Goal: Task Accomplishment & Management: Manage account settings

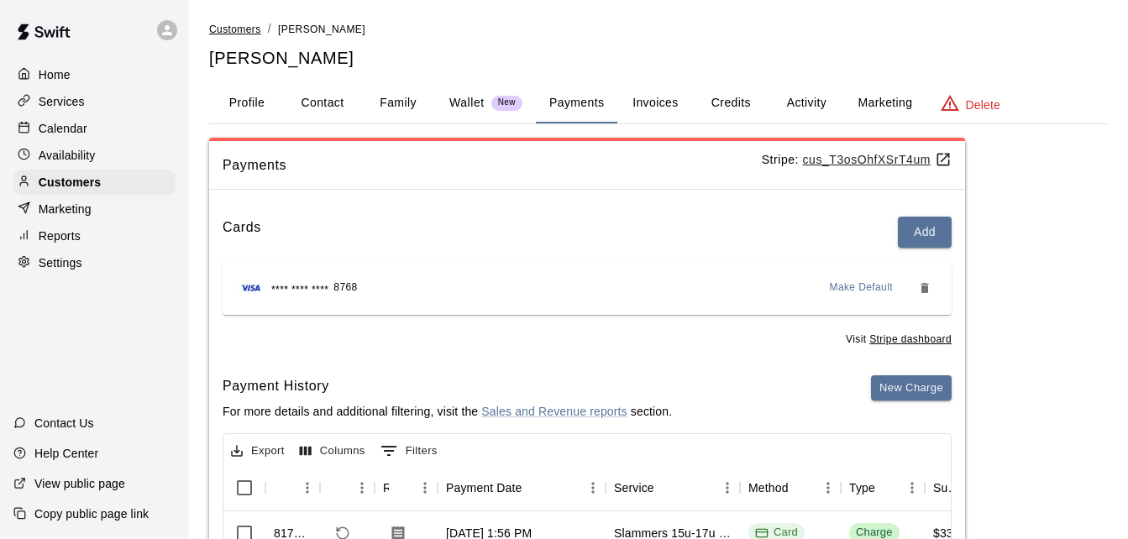
click at [237, 30] on span "Customers" at bounding box center [235, 30] width 52 height 12
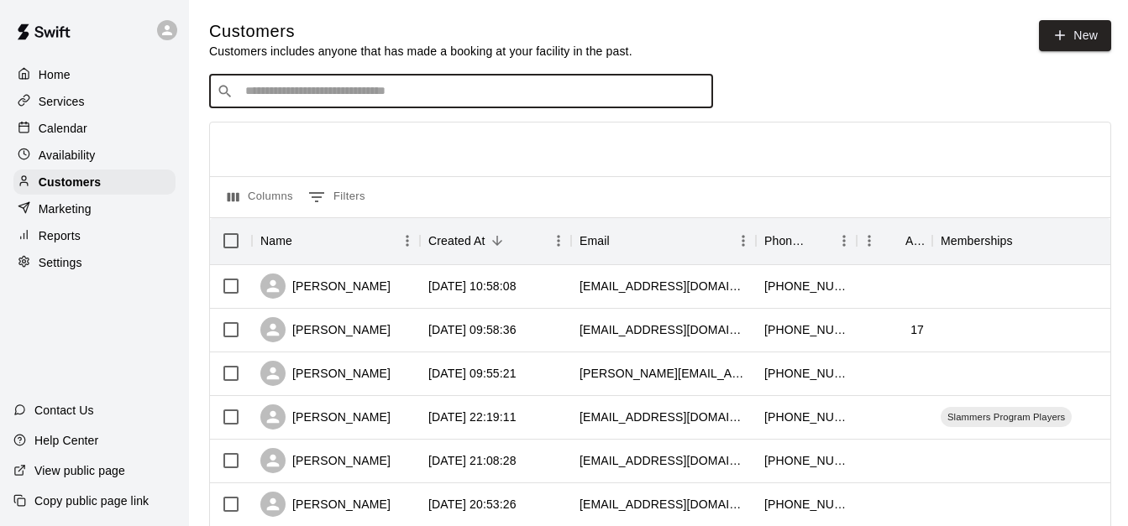
click at [270, 85] on input "Search customers by name or email" at bounding box center [472, 91] width 465 height 17
type input "*"
type input "****"
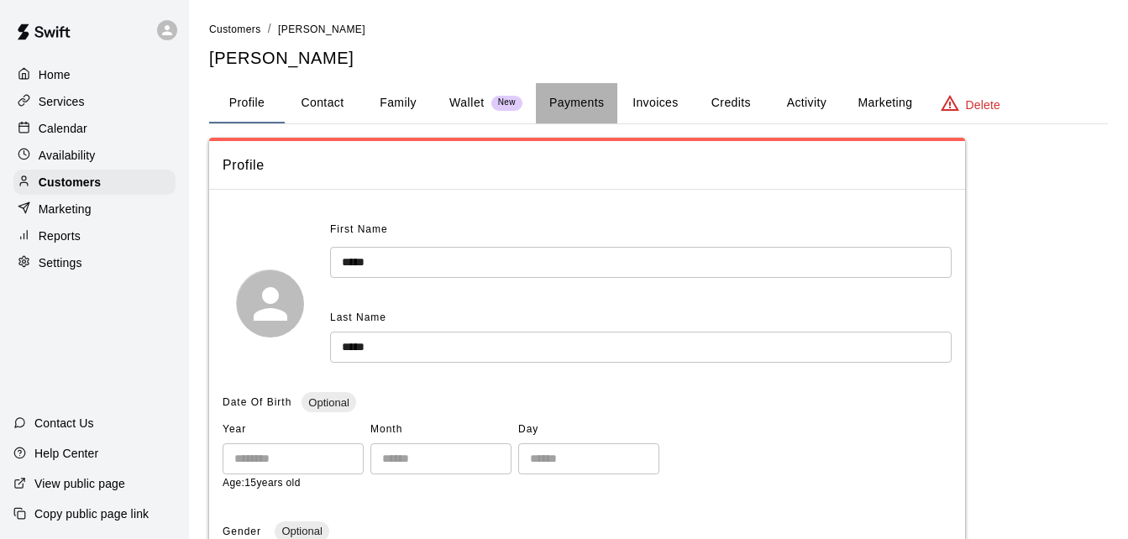
click at [586, 102] on button "Payments" at bounding box center [576, 103] width 81 height 40
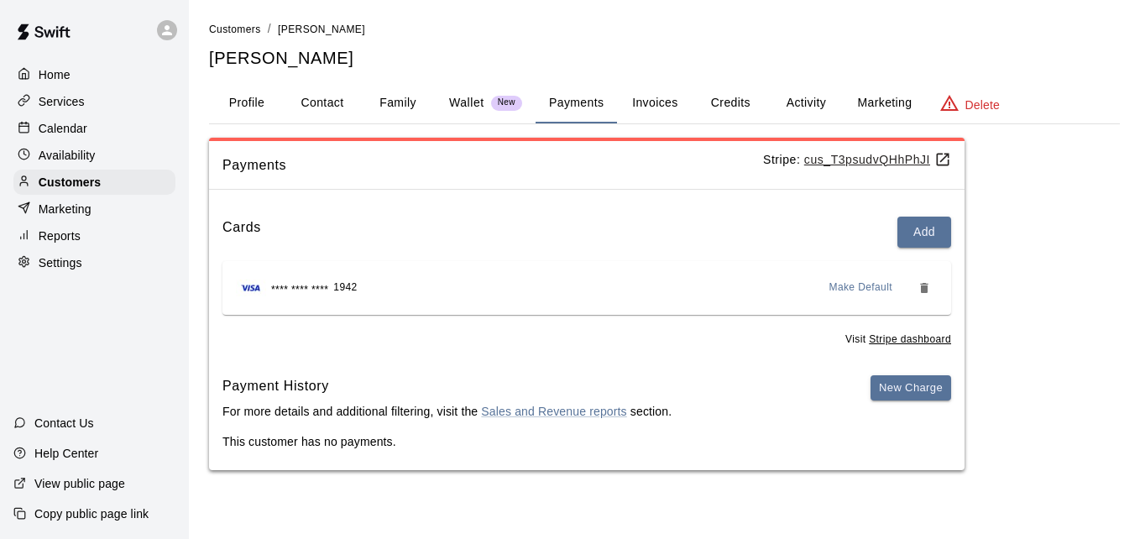
click at [815, 102] on button "Activity" at bounding box center [806, 103] width 76 height 40
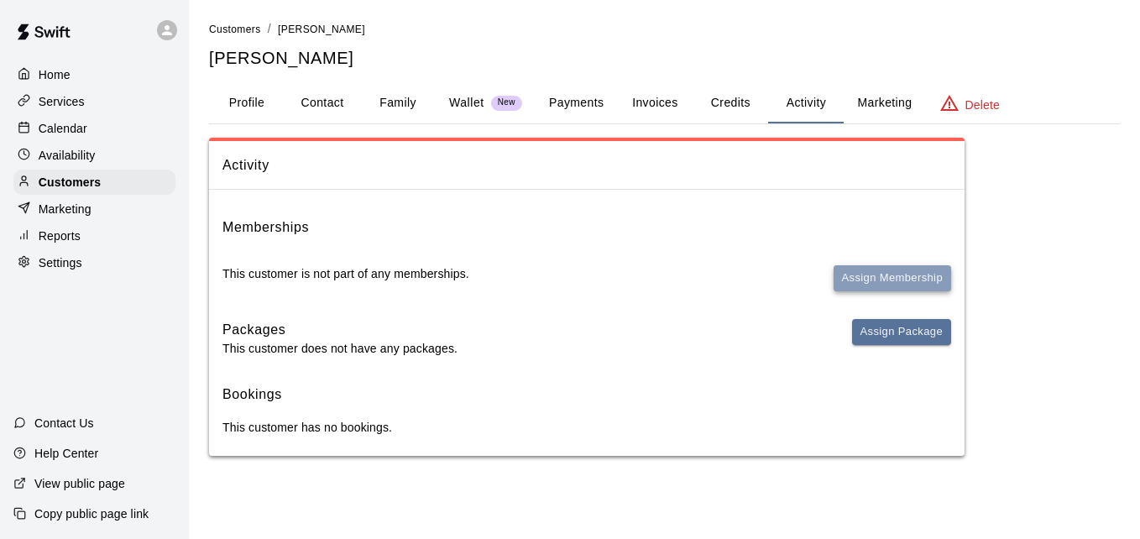
click at [870, 272] on button "Assign Membership" at bounding box center [893, 278] width 118 height 26
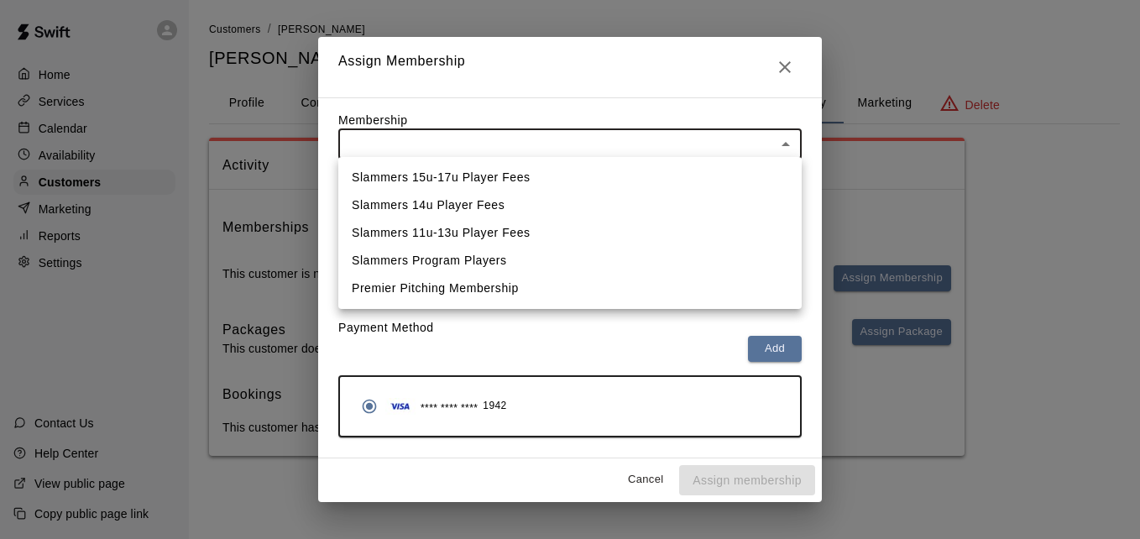
click at [741, 142] on body "Home Services Calendar Availability Customers Marketing Reports Settings Contac…" at bounding box center [570, 244] width 1140 height 489
click at [673, 264] on li "Slammers Program Players" at bounding box center [569, 261] width 463 height 28
type input "**********"
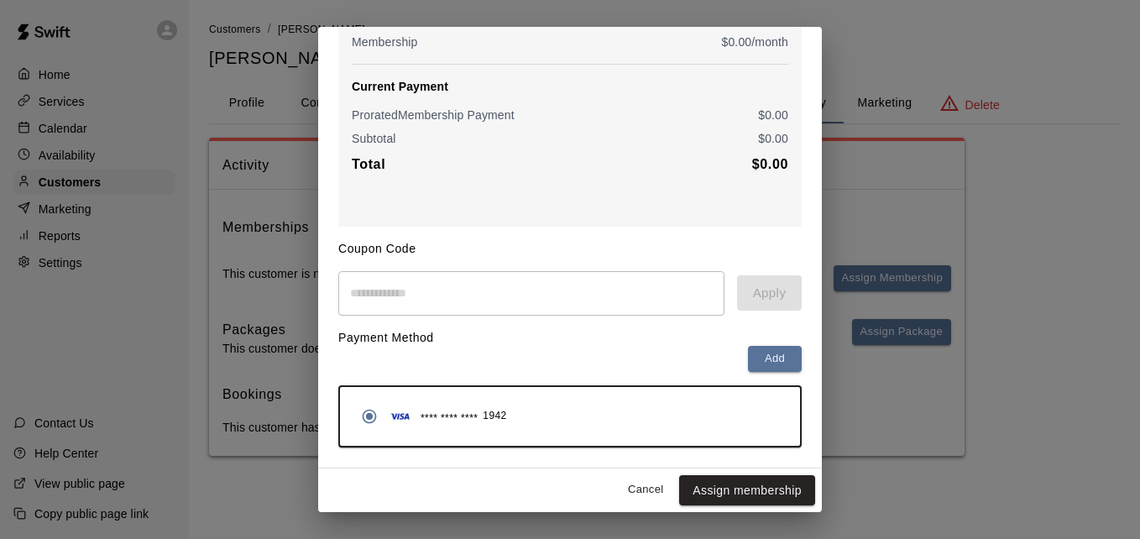
scroll to position [198, 0]
click at [741, 488] on button "Assign membership" at bounding box center [747, 490] width 136 height 31
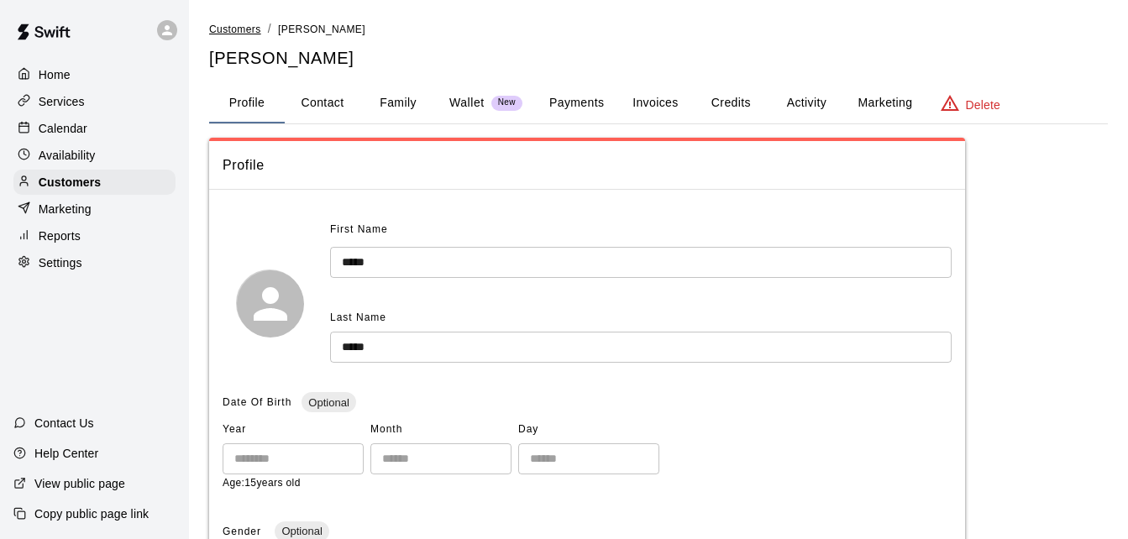
click at [225, 34] on span "Customers" at bounding box center [235, 30] width 52 height 12
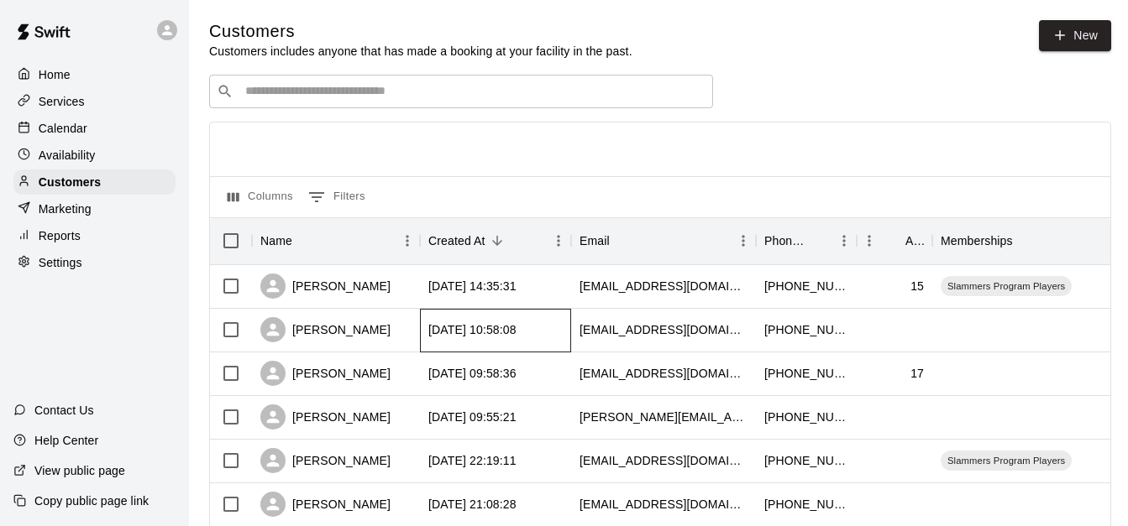
click at [560, 332] on div "[DATE] 10:58:08" at bounding box center [495, 331] width 151 height 44
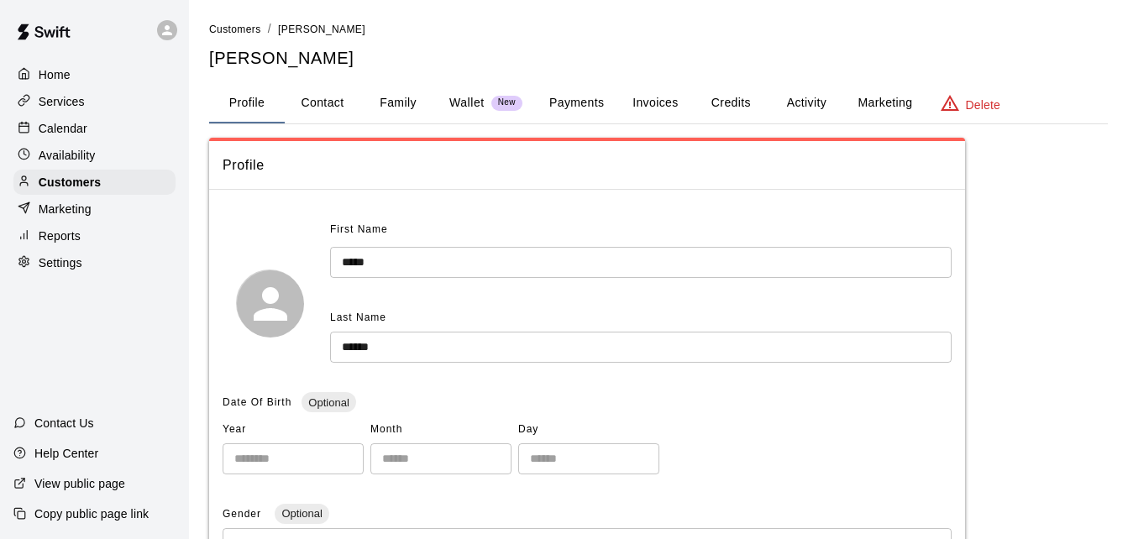
click at [400, 97] on button "Family" at bounding box center [398, 103] width 76 height 40
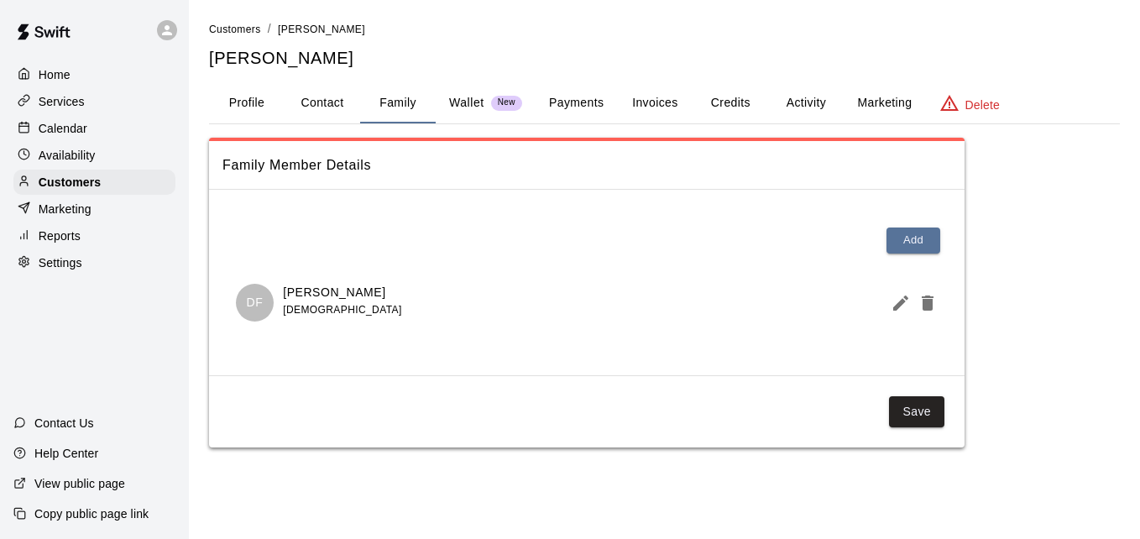
click at [573, 96] on button "Payments" at bounding box center [576, 103] width 81 height 40
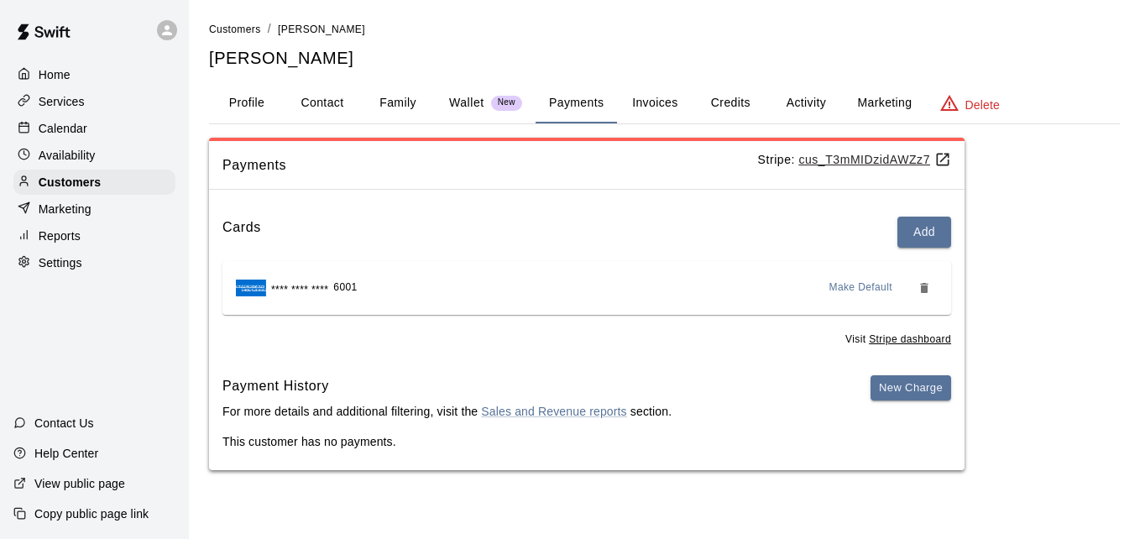
click at [793, 100] on button "Activity" at bounding box center [806, 103] width 76 height 40
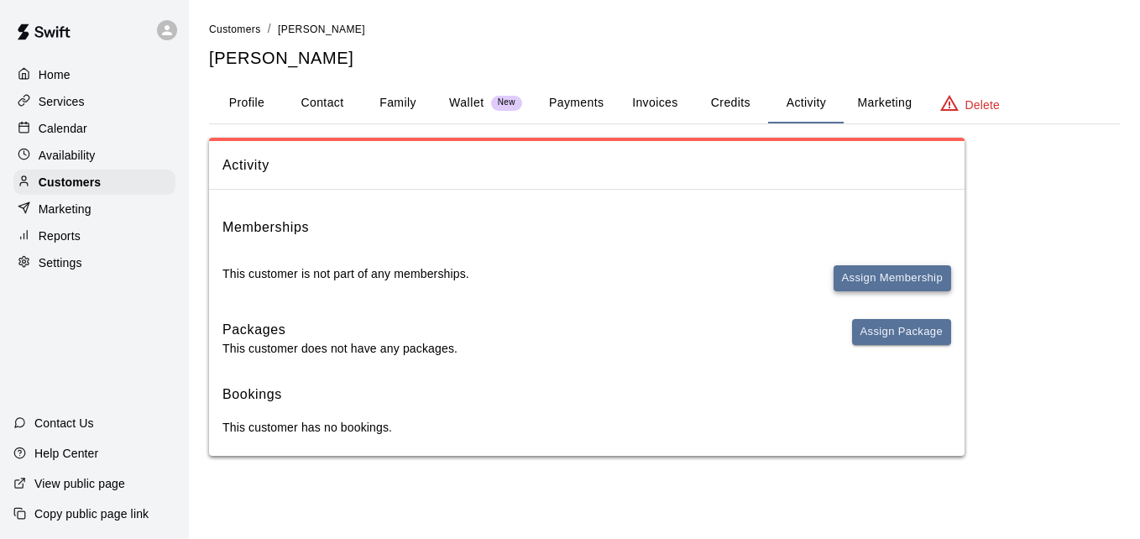
click at [861, 271] on button "Assign Membership" at bounding box center [893, 278] width 118 height 26
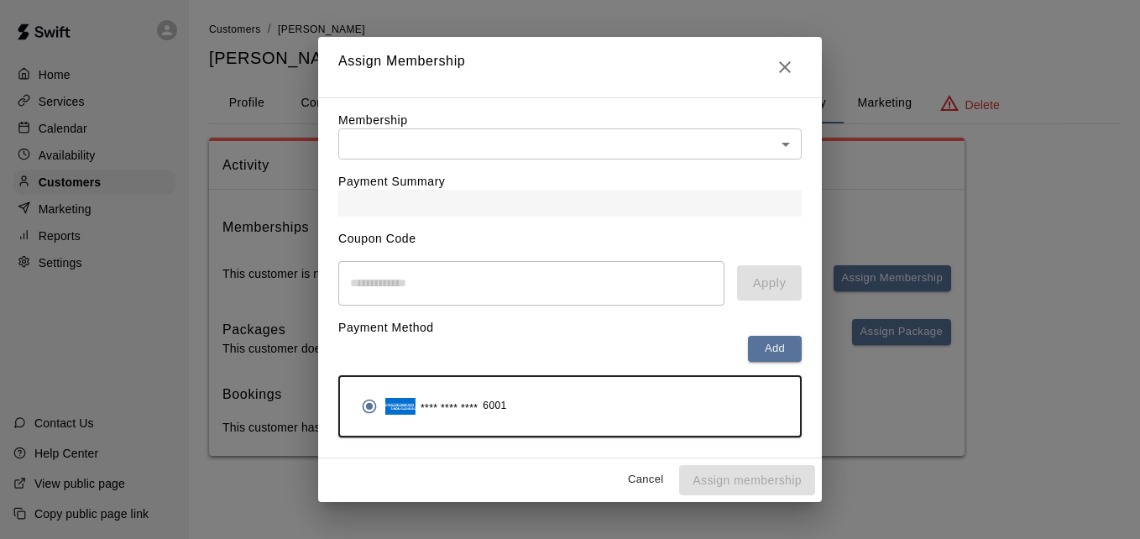
click at [697, 144] on body "Home Services Calendar Availability Customers Marketing Reports Settings Contac…" at bounding box center [570, 244] width 1140 height 489
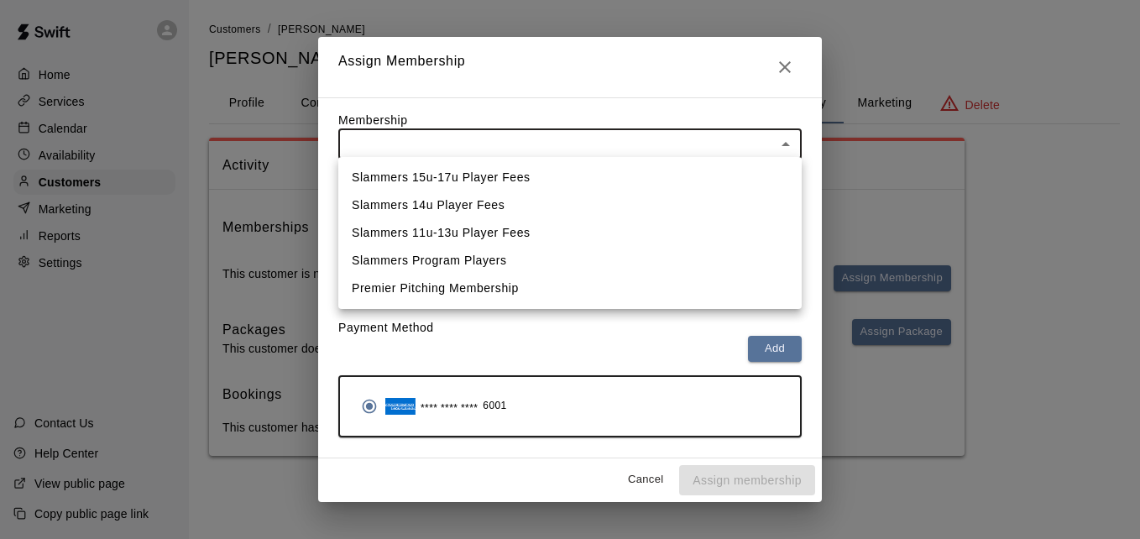
click at [675, 173] on li "Slammers 15u-17u Player Fees" at bounding box center [569, 178] width 463 height 28
type input "**********"
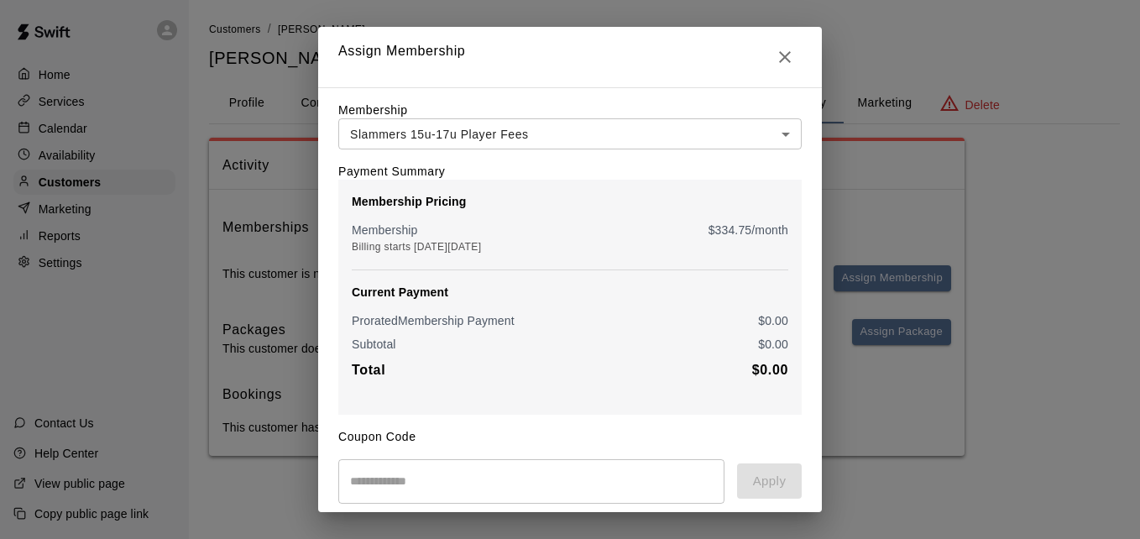
scroll to position [198, 0]
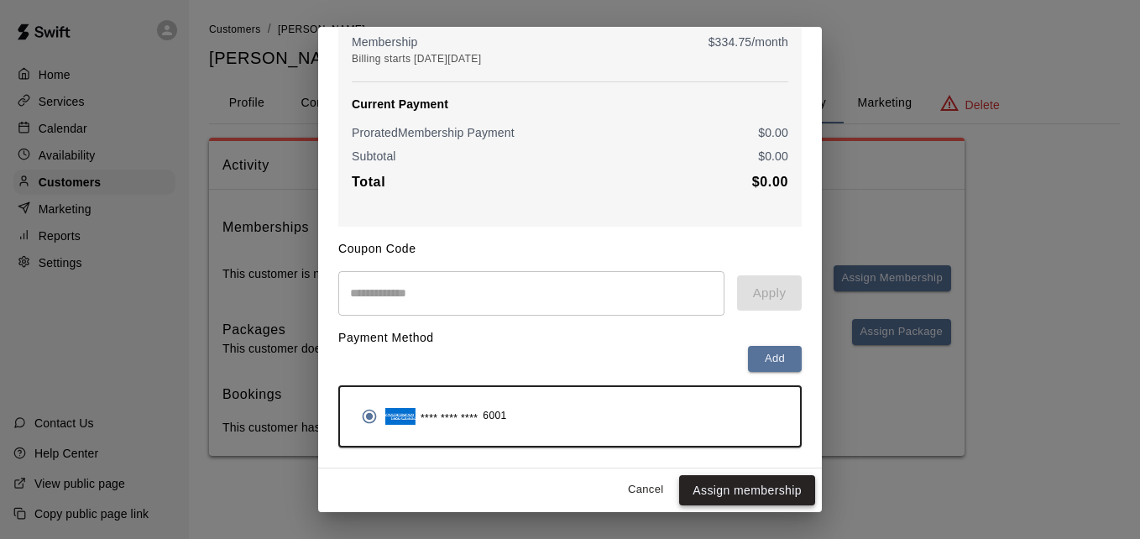
click at [783, 488] on button "Assign membership" at bounding box center [747, 490] width 136 height 31
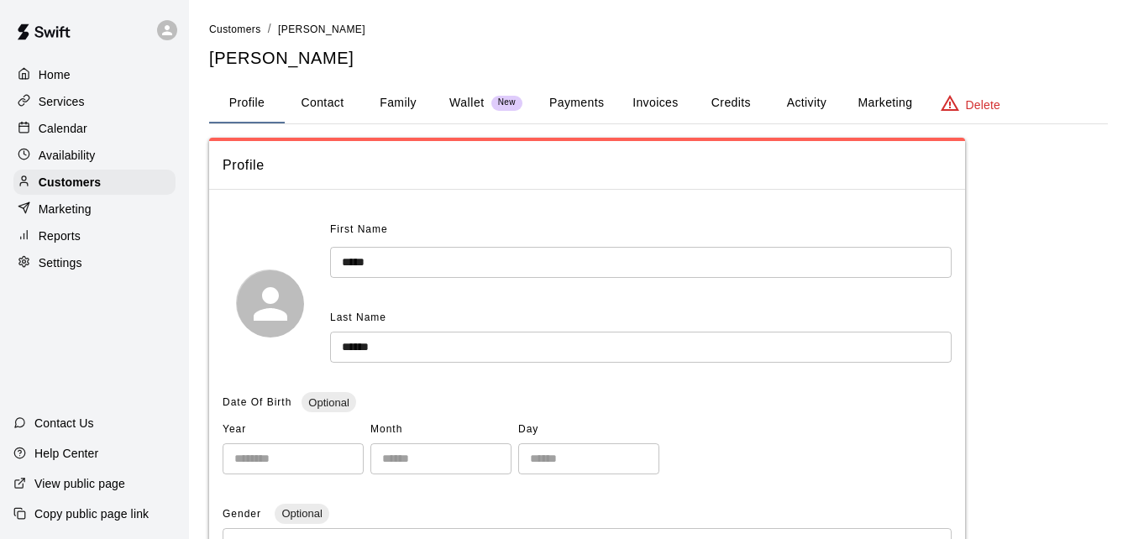
click at [560, 91] on button "Payments" at bounding box center [576, 103] width 81 height 40
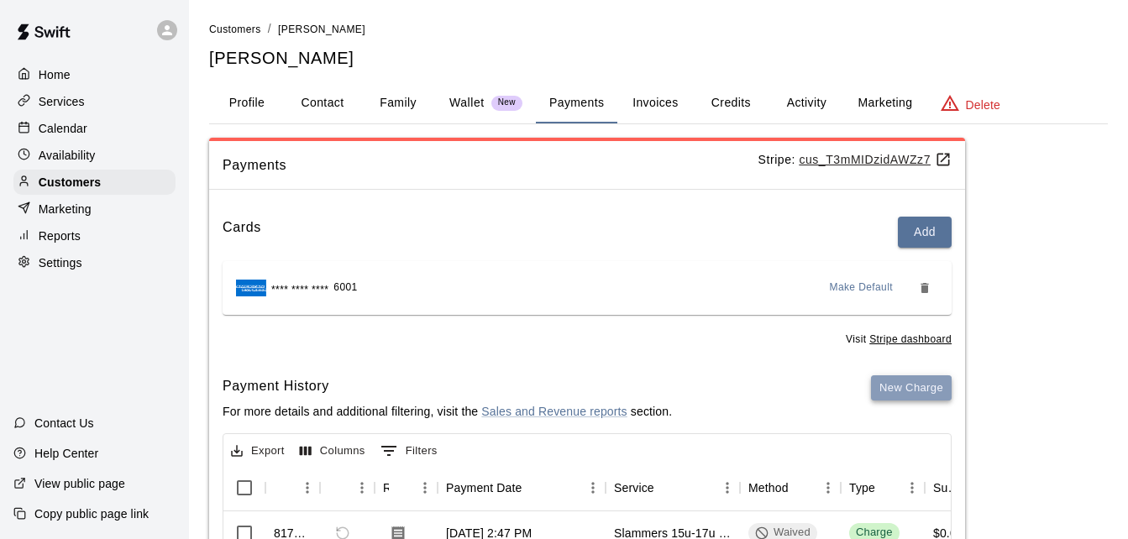
click at [899, 392] on button "New Charge" at bounding box center [911, 388] width 81 height 26
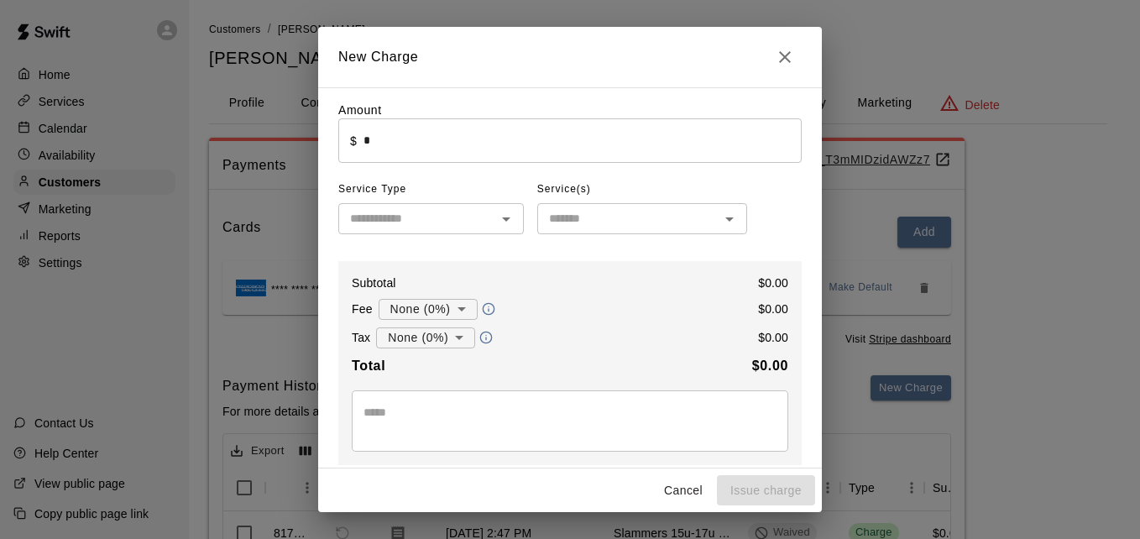
click at [558, 153] on input "*" at bounding box center [583, 140] width 438 height 44
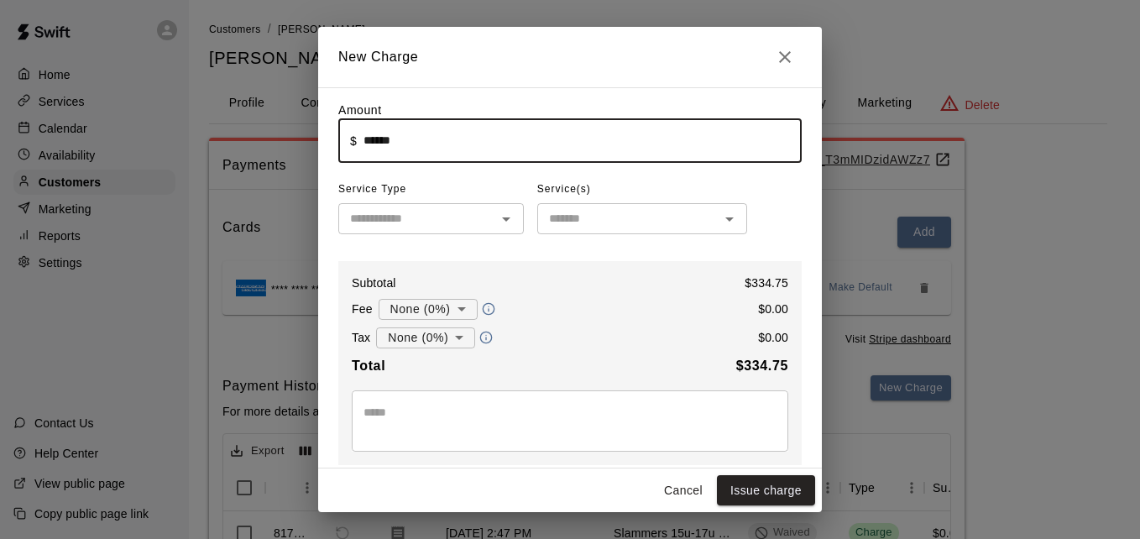
type input "******"
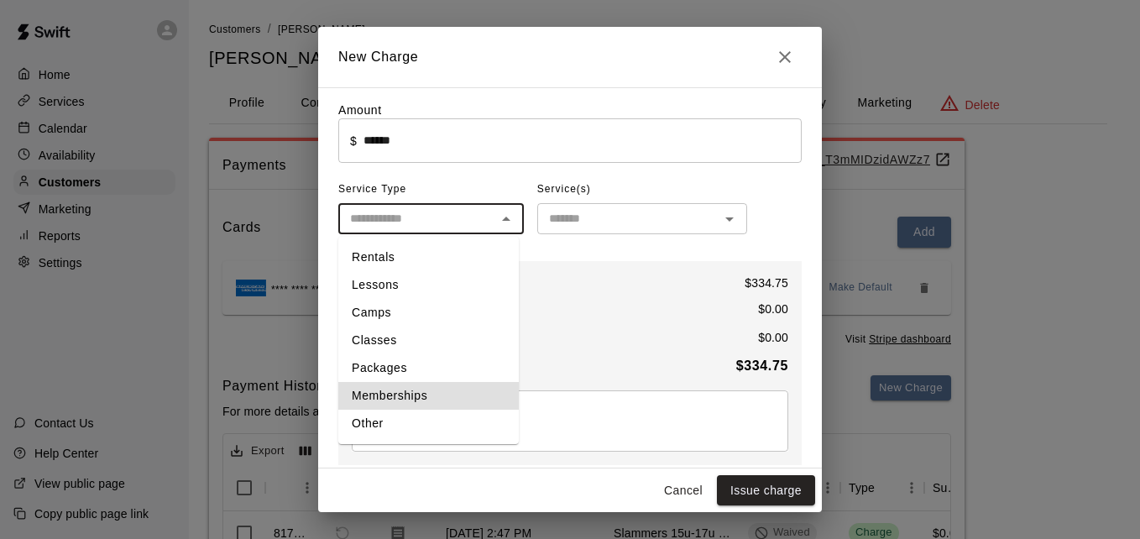
type input "**********"
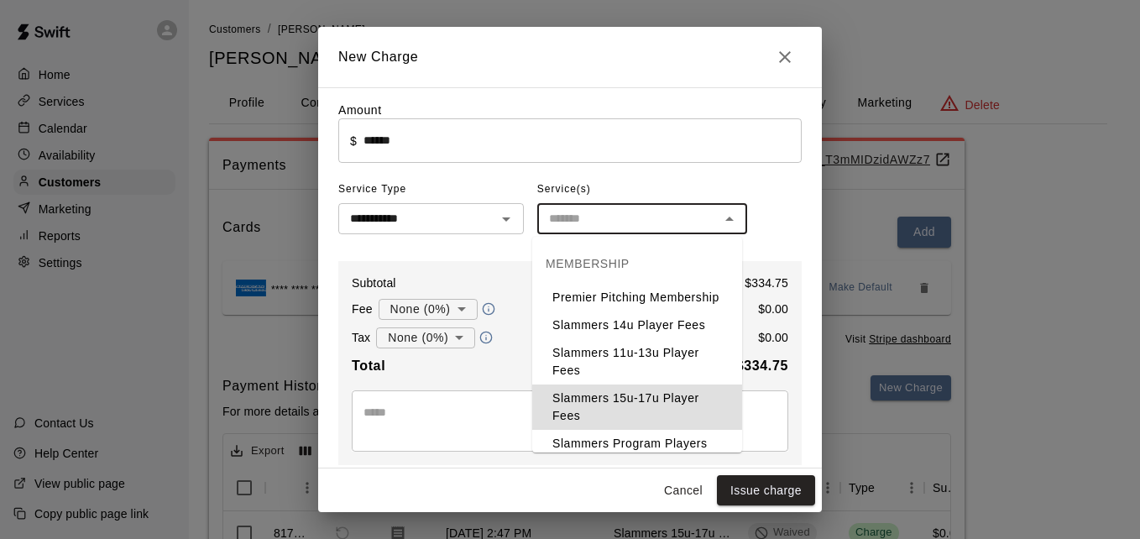
type input "**********"
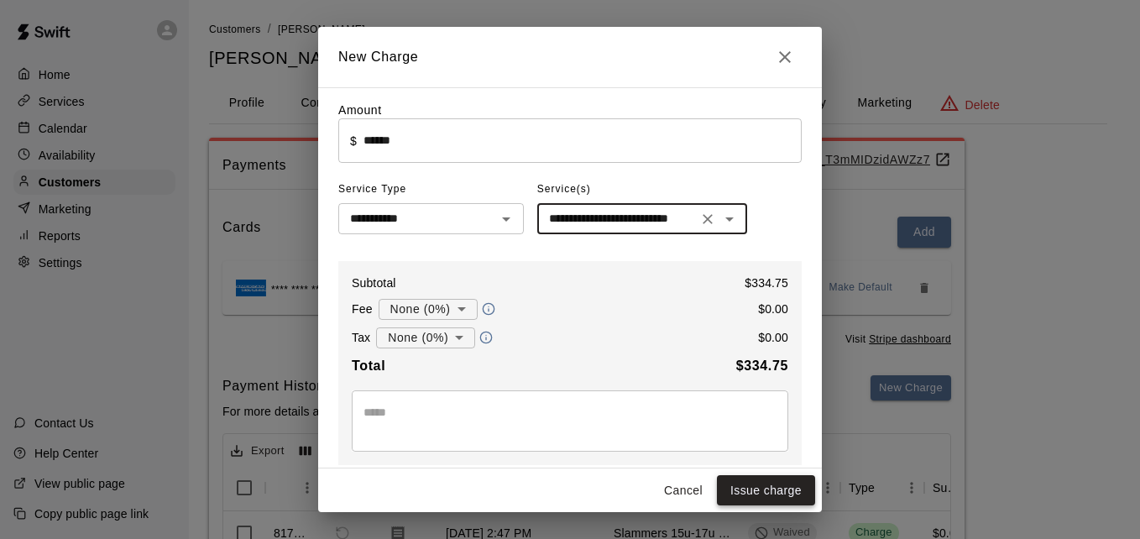
click at [766, 495] on button "Issue charge" at bounding box center [766, 490] width 98 height 31
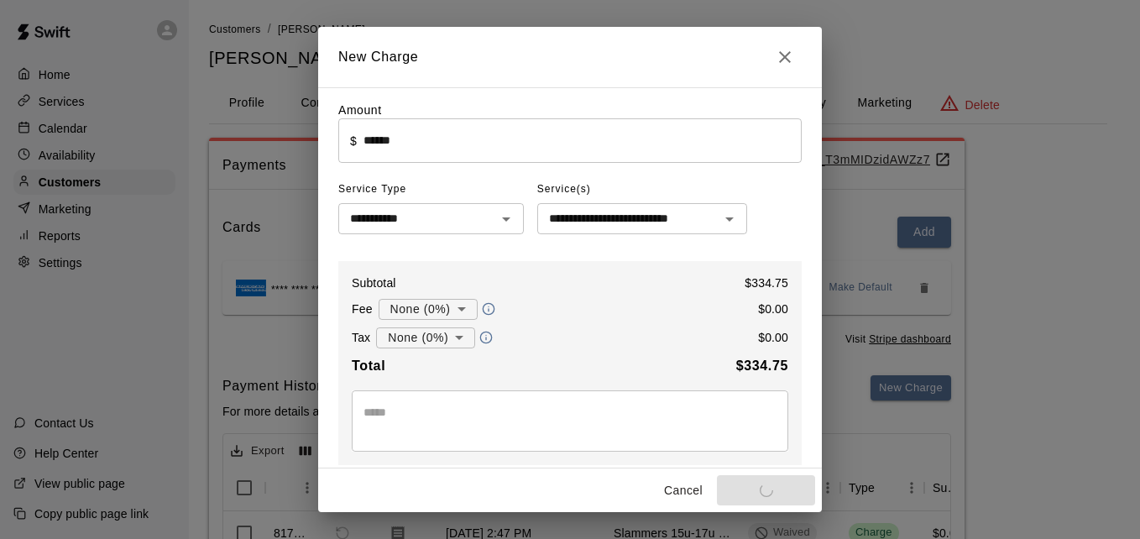
type input "*"
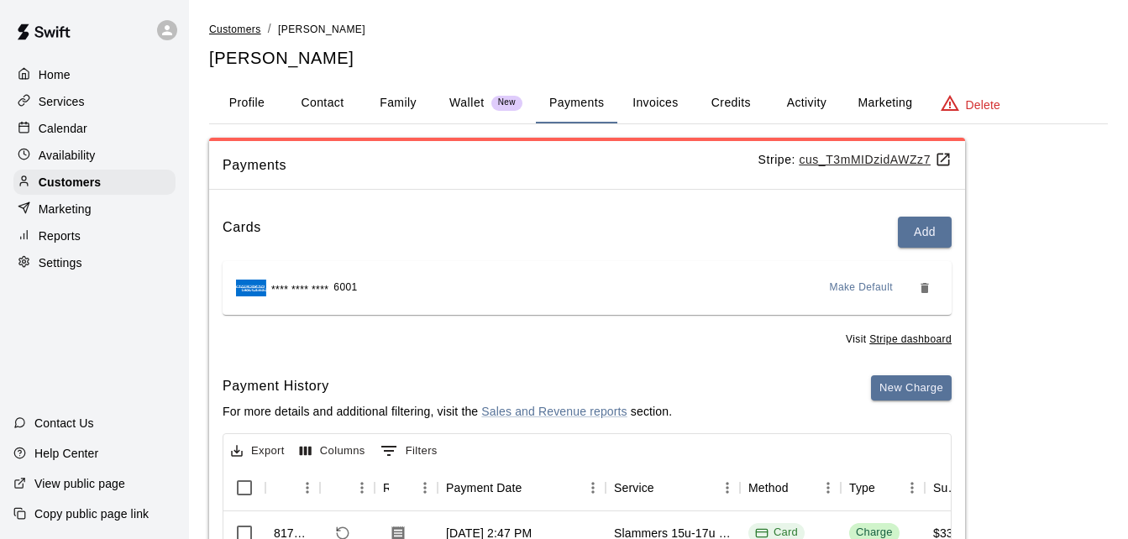
click at [241, 29] on span "Customers" at bounding box center [235, 30] width 52 height 12
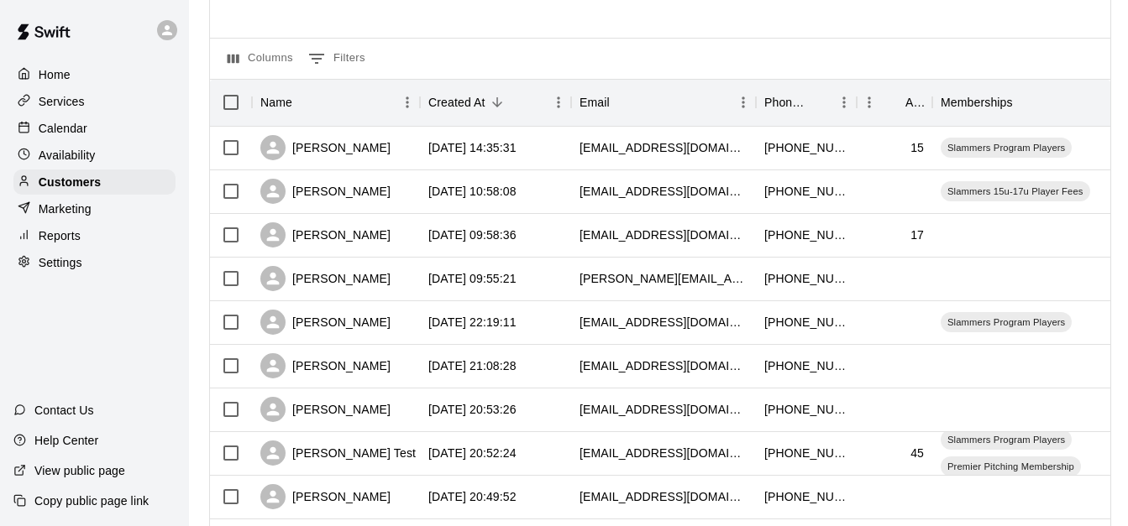
scroll to position [156, 0]
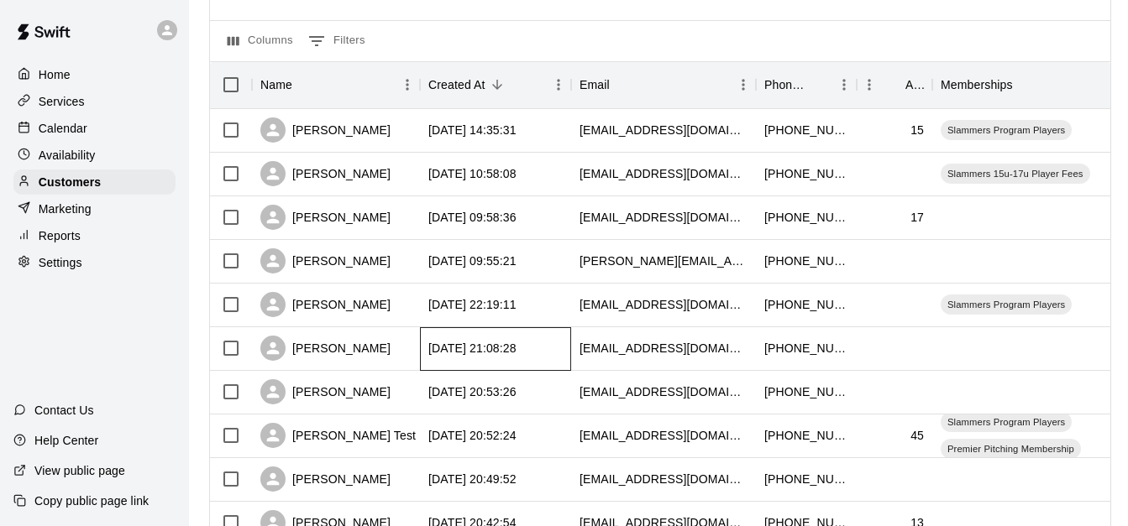
click at [548, 352] on div "[DATE] 21:08:28" at bounding box center [495, 349] width 151 height 44
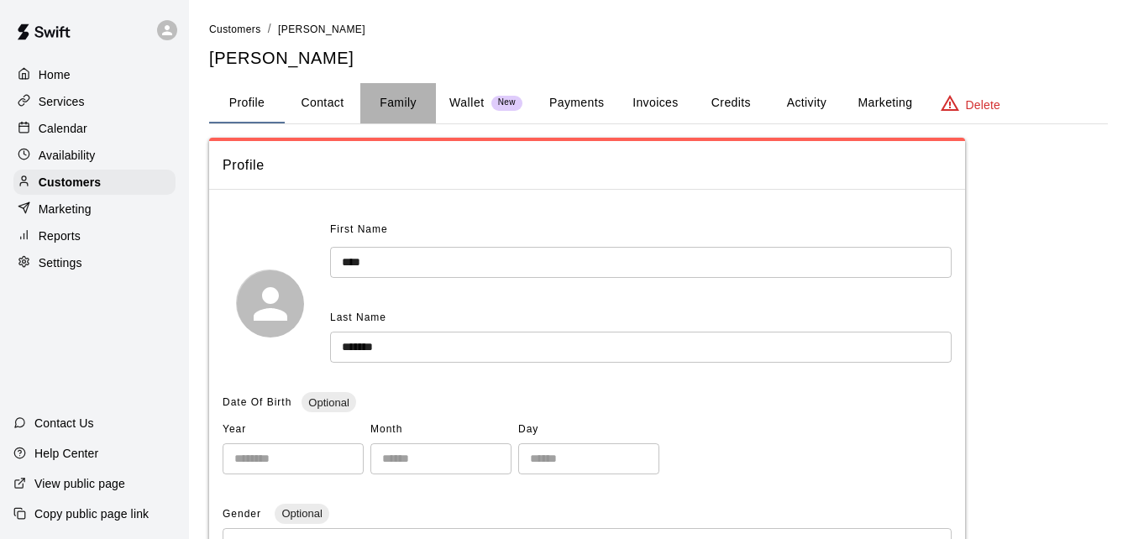
click at [395, 92] on button "Family" at bounding box center [398, 103] width 76 height 40
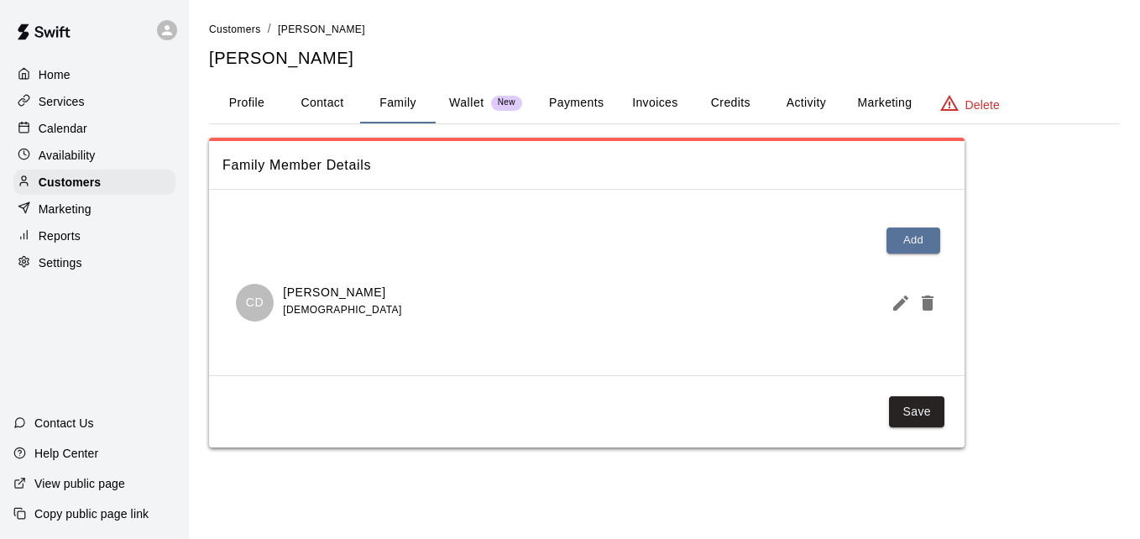
click at [595, 103] on button "Payments" at bounding box center [576, 103] width 81 height 40
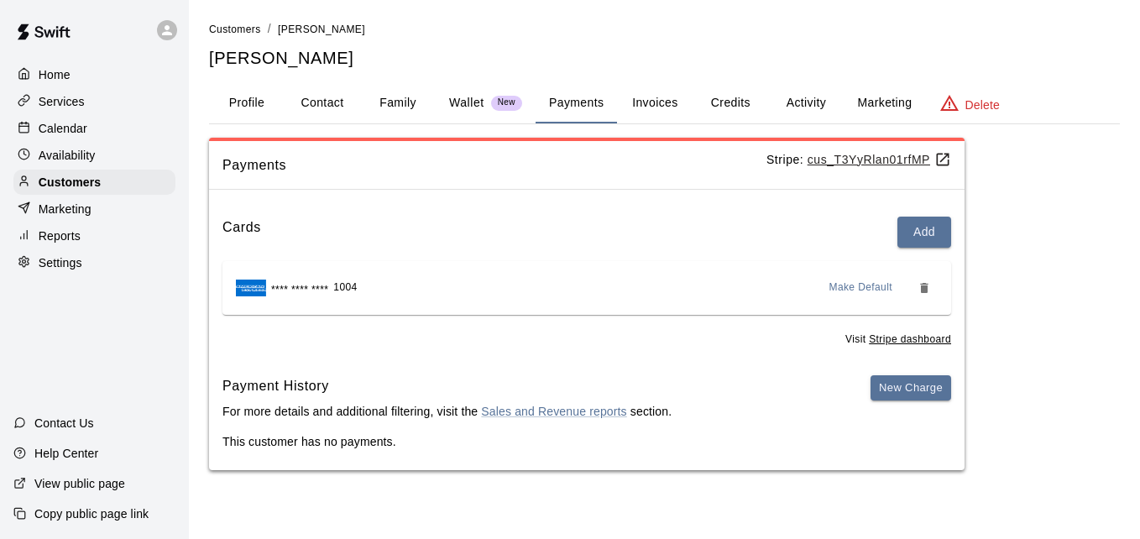
click at [817, 107] on button "Activity" at bounding box center [806, 103] width 76 height 40
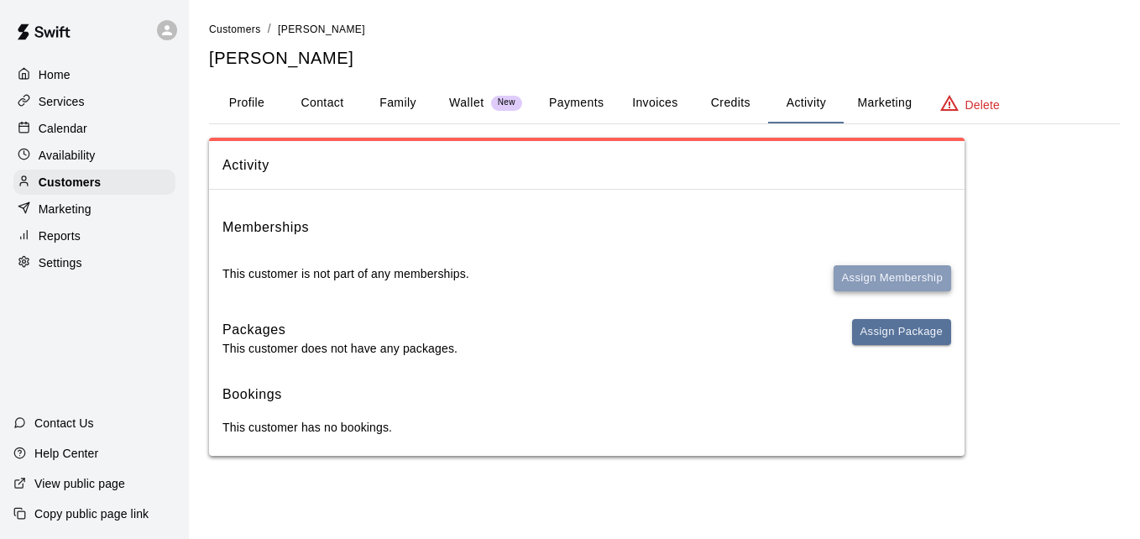
click at [873, 275] on button "Assign Membership" at bounding box center [893, 278] width 118 height 26
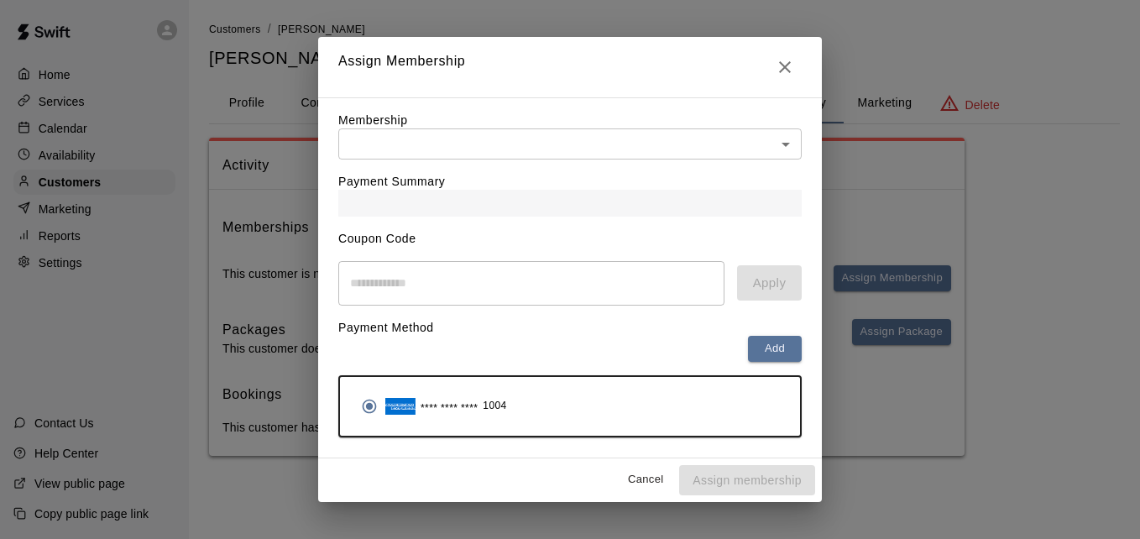
click at [691, 149] on body "Home Services Calendar Availability Customers Marketing Reports Settings Contac…" at bounding box center [570, 244] width 1140 height 489
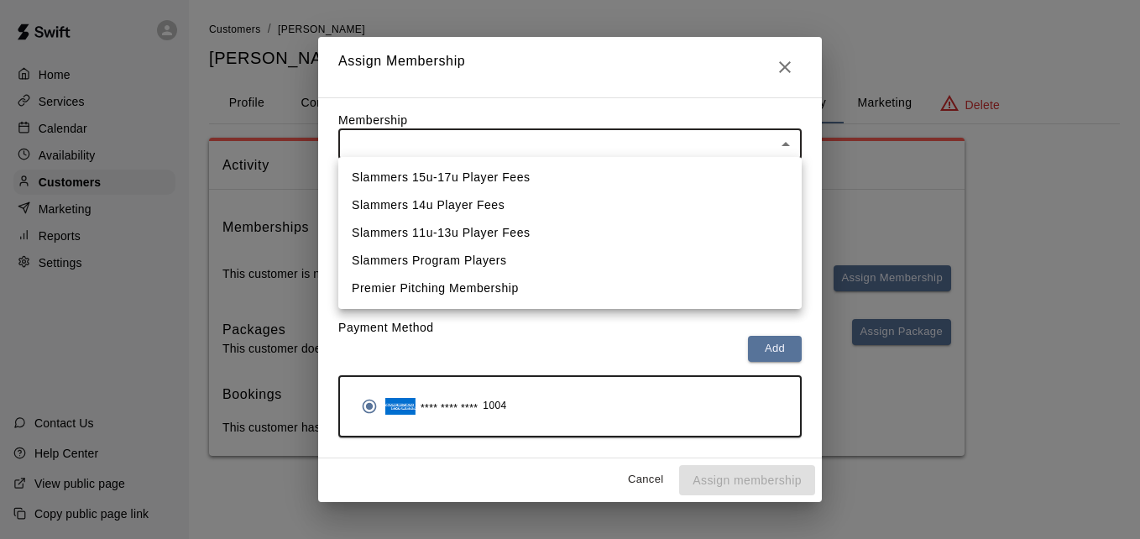
click at [656, 196] on li "Slammers 14u Player Fees" at bounding box center [569, 205] width 463 height 28
type input "**********"
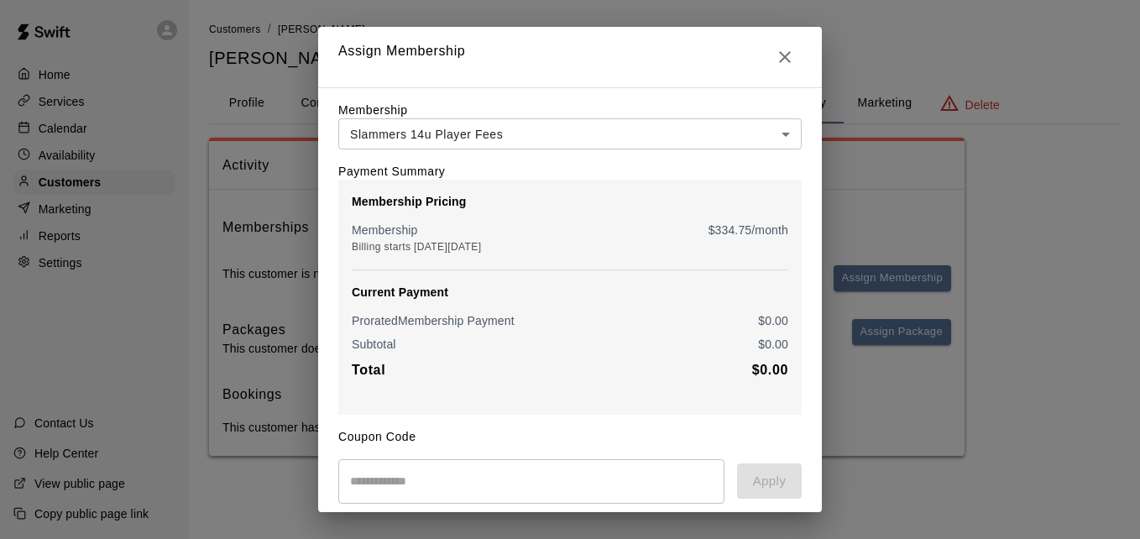
scroll to position [198, 0]
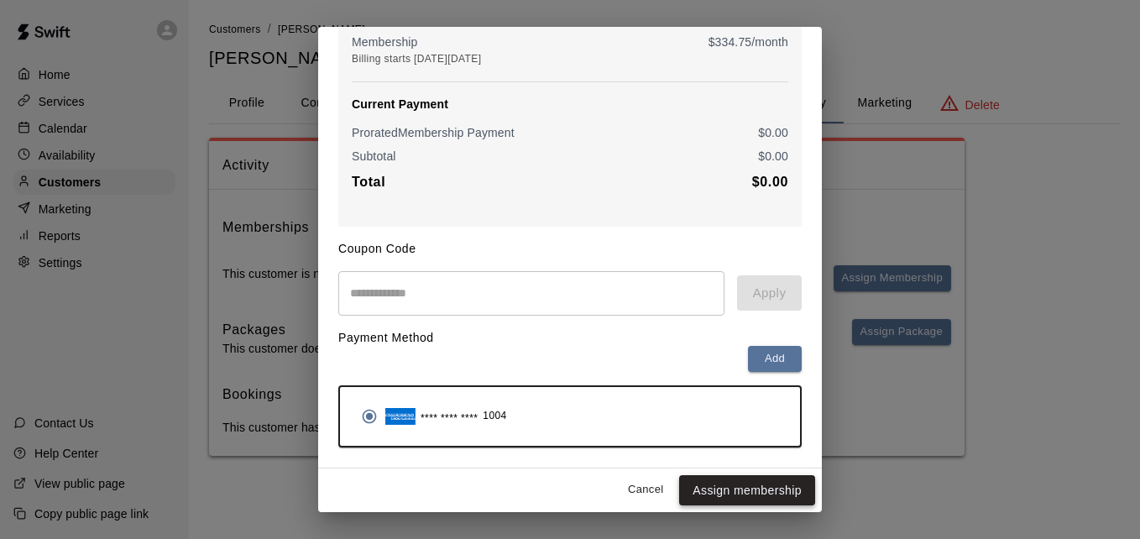
click at [726, 498] on button "Assign membership" at bounding box center [747, 490] width 136 height 31
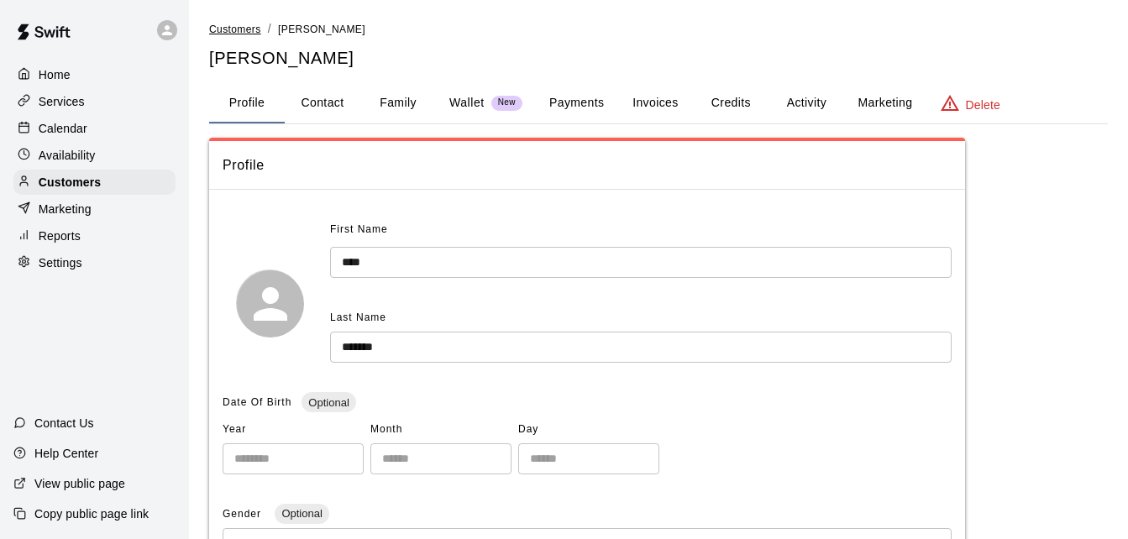
click at [238, 29] on span "Customers" at bounding box center [235, 30] width 52 height 12
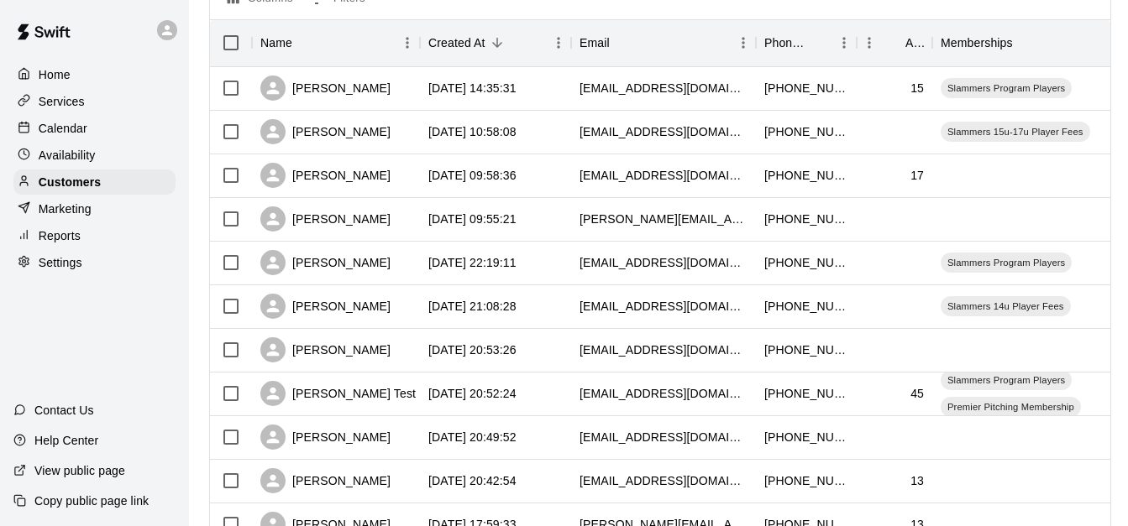
scroll to position [202, 0]
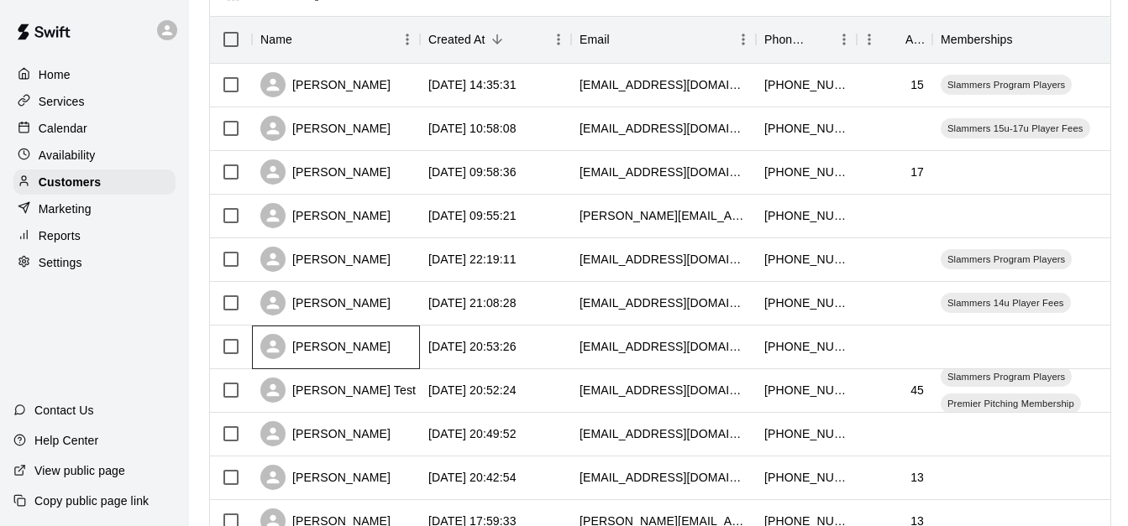
click at [394, 362] on div "[PERSON_NAME]" at bounding box center [336, 348] width 168 height 44
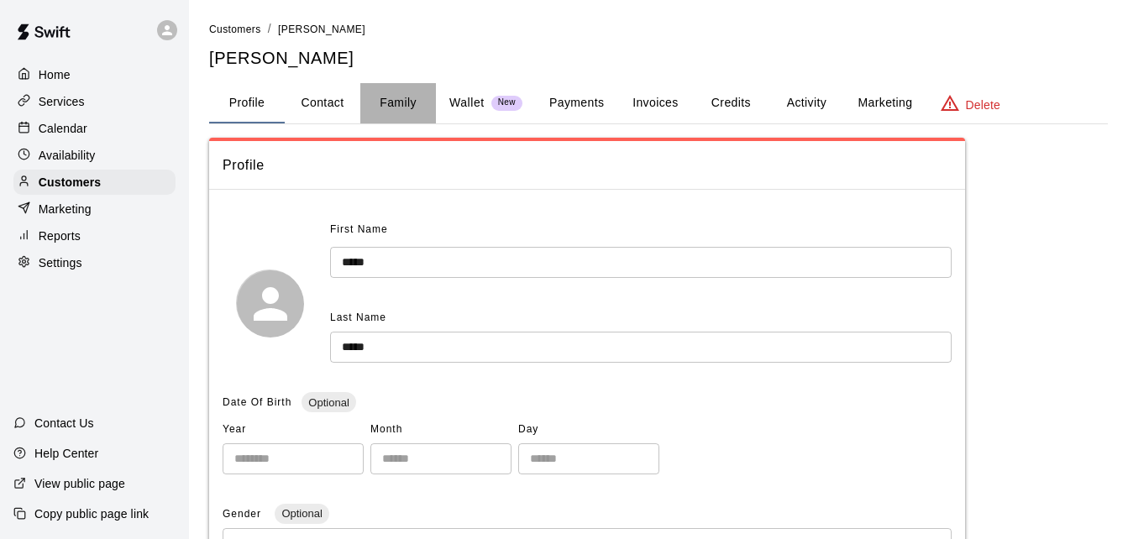
click at [401, 102] on button "Family" at bounding box center [398, 103] width 76 height 40
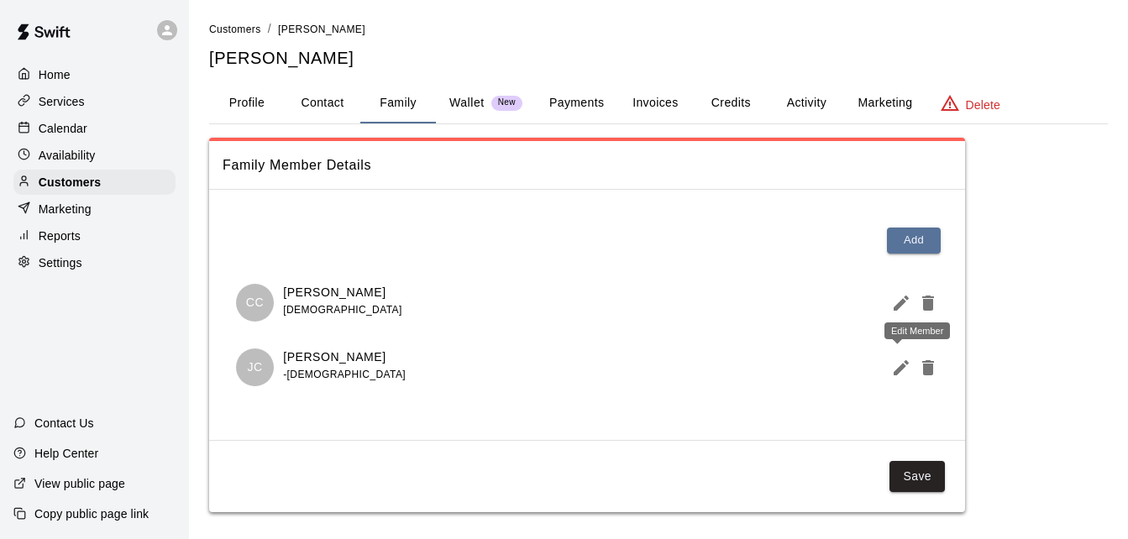
click at [897, 358] on icon "Edit Member" at bounding box center [901, 368] width 20 height 20
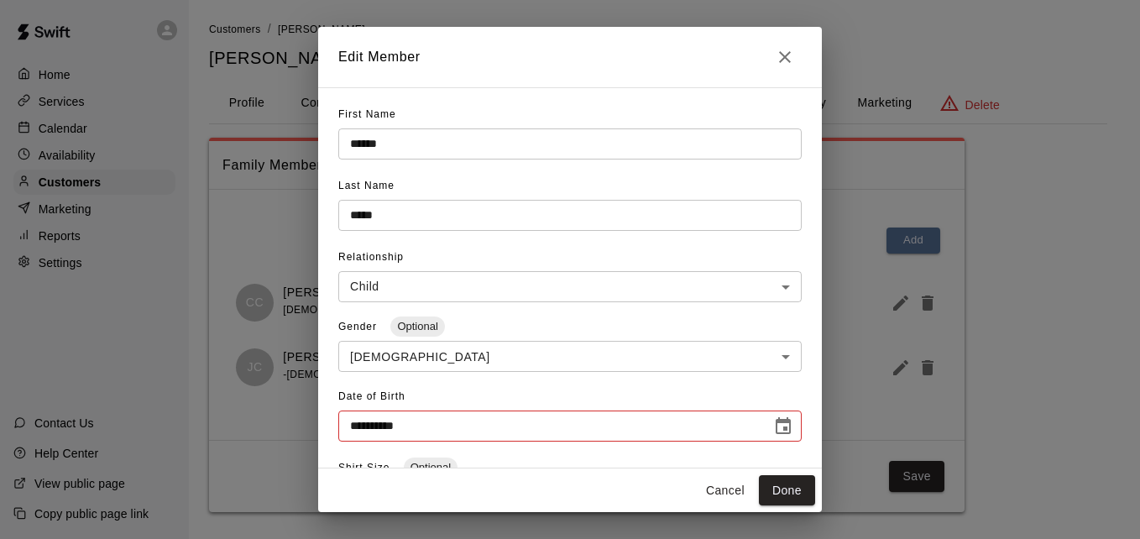
click at [591, 425] on input "**********" at bounding box center [548, 426] width 421 height 31
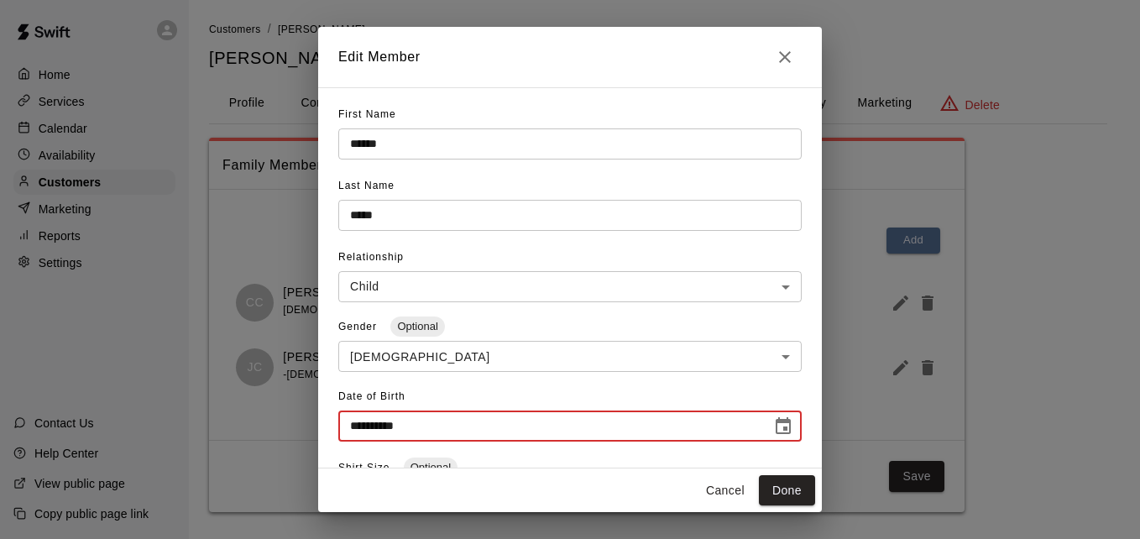
click at [409, 425] on input "**********" at bounding box center [548, 426] width 421 height 31
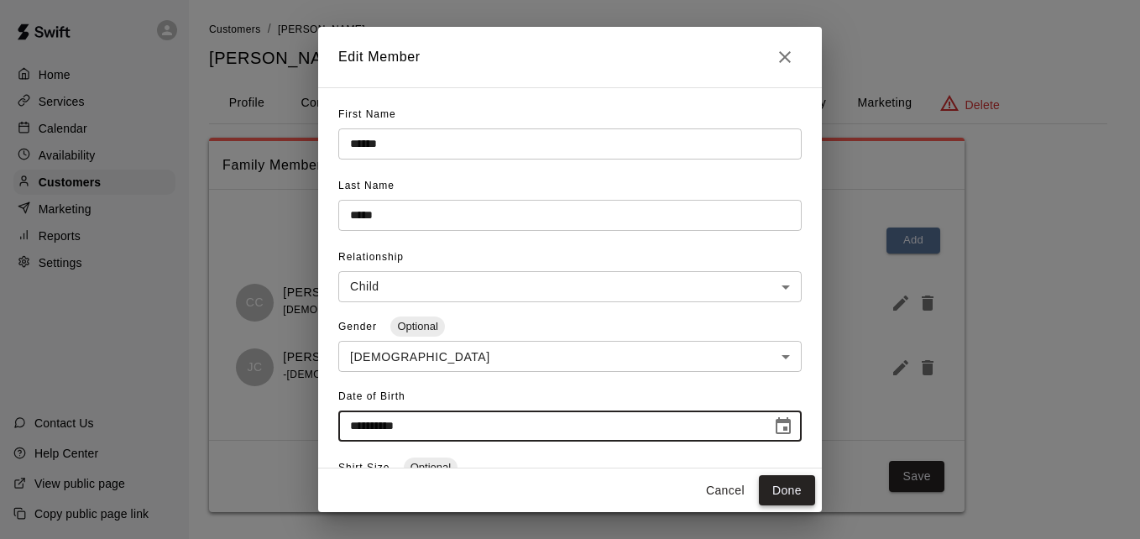
type input "**********"
click at [782, 484] on button "Done" at bounding box center [787, 490] width 56 height 31
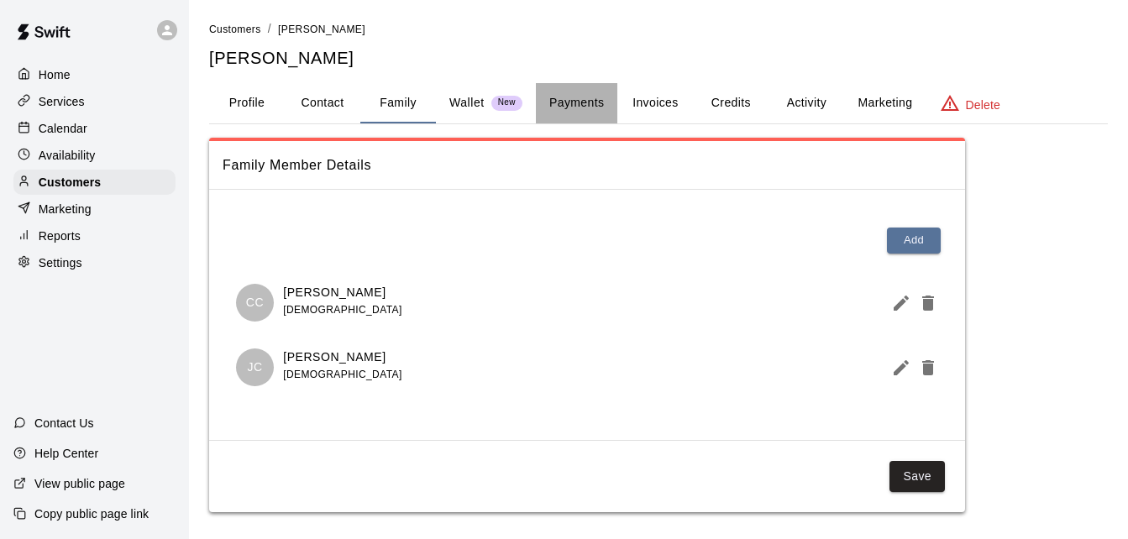
click at [593, 97] on button "Payments" at bounding box center [576, 103] width 81 height 40
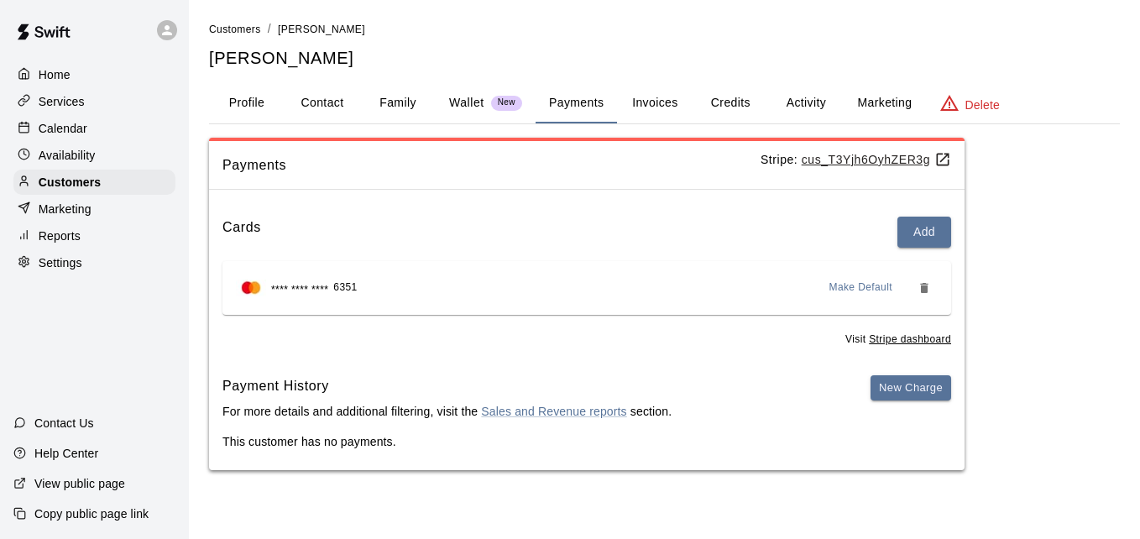
click at [802, 97] on button "Activity" at bounding box center [806, 103] width 76 height 40
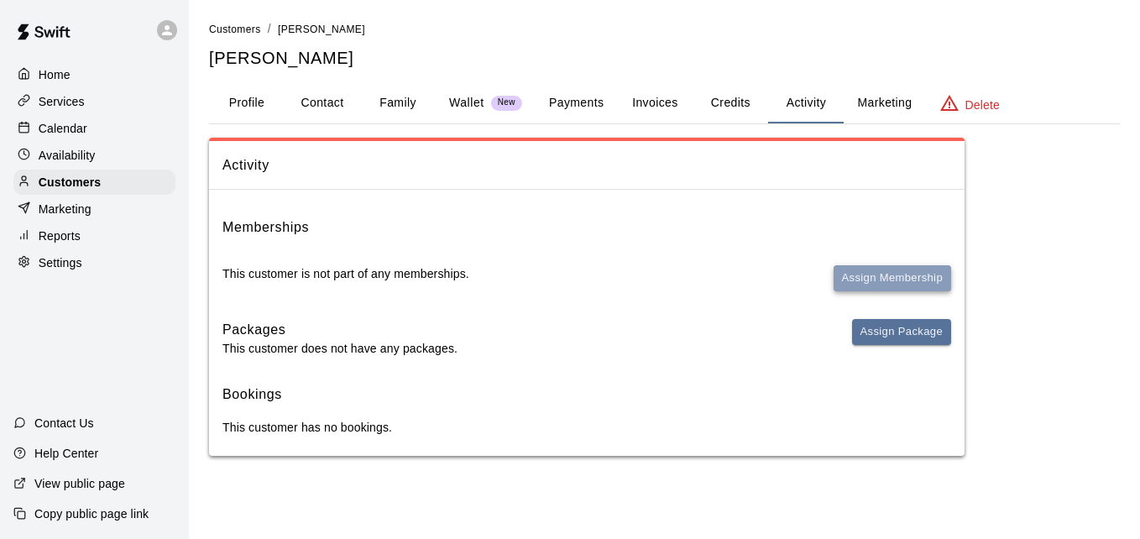
click at [861, 275] on button "Assign Membership" at bounding box center [893, 278] width 118 height 26
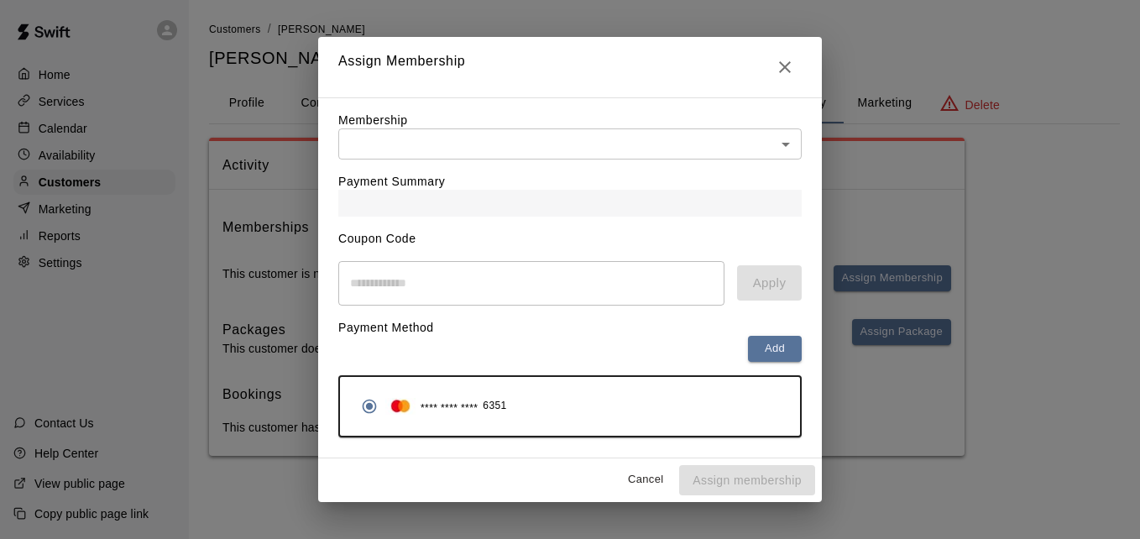
click at [666, 136] on body "Home Services Calendar Availability Customers Marketing Reports Settings Contac…" at bounding box center [570, 244] width 1140 height 489
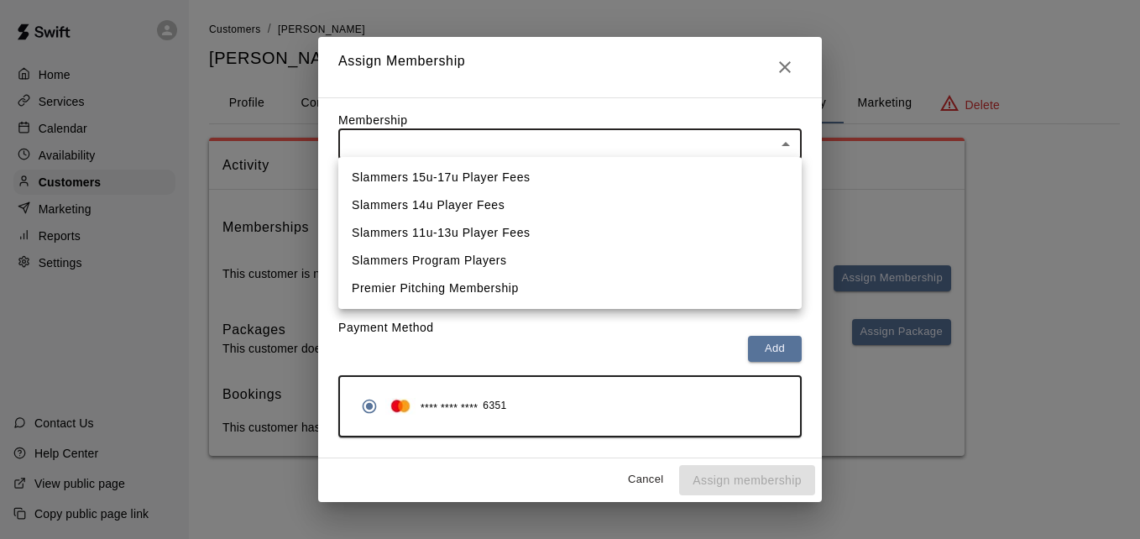
click at [644, 172] on li "Slammers 15u-17u Player Fees" at bounding box center [569, 178] width 463 height 28
type input "**********"
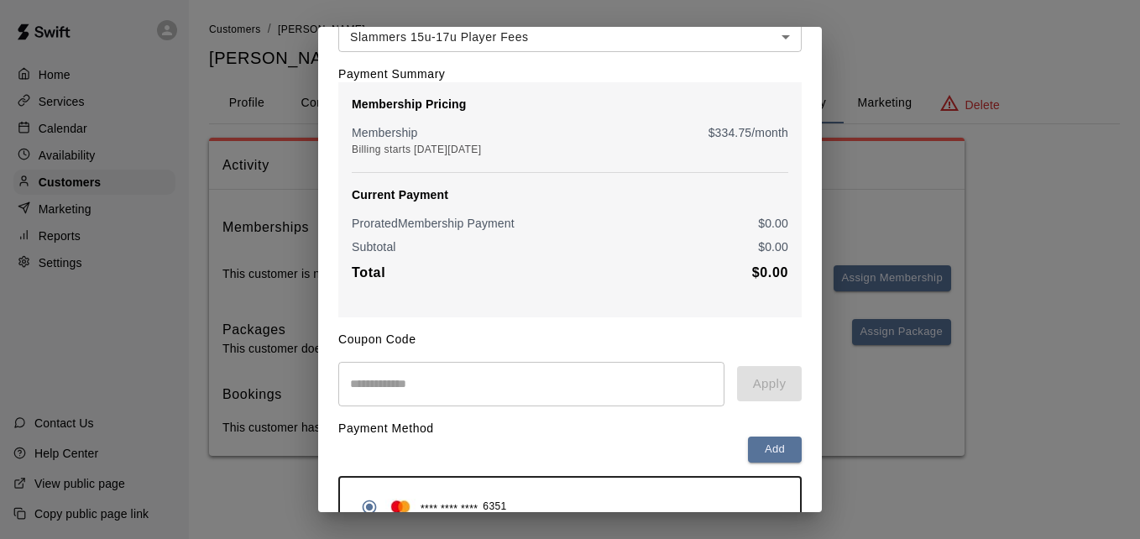
scroll to position [198, 0]
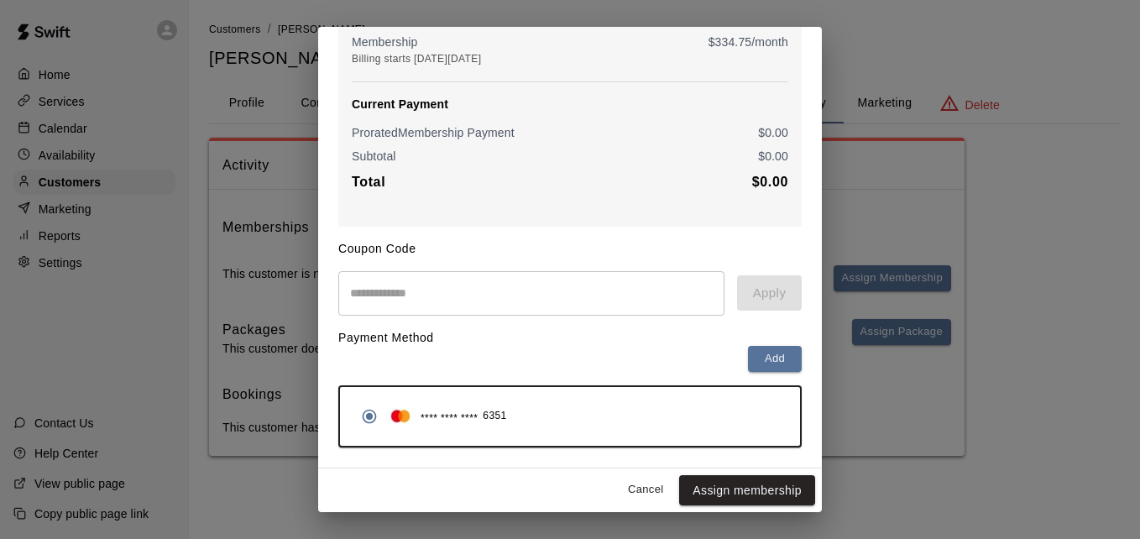
click at [730, 483] on button "Assign membership" at bounding box center [747, 490] width 136 height 31
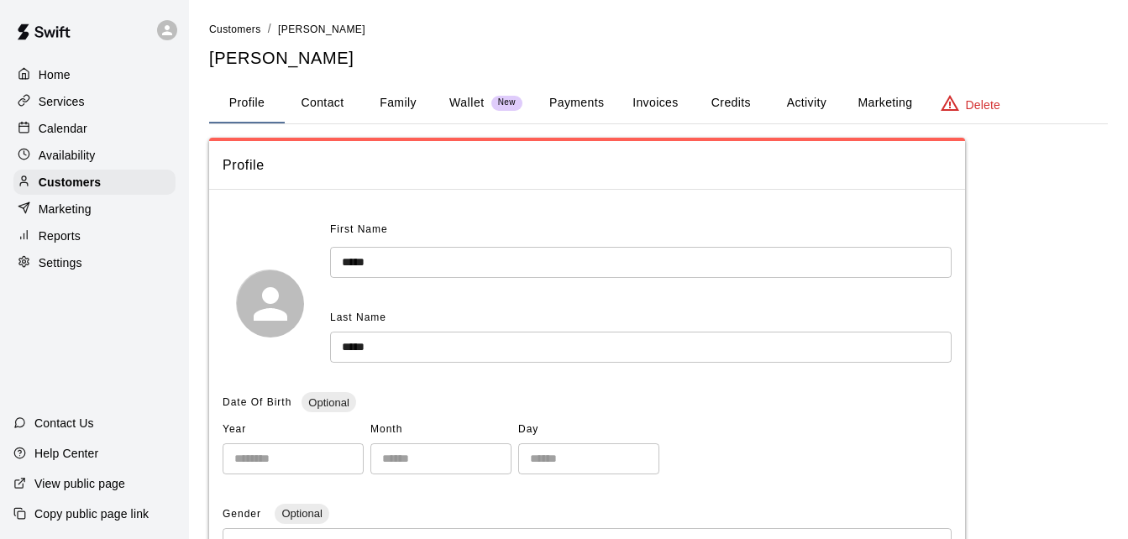
click at [800, 105] on button "Activity" at bounding box center [806, 103] width 76 height 40
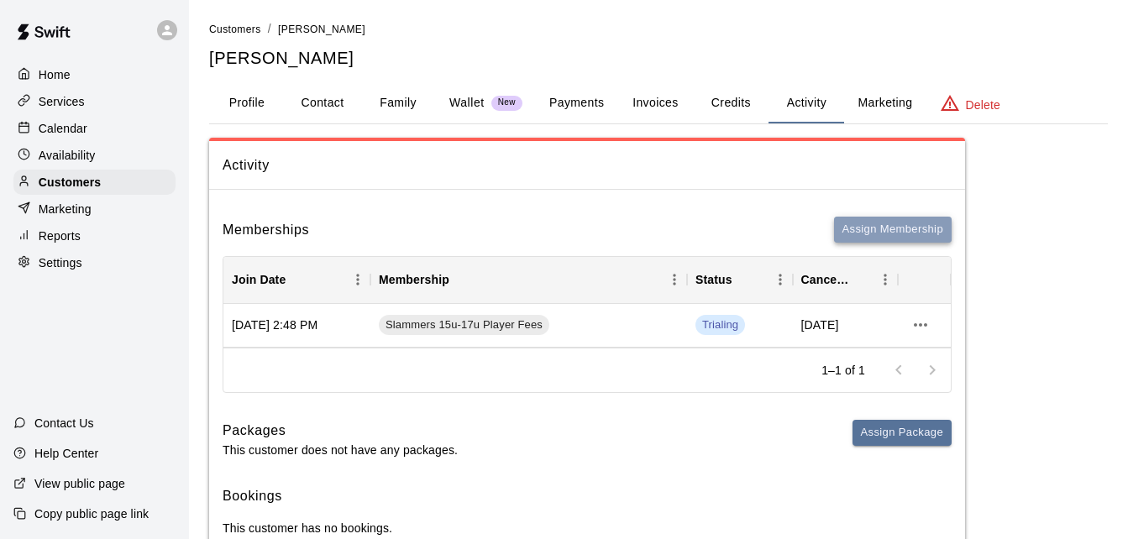
click at [882, 227] on button "Assign Membership" at bounding box center [893, 230] width 118 height 26
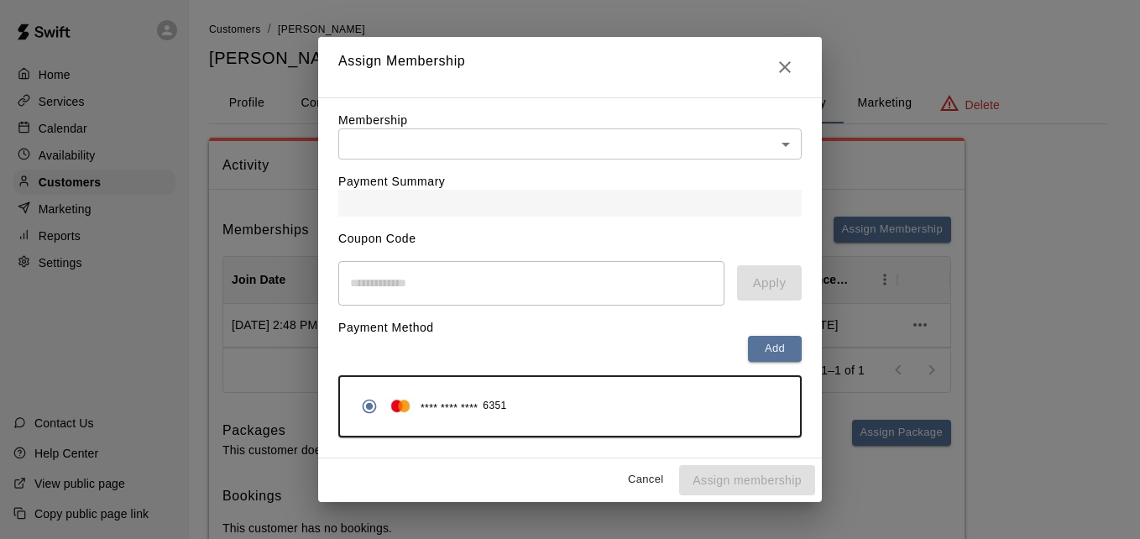
click at [757, 147] on body "Home Services Calendar Availability Customers Marketing Reports Settings Contac…" at bounding box center [570, 295] width 1140 height 590
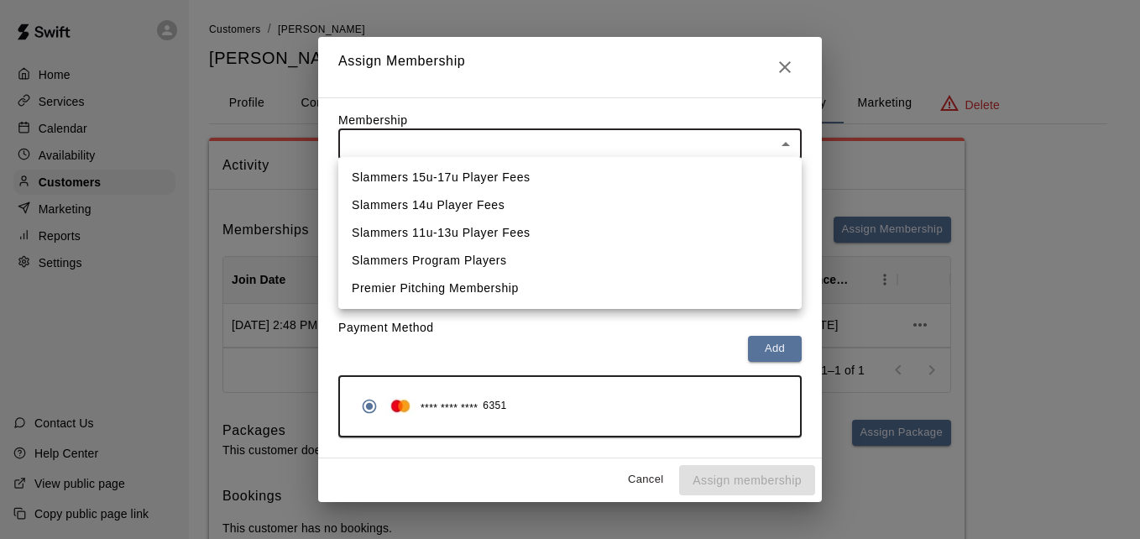
click at [729, 201] on li "Slammers 14u Player Fees" at bounding box center [569, 205] width 463 height 28
type input "**********"
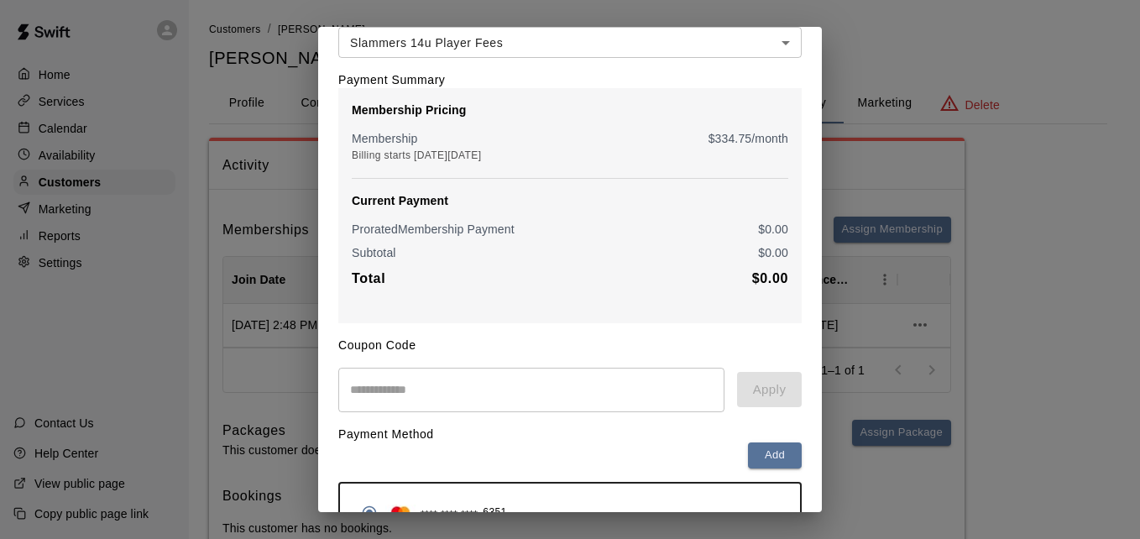
scroll to position [198, 0]
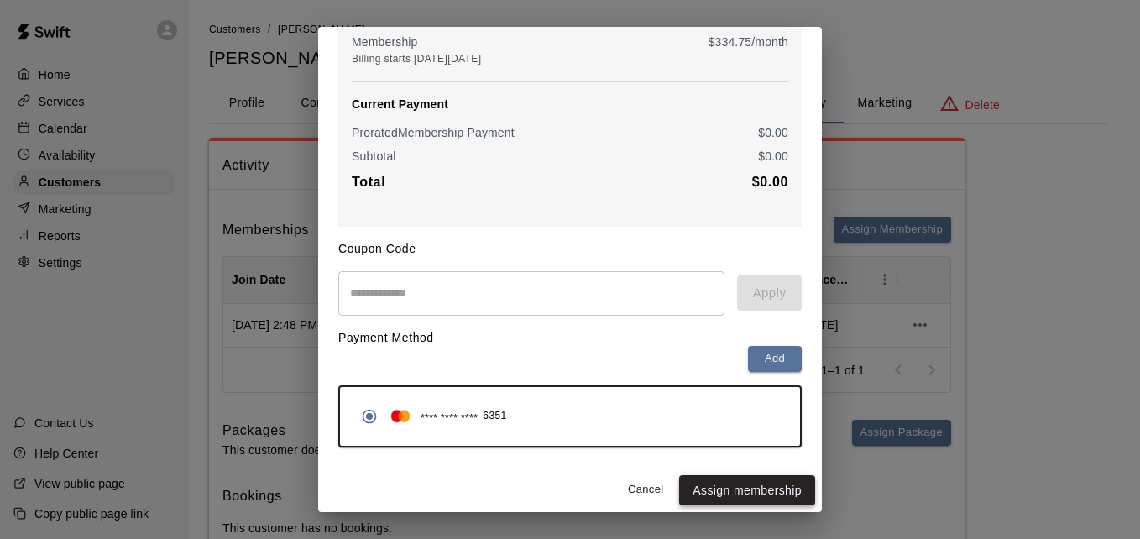
click at [732, 494] on button "Assign membership" at bounding box center [747, 490] width 136 height 31
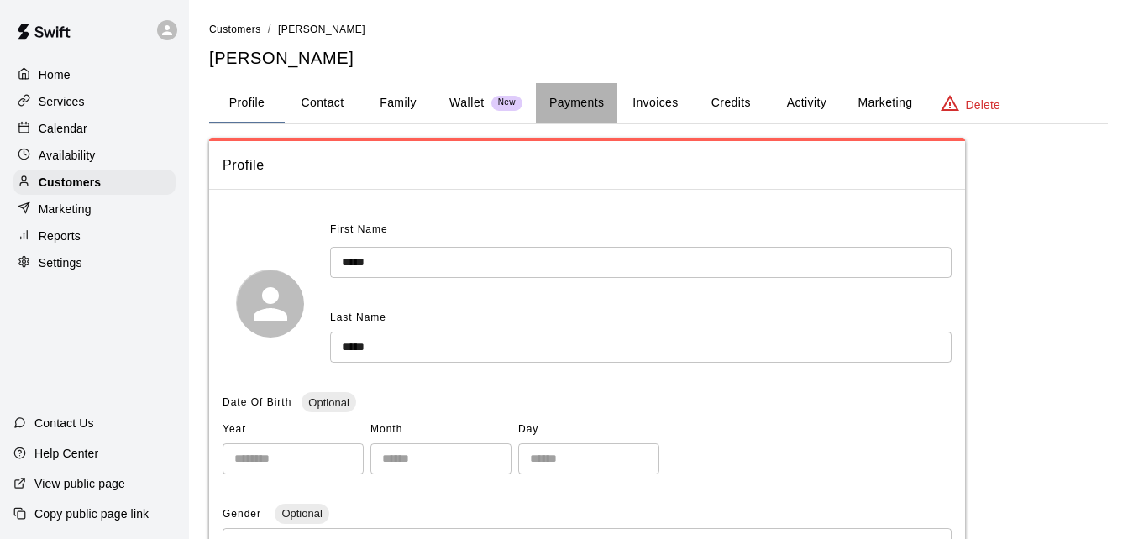
click at [577, 94] on button "Payments" at bounding box center [576, 103] width 81 height 40
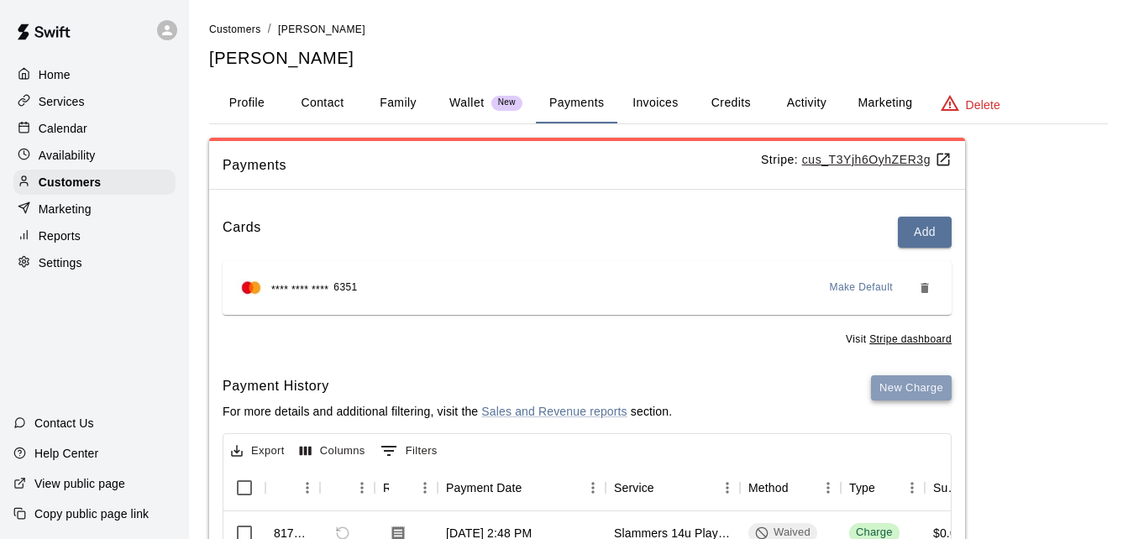
click at [924, 393] on button "New Charge" at bounding box center [911, 388] width 81 height 26
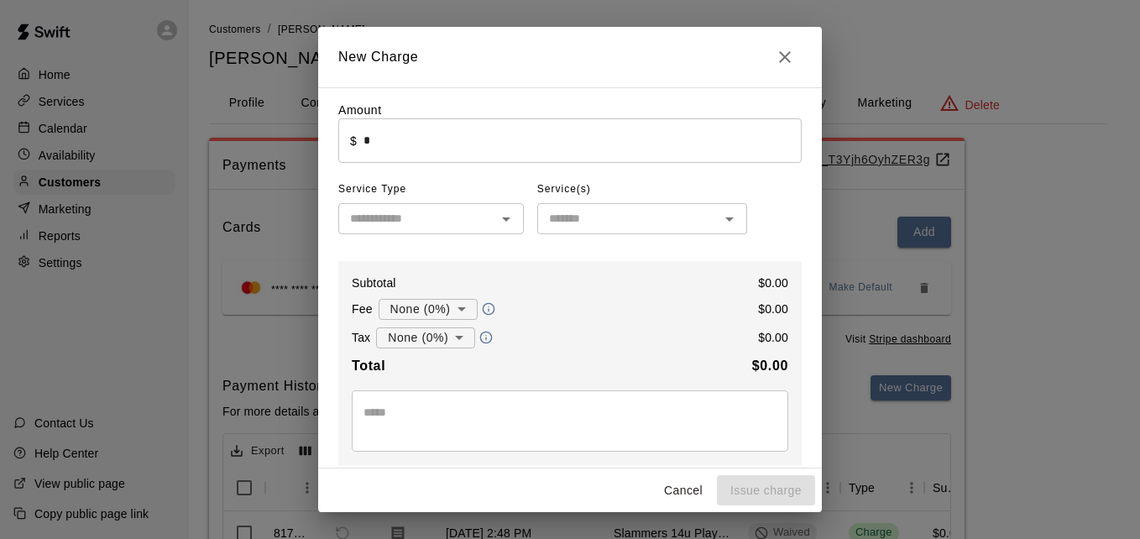
click at [625, 154] on input "*" at bounding box center [583, 140] width 438 height 44
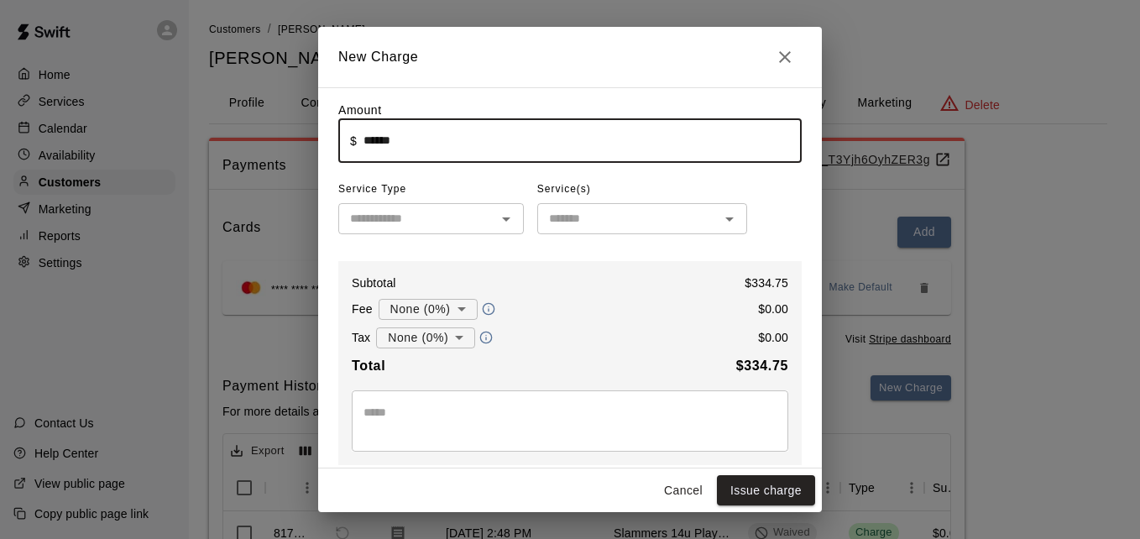
type input "******"
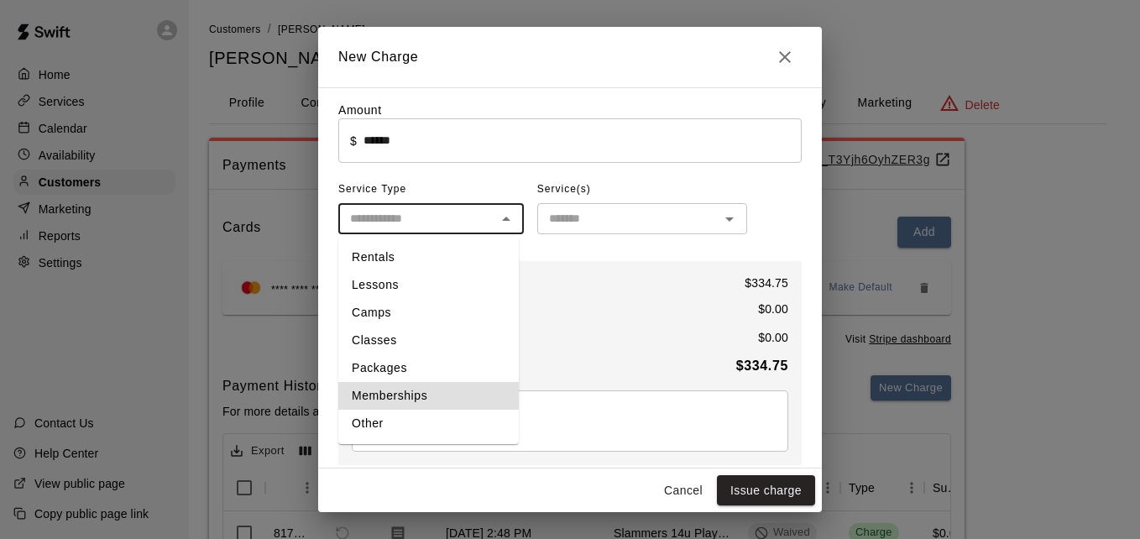
type input "**********"
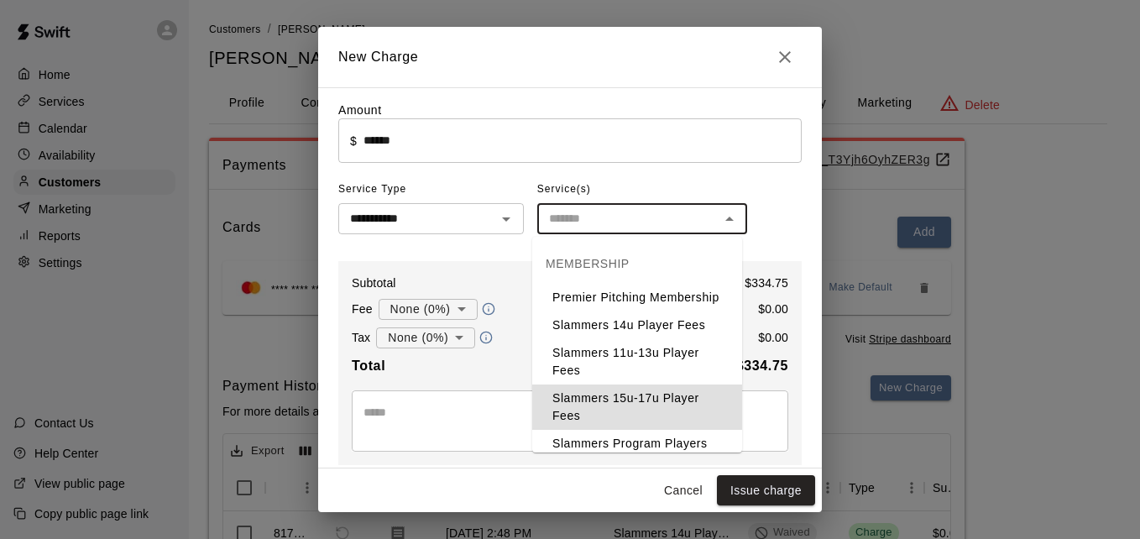
type input "**********"
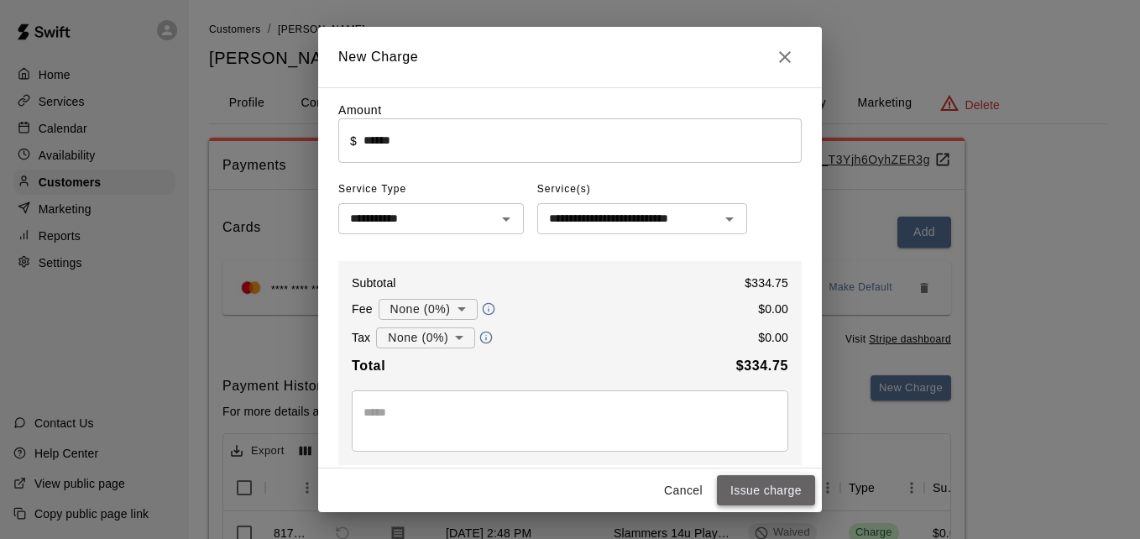
click at [775, 478] on button "Issue charge" at bounding box center [766, 490] width 98 height 31
type input "*"
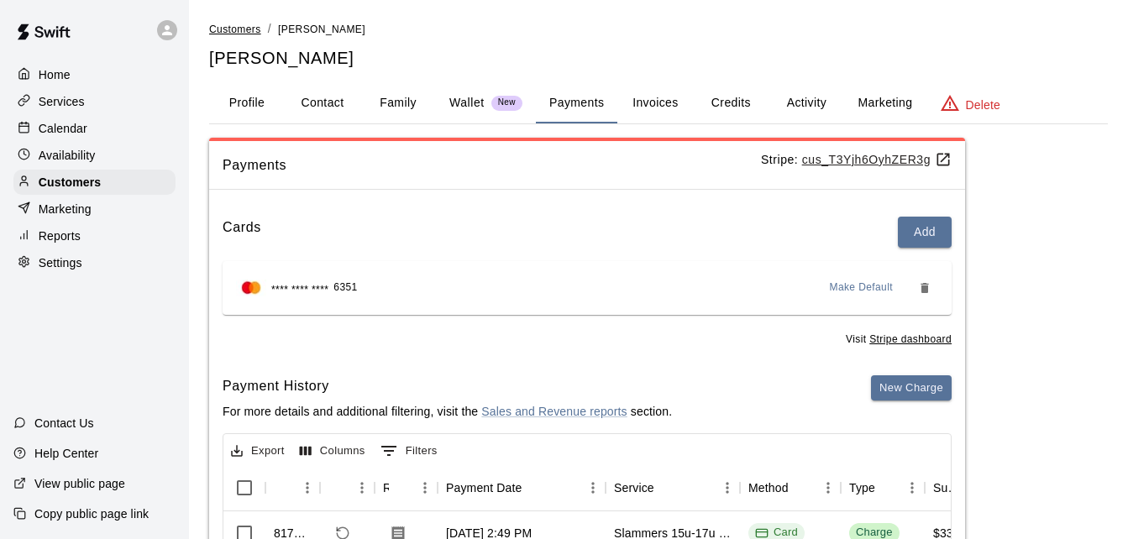
click at [246, 30] on span "Customers" at bounding box center [235, 30] width 52 height 12
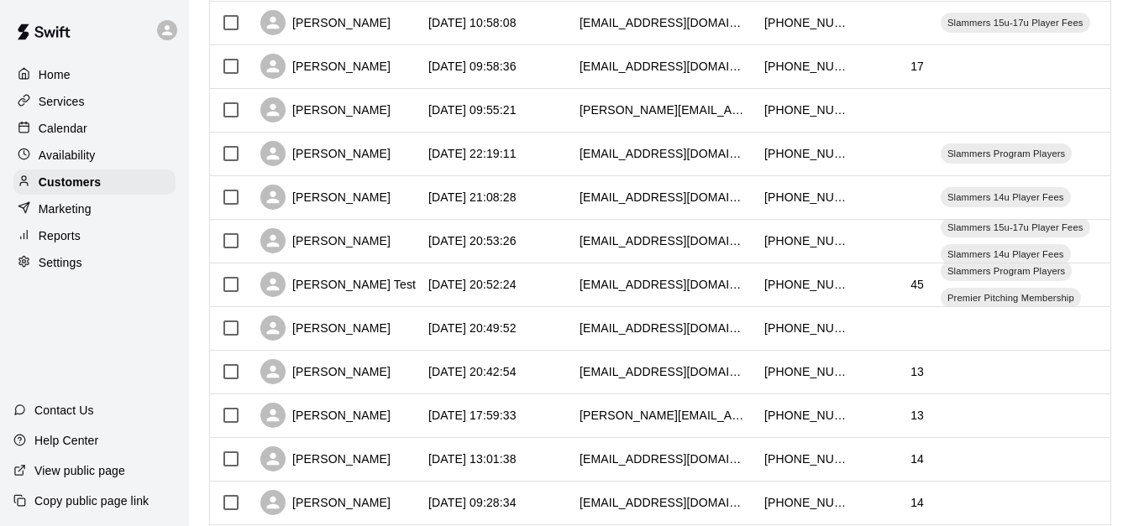
scroll to position [336, 0]
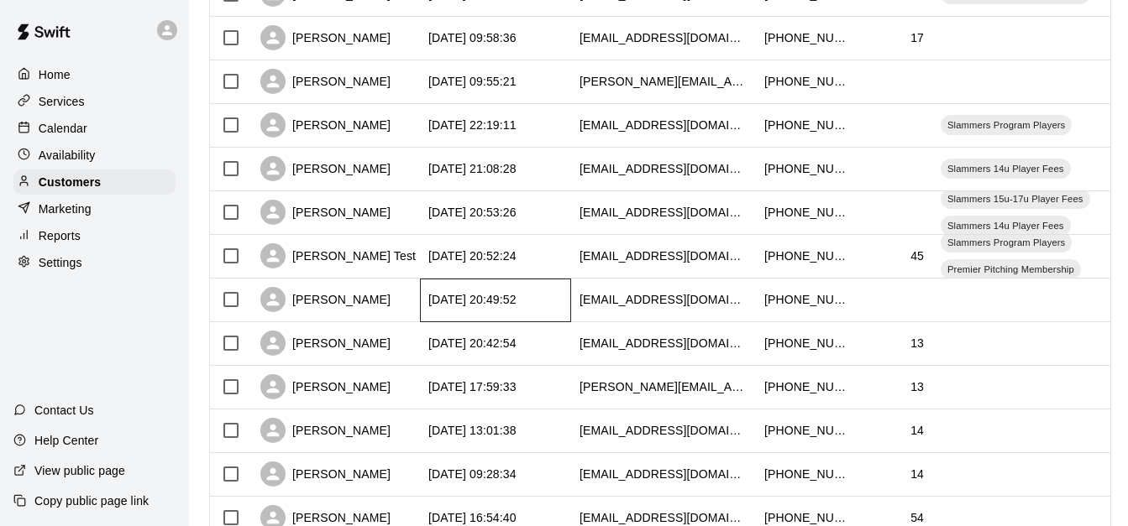
click at [552, 306] on div "[DATE] 20:49:52" at bounding box center [495, 301] width 151 height 44
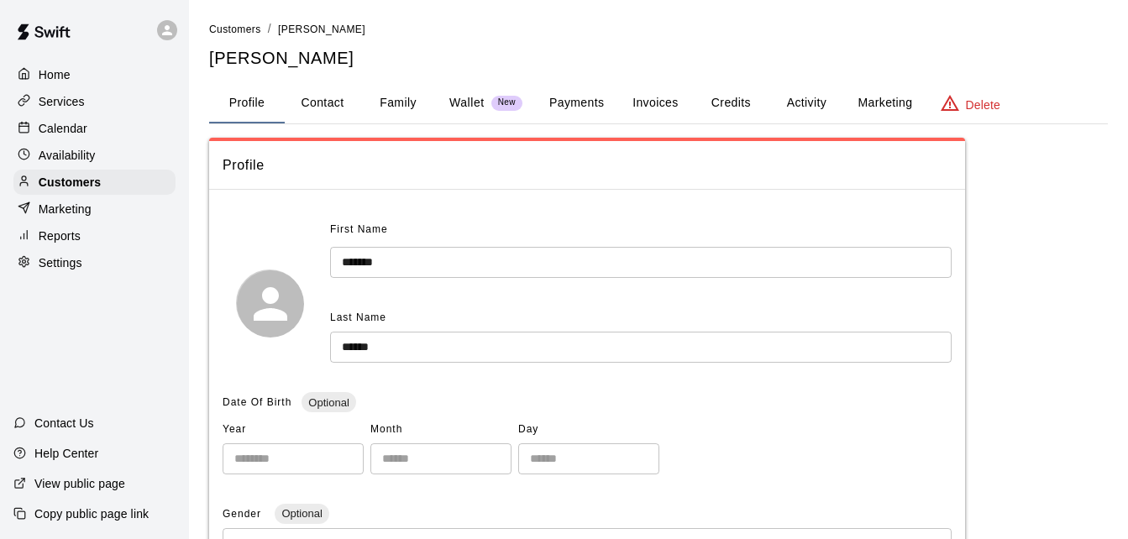
click at [412, 96] on button "Family" at bounding box center [398, 103] width 76 height 40
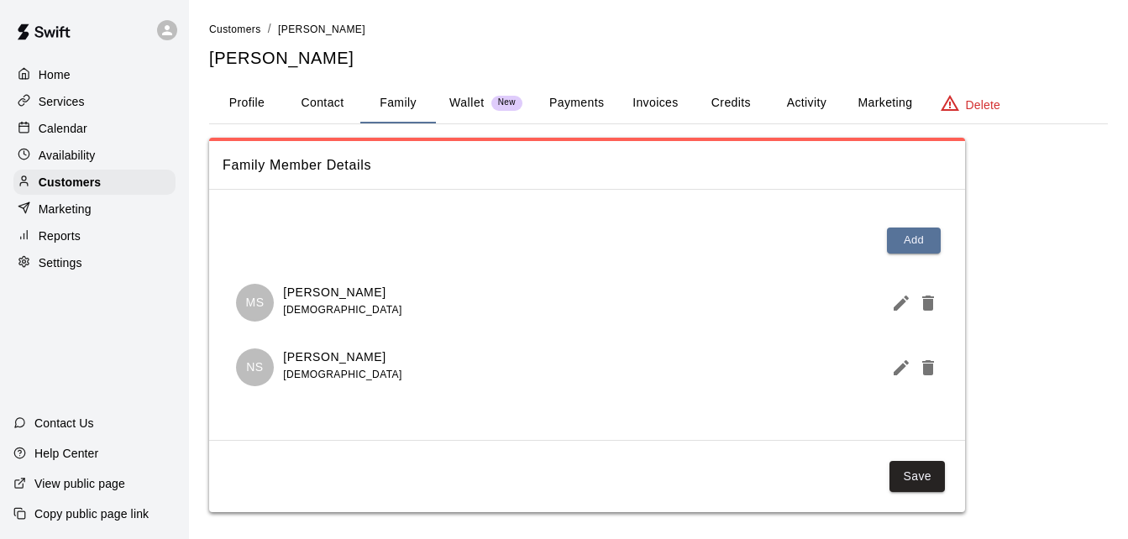
click at [806, 112] on button "Activity" at bounding box center [806, 103] width 76 height 40
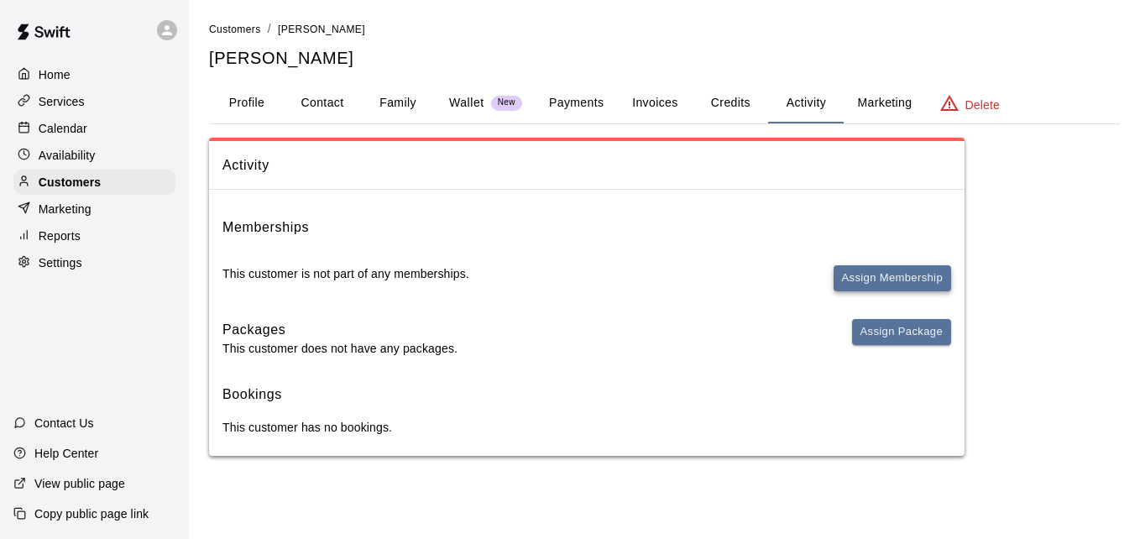
click at [914, 279] on button "Assign Membership" at bounding box center [893, 278] width 118 height 26
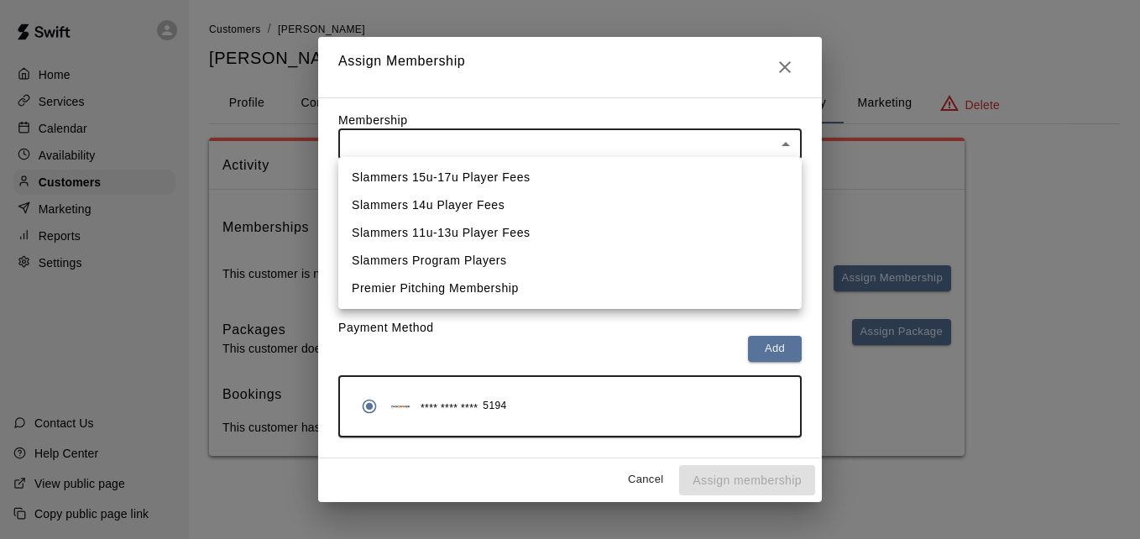
click at [627, 139] on body "Home Services Calendar Availability Customers Marketing Reports Settings Contac…" at bounding box center [570, 244] width 1140 height 489
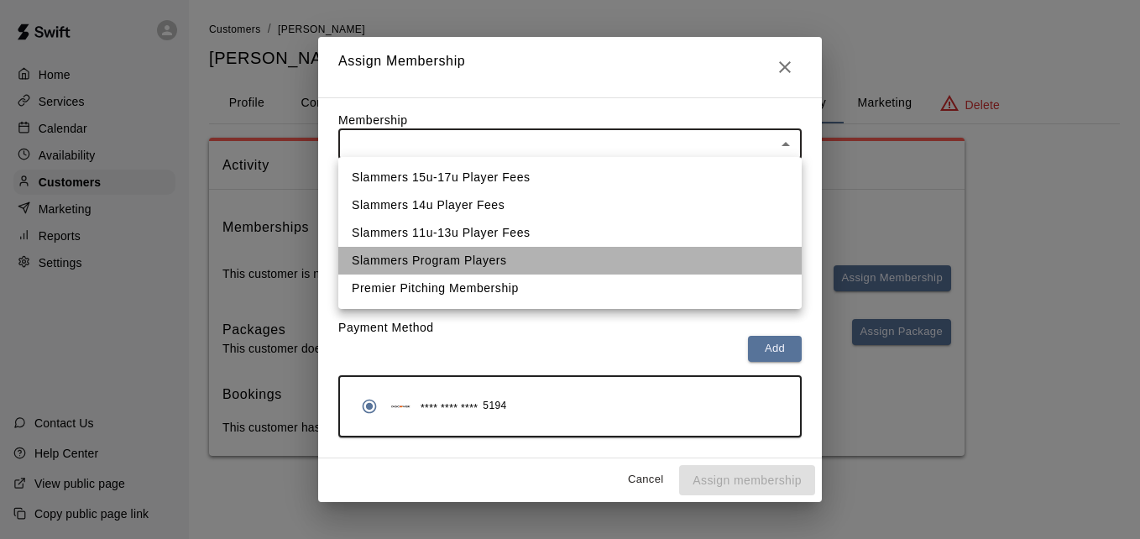
click at [603, 255] on li "Slammers Program Players" at bounding box center [569, 261] width 463 height 28
type input "**********"
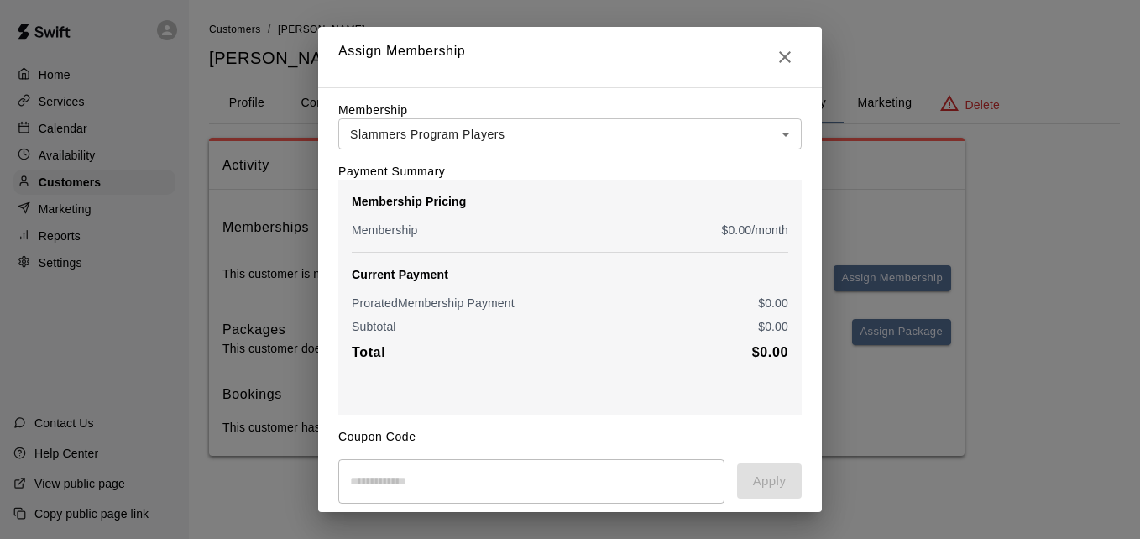
scroll to position [198, 0]
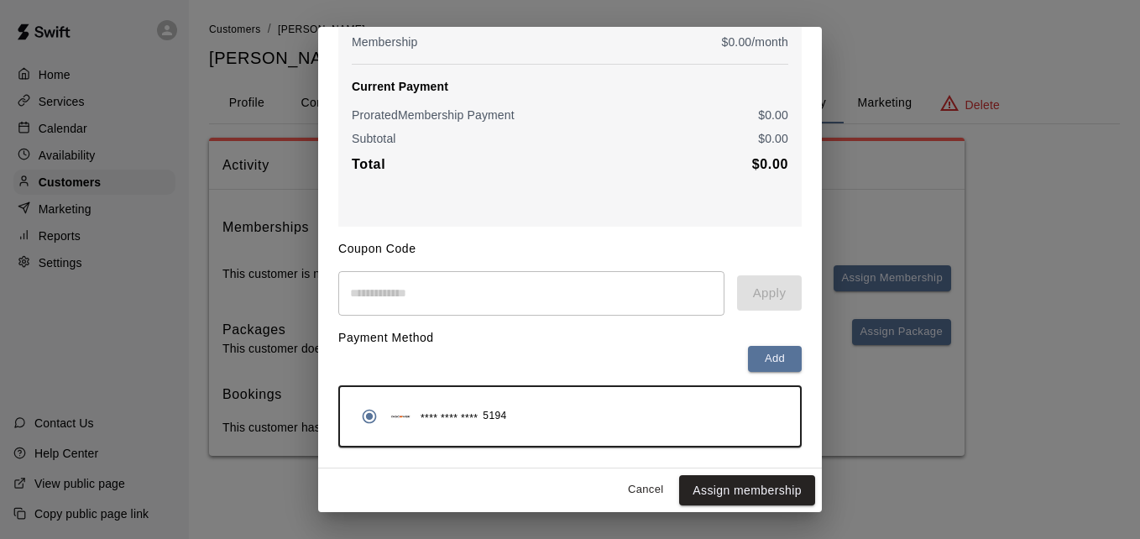
click at [775, 489] on button "Assign membership" at bounding box center [747, 490] width 136 height 31
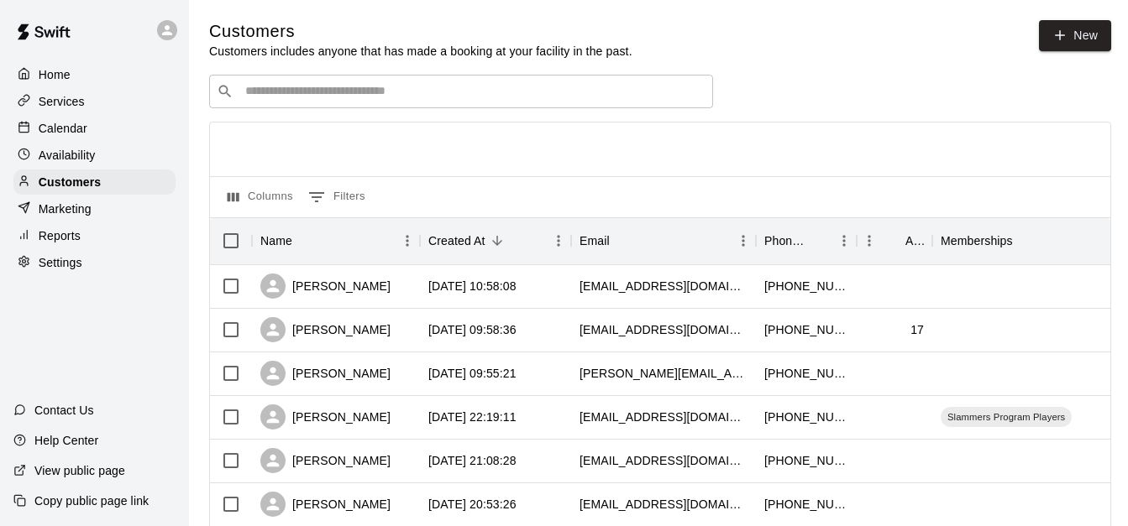
click at [254, 86] on input "Search customers by name or email" at bounding box center [472, 91] width 465 height 17
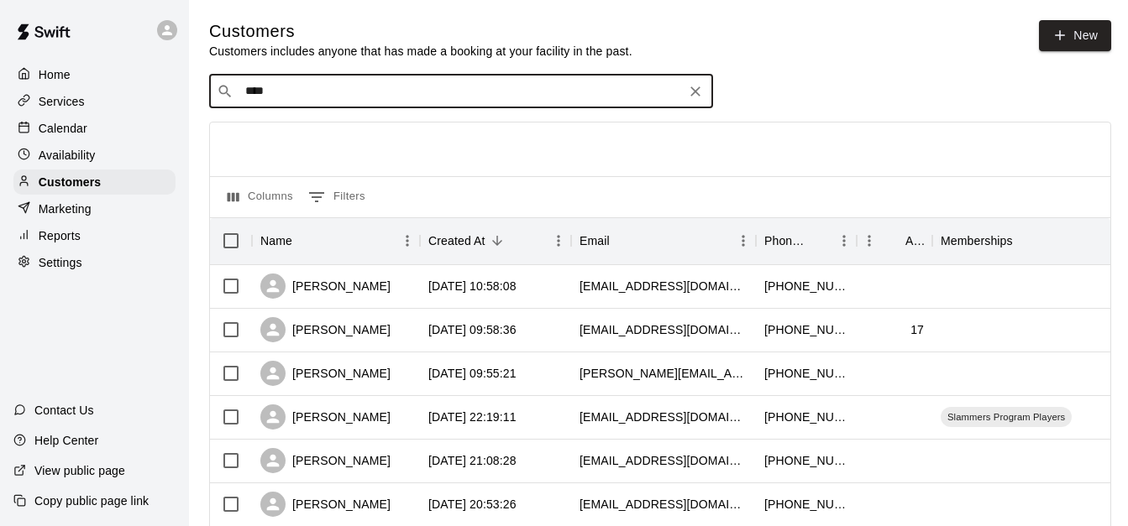
type input "*****"
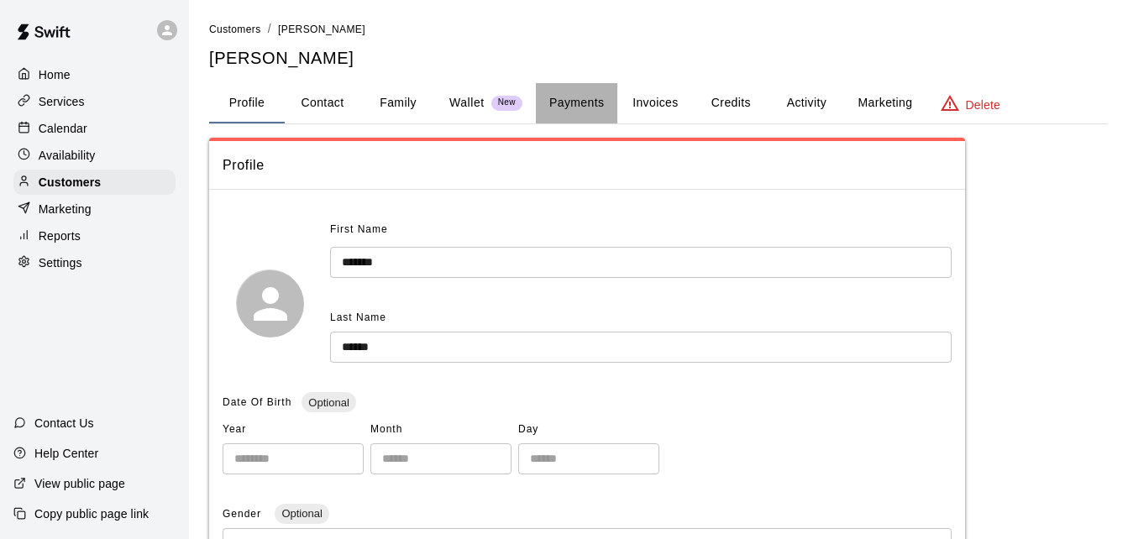
click at [588, 113] on button "Payments" at bounding box center [576, 103] width 81 height 40
click at [236, 26] on span "Customers" at bounding box center [235, 30] width 52 height 12
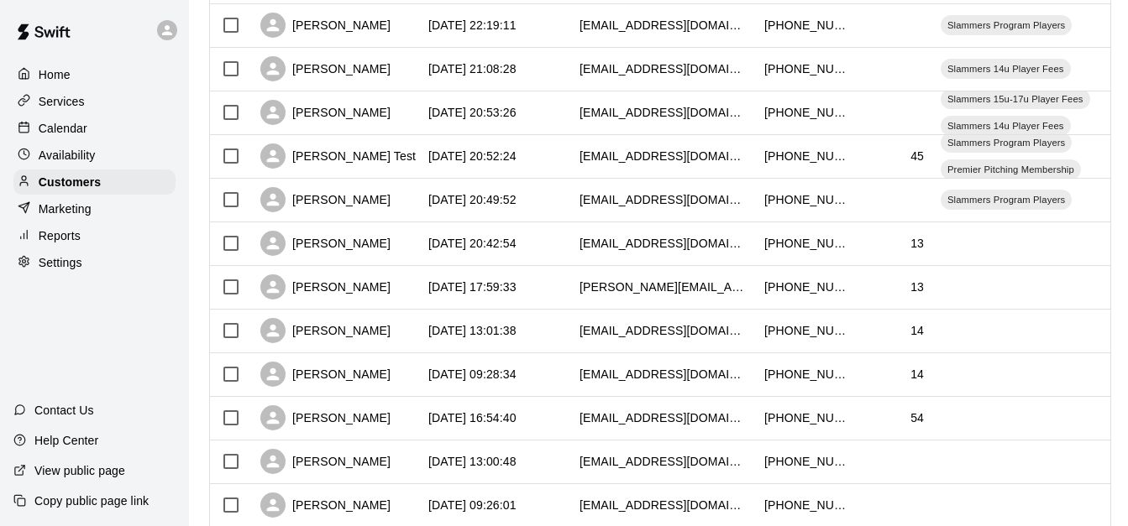
scroll to position [437, 0]
click at [513, 236] on div "[DATE] 20:42:54" at bounding box center [495, 244] width 151 height 44
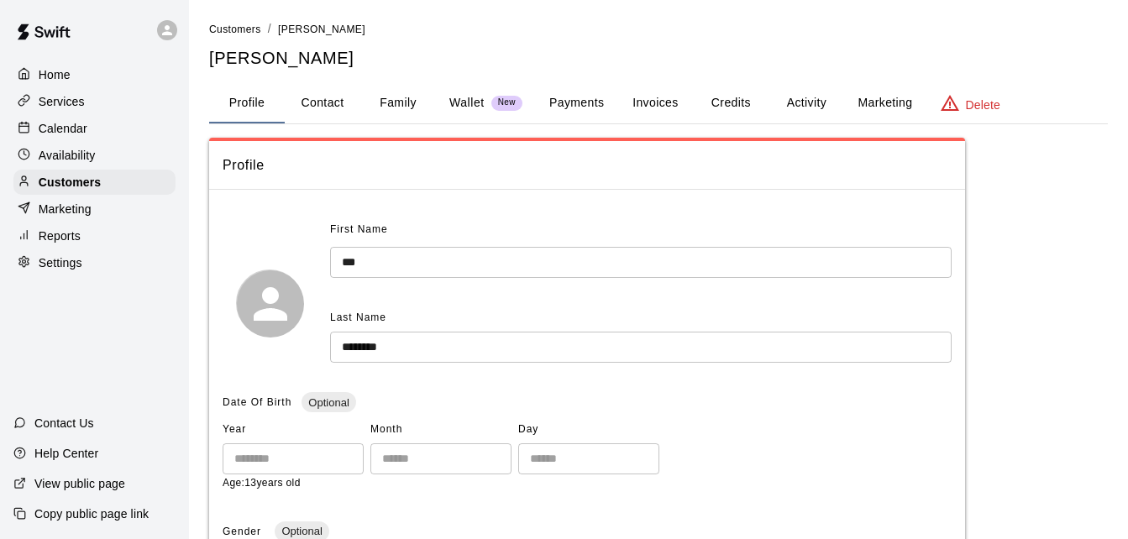
click at [400, 102] on button "Family" at bounding box center [398, 103] width 76 height 40
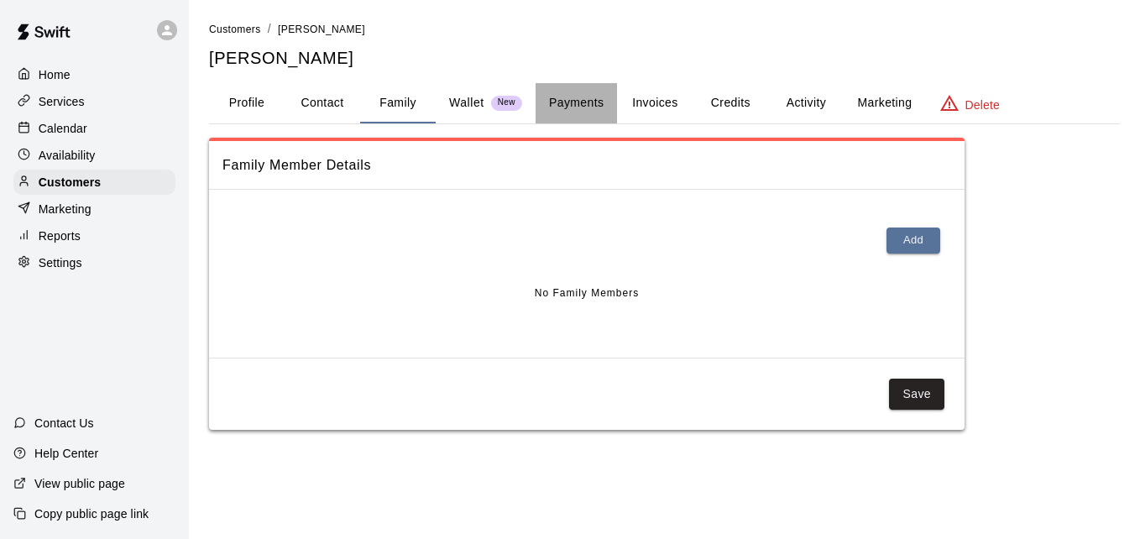
click at [581, 108] on button "Payments" at bounding box center [576, 103] width 81 height 40
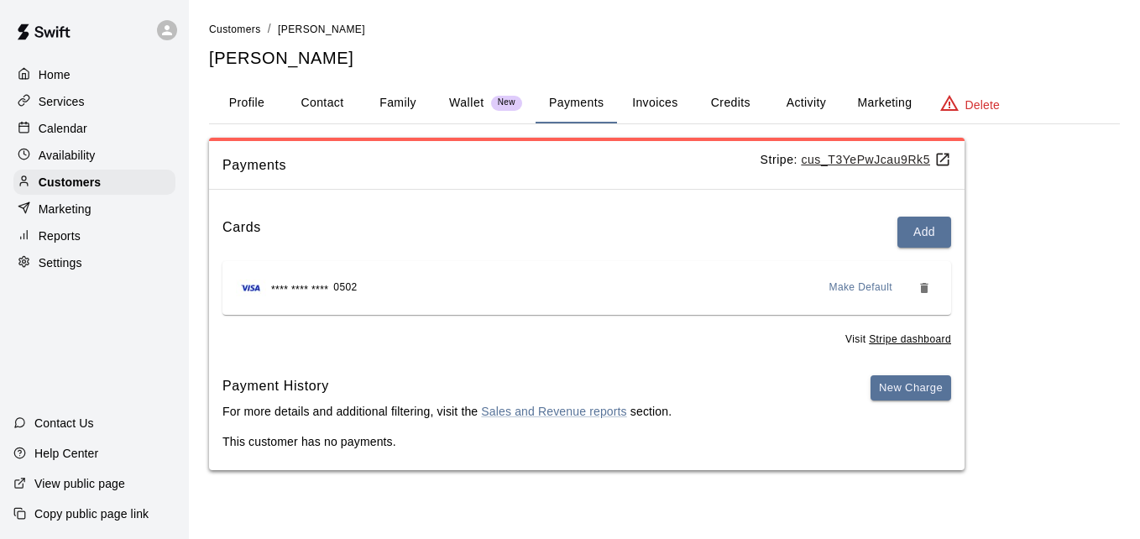
click at [809, 102] on button "Activity" at bounding box center [806, 103] width 76 height 40
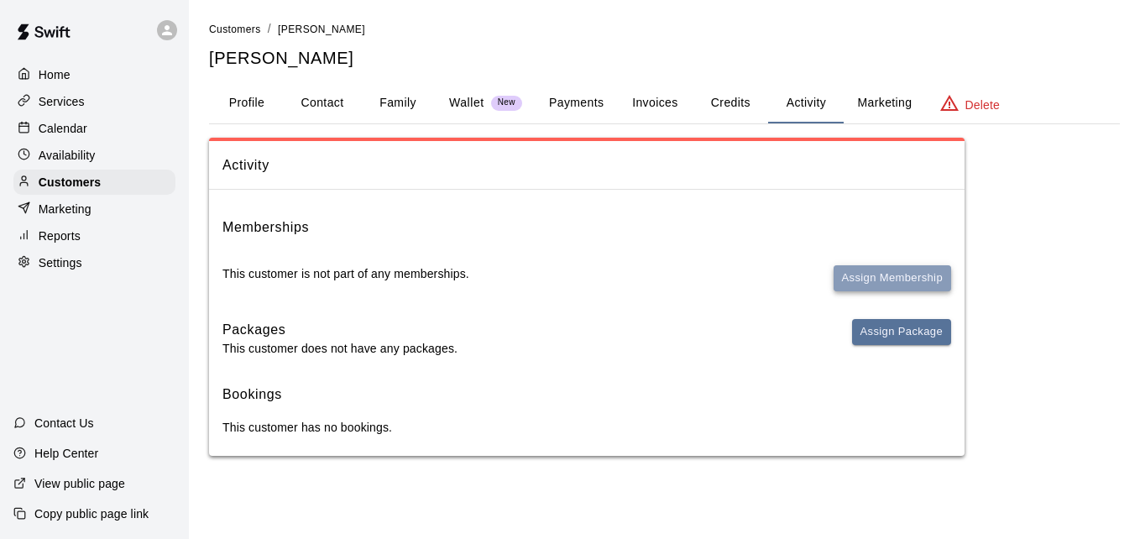
click at [864, 272] on button "Assign Membership" at bounding box center [893, 278] width 118 height 26
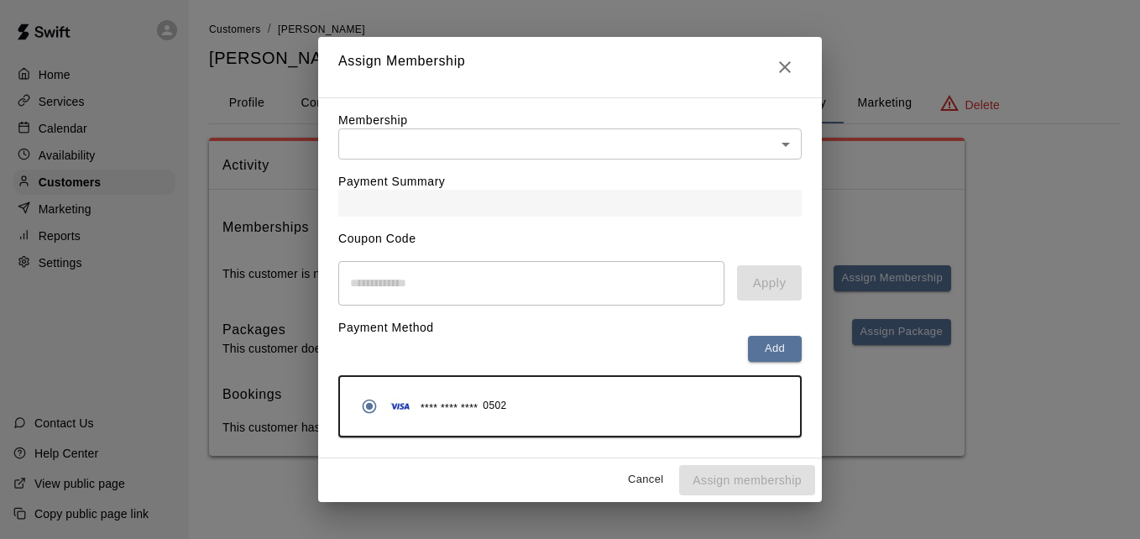
click at [624, 140] on body "Home Services Calendar Availability Customers Marketing Reports Settings Contac…" at bounding box center [570, 244] width 1140 height 489
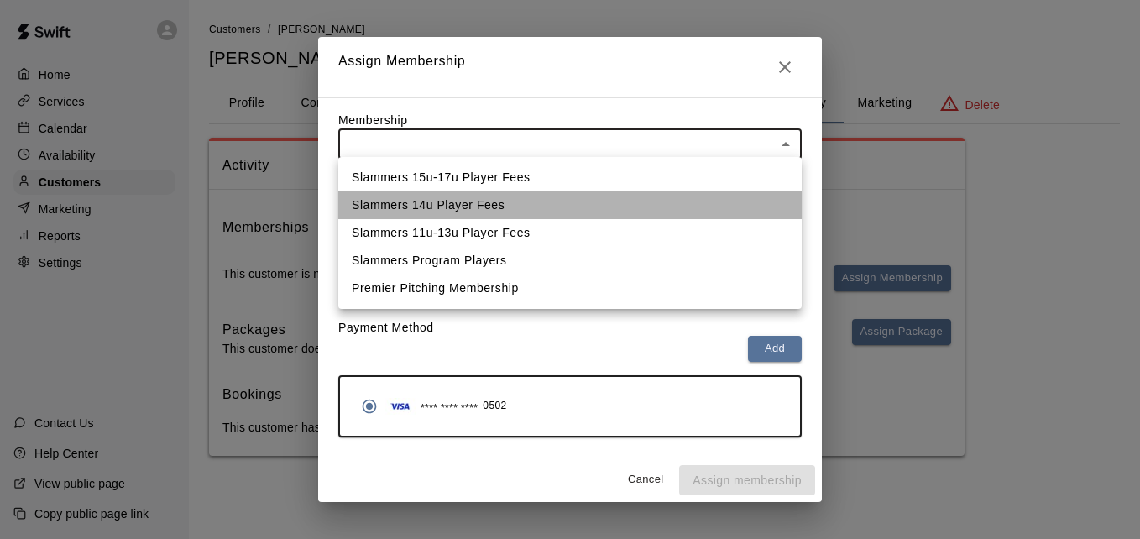
click at [594, 199] on li "Slammers 14u Player Fees" at bounding box center [569, 205] width 463 height 28
type input "**********"
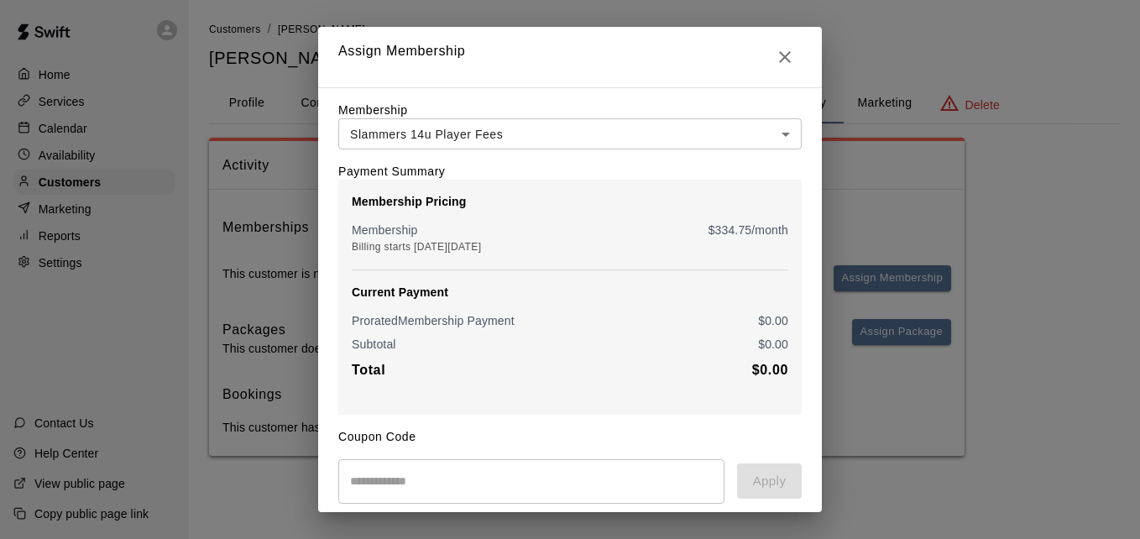
scroll to position [198, 0]
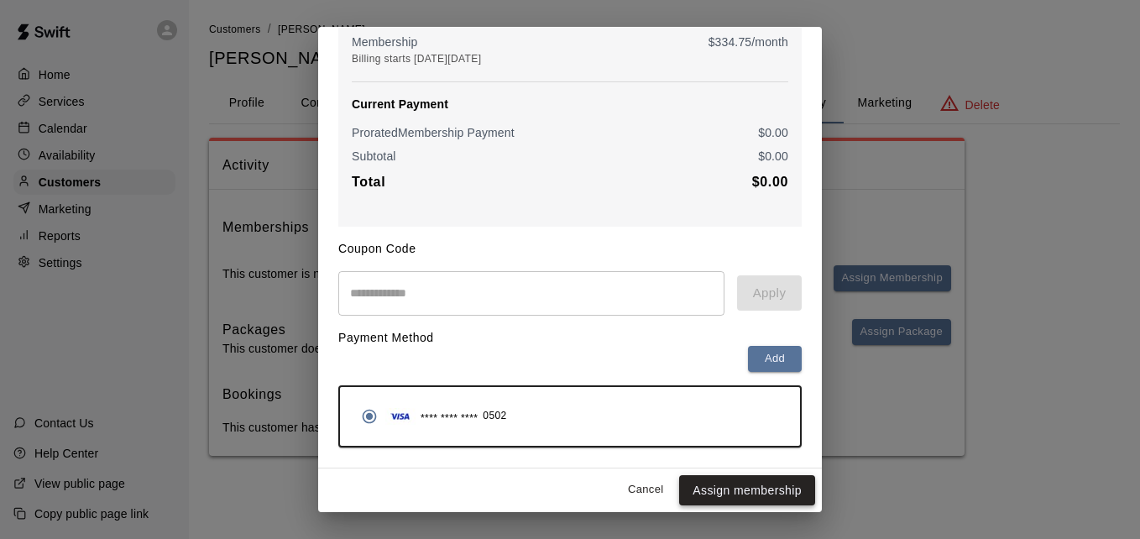
click at [763, 494] on button "Assign membership" at bounding box center [747, 490] width 136 height 31
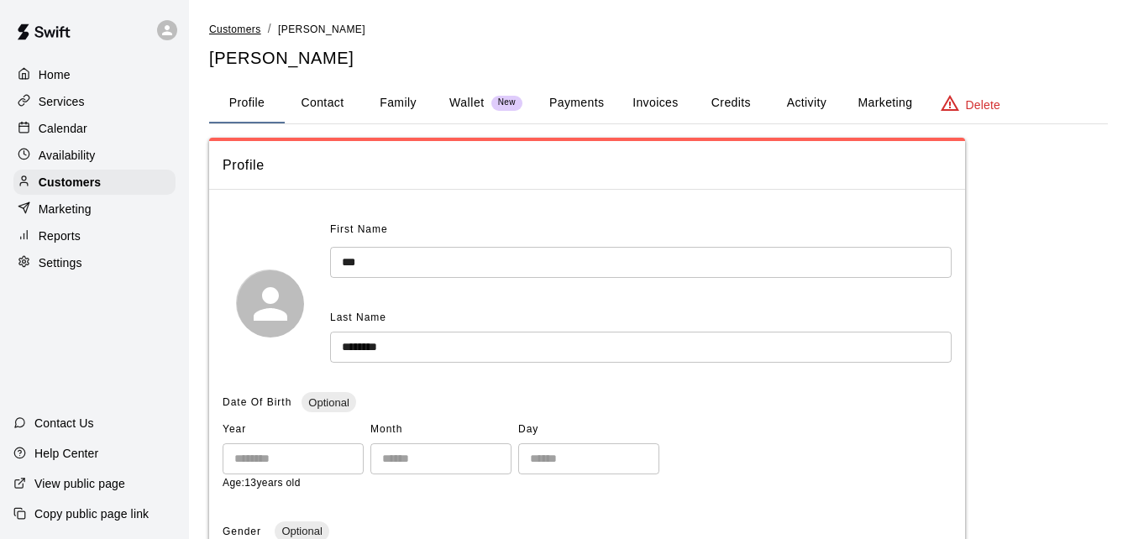
drag, startPoint x: 0, startPoint y: 0, endPoint x: 242, endPoint y: 29, distance: 243.6
click at [242, 29] on span "Customers" at bounding box center [235, 30] width 52 height 12
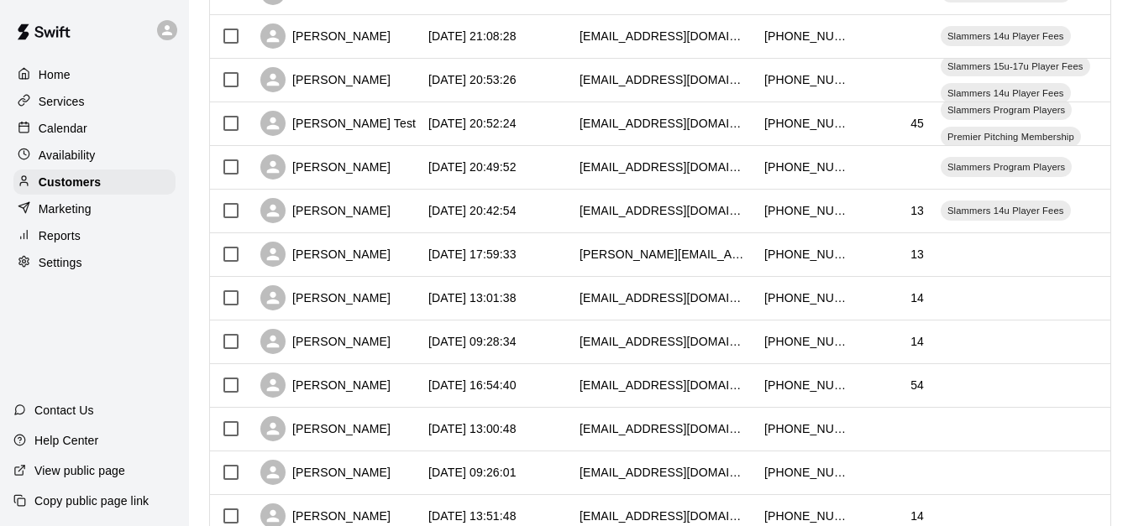
scroll to position [470, 0]
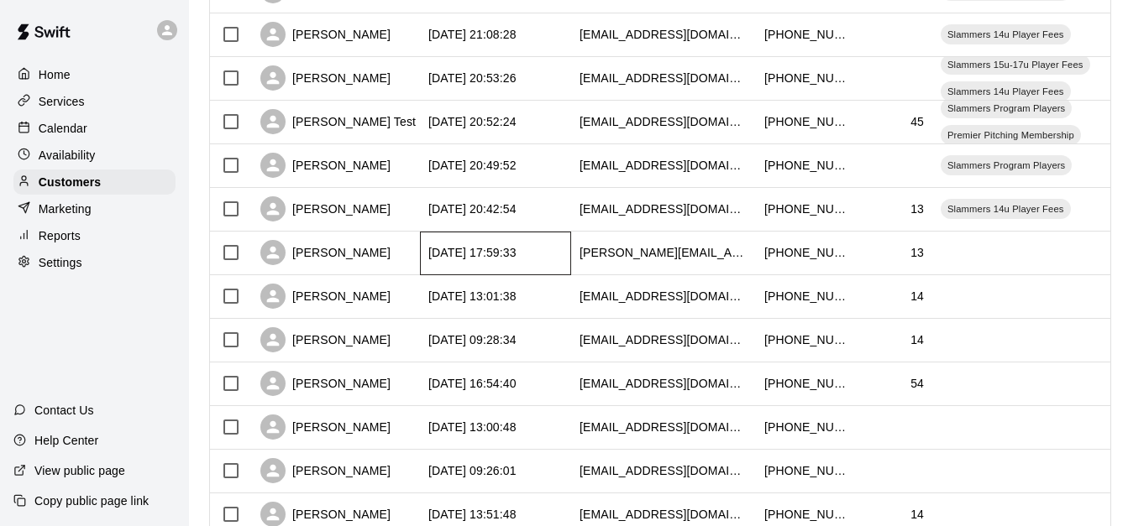
click at [569, 254] on div "[DATE] 17:59:33" at bounding box center [495, 254] width 151 height 44
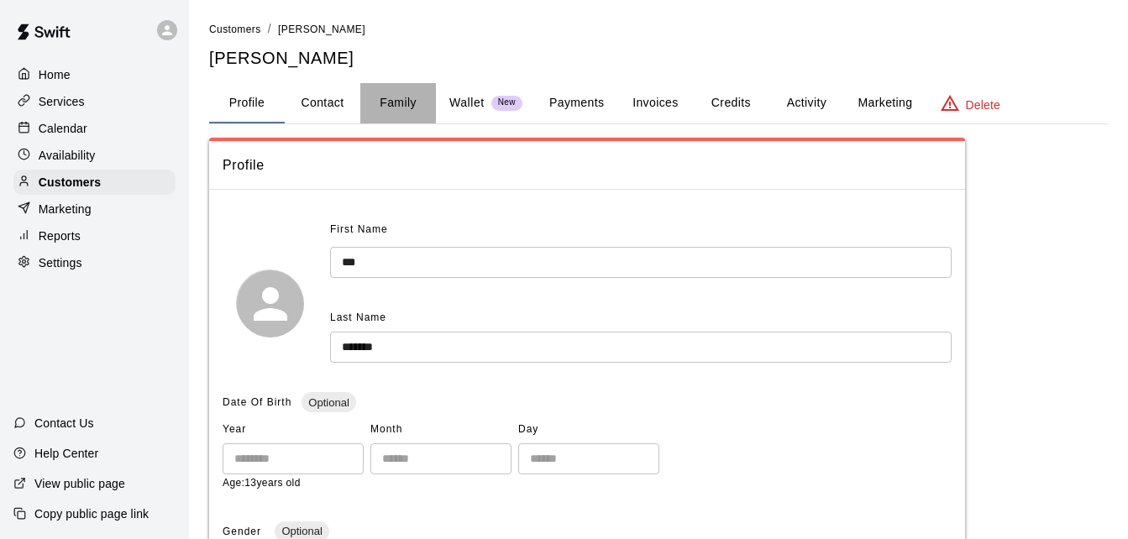
click at [398, 97] on button "Family" at bounding box center [398, 103] width 76 height 40
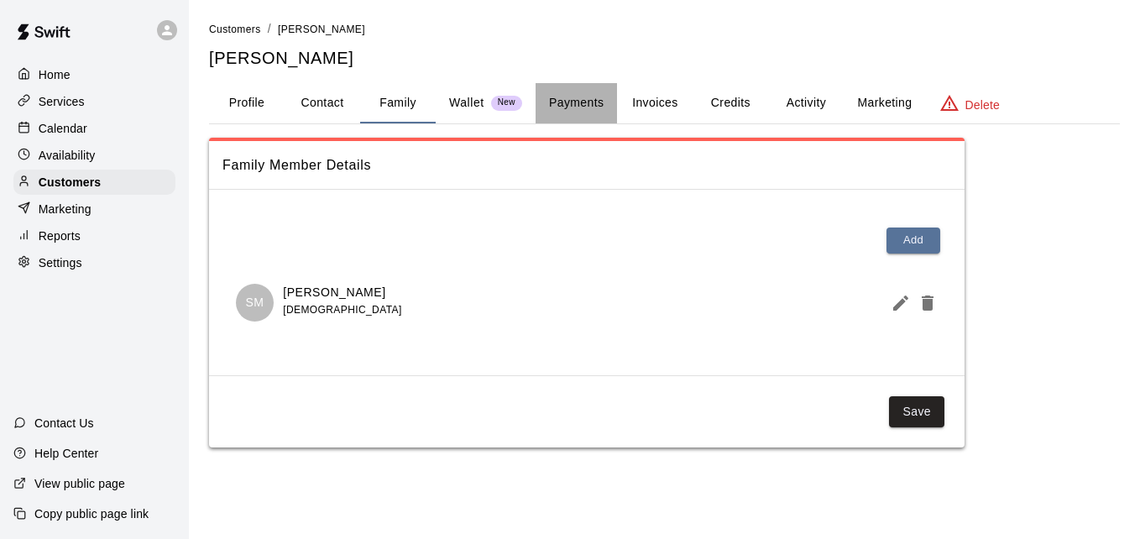
click at [596, 102] on button "Payments" at bounding box center [576, 103] width 81 height 40
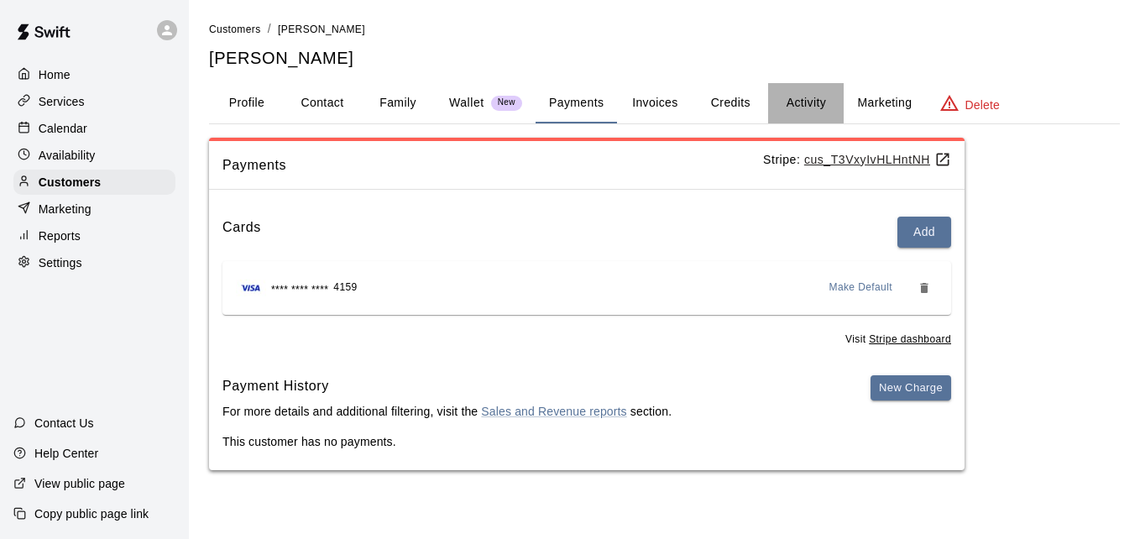
click at [806, 95] on button "Activity" at bounding box center [806, 103] width 76 height 40
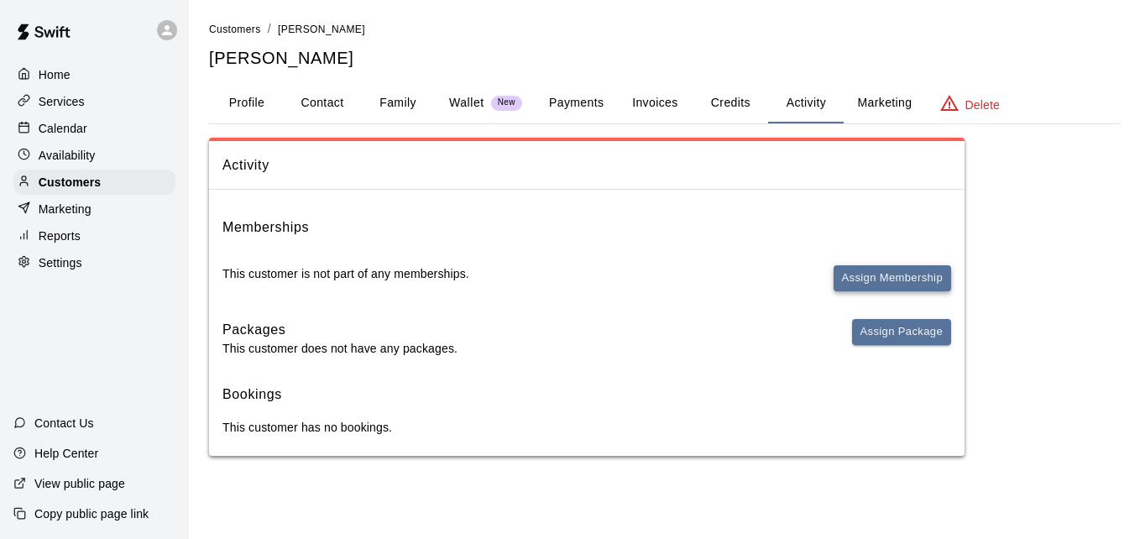
click at [873, 274] on button "Assign Membership" at bounding box center [893, 278] width 118 height 26
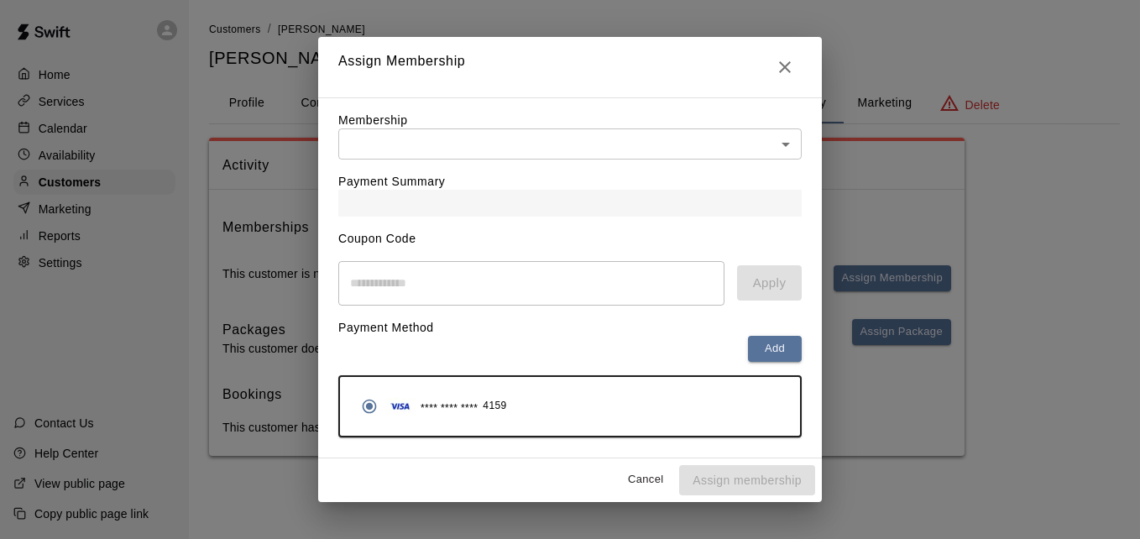
click at [680, 152] on body "Home Services Calendar Availability Customers Marketing Reports Settings Contac…" at bounding box center [570, 244] width 1140 height 489
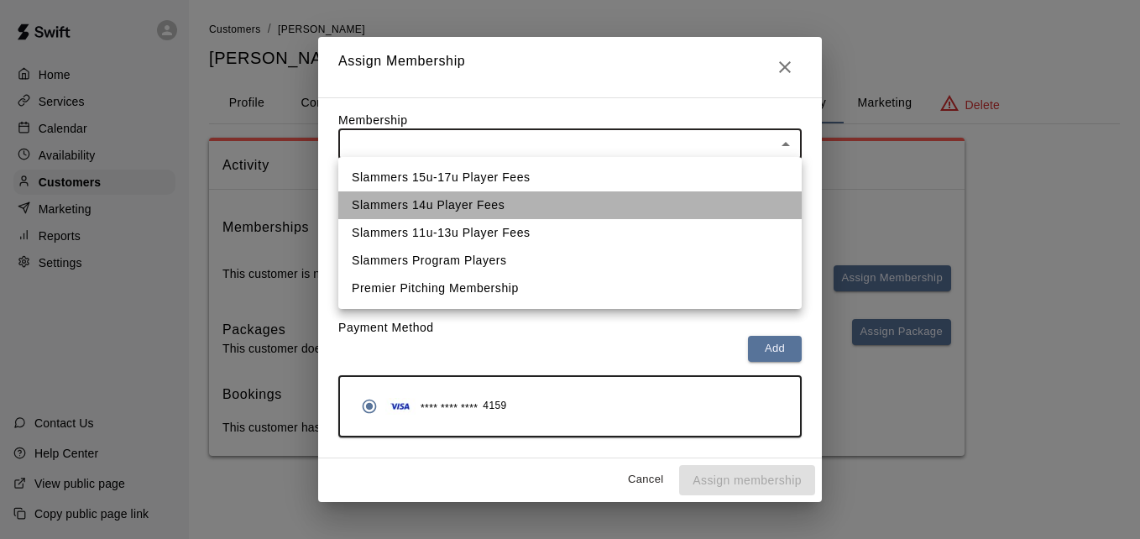
click at [652, 198] on li "Slammers 14u Player Fees" at bounding box center [569, 205] width 463 height 28
type input "**********"
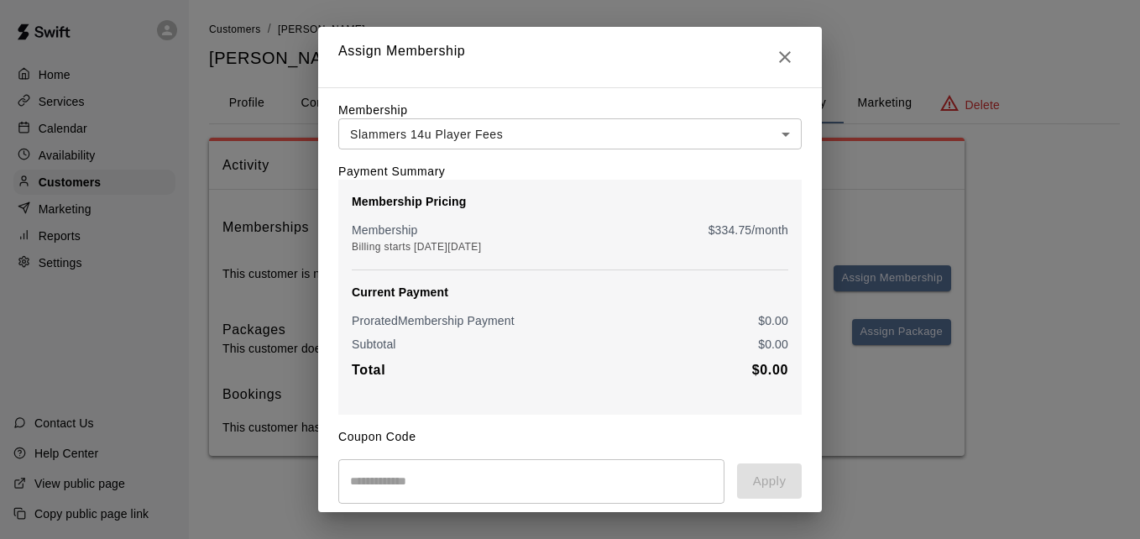
scroll to position [198, 0]
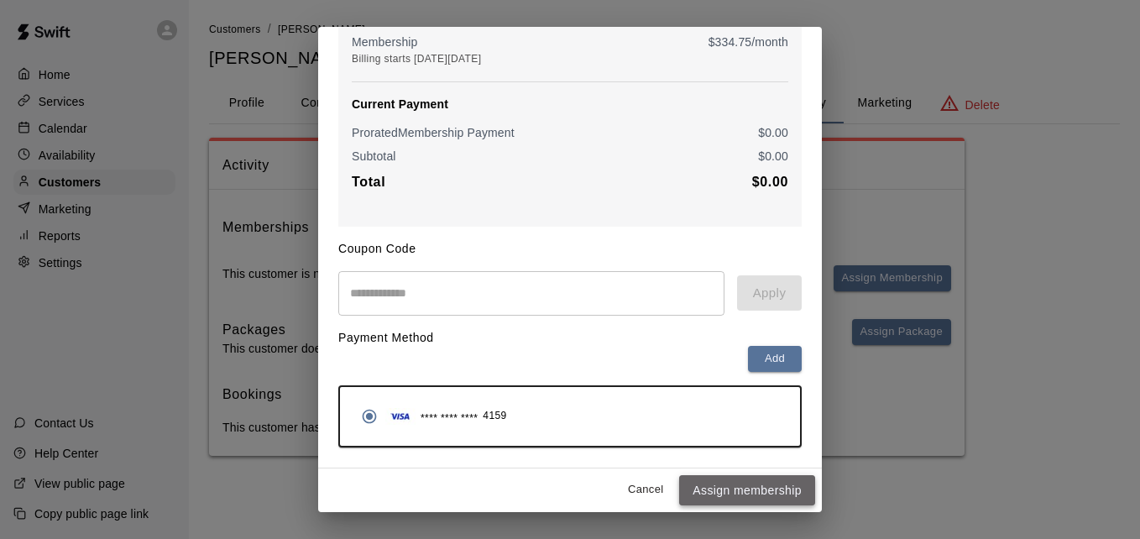
click at [734, 481] on button "Assign membership" at bounding box center [747, 490] width 136 height 31
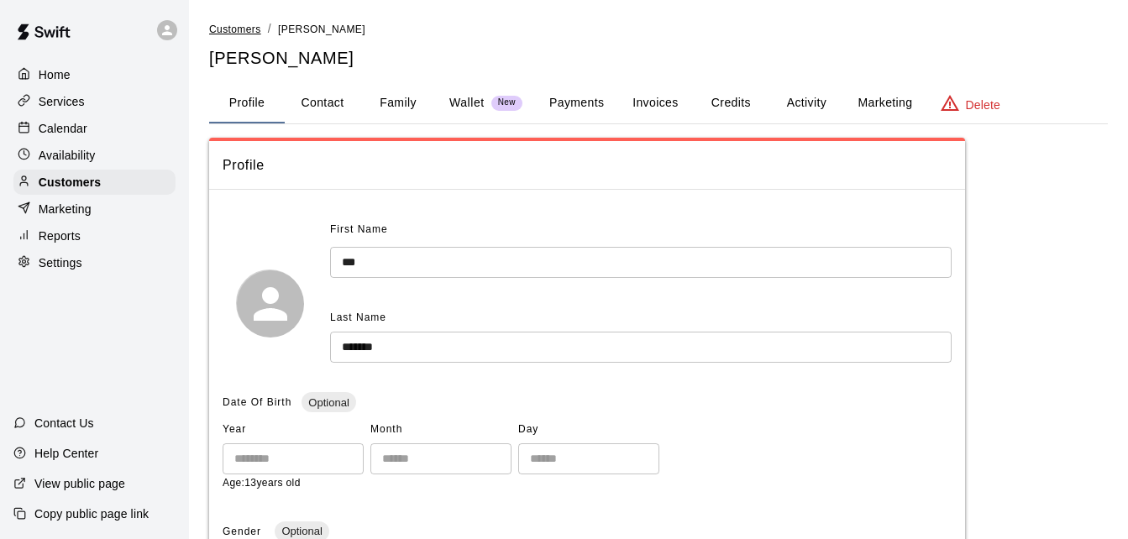
drag, startPoint x: 0, startPoint y: 0, endPoint x: 228, endPoint y: 28, distance: 230.0
click at [228, 28] on span "Customers" at bounding box center [235, 30] width 52 height 12
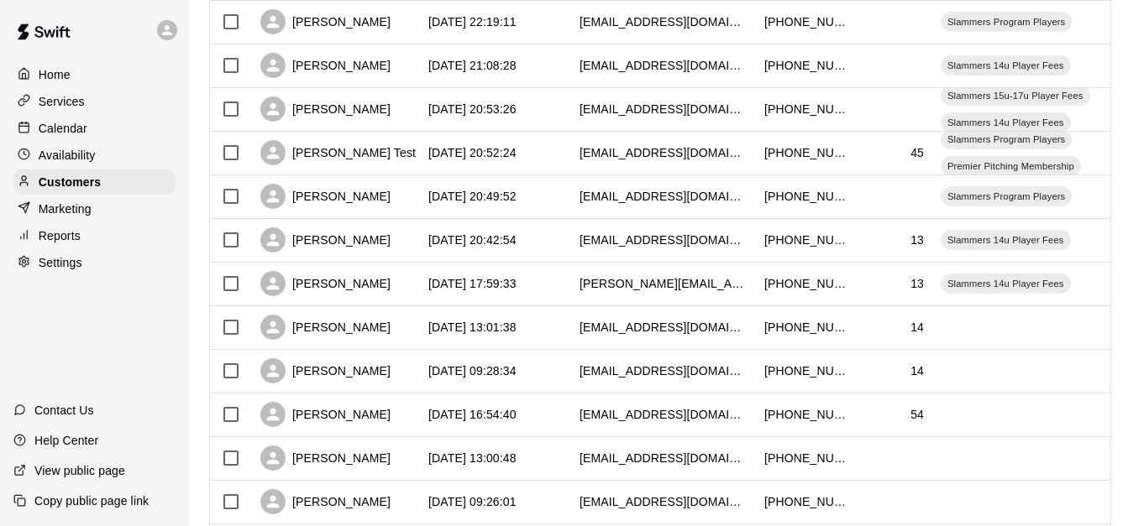
scroll to position [470, 0]
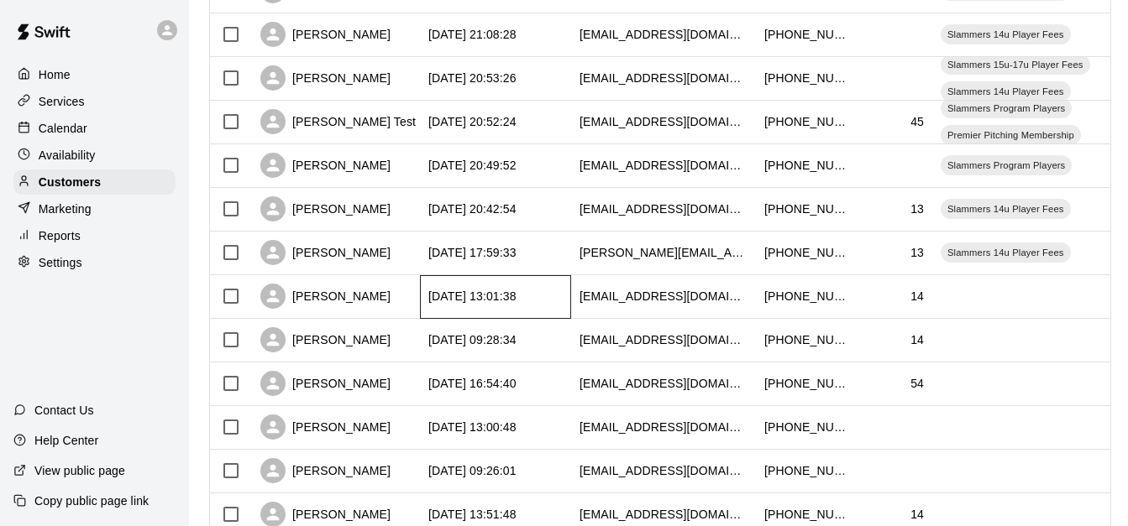
click at [516, 295] on div "[DATE] 13:01:38" at bounding box center [472, 296] width 88 height 17
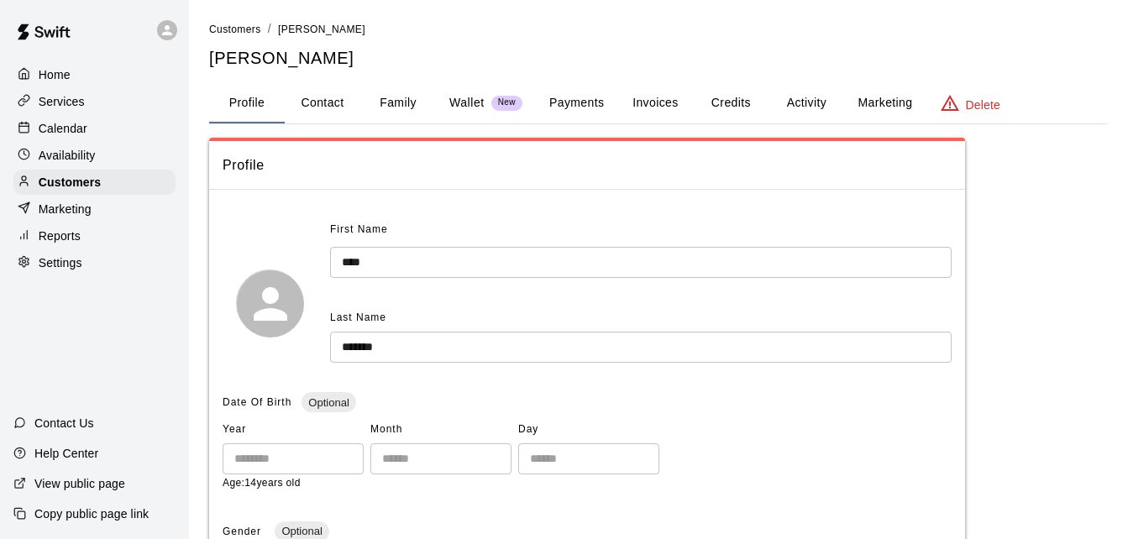
click at [584, 102] on button "Payments" at bounding box center [576, 103] width 81 height 40
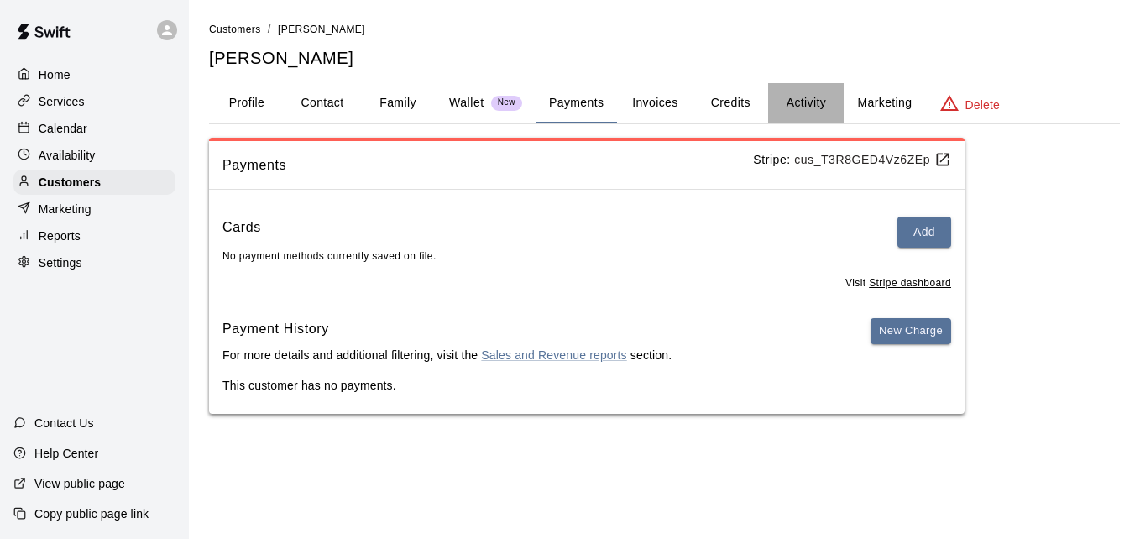
click at [822, 100] on button "Activity" at bounding box center [806, 103] width 76 height 40
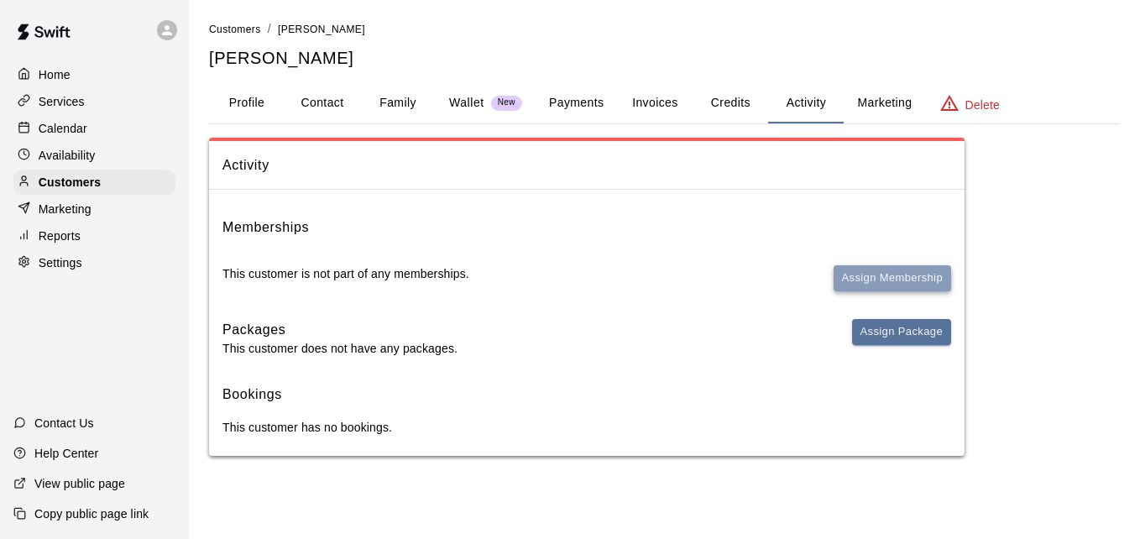
click at [866, 277] on button "Assign Membership" at bounding box center [893, 278] width 118 height 26
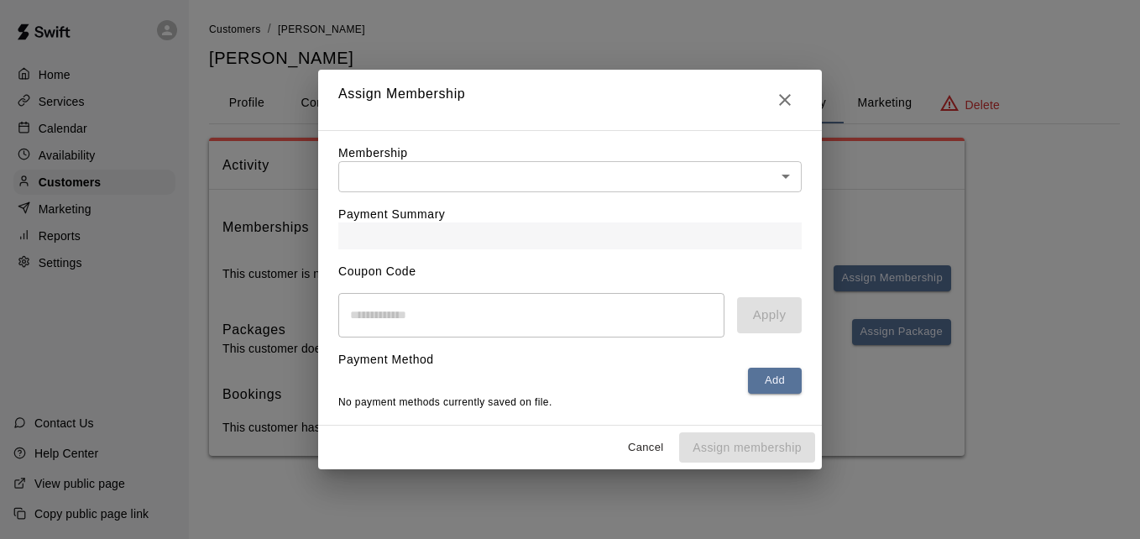
click at [648, 164] on body "Home Services Calendar Availability Customers Marketing Reports Settings Contac…" at bounding box center [570, 244] width 1140 height 489
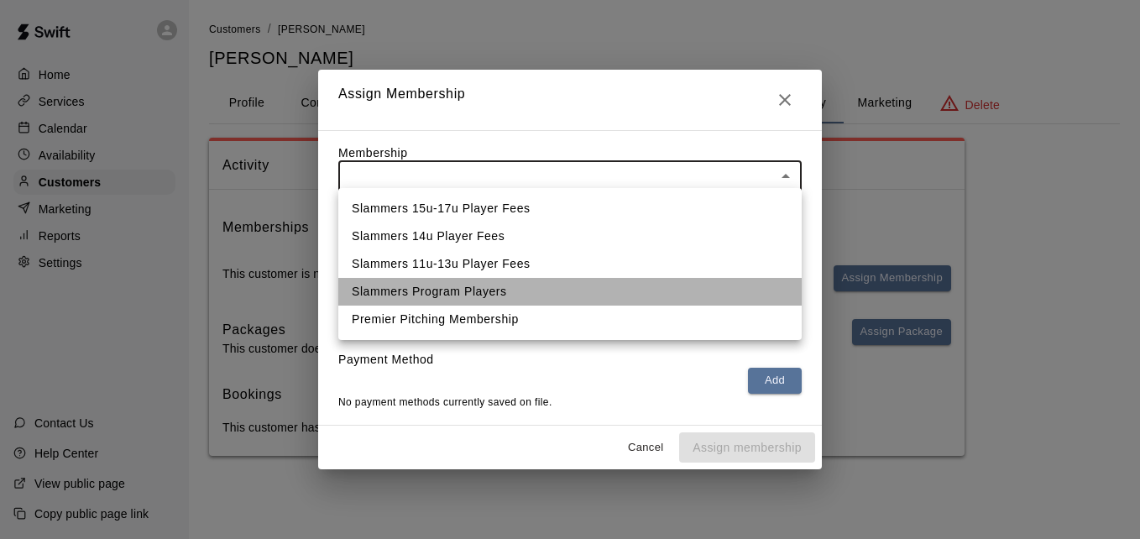
click at [613, 282] on li "Slammers Program Players" at bounding box center [569, 292] width 463 height 28
type input "**********"
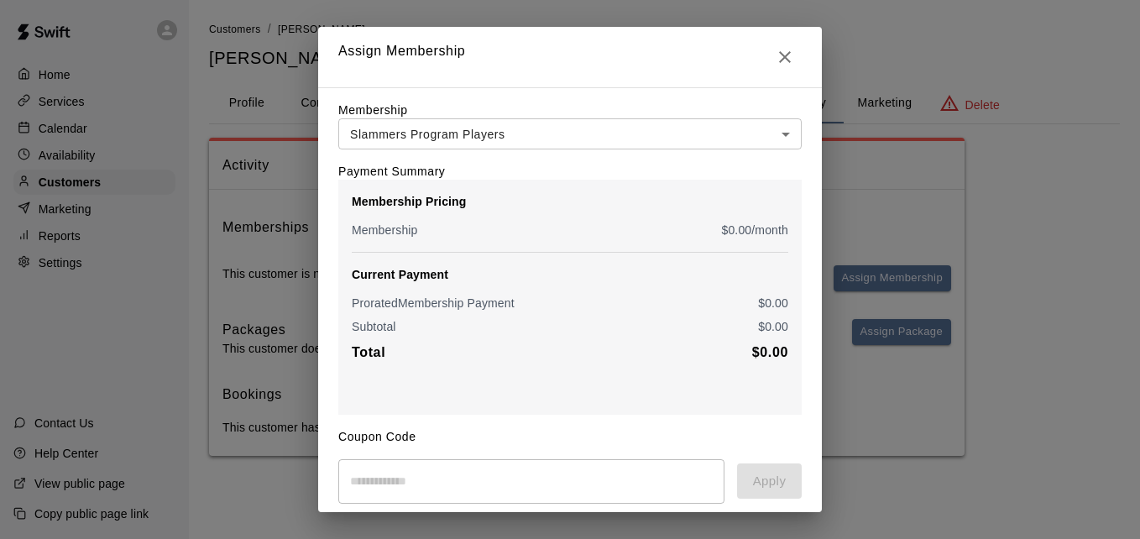
scroll to position [136, 0]
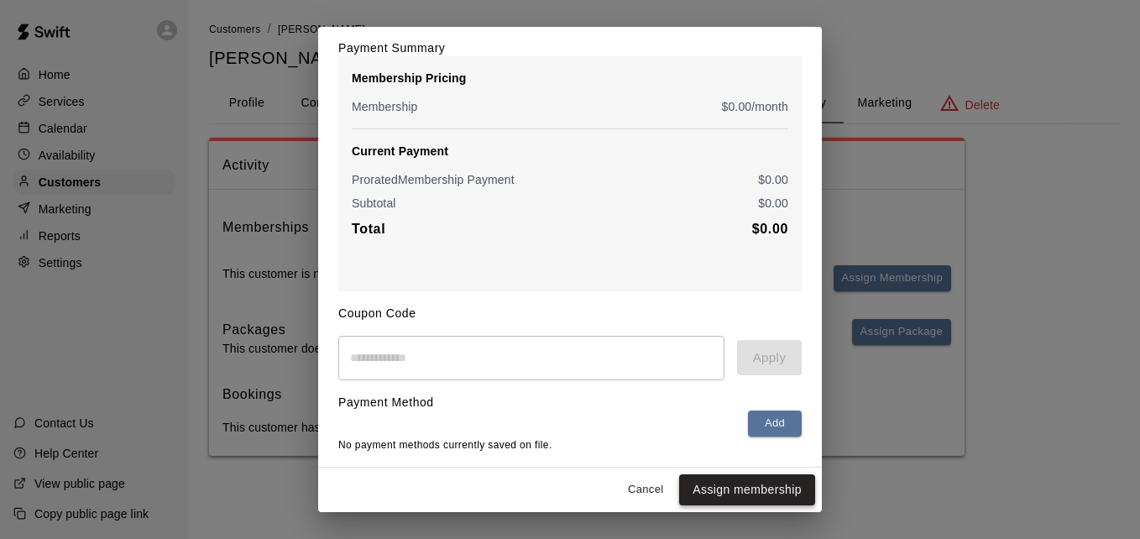
click at [735, 486] on button "Assign membership" at bounding box center [747, 489] width 136 height 31
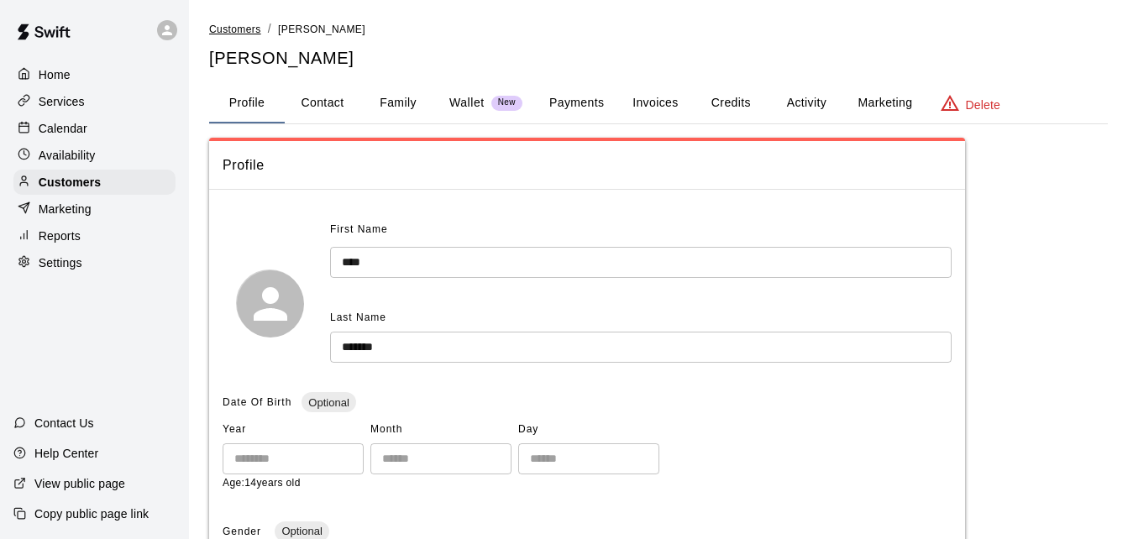
click at [230, 31] on span "Customers" at bounding box center [235, 30] width 52 height 12
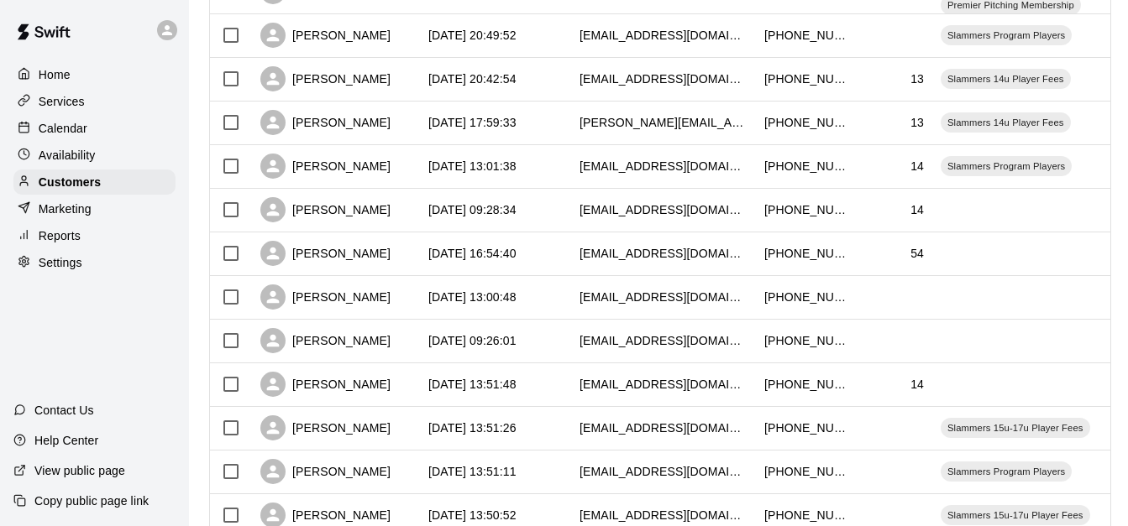
scroll to position [605, 0]
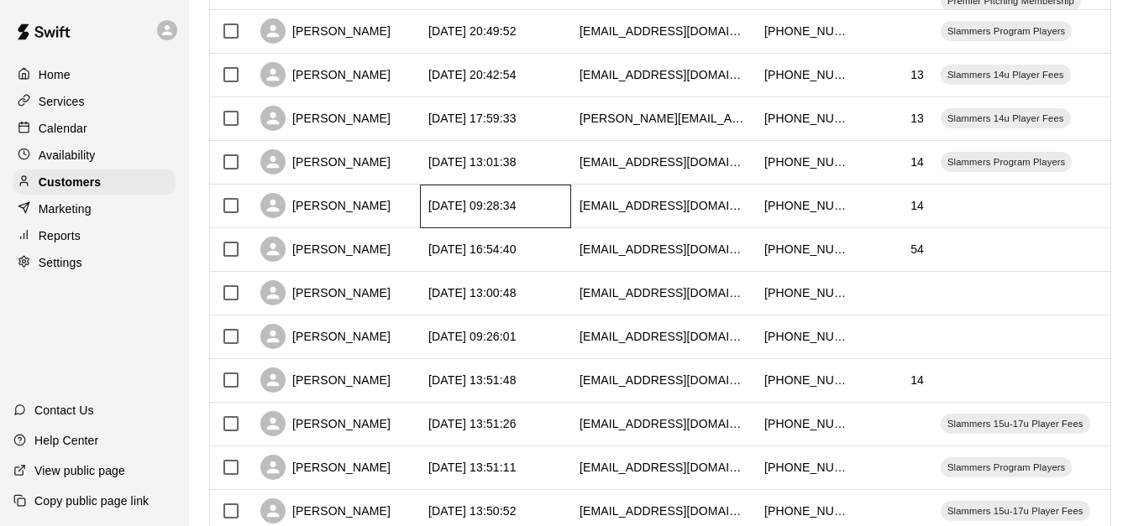
click at [495, 205] on div "[DATE] 09:28:34" at bounding box center [472, 205] width 88 height 17
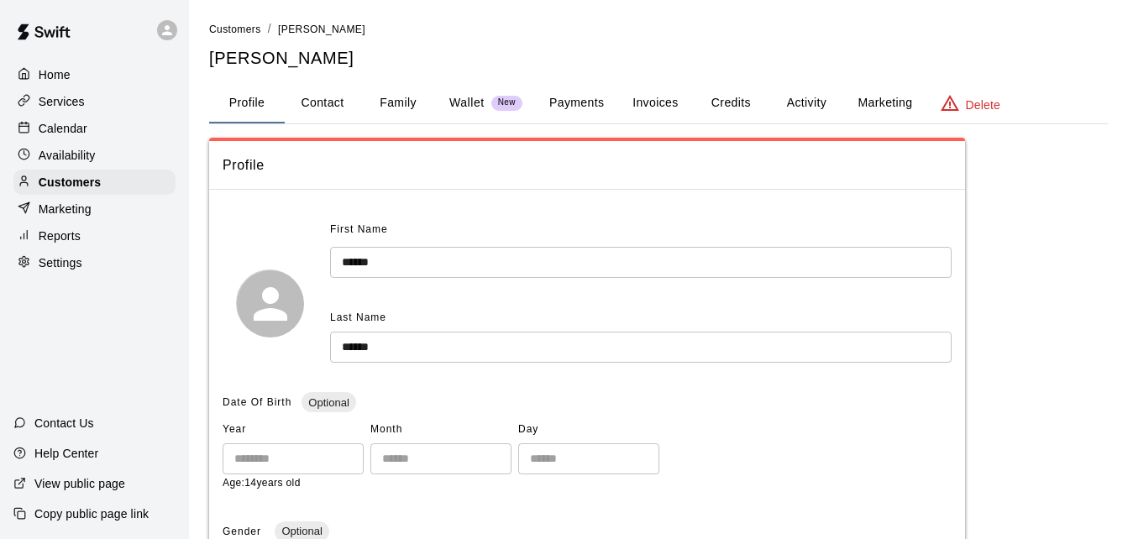
click at [559, 105] on button "Payments" at bounding box center [576, 103] width 81 height 40
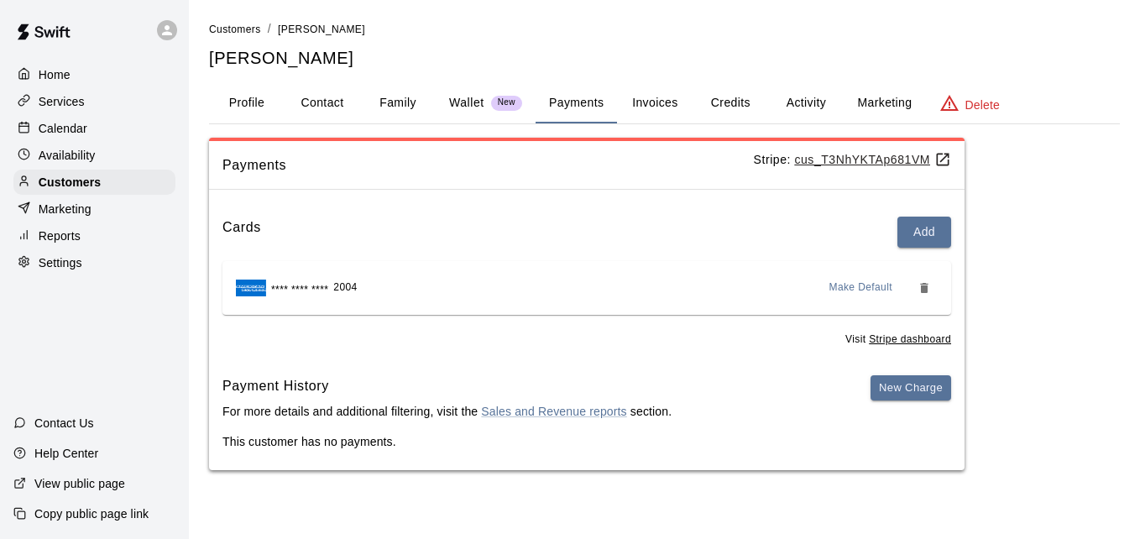
click at [805, 97] on button "Activity" at bounding box center [806, 103] width 76 height 40
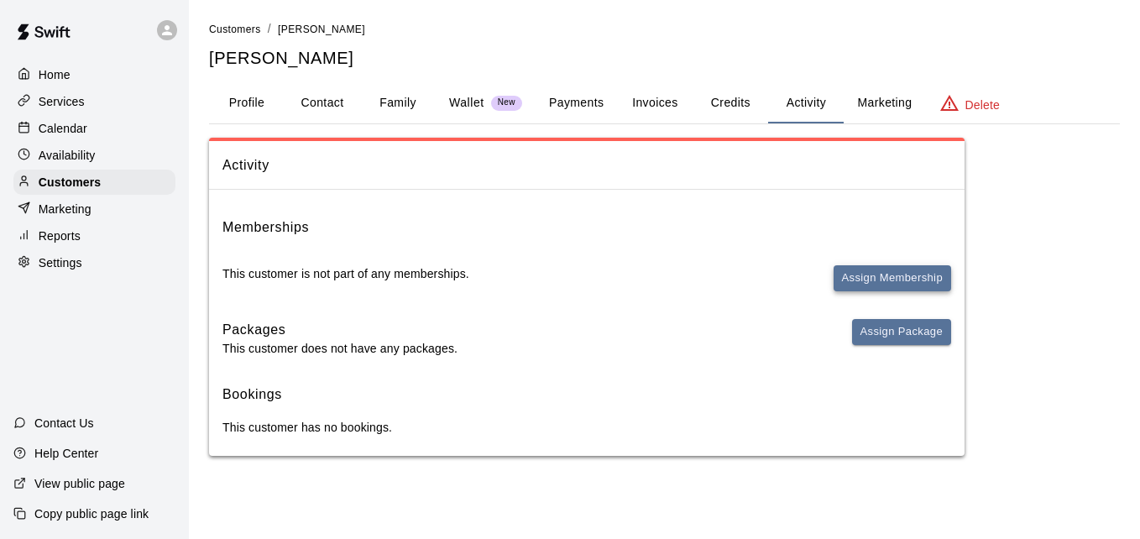
click at [855, 274] on button "Assign Membership" at bounding box center [893, 278] width 118 height 26
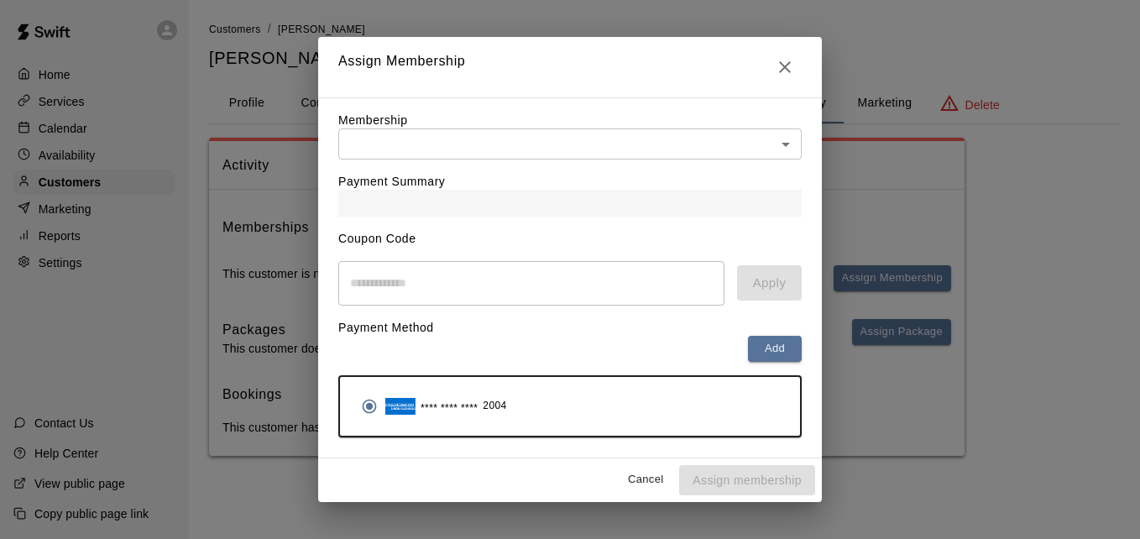
click at [649, 136] on body "Home Services Calendar Availability Customers Marketing Reports Settings Contac…" at bounding box center [570, 244] width 1140 height 489
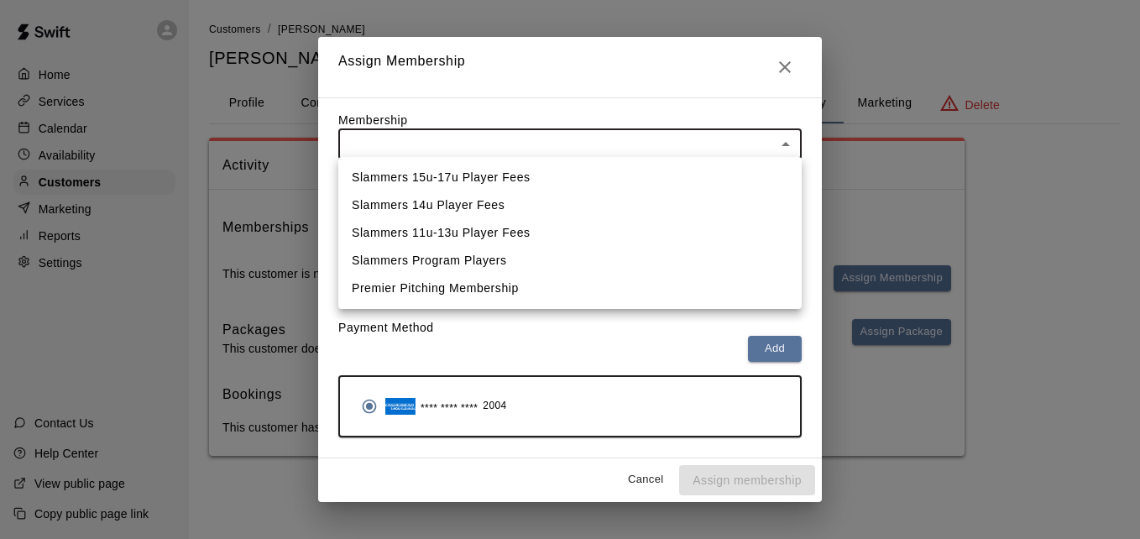
click at [628, 179] on li "Slammers 15u-17u Player Fees" at bounding box center [569, 178] width 463 height 28
type input "**********"
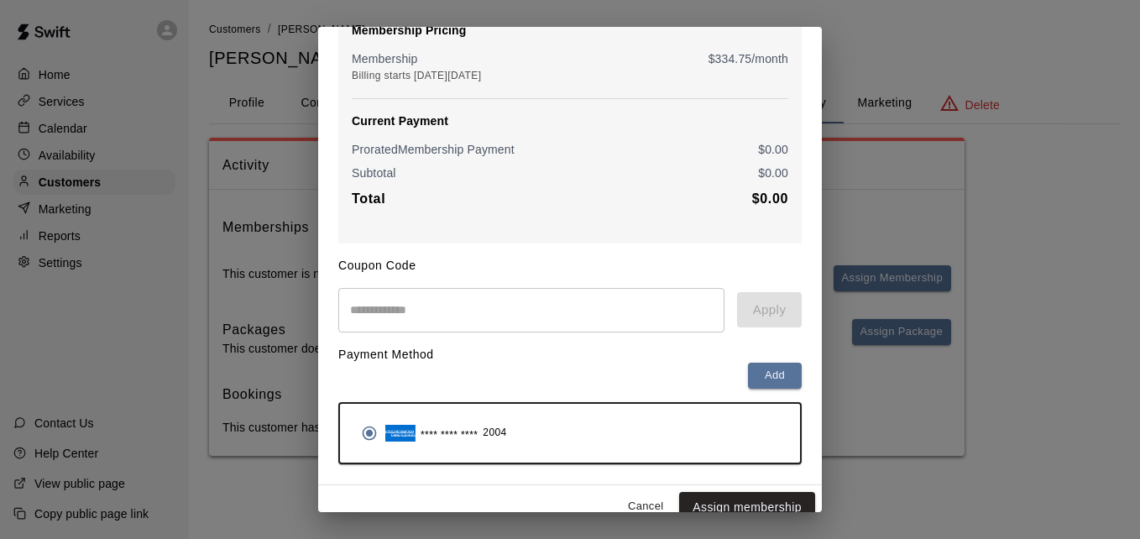
scroll to position [198, 0]
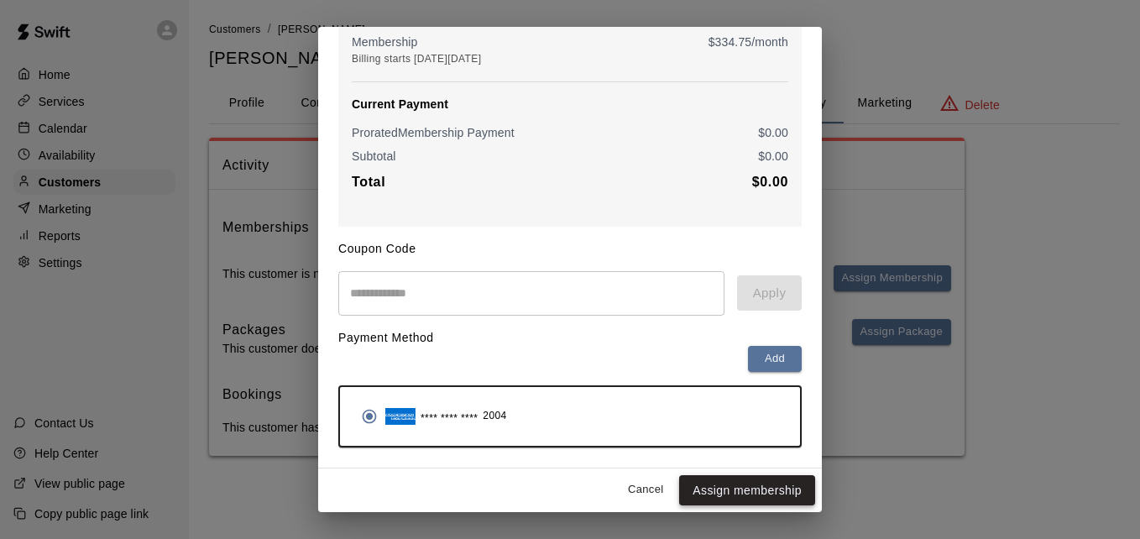
click at [740, 490] on button "Assign membership" at bounding box center [747, 490] width 136 height 31
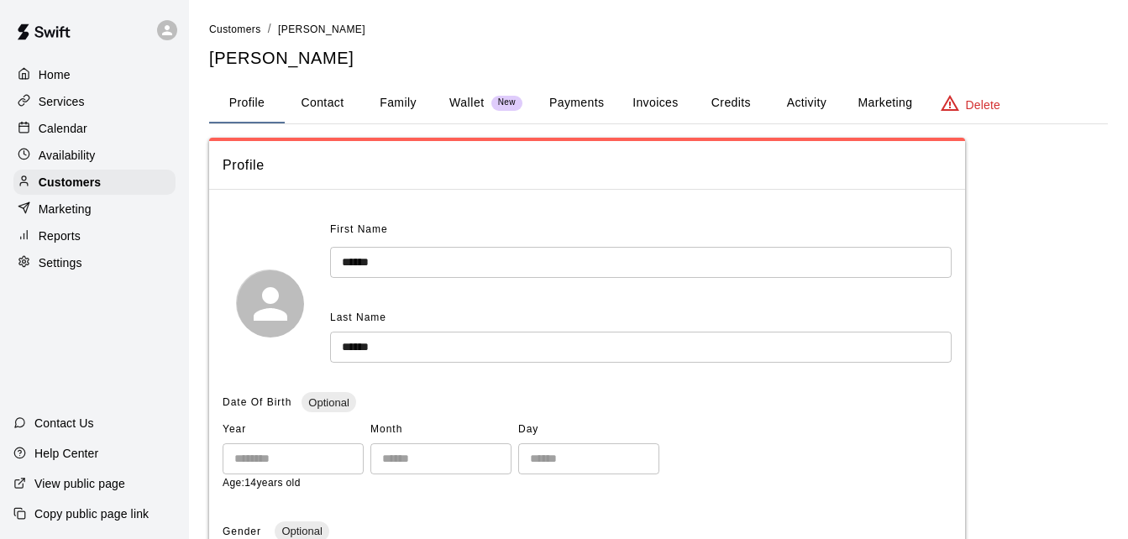
click at [580, 98] on button "Payments" at bounding box center [576, 103] width 81 height 40
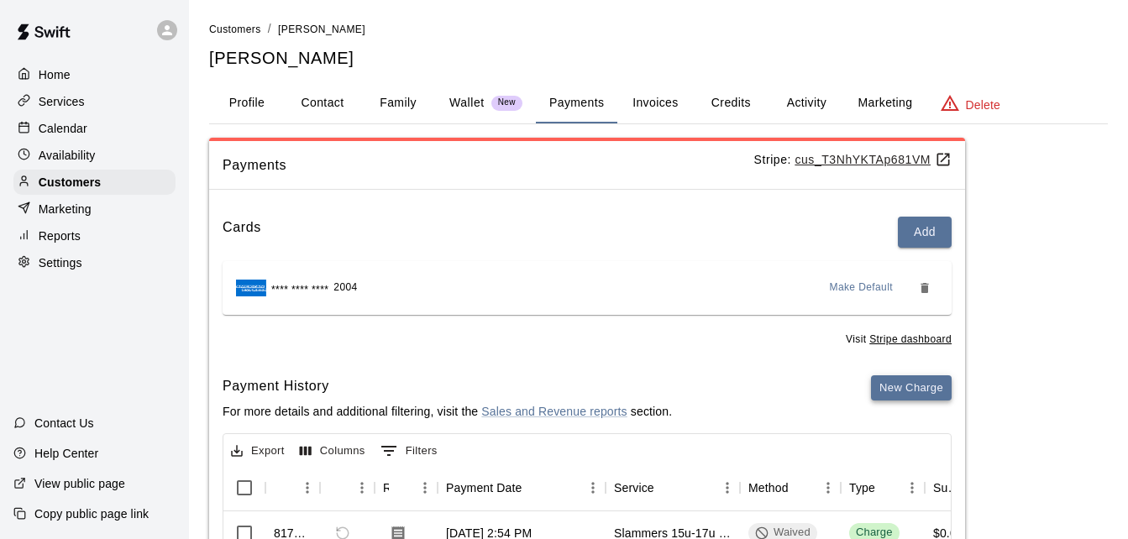
click at [894, 379] on button "New Charge" at bounding box center [911, 388] width 81 height 26
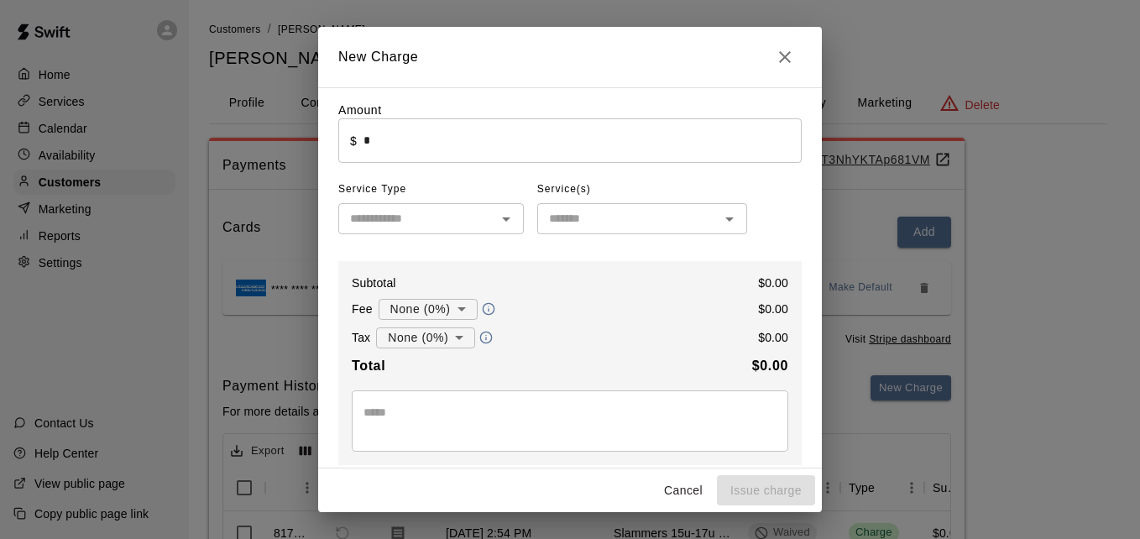
click at [575, 139] on input "*" at bounding box center [583, 140] width 438 height 44
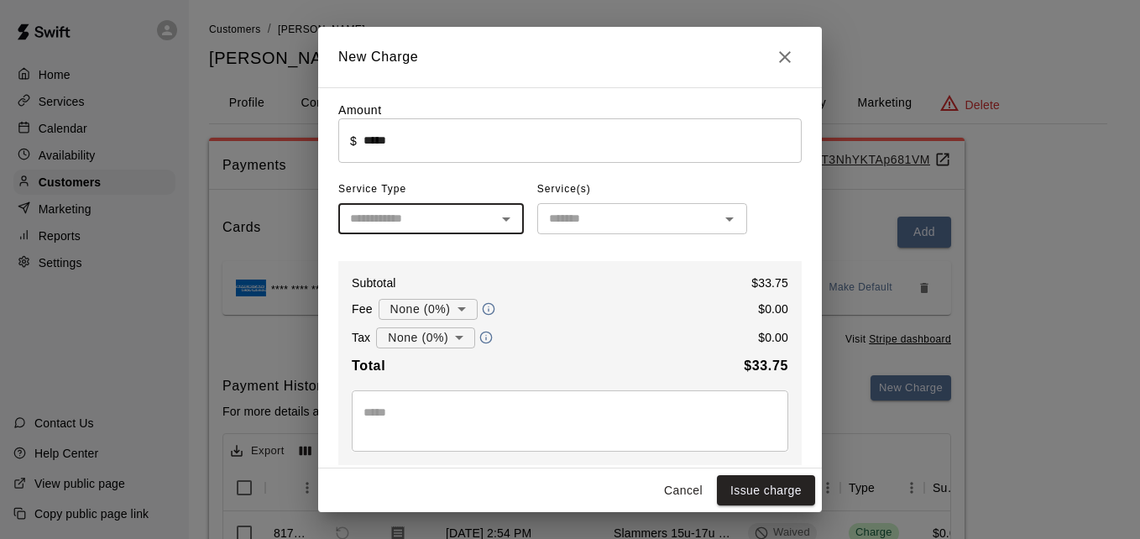
click at [495, 142] on input "*****" at bounding box center [583, 140] width 438 height 44
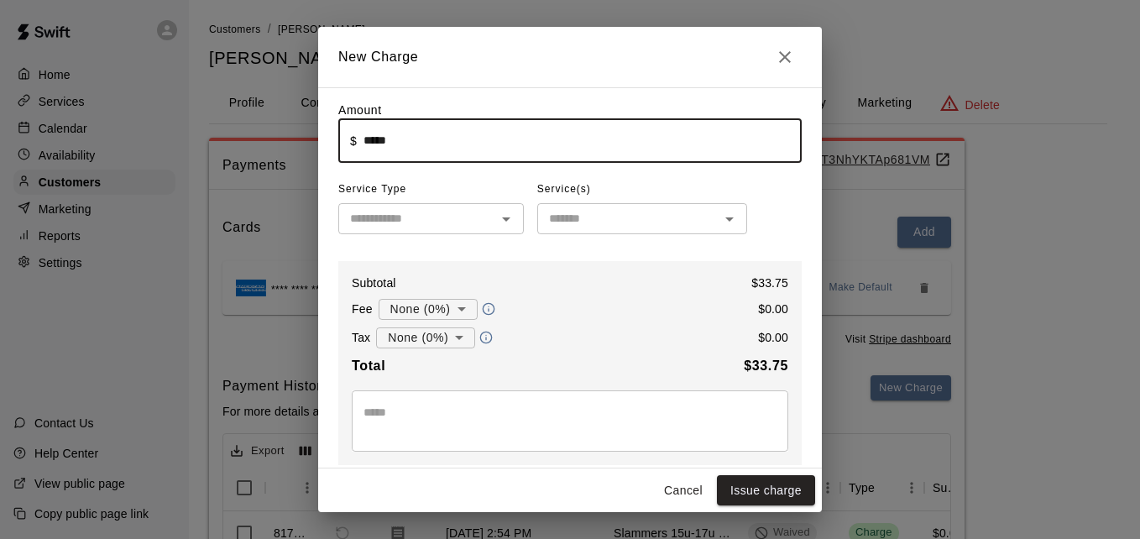
click at [495, 142] on input "*****" at bounding box center [583, 140] width 438 height 44
type input "******"
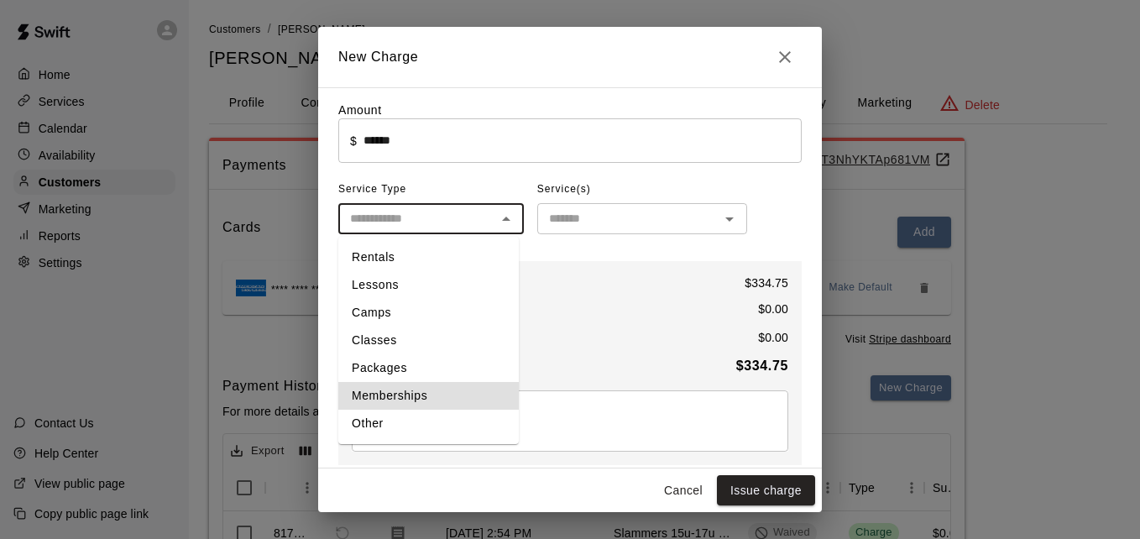
type input "**********"
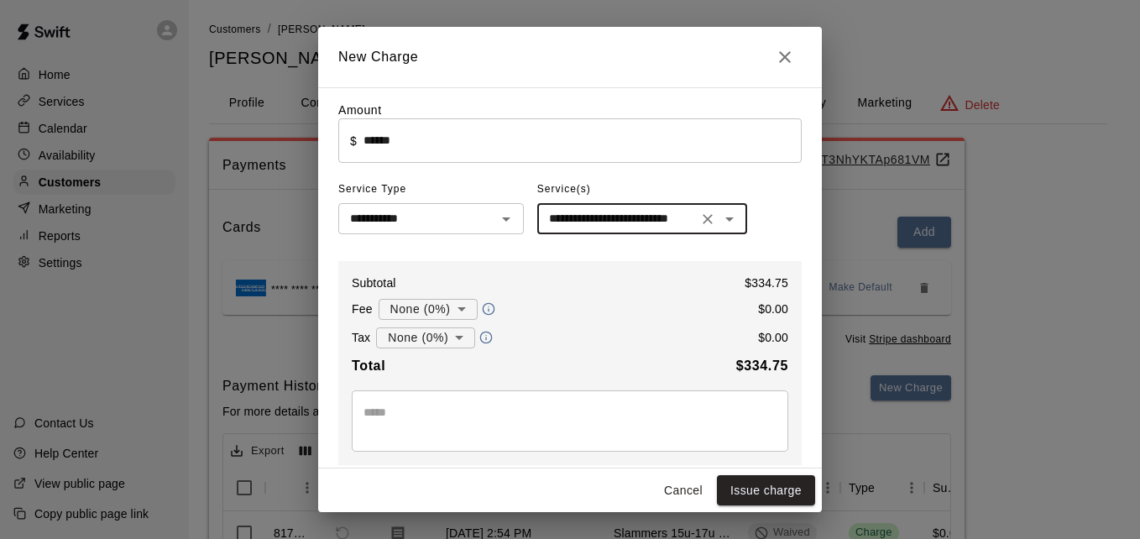
type input "**********"
click at [771, 487] on button "Issue charge" at bounding box center [766, 490] width 98 height 31
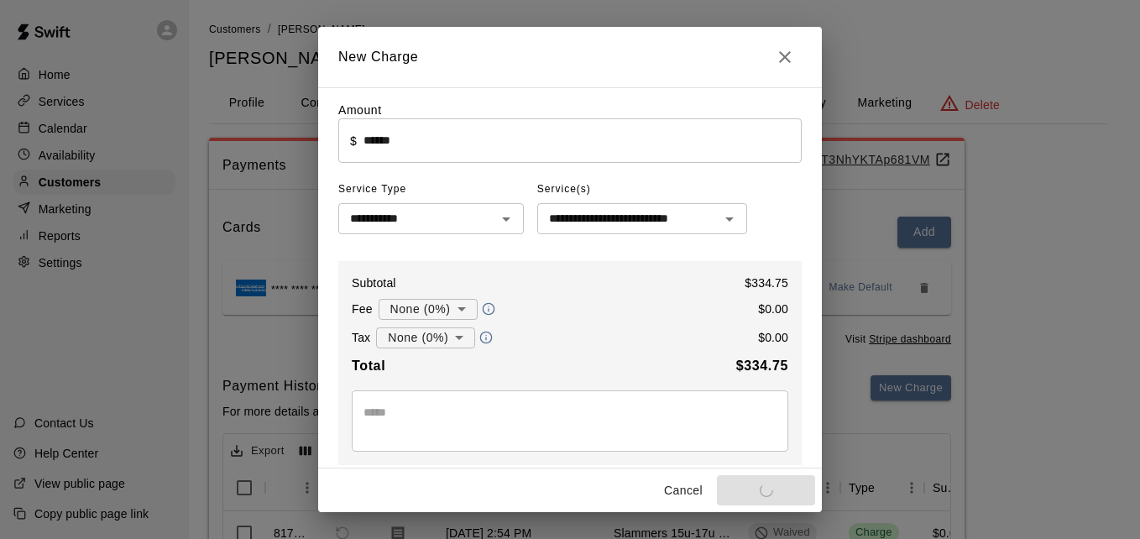
type input "*"
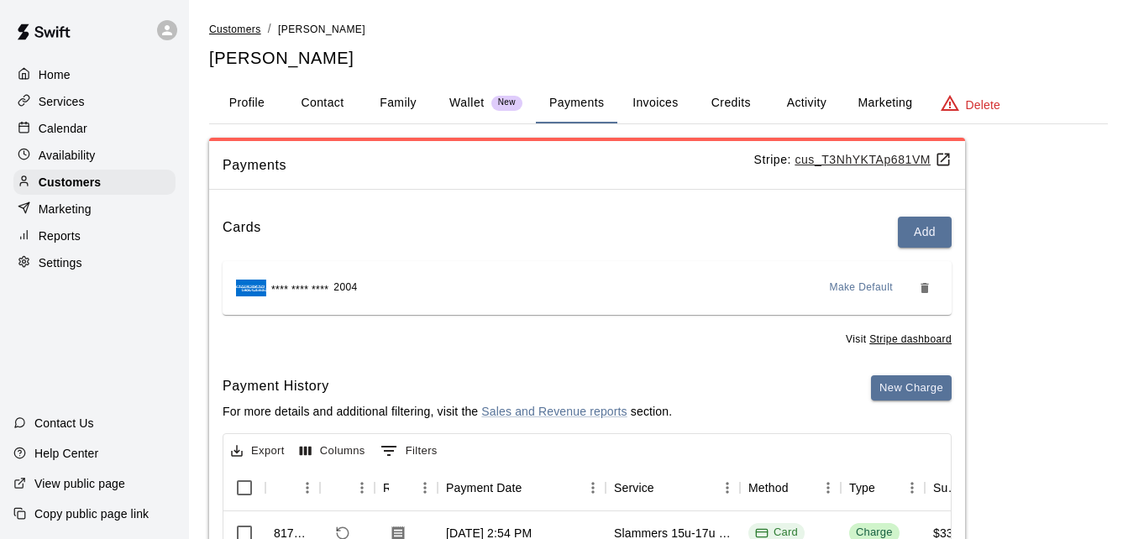
click at [242, 33] on span "Customers" at bounding box center [235, 30] width 52 height 12
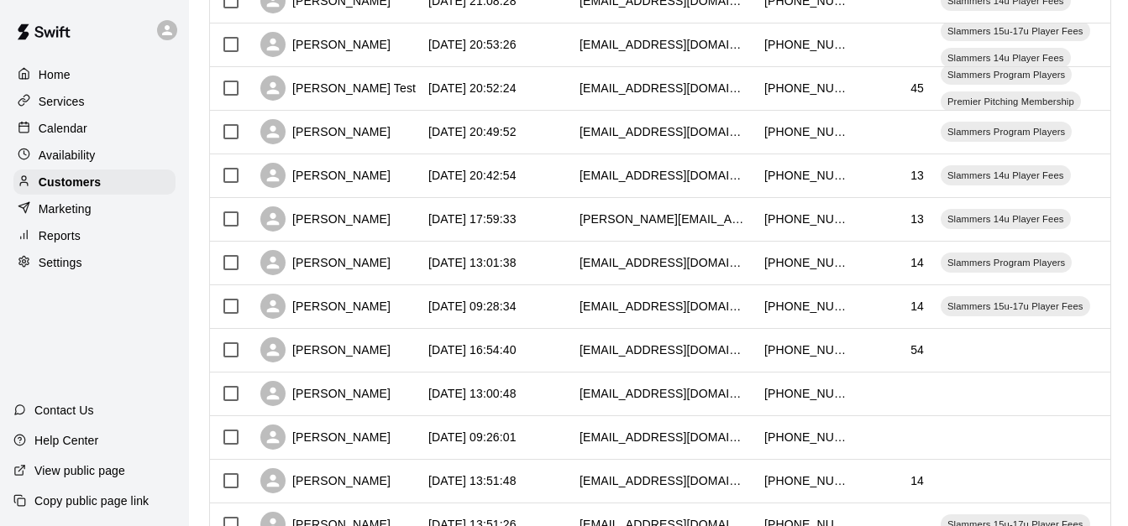
scroll to position [537, 0]
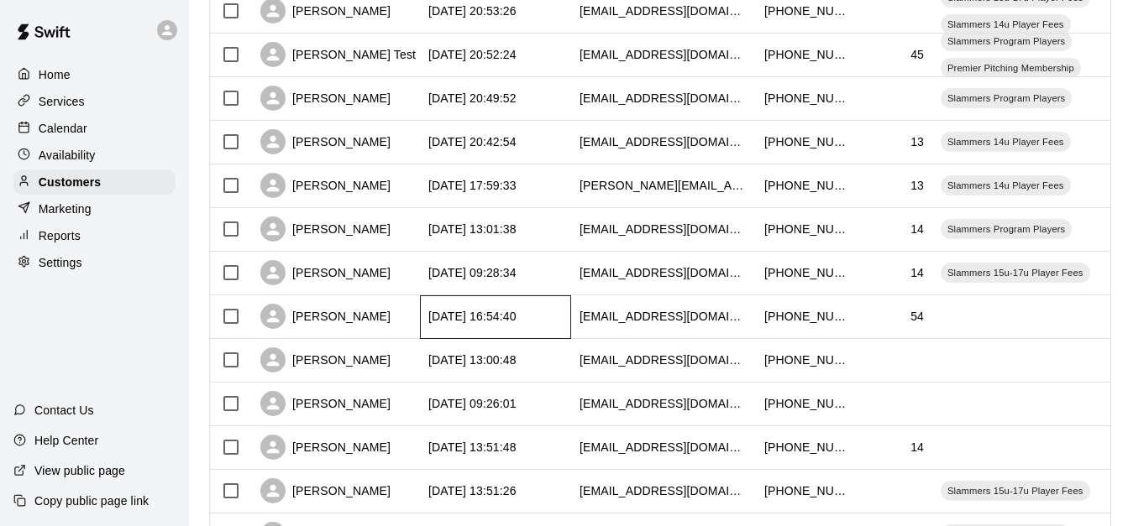
click at [516, 311] on div "[DATE] 16:54:40" at bounding box center [472, 316] width 88 height 17
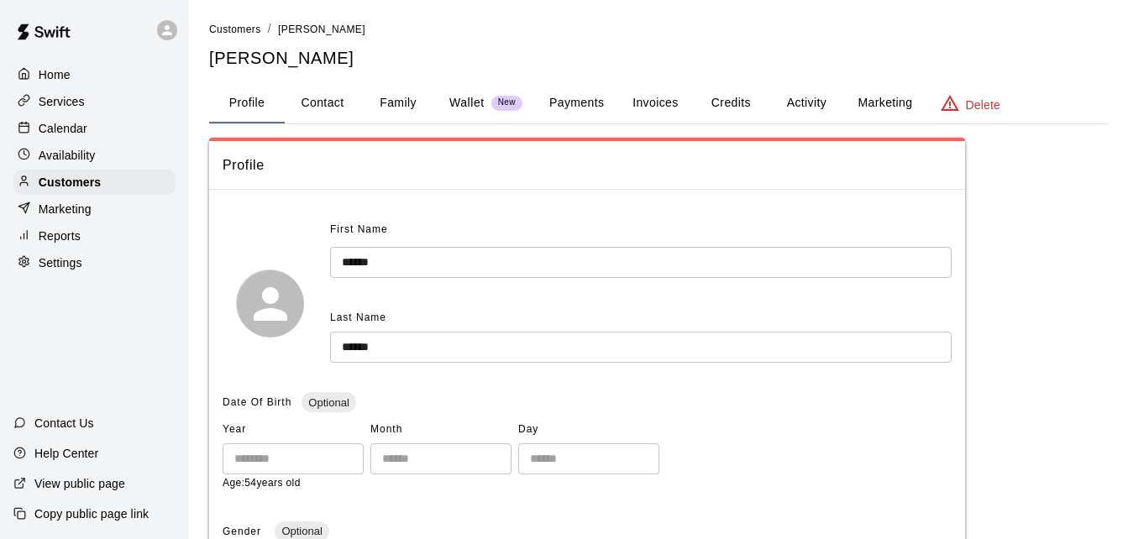
click at [576, 98] on button "Payments" at bounding box center [576, 103] width 81 height 40
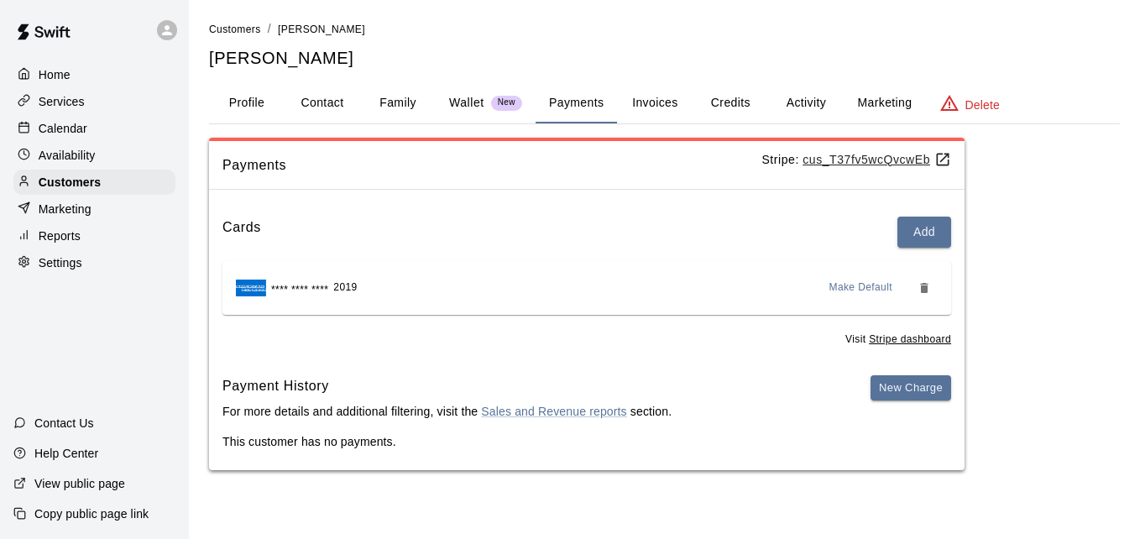
click at [405, 94] on button "Family" at bounding box center [398, 103] width 76 height 40
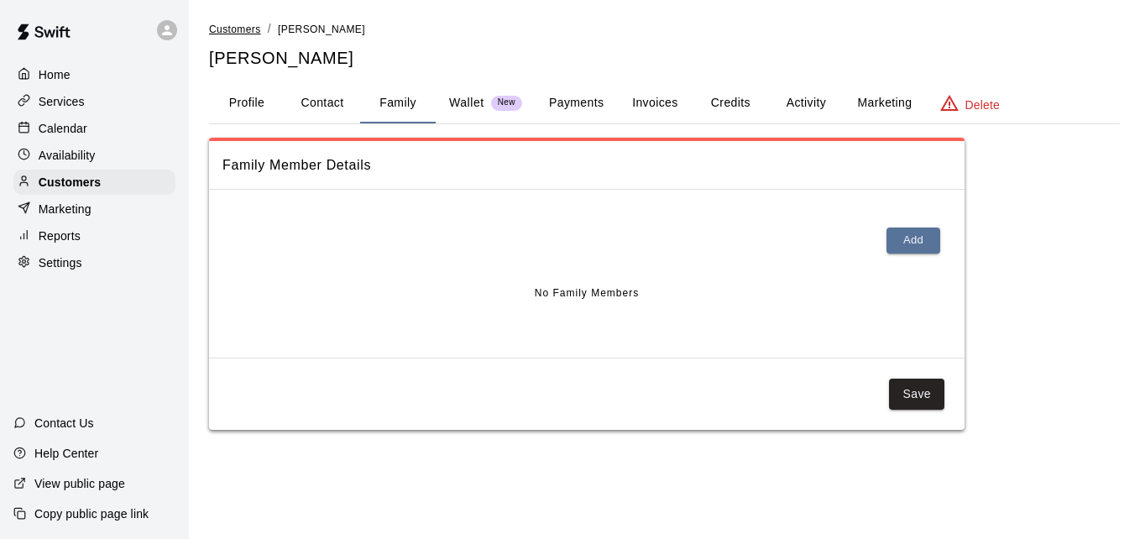
click at [231, 32] on span "Customers" at bounding box center [235, 30] width 52 height 12
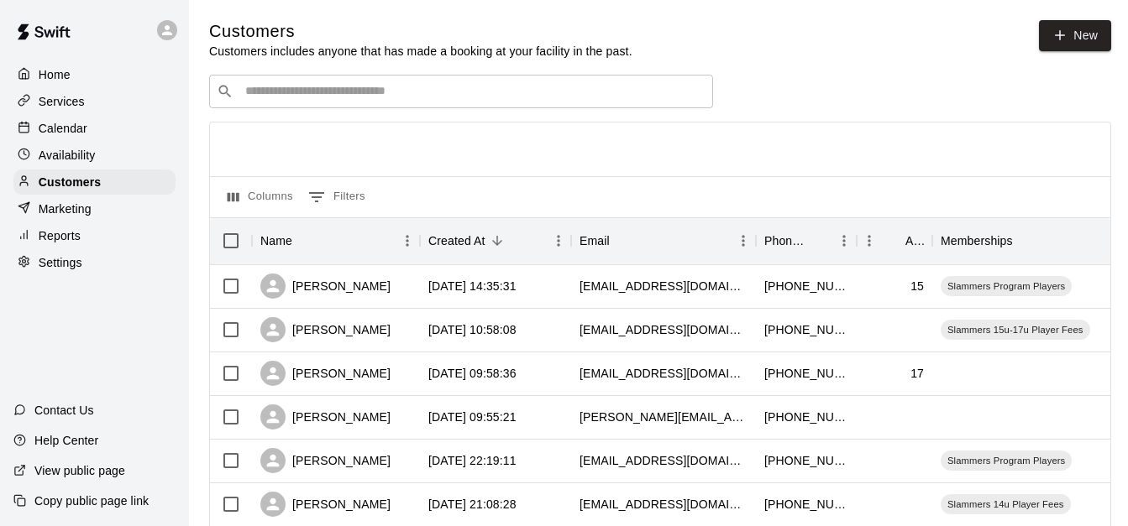
click at [374, 93] on input "Search customers by name or email" at bounding box center [472, 91] width 465 height 17
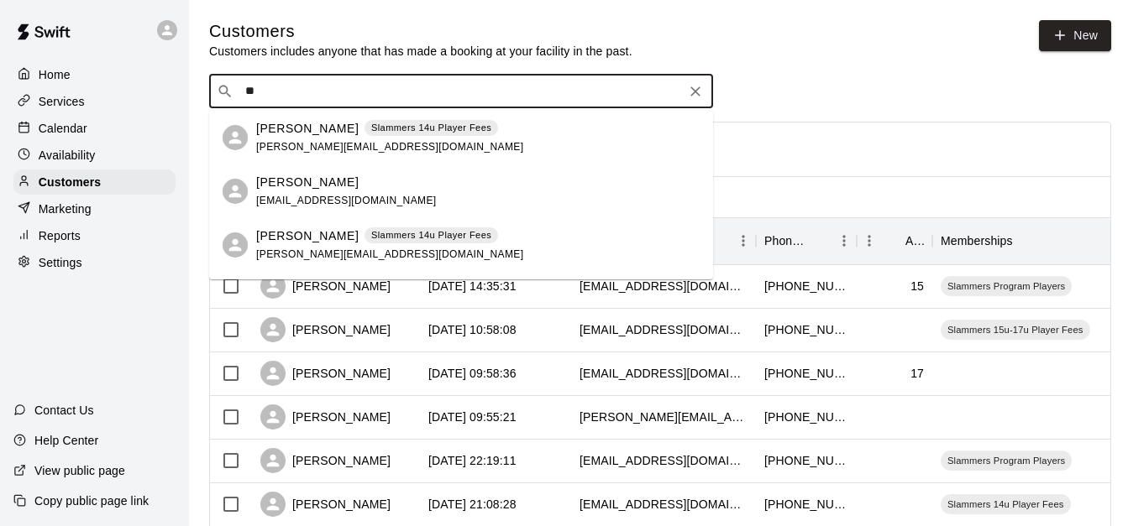
type input "*"
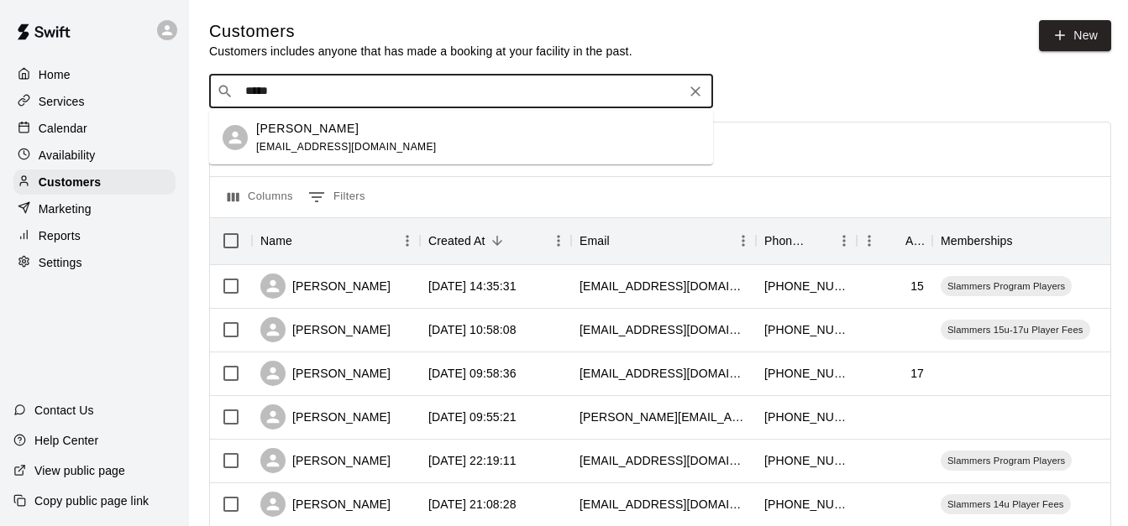
type input "*****"
click at [822, 55] on div "Customers Customers includes anyone that has made a booking at your facility in…" at bounding box center [660, 39] width 902 height 39
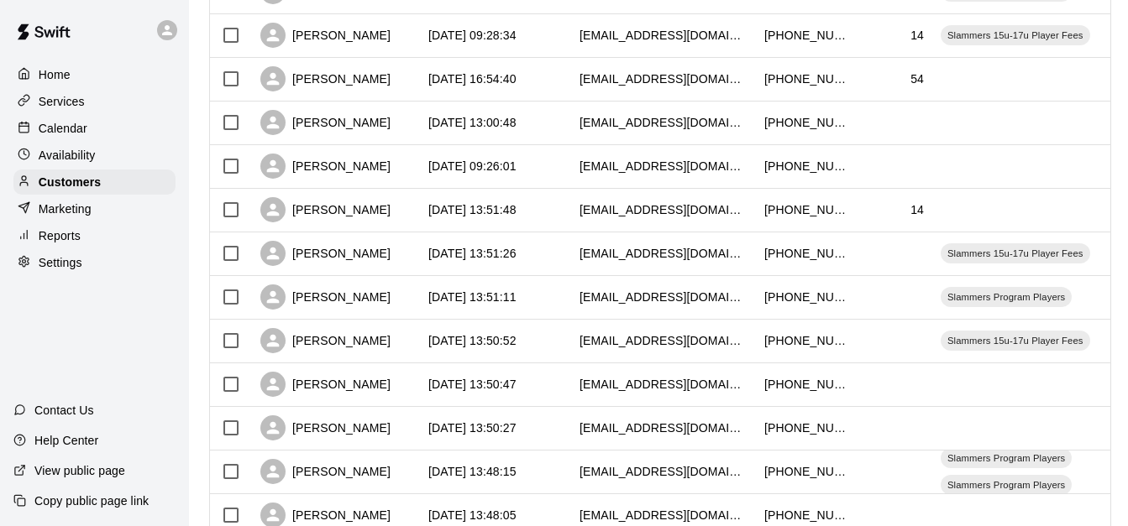
scroll to position [772, 0]
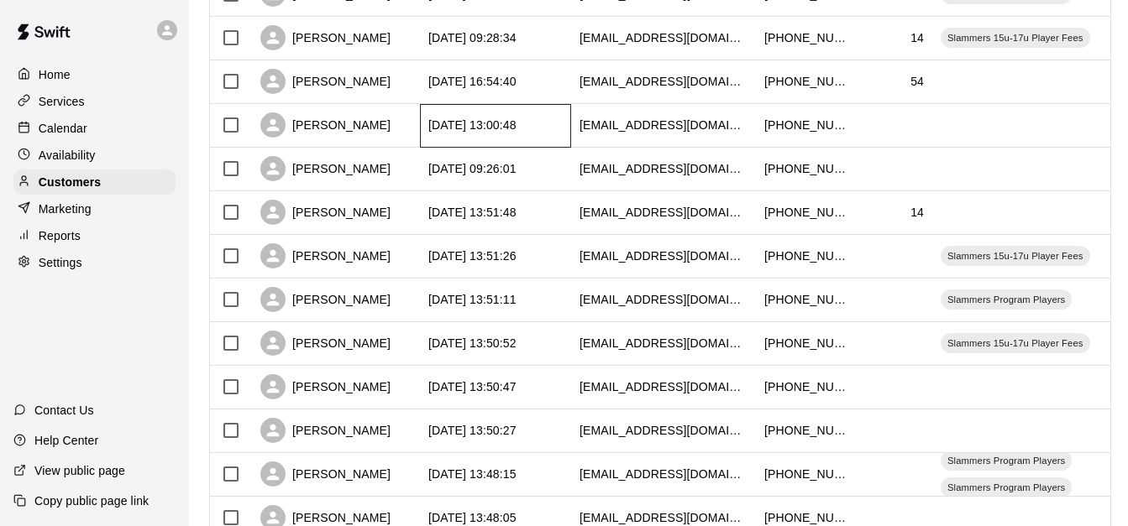
click at [478, 130] on div "[DATE] 13:00:48" at bounding box center [472, 125] width 88 height 17
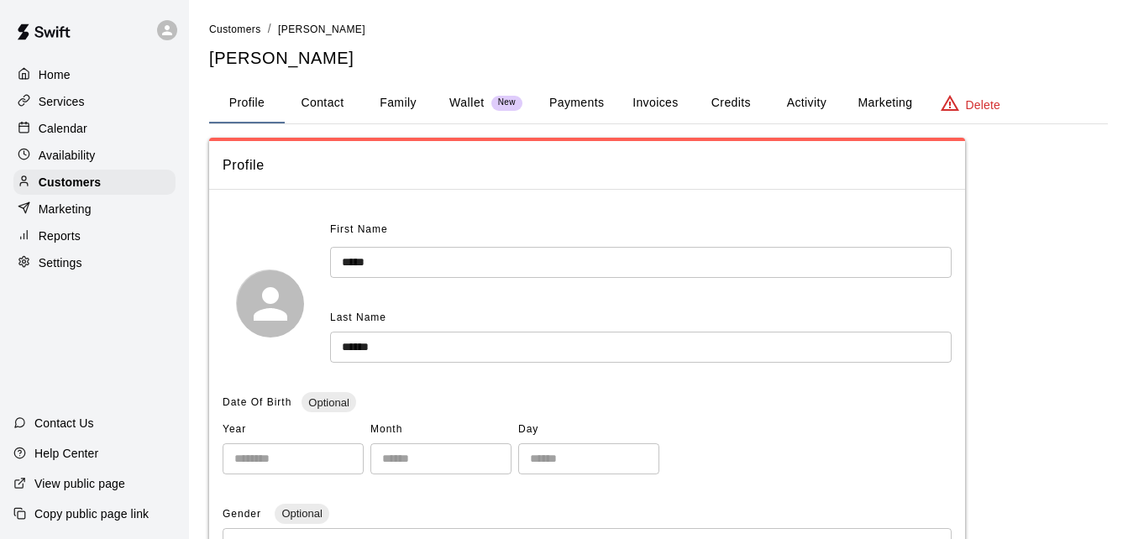
click at [409, 96] on button "Family" at bounding box center [398, 103] width 76 height 40
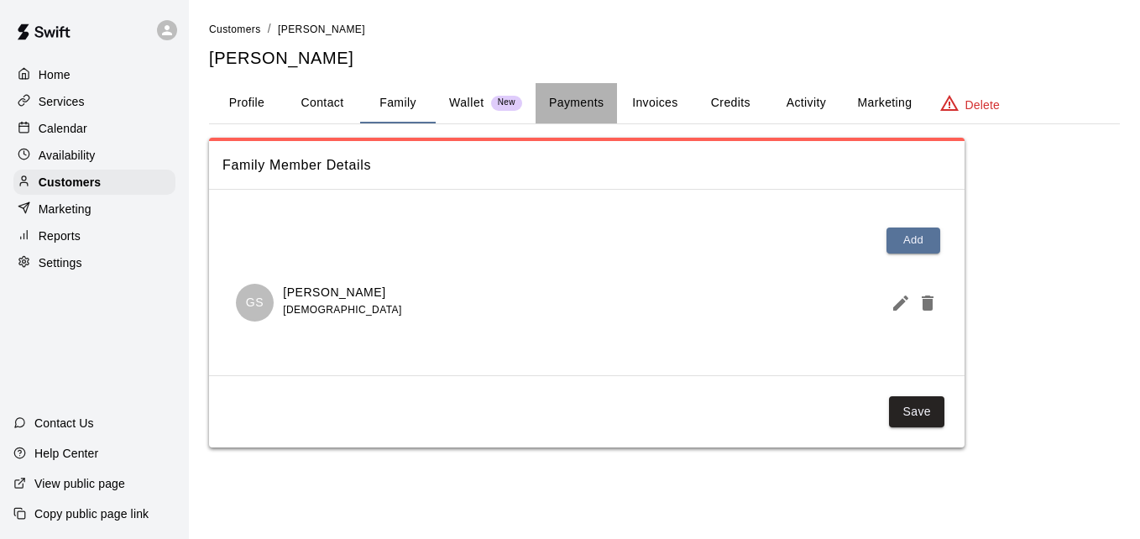
click at [564, 100] on button "Payments" at bounding box center [576, 103] width 81 height 40
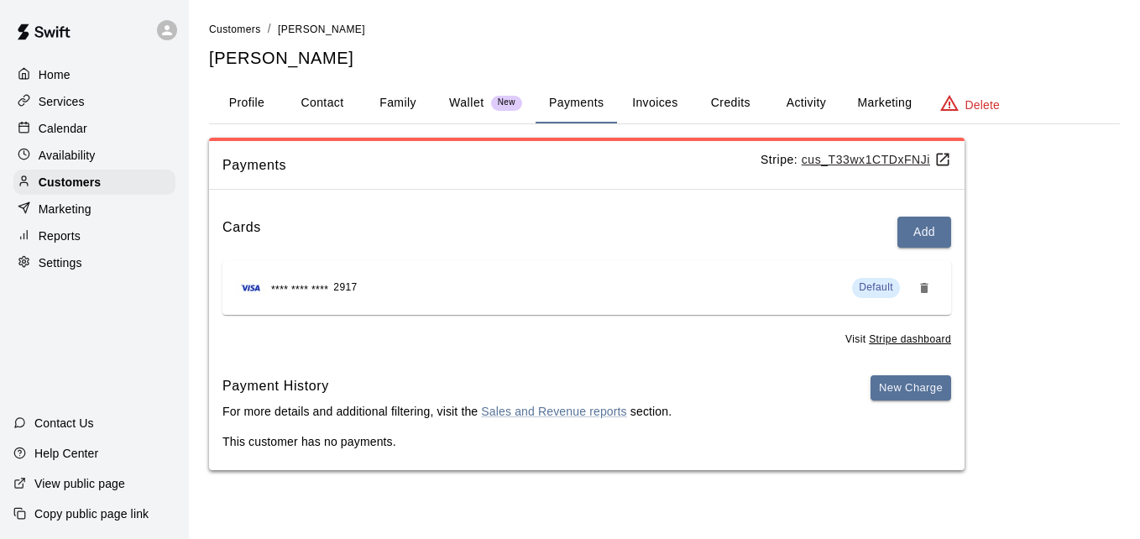
click at [809, 97] on button "Activity" at bounding box center [806, 103] width 76 height 40
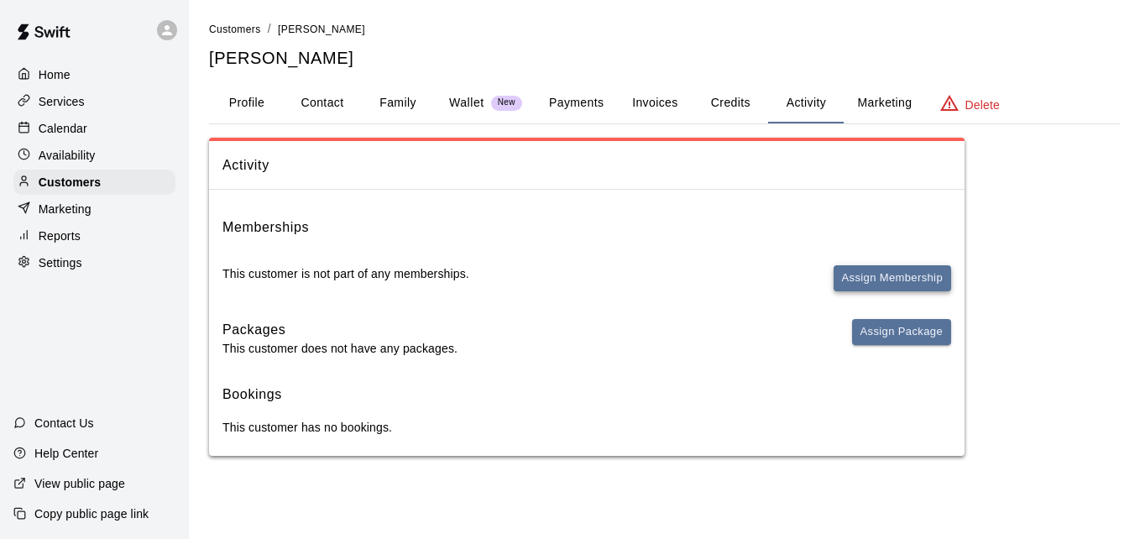
click at [866, 279] on button "Assign Membership" at bounding box center [893, 278] width 118 height 26
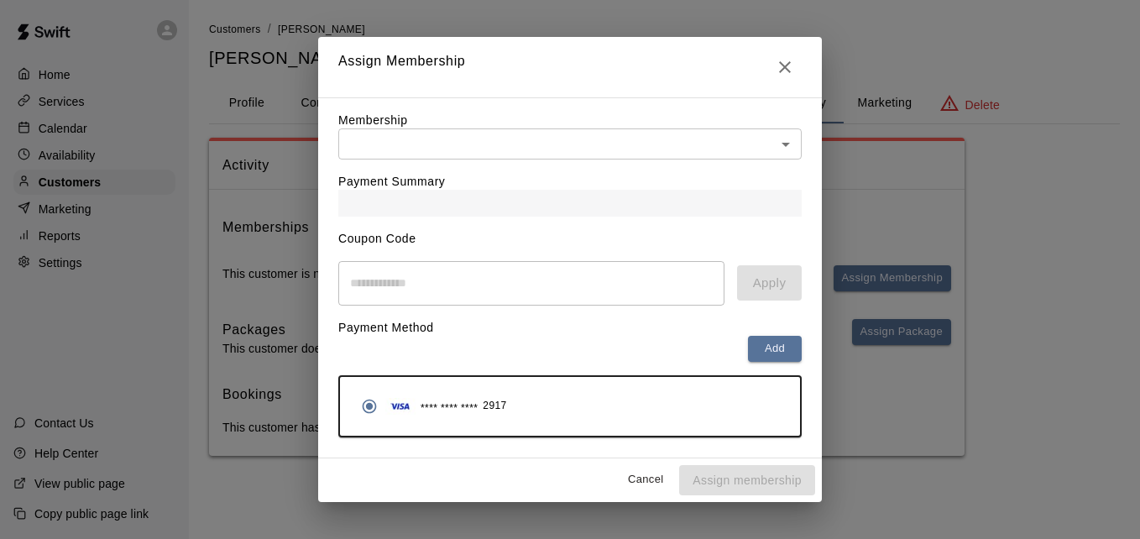
click at [561, 147] on body "Home Services Calendar Availability Customers Marketing Reports Settings Contac…" at bounding box center [570, 244] width 1140 height 489
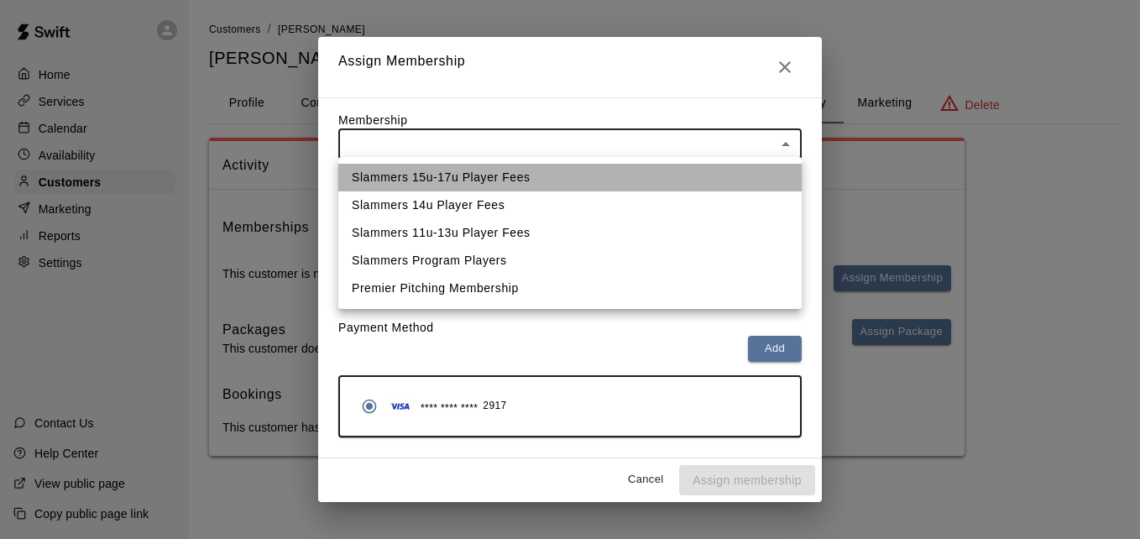
click at [544, 177] on li "Slammers 15u-17u Player Fees" at bounding box center [569, 178] width 463 height 28
type input "**********"
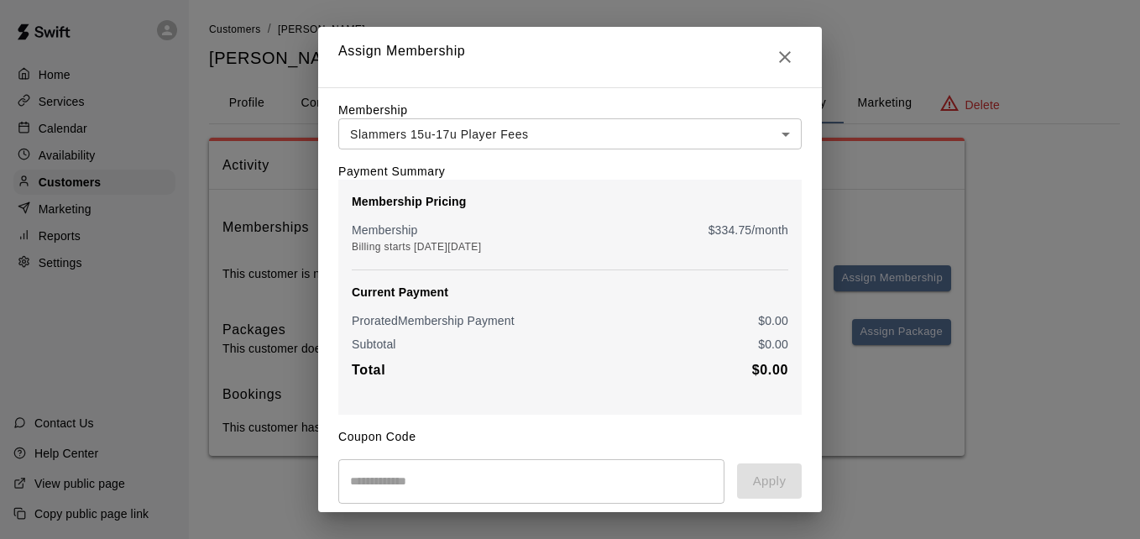
scroll to position [198, 0]
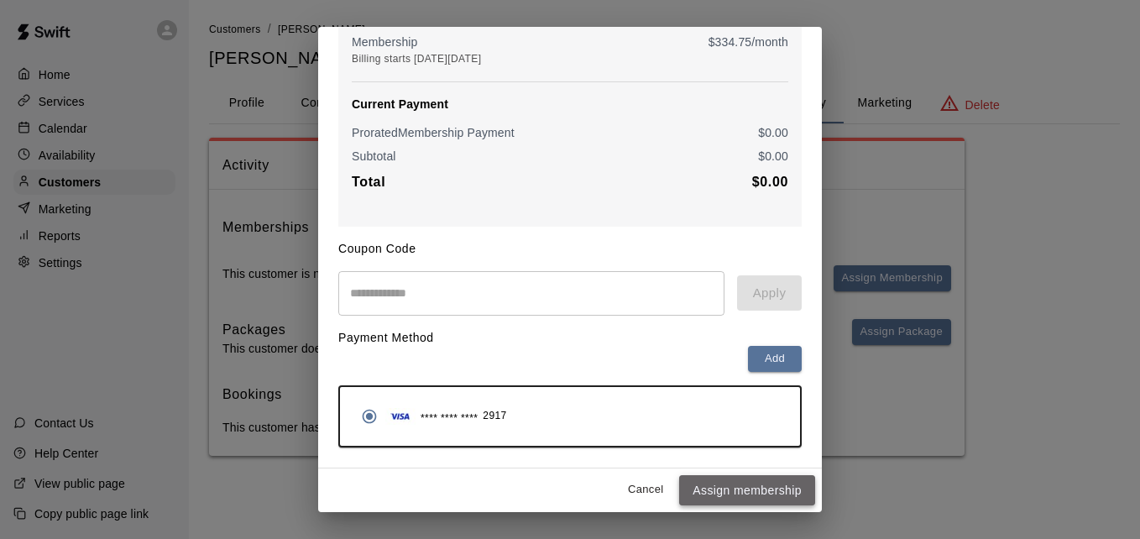
click at [744, 485] on button "Assign membership" at bounding box center [747, 490] width 136 height 31
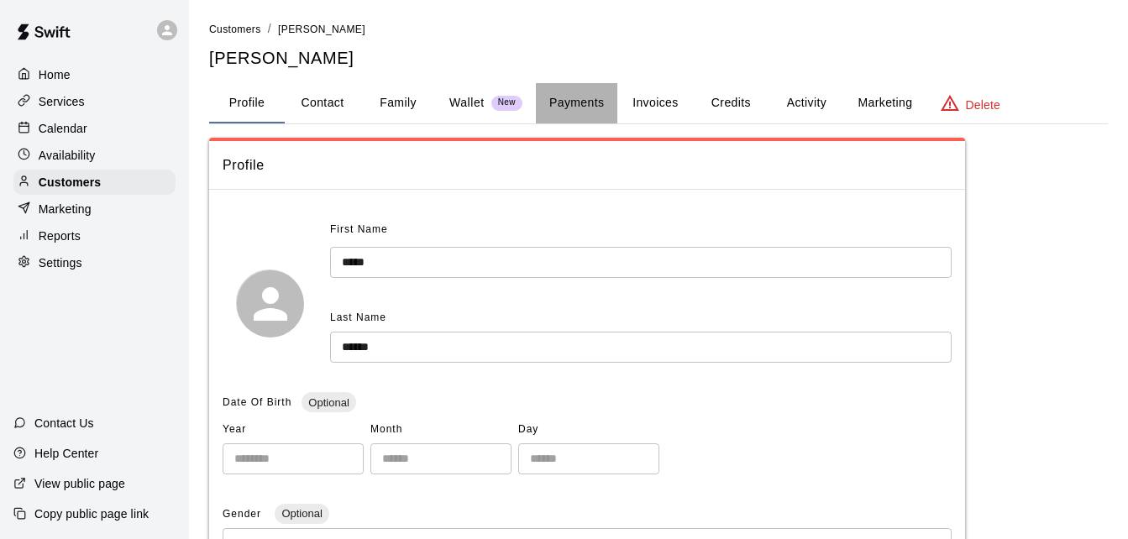
click at [554, 106] on button "Payments" at bounding box center [576, 103] width 81 height 40
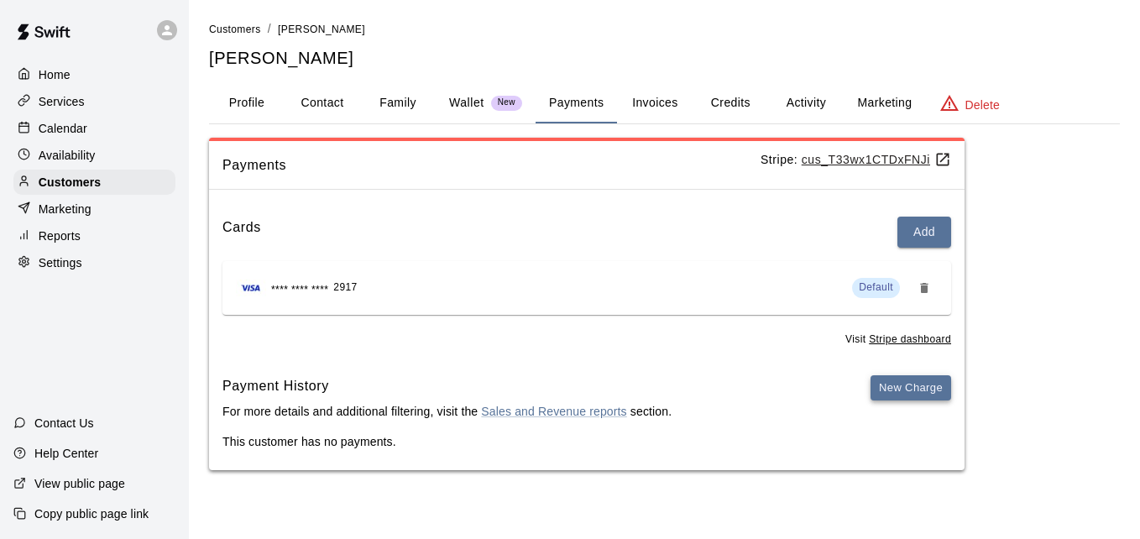
click at [907, 384] on button "New Charge" at bounding box center [911, 388] width 81 height 26
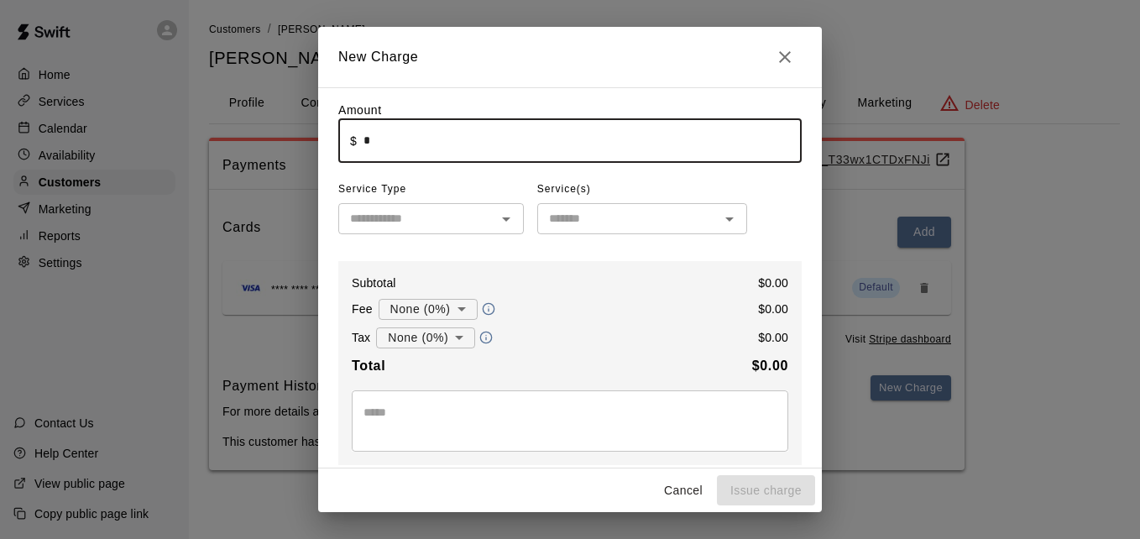
click at [467, 128] on input "*" at bounding box center [583, 140] width 438 height 44
type input "******"
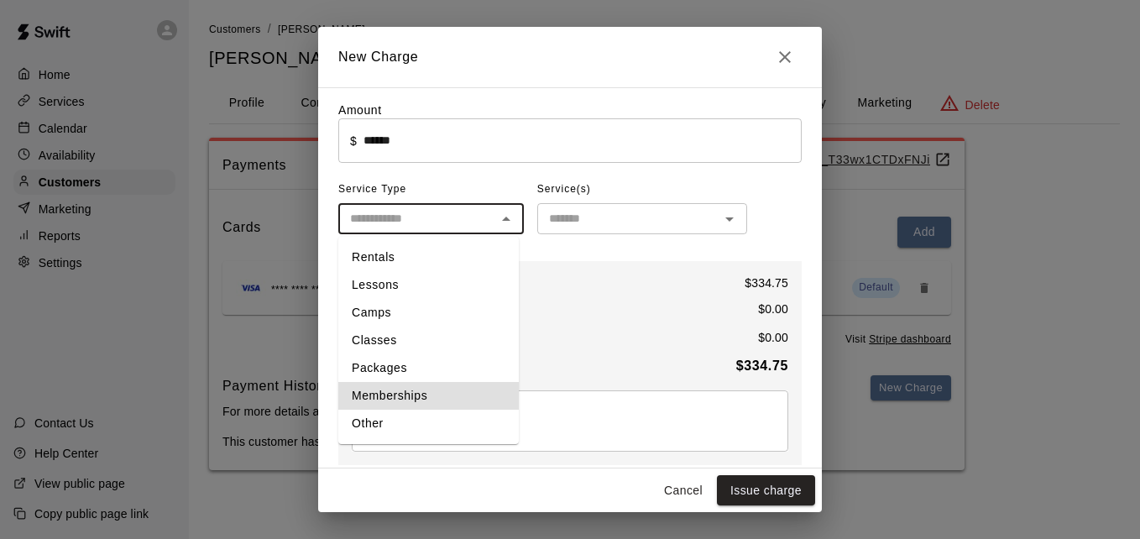
type input "**********"
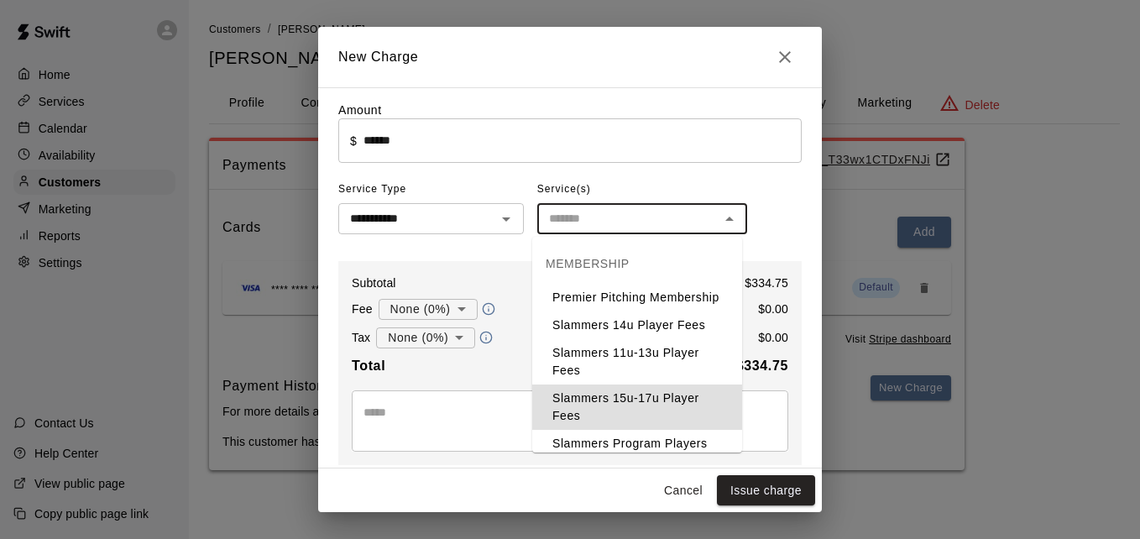
type input "**********"
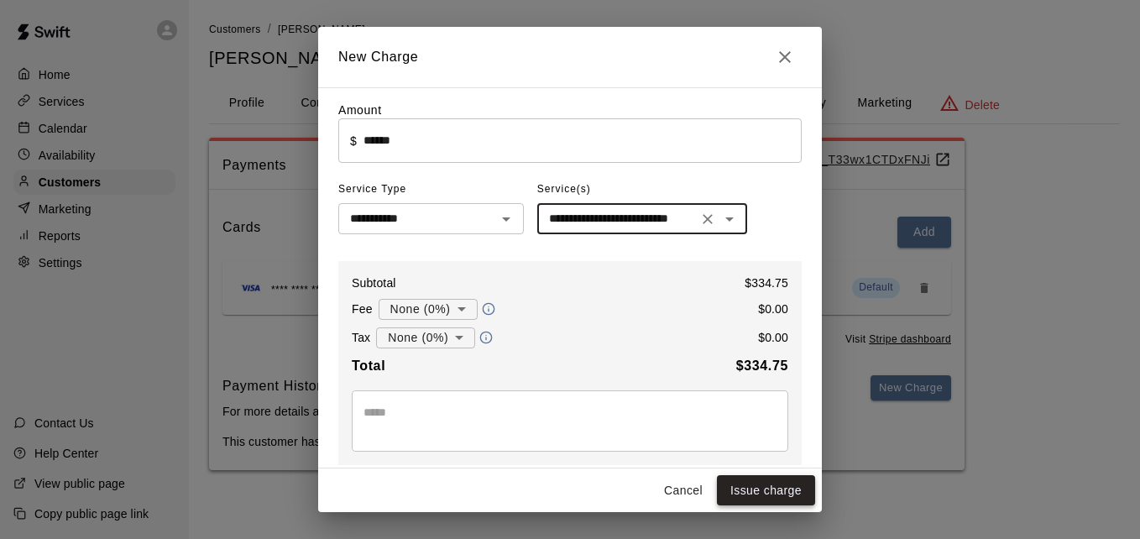
click at [756, 484] on button "Issue charge" at bounding box center [766, 490] width 98 height 31
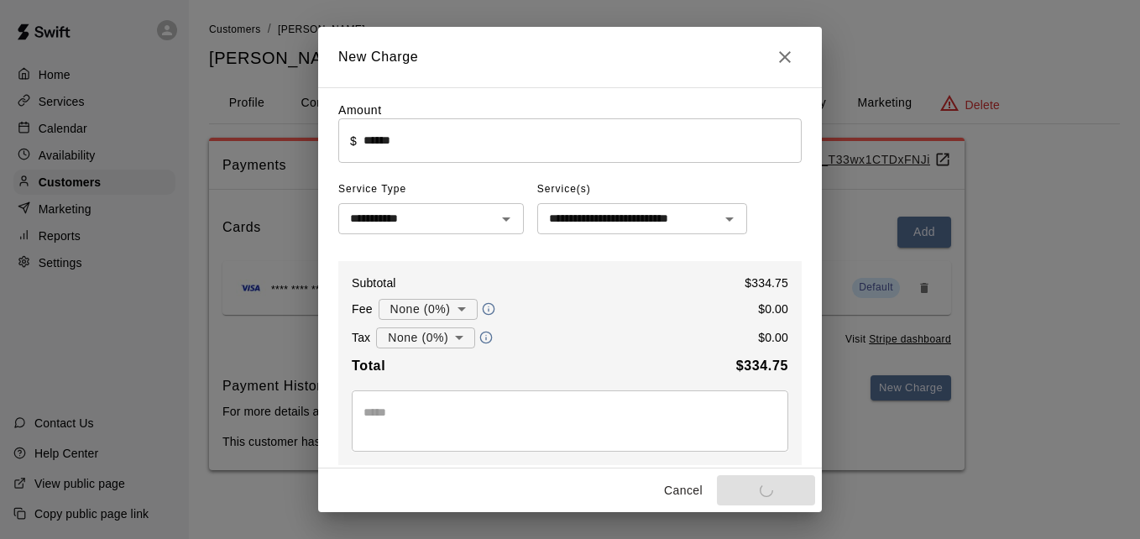
type input "*"
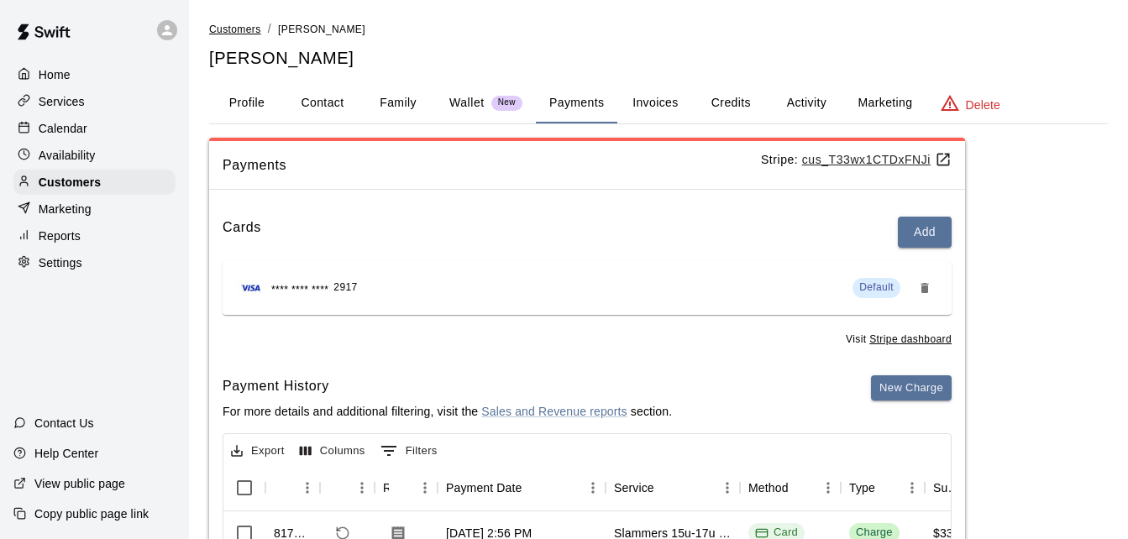
click at [235, 25] on span "Customers" at bounding box center [235, 30] width 52 height 12
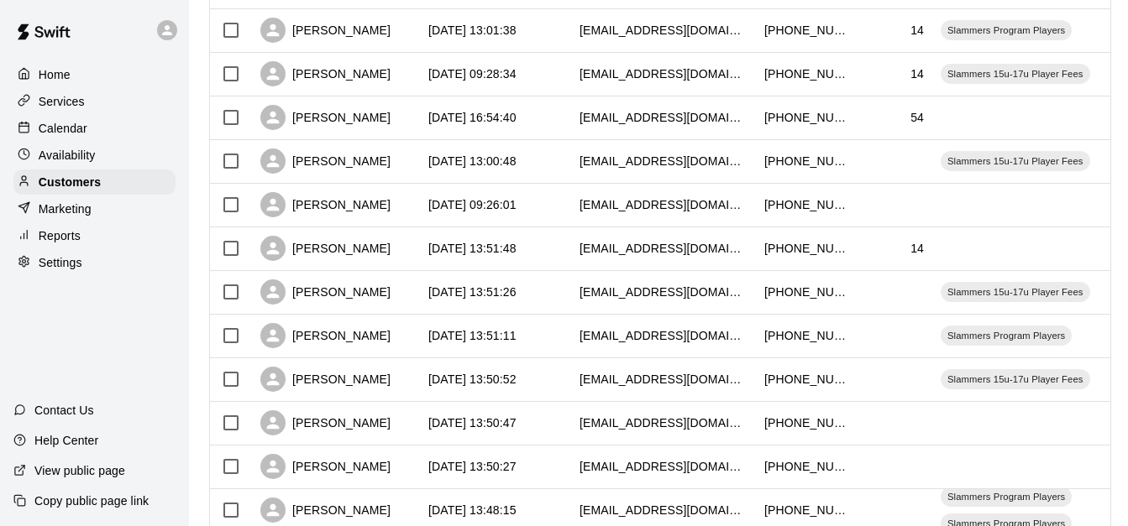
scroll to position [739, 0]
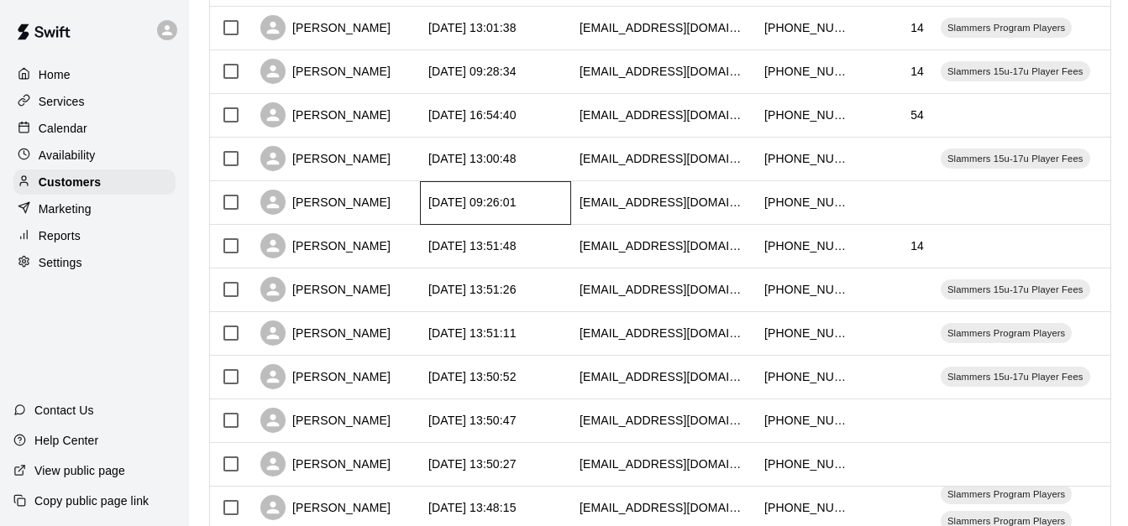
click at [554, 207] on div "[DATE] 09:26:01" at bounding box center [495, 203] width 151 height 44
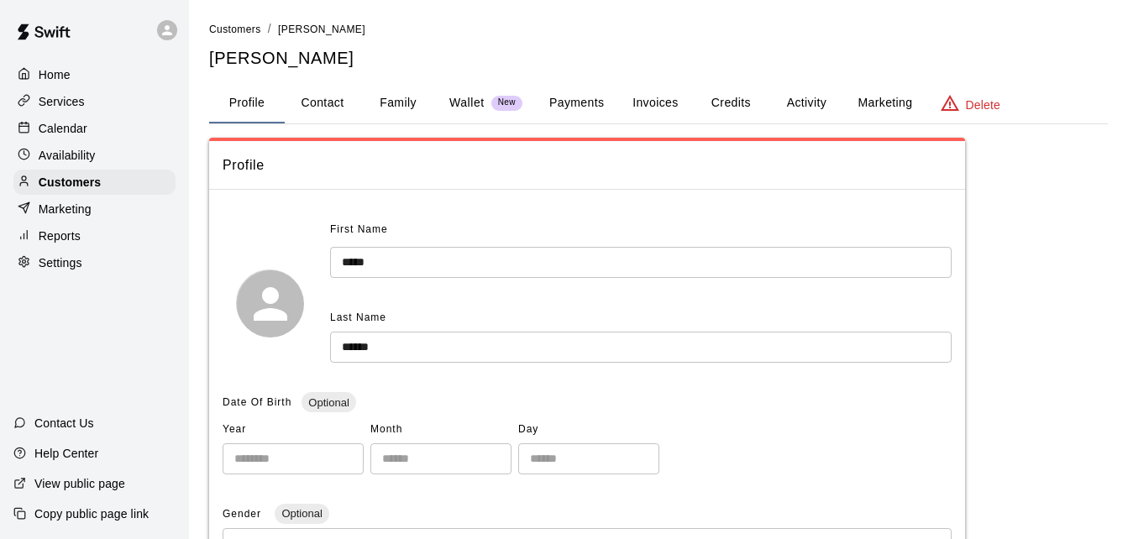
click at [400, 92] on button "Family" at bounding box center [398, 103] width 76 height 40
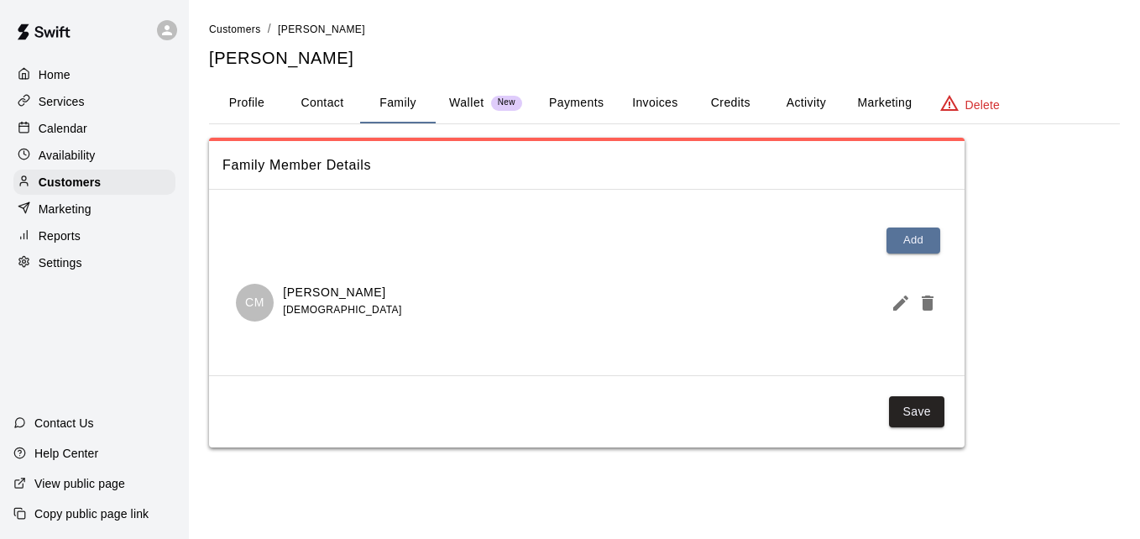
click at [587, 107] on button "Payments" at bounding box center [576, 103] width 81 height 40
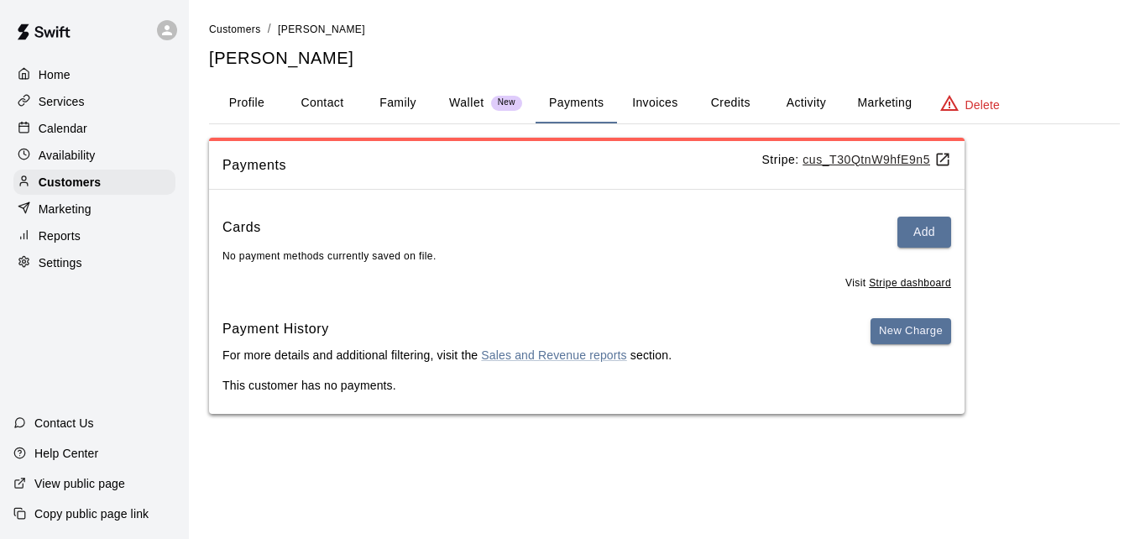
click at [814, 96] on button "Activity" at bounding box center [806, 103] width 76 height 40
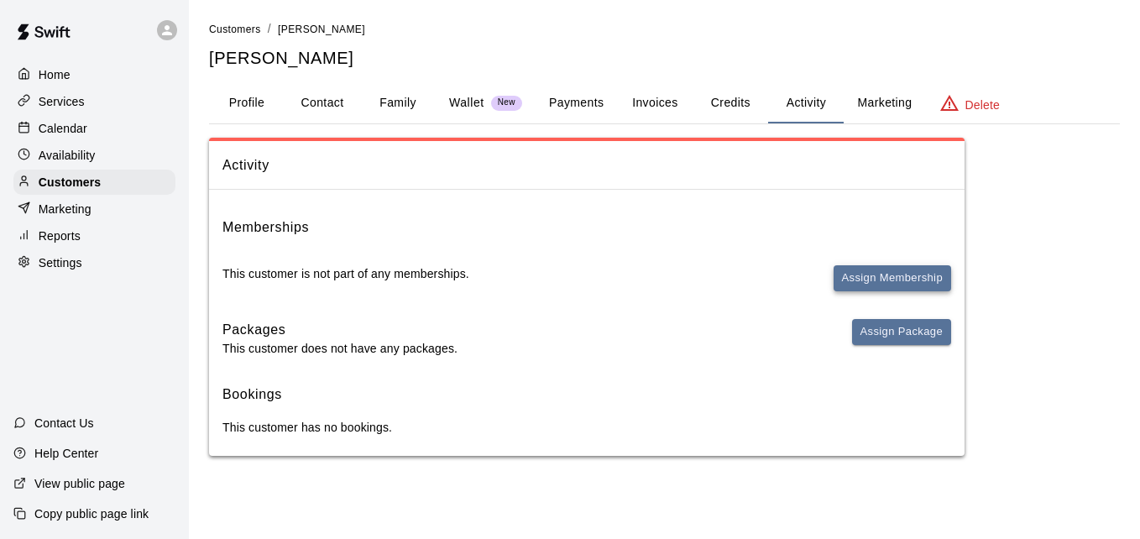
click at [856, 277] on button "Assign Membership" at bounding box center [893, 278] width 118 height 26
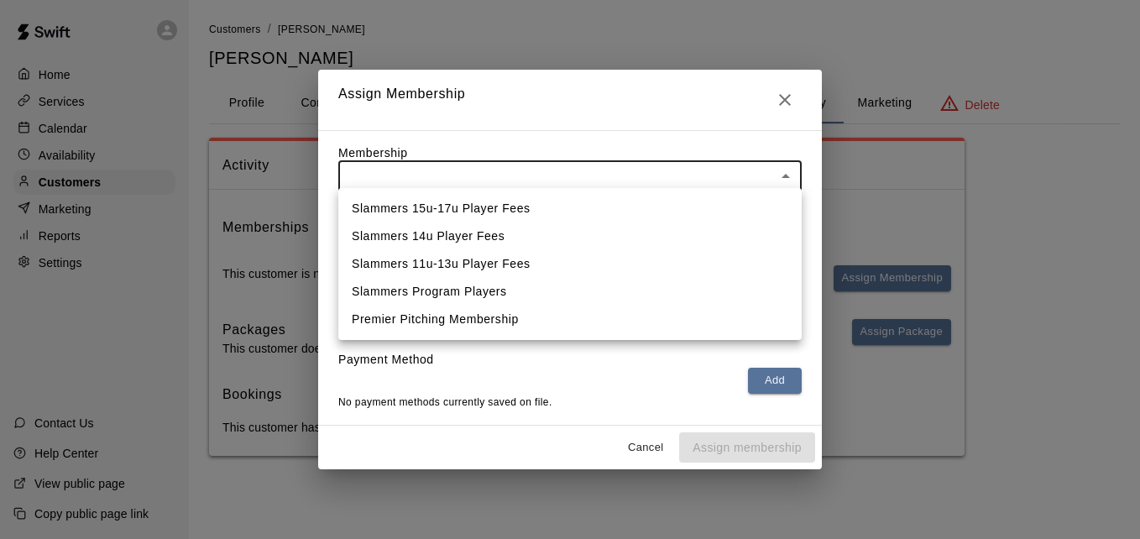
click at [605, 170] on body "Home Services Calendar Availability Customers Marketing Reports Settings Contac…" at bounding box center [570, 244] width 1140 height 489
click at [578, 233] on li "Slammers 14u Player Fees" at bounding box center [569, 236] width 463 height 28
type input "**********"
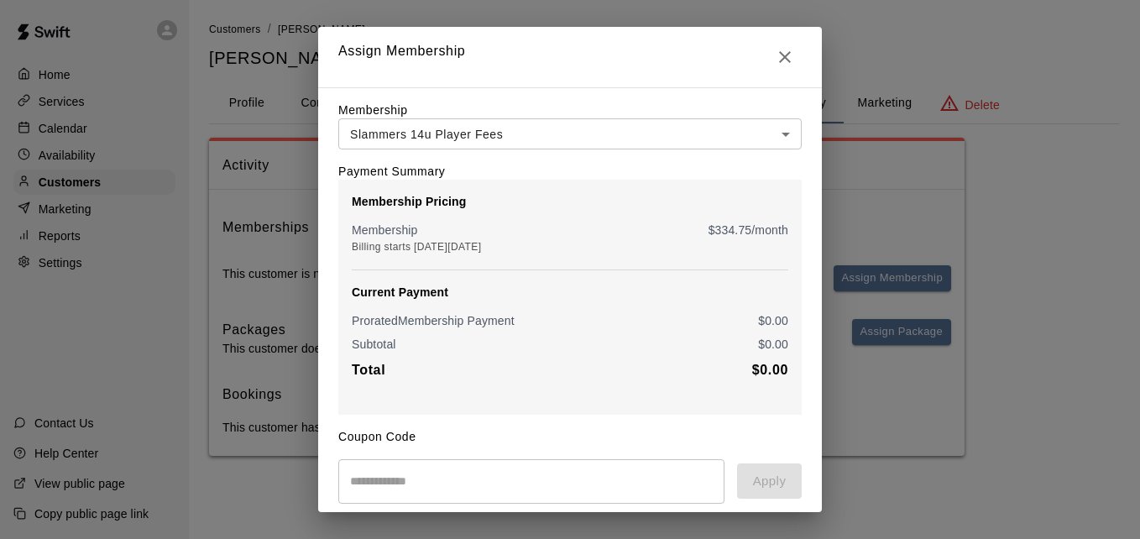
click at [779, 55] on icon "Close" at bounding box center [785, 57] width 12 height 12
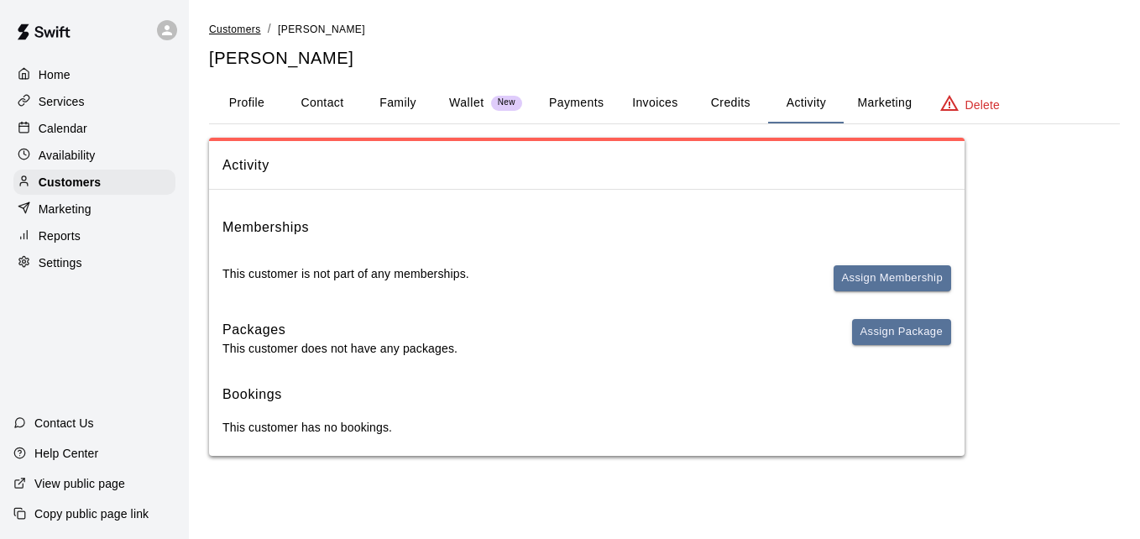
click at [239, 24] on span "Customers" at bounding box center [235, 30] width 52 height 12
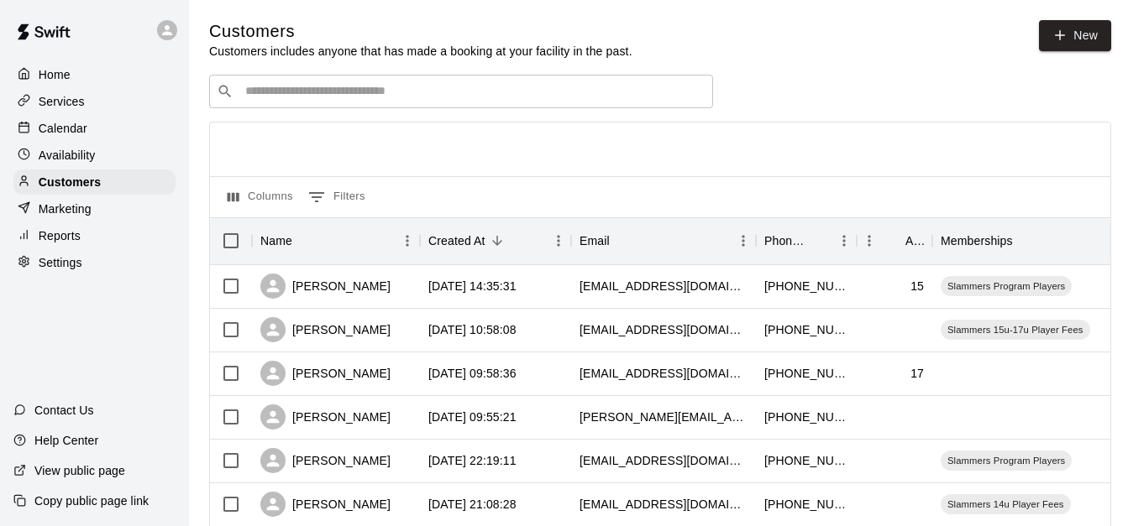
click at [304, 100] on input "Search customers by name or email" at bounding box center [472, 91] width 465 height 17
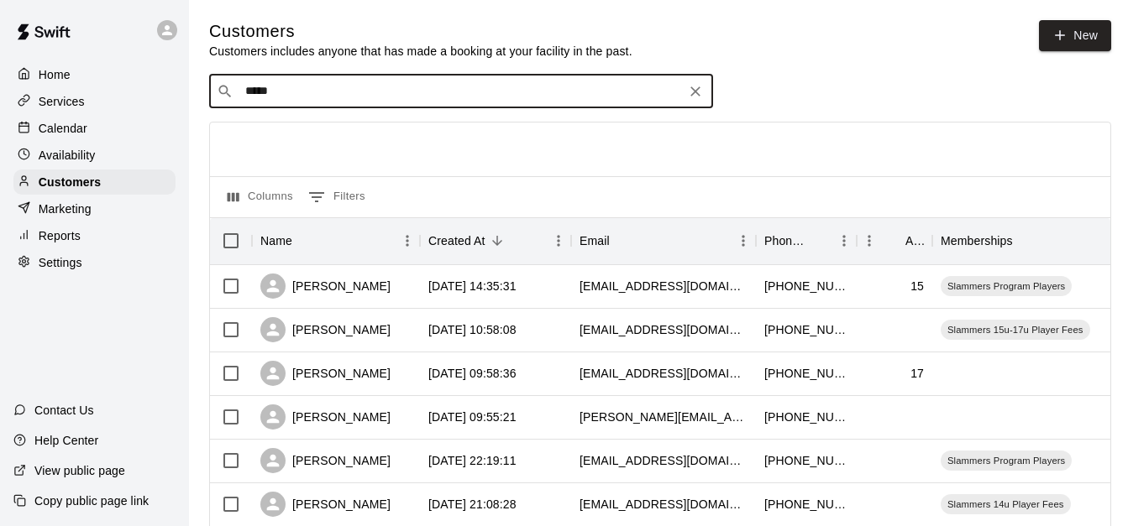
type input "******"
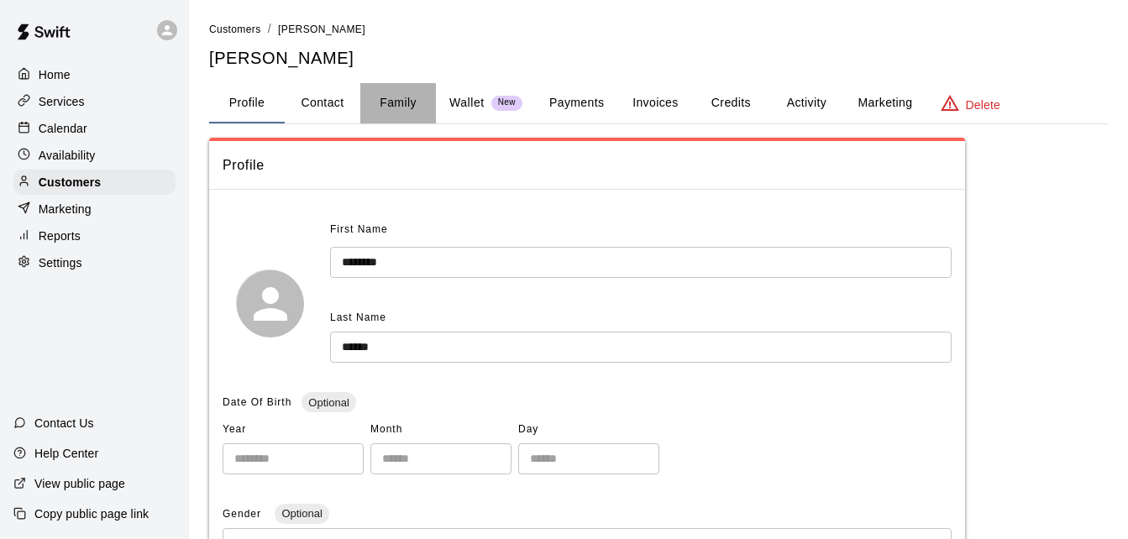
click at [401, 105] on button "Family" at bounding box center [398, 103] width 76 height 40
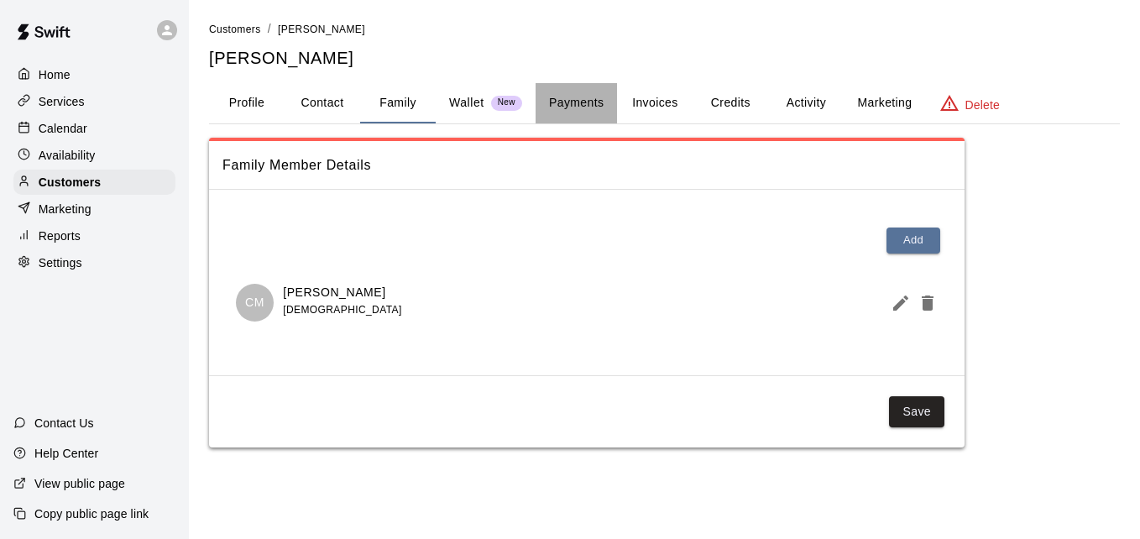
click at [573, 110] on button "Payments" at bounding box center [576, 103] width 81 height 40
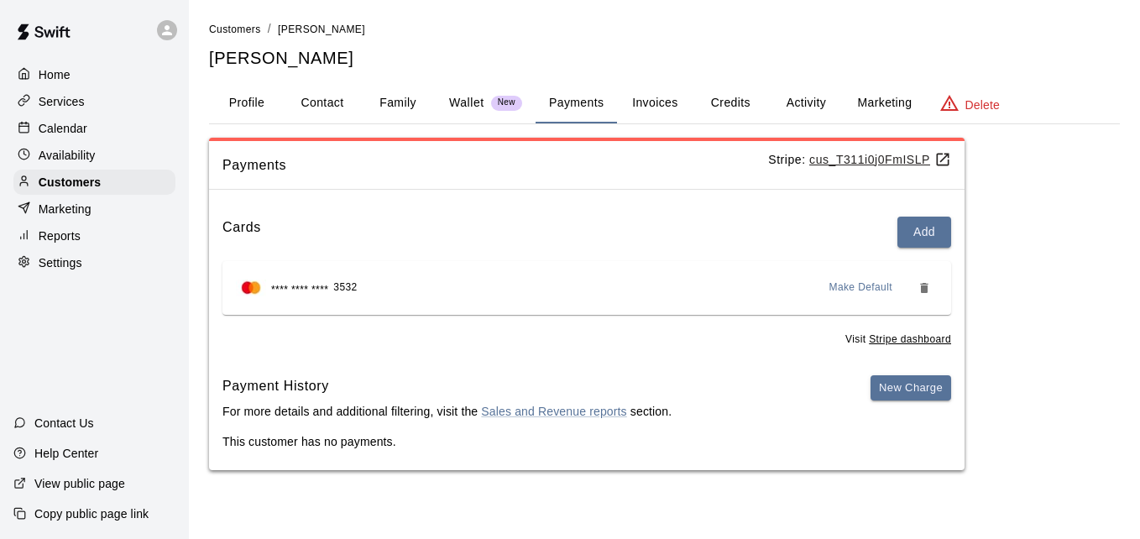
click at [799, 107] on button "Activity" at bounding box center [806, 103] width 76 height 40
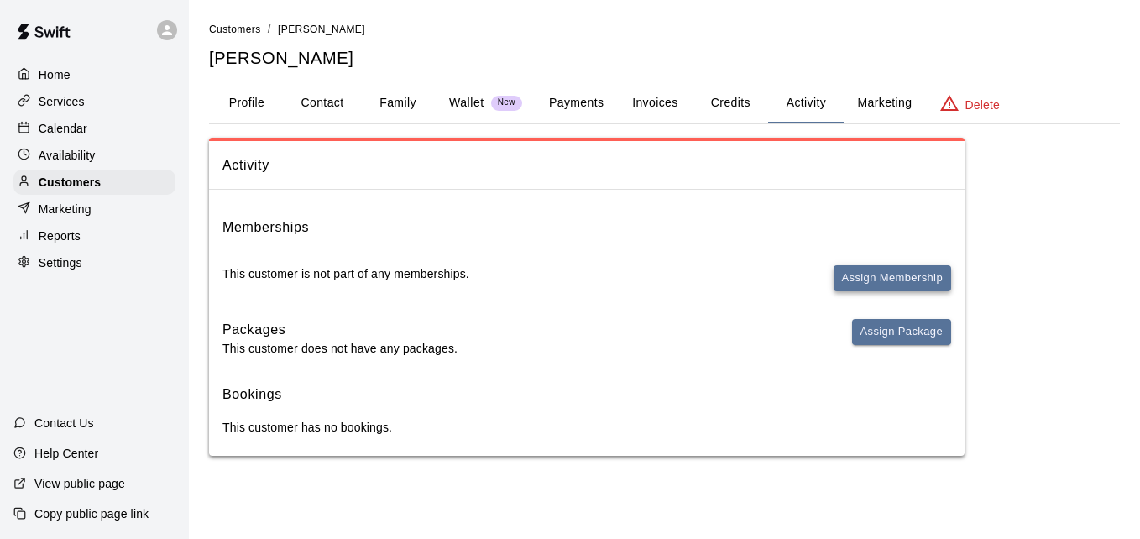
click at [877, 280] on button "Assign Membership" at bounding box center [893, 278] width 118 height 26
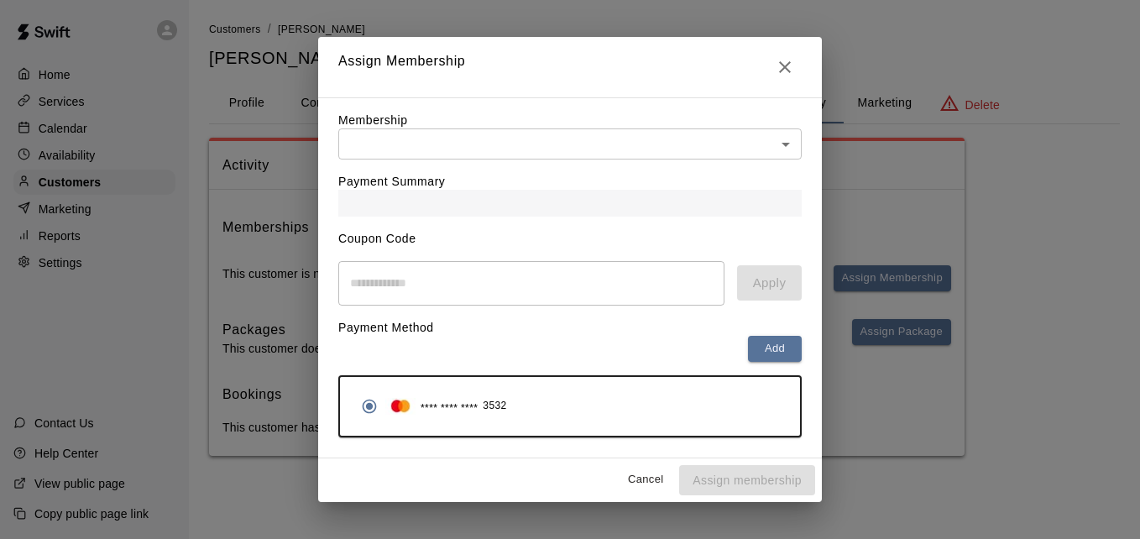
click at [658, 145] on body "Home Services Calendar Availability Customers Marketing Reports Settings Contac…" at bounding box center [570, 244] width 1140 height 489
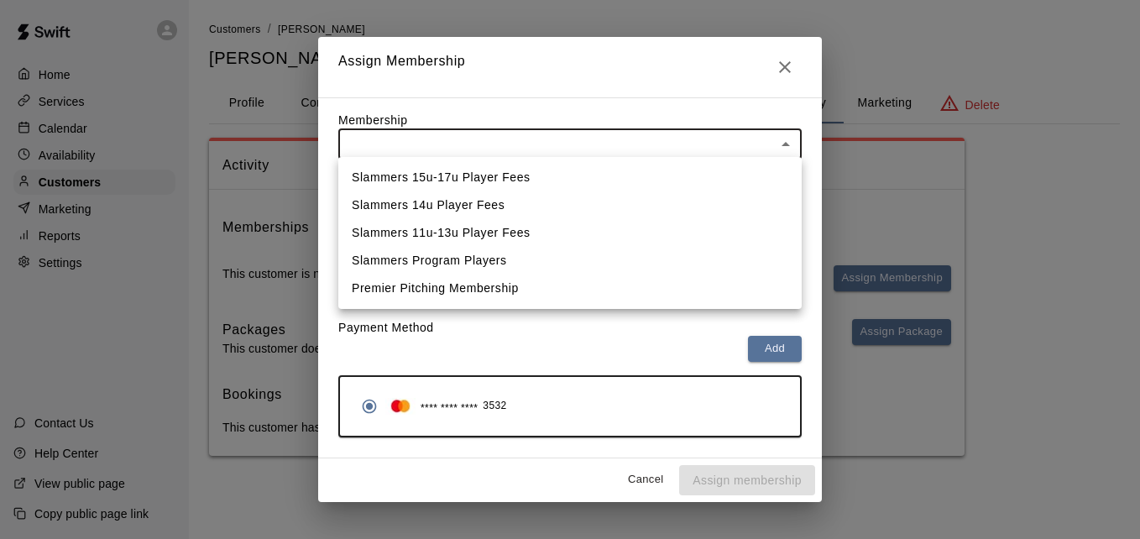
click at [648, 202] on li "Slammers 14u Player Fees" at bounding box center [569, 205] width 463 height 28
type input "**********"
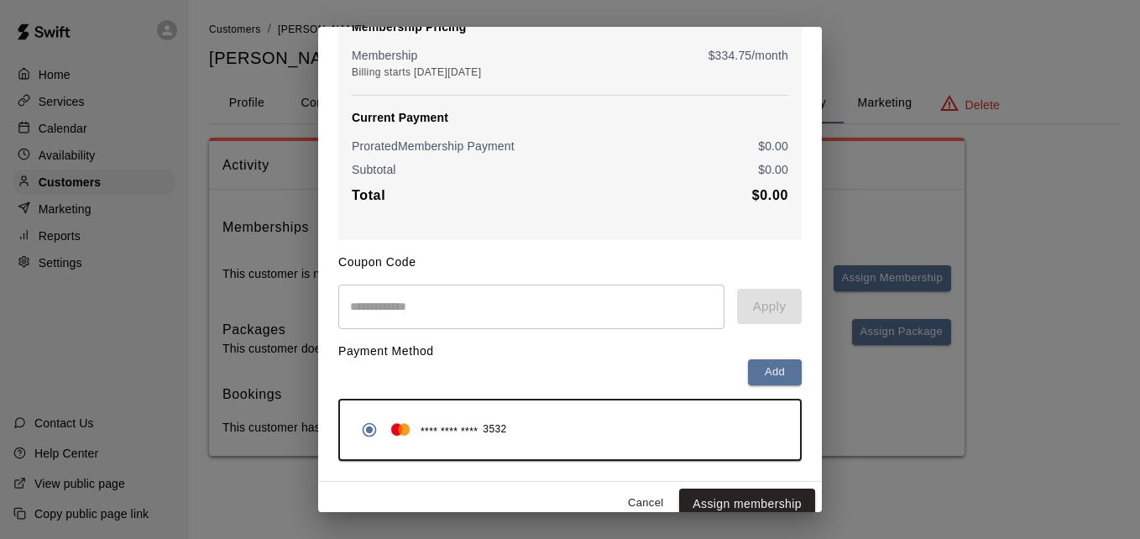
scroll to position [198, 0]
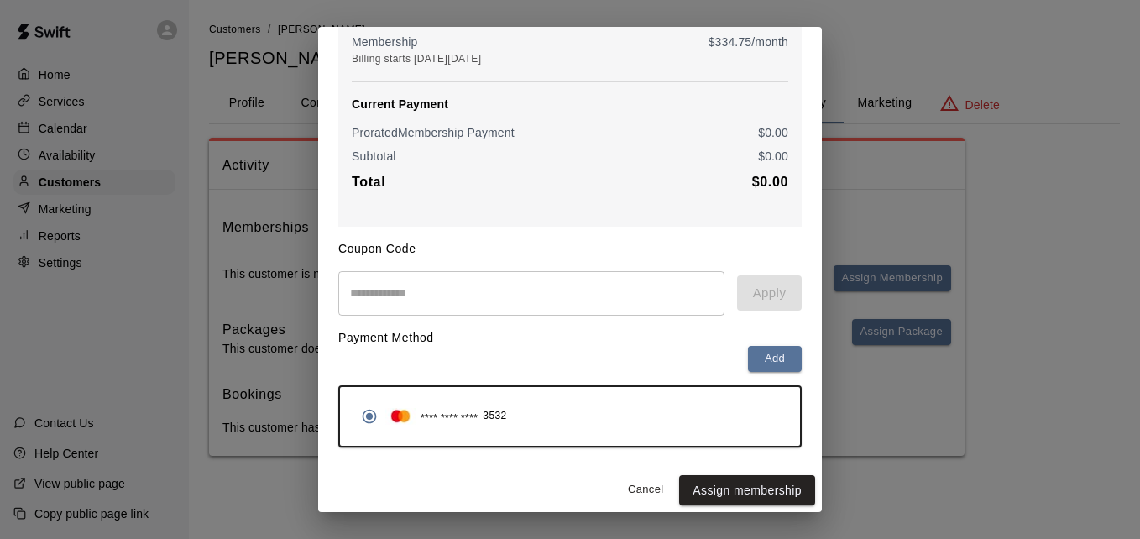
click at [738, 485] on button "Assign membership" at bounding box center [747, 490] width 136 height 31
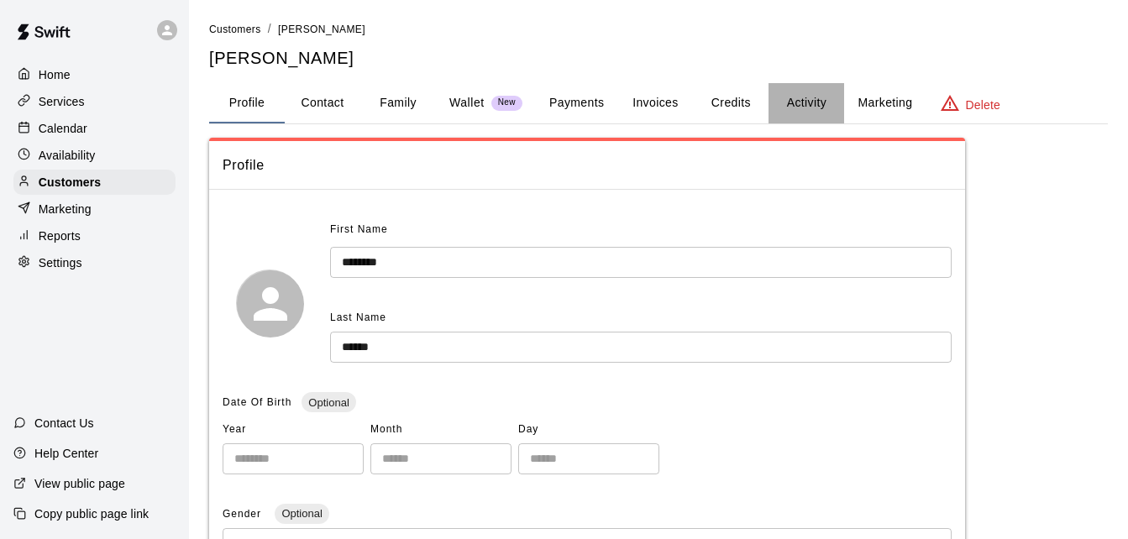
click at [809, 102] on button "Activity" at bounding box center [806, 103] width 76 height 40
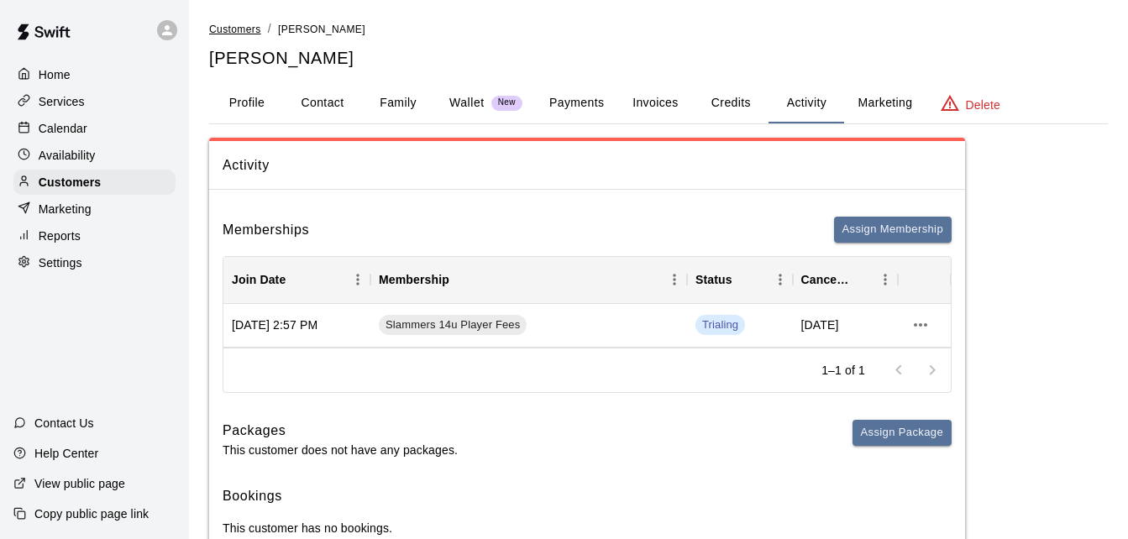
click at [231, 32] on span "Customers" at bounding box center [235, 30] width 52 height 12
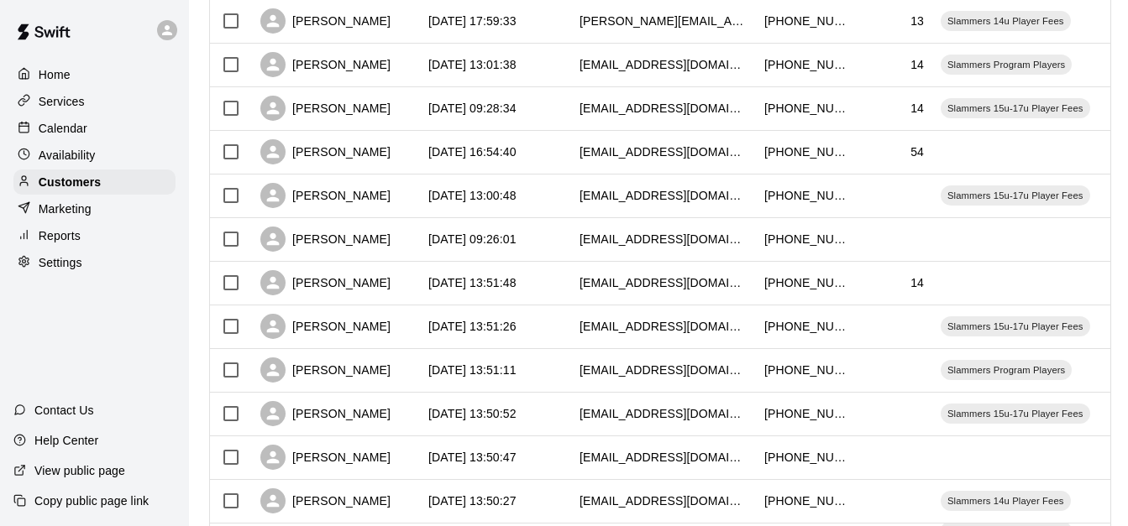
scroll to position [705, 0]
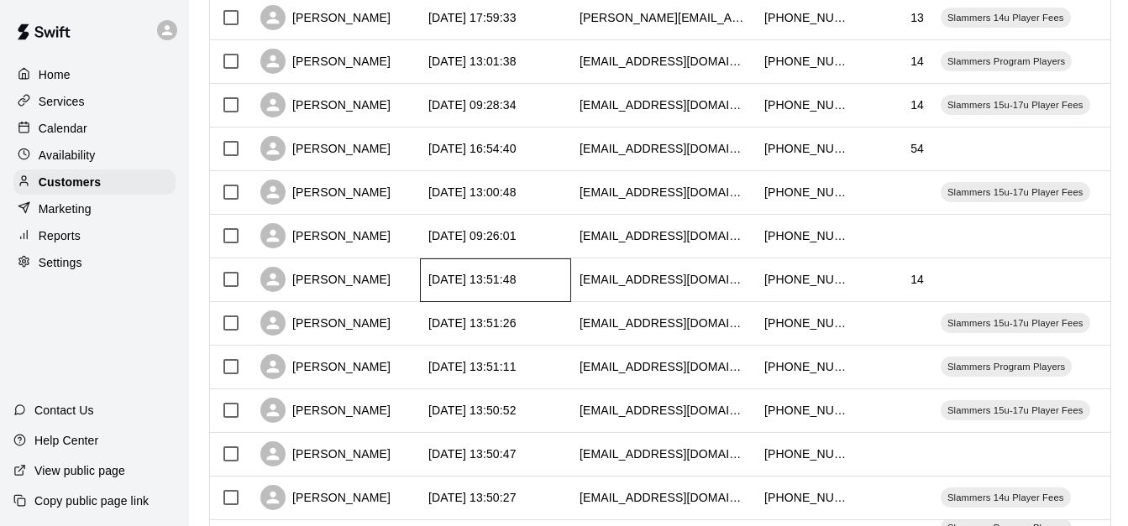
click at [516, 275] on div "[DATE] 13:51:48" at bounding box center [472, 279] width 88 height 17
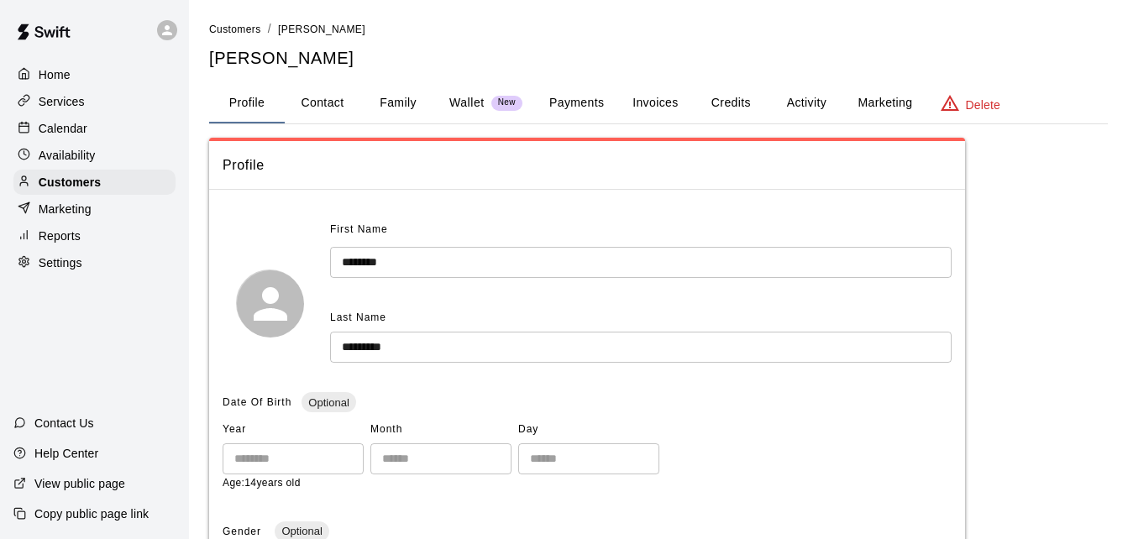
click at [390, 92] on button "Family" at bounding box center [398, 103] width 76 height 40
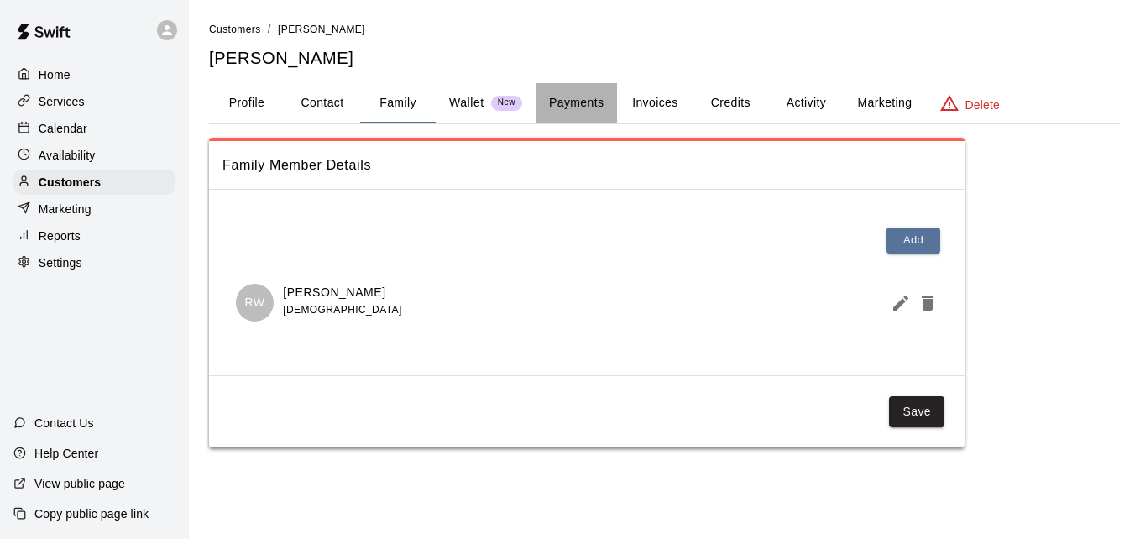
click at [584, 102] on button "Payments" at bounding box center [576, 103] width 81 height 40
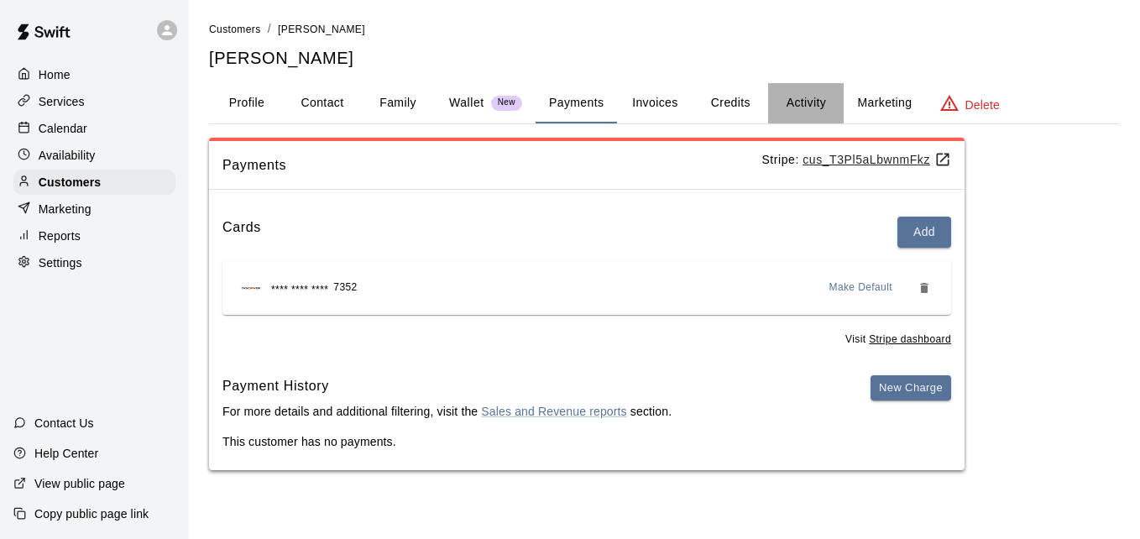
click at [802, 100] on button "Activity" at bounding box center [806, 103] width 76 height 40
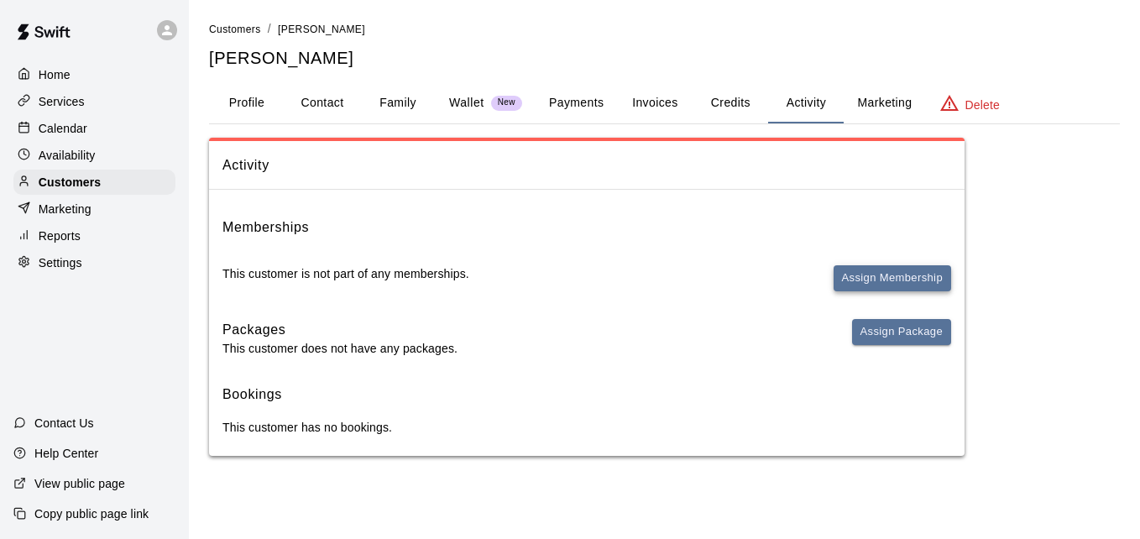
click at [865, 277] on button "Assign Membership" at bounding box center [893, 278] width 118 height 26
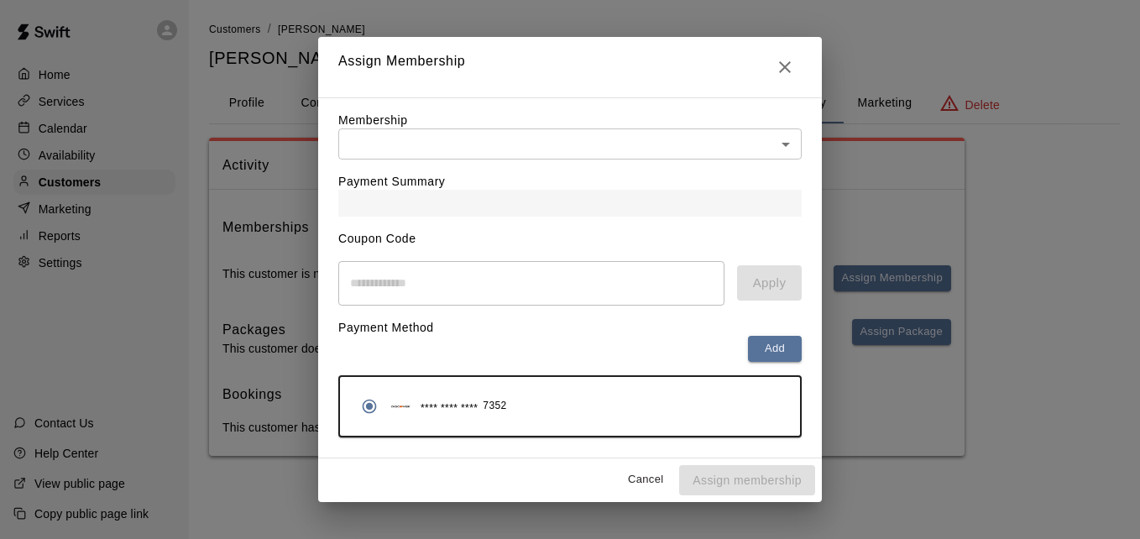
click at [714, 149] on body "Home Services Calendar Availability Customers Marketing Reports Settings Contac…" at bounding box center [570, 244] width 1140 height 489
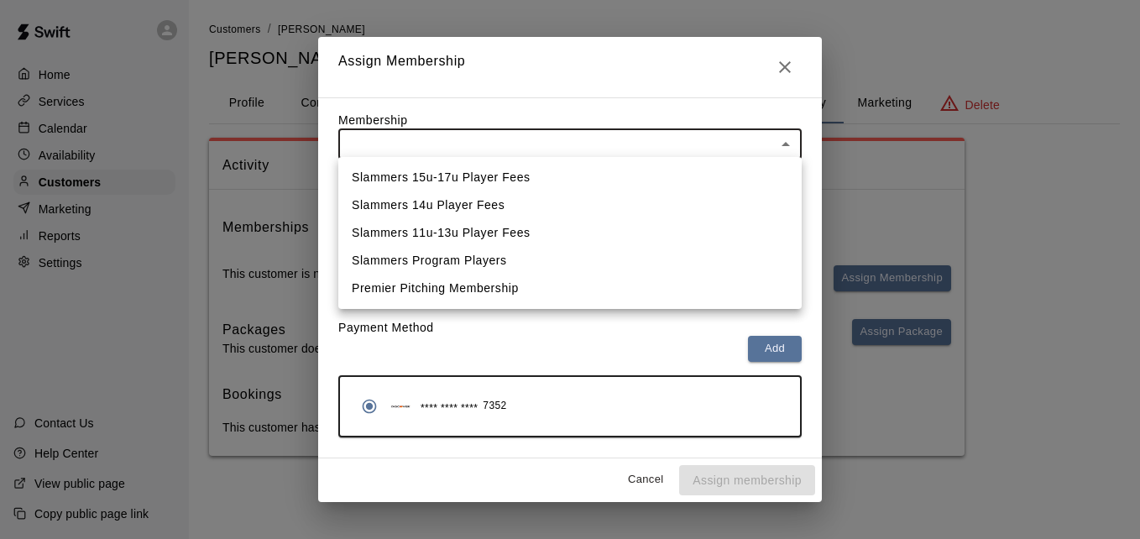
click at [703, 175] on li "Slammers 15u-17u Player Fees" at bounding box center [569, 178] width 463 height 28
type input "**********"
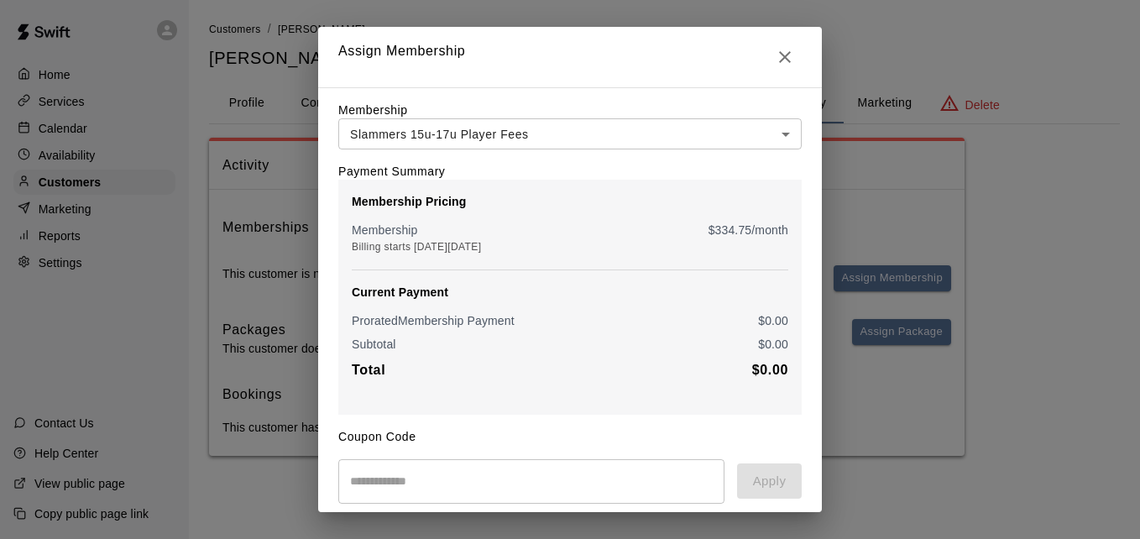
scroll to position [198, 0]
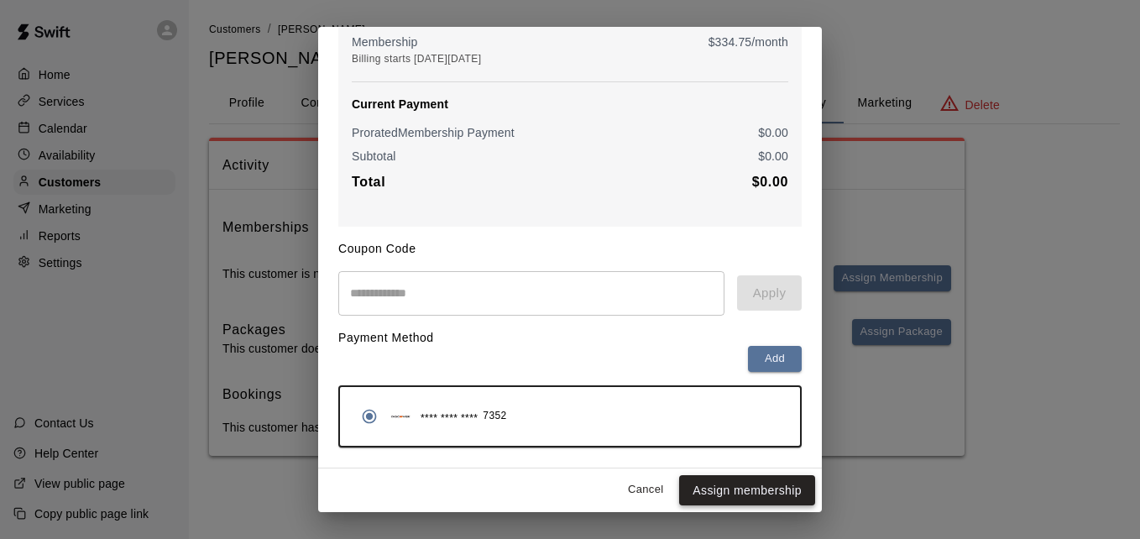
click at [739, 492] on button "Assign membership" at bounding box center [747, 490] width 136 height 31
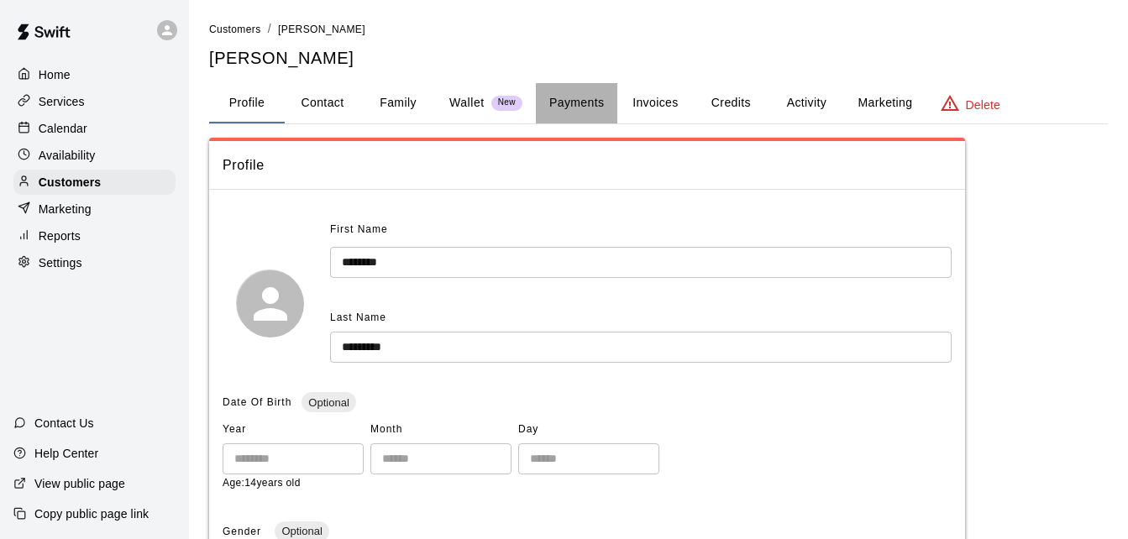
click at [577, 92] on button "Payments" at bounding box center [576, 103] width 81 height 40
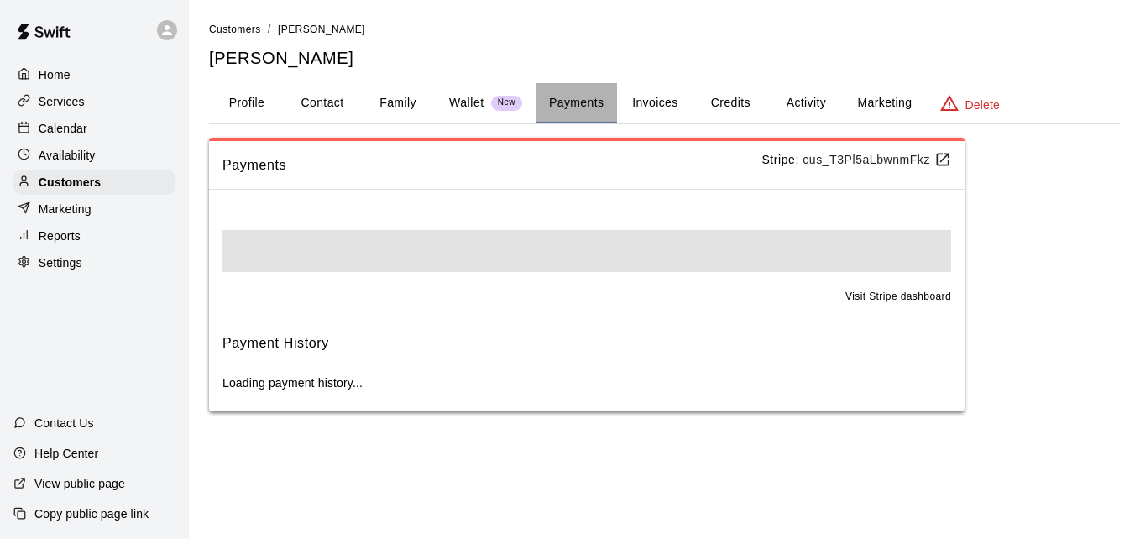
click at [577, 92] on button "Payments" at bounding box center [576, 103] width 81 height 40
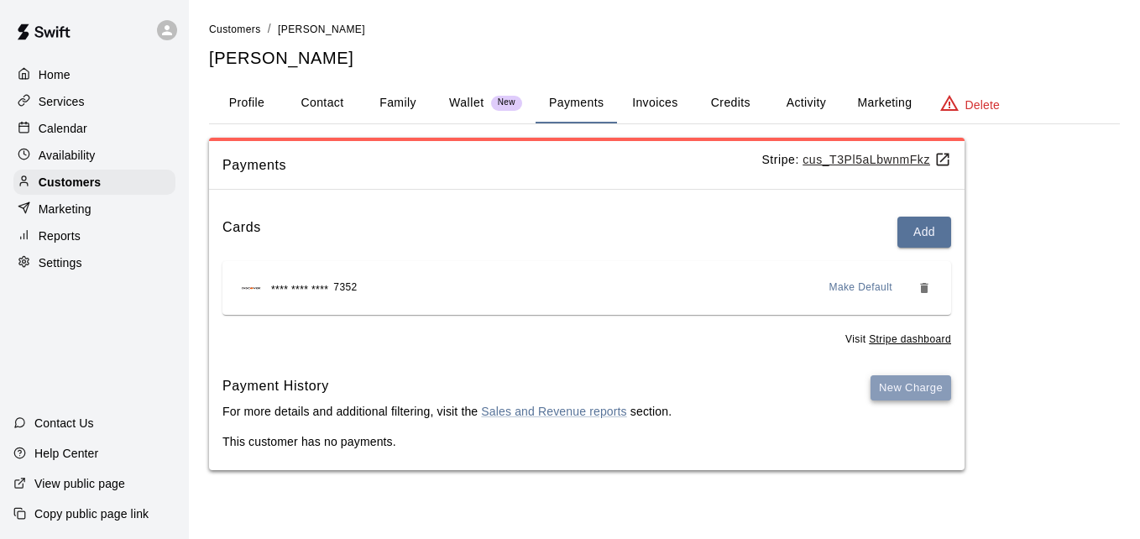
click at [917, 375] on button "New Charge" at bounding box center [911, 388] width 81 height 26
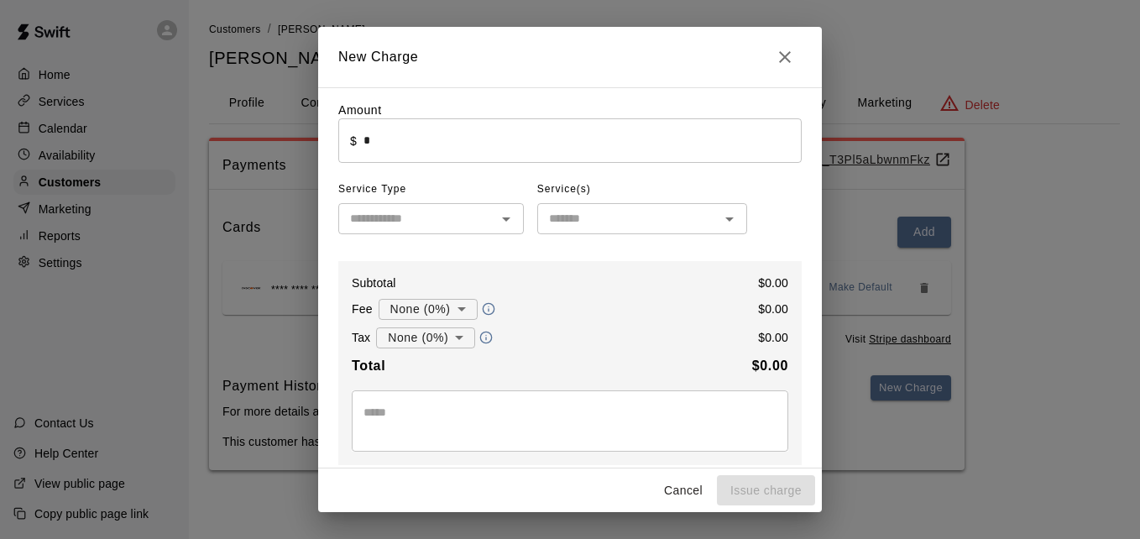
click at [484, 131] on input "*" at bounding box center [583, 140] width 438 height 44
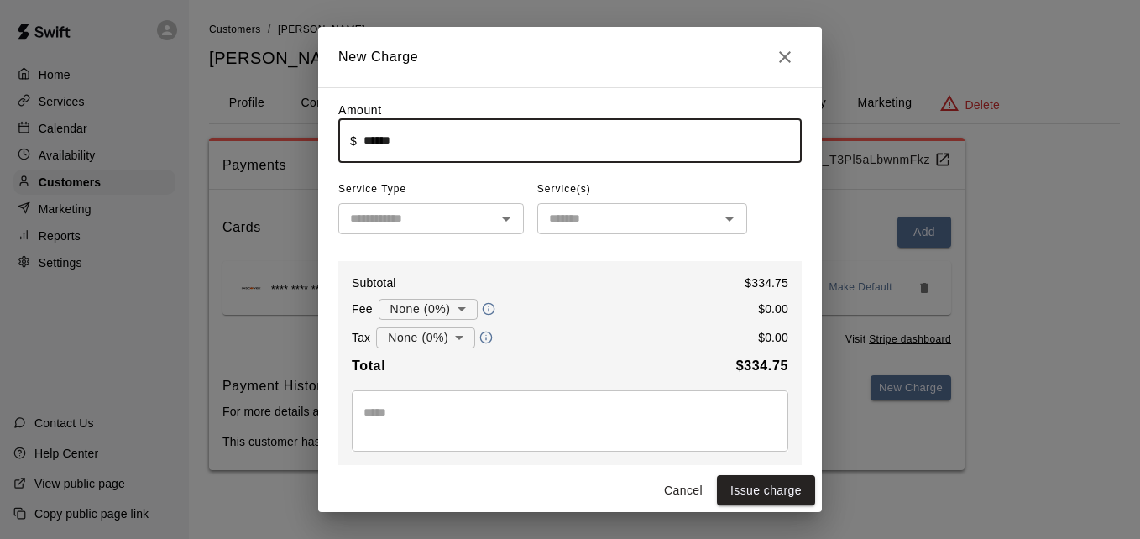
type input "******"
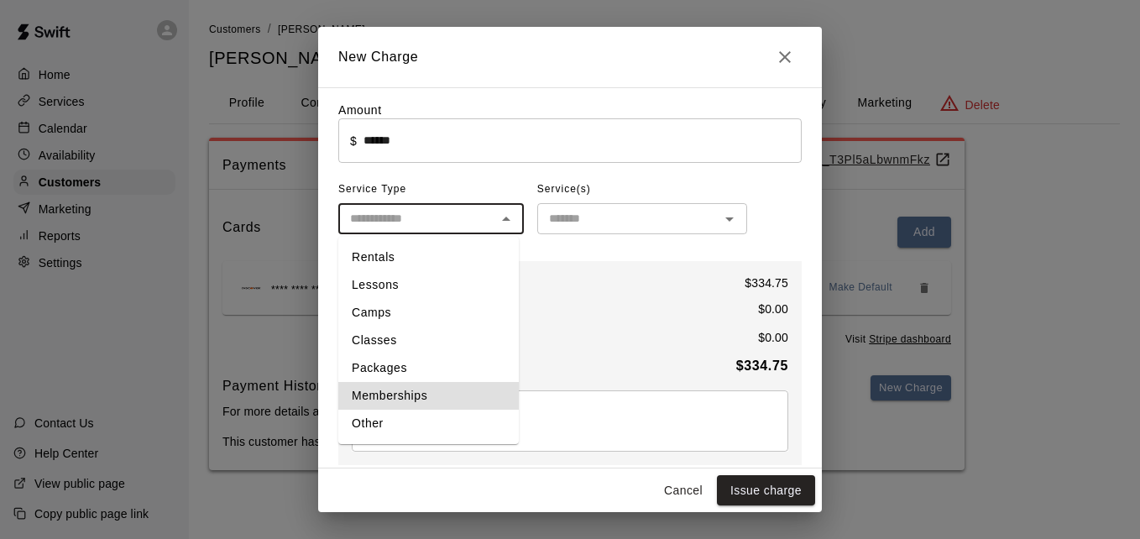
type input "**********"
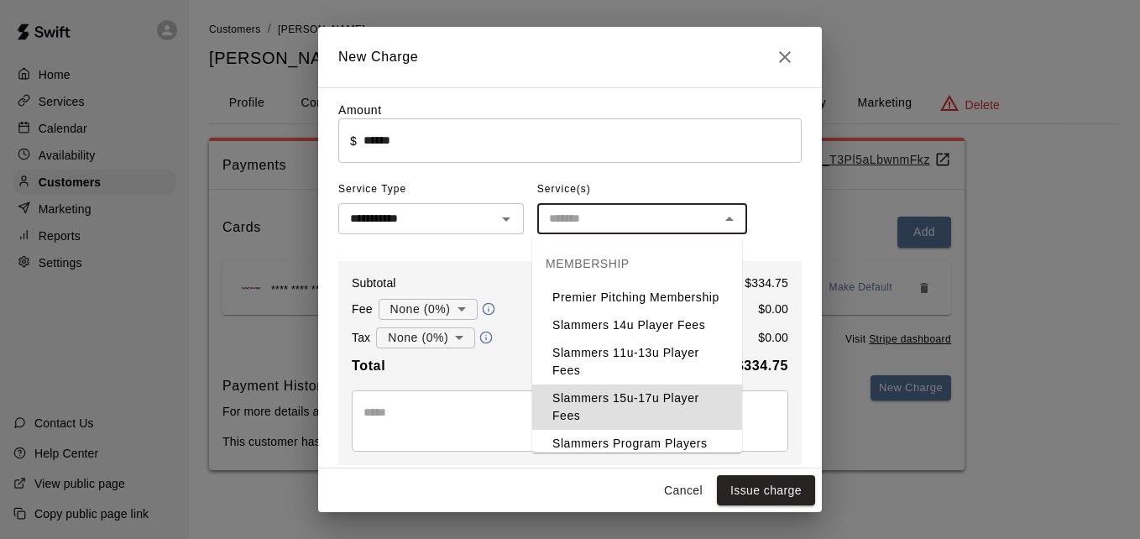
type input "**********"
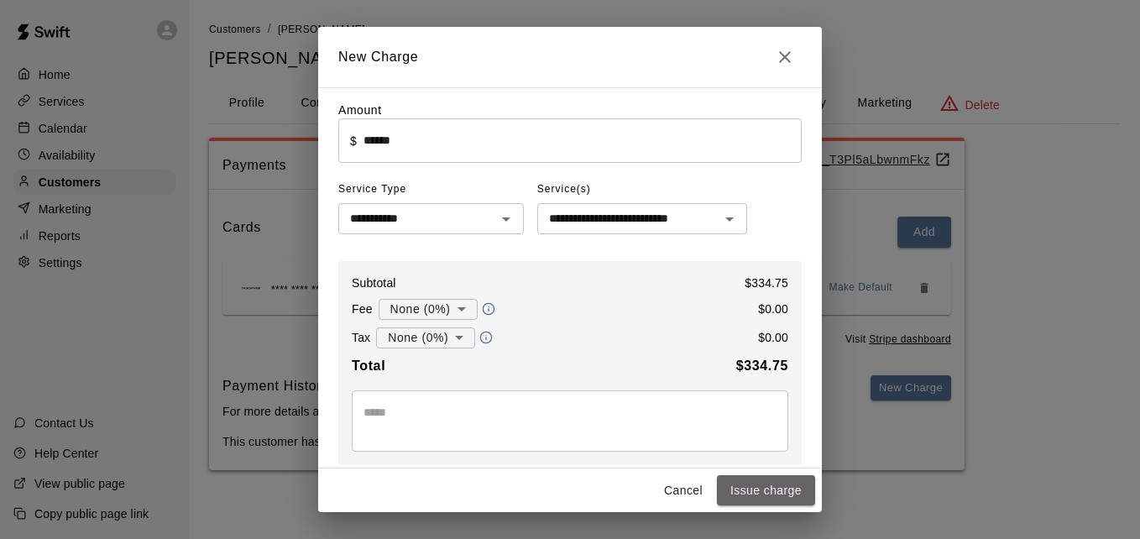
click at [778, 487] on button "Issue charge" at bounding box center [766, 490] width 98 height 31
type input "*"
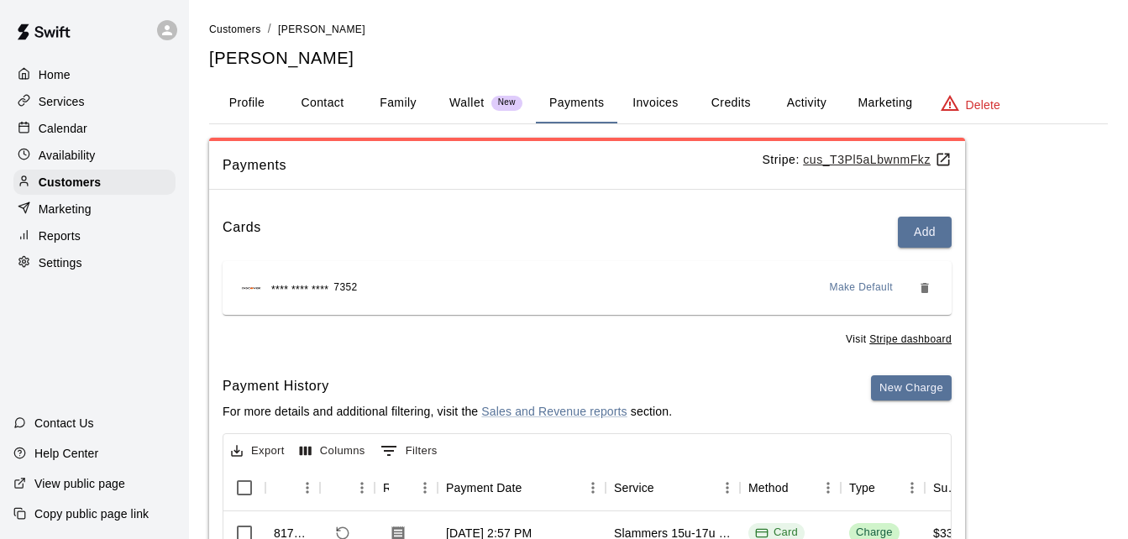
click at [517, 365] on div "Cards Add **** **** **** 7352 Make Default Visit Stripe dashboard Payment Histo…" at bounding box center [587, 508] width 756 height 611
click at [257, 20] on li "Customers" at bounding box center [235, 29] width 52 height 18
click at [243, 30] on span "Customers" at bounding box center [235, 30] width 52 height 12
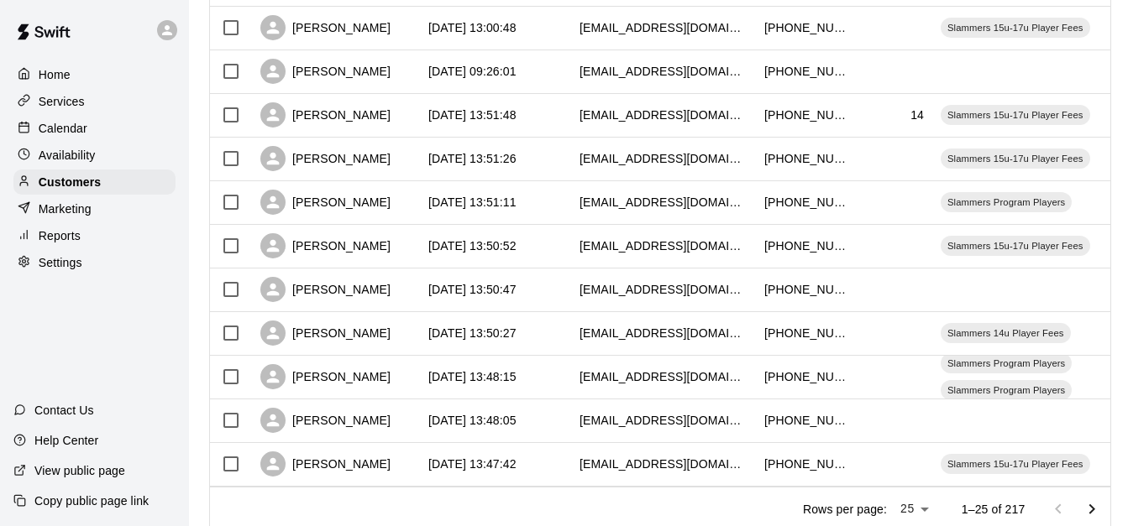
scroll to position [873, 0]
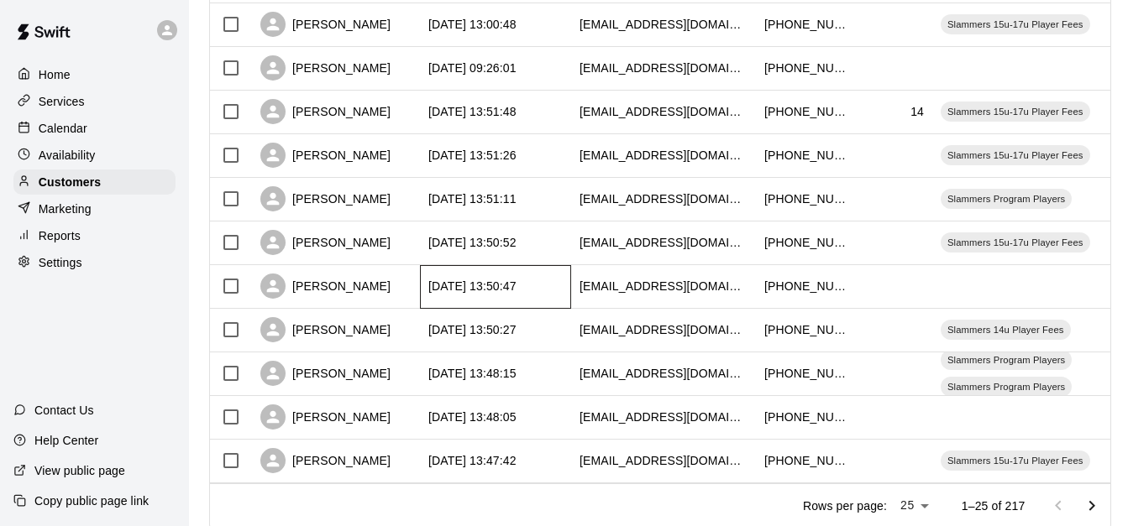
click at [547, 280] on div "[DATE] 13:50:47" at bounding box center [495, 287] width 151 height 44
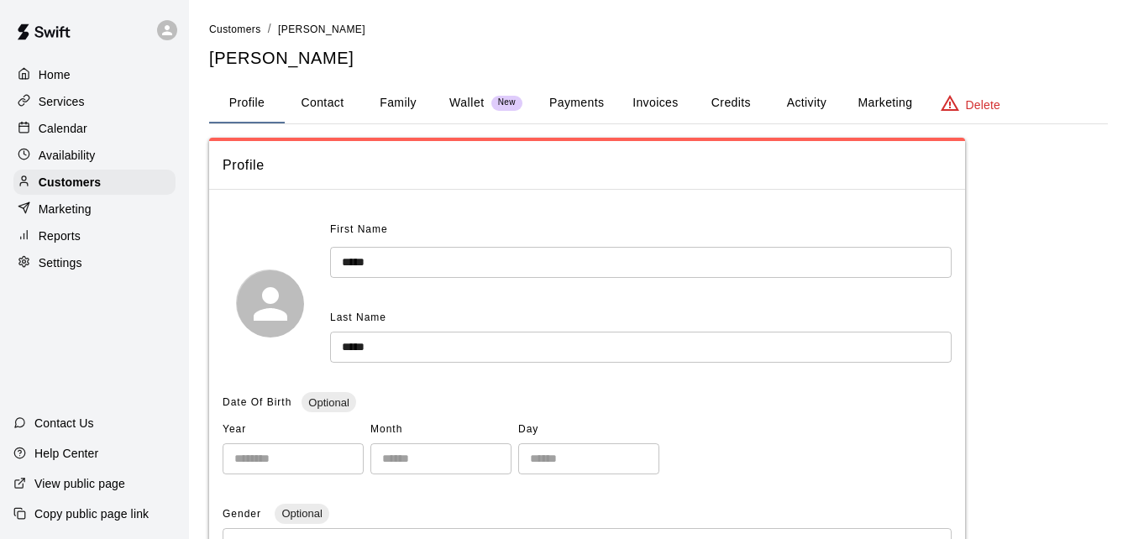
click at [589, 95] on button "Payments" at bounding box center [576, 103] width 81 height 40
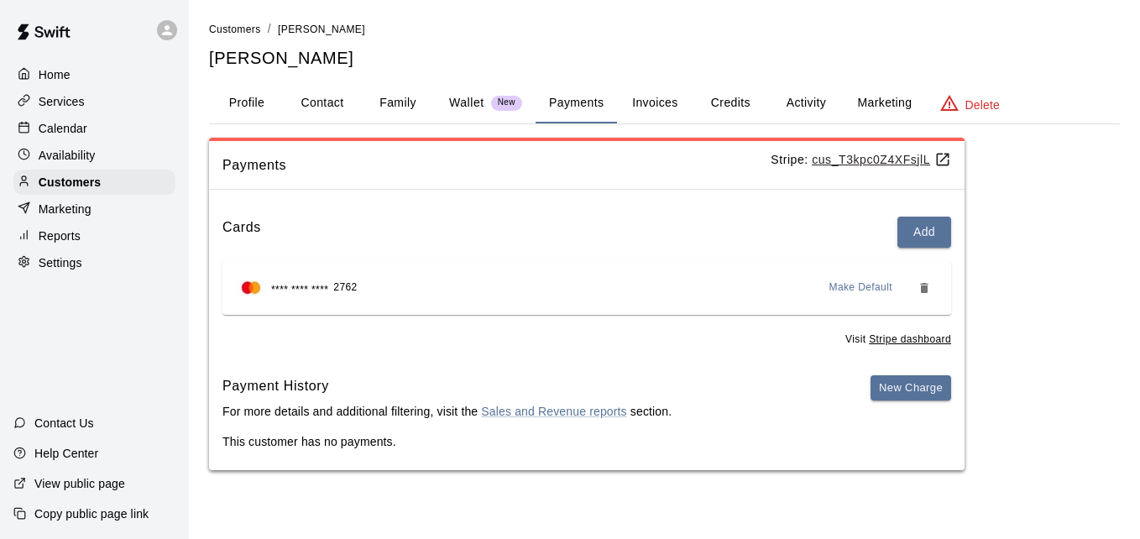
click at [799, 104] on button "Activity" at bounding box center [806, 103] width 76 height 40
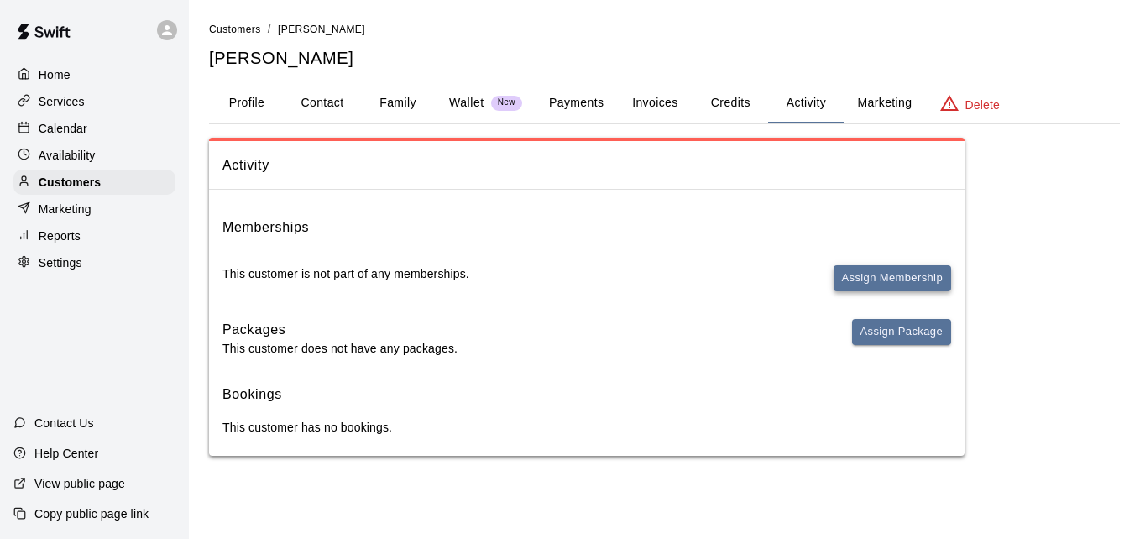
click at [872, 274] on button "Assign Membership" at bounding box center [893, 278] width 118 height 26
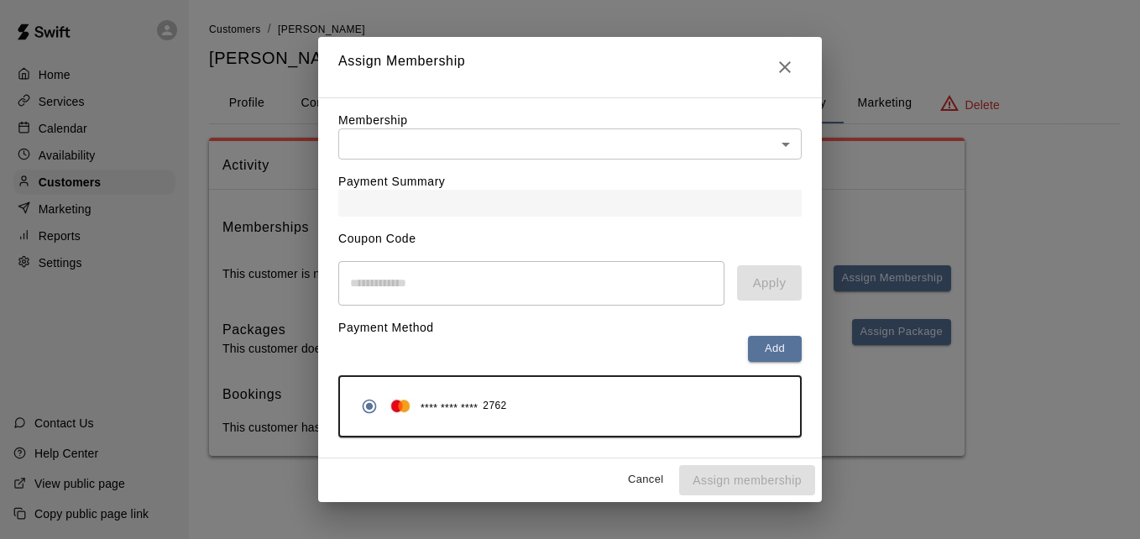
click at [713, 144] on body "Home Services Calendar Availability Customers Marketing Reports Settings Contac…" at bounding box center [570, 244] width 1140 height 489
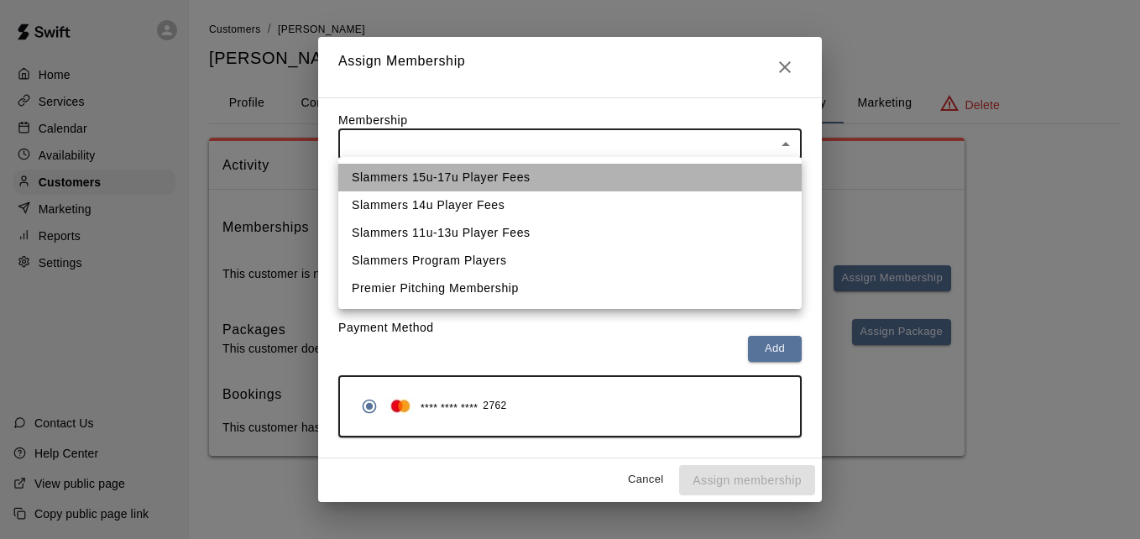
click at [690, 169] on li "Slammers 15u-17u Player Fees" at bounding box center [569, 178] width 463 height 28
type input "**********"
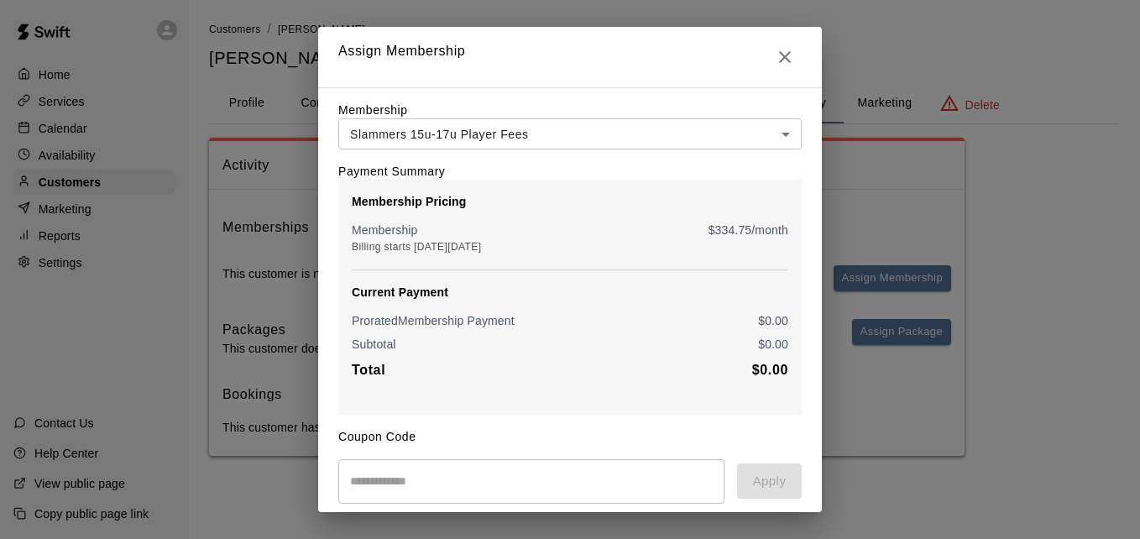
scroll to position [198, 0]
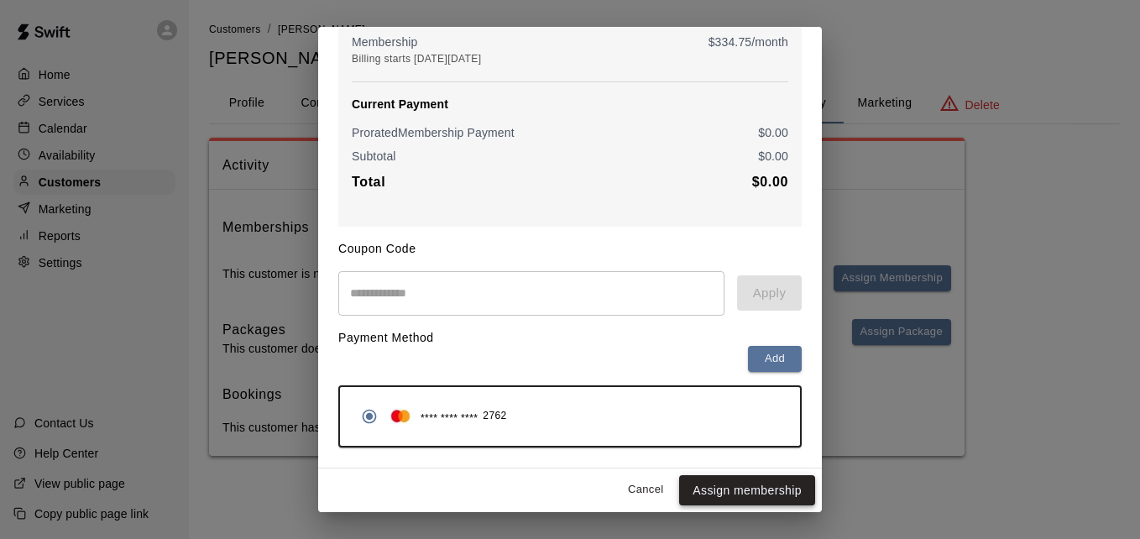
click at [739, 481] on button "Assign membership" at bounding box center [747, 490] width 136 height 31
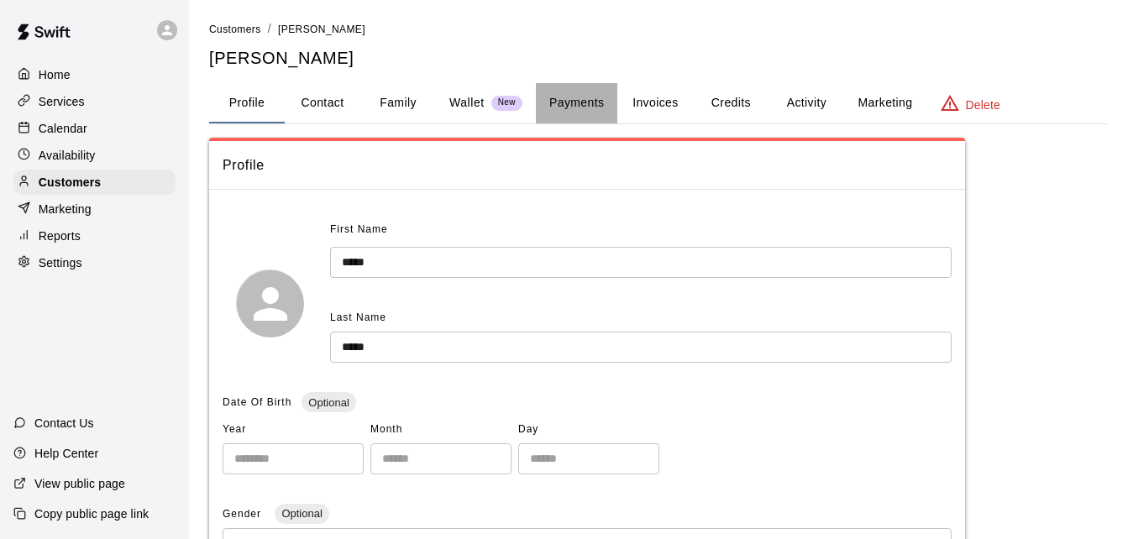
click at [565, 108] on button "Payments" at bounding box center [576, 103] width 81 height 40
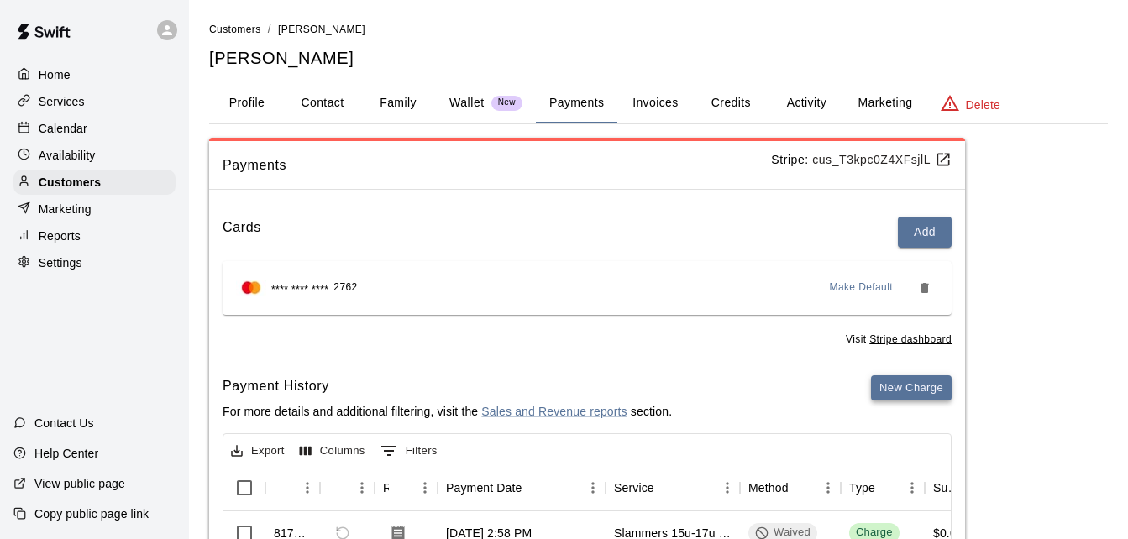
click at [900, 393] on button "New Charge" at bounding box center [911, 388] width 81 height 26
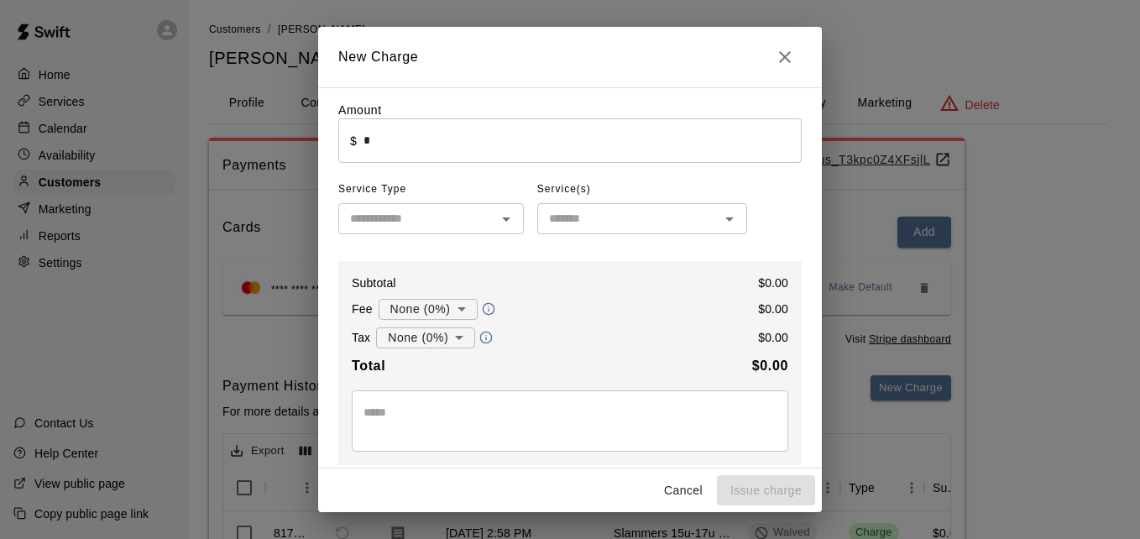
click at [526, 128] on input "*" at bounding box center [583, 140] width 438 height 44
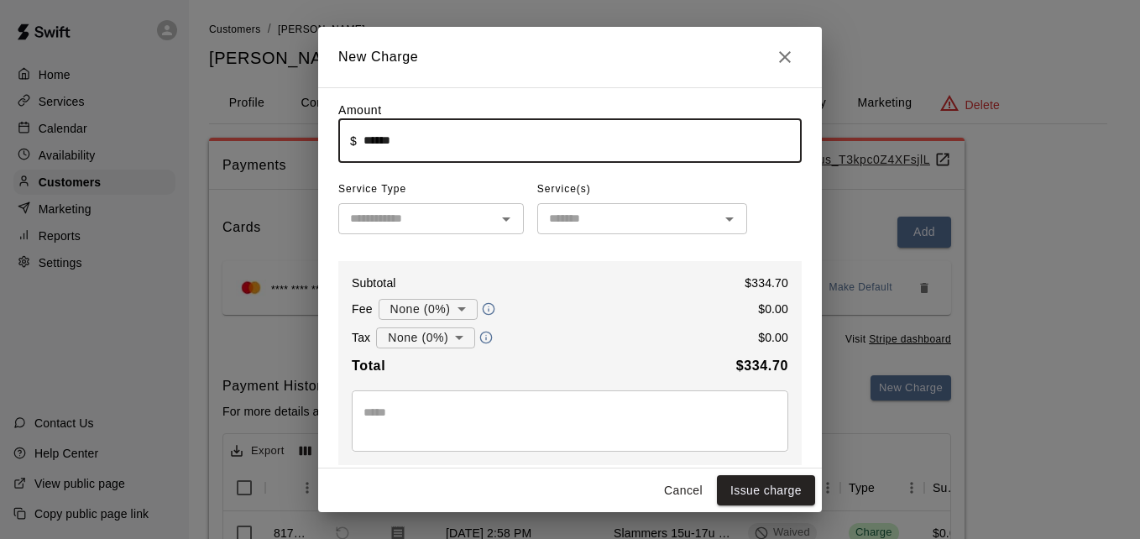
type input "******"
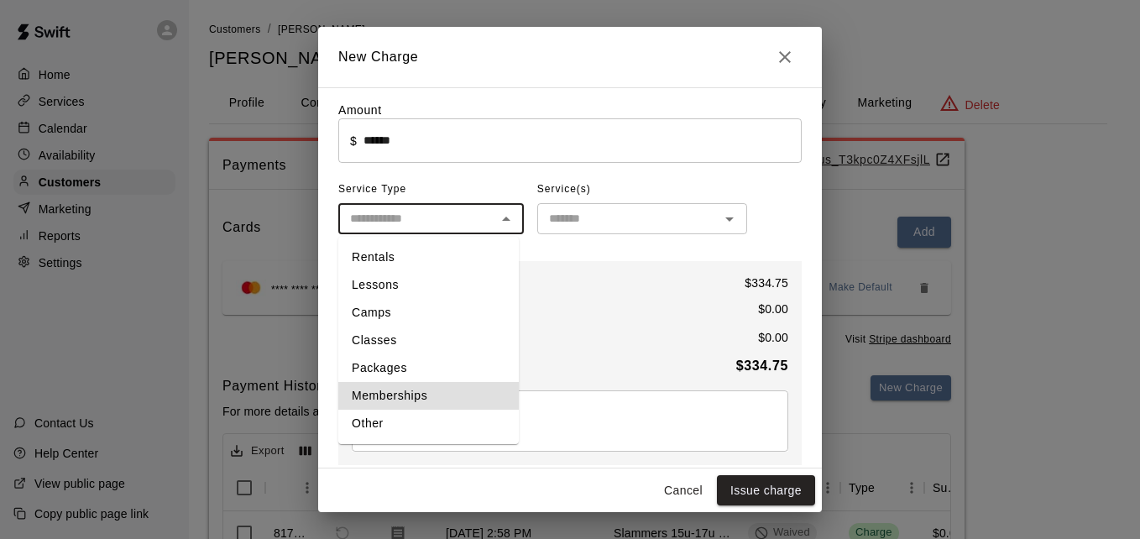
type input "**********"
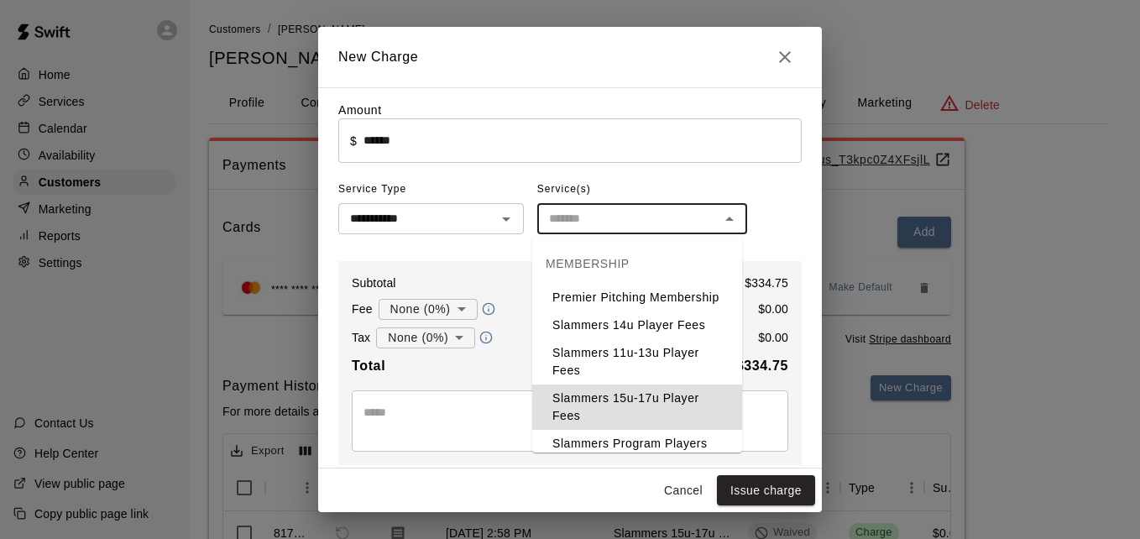
type input "**********"
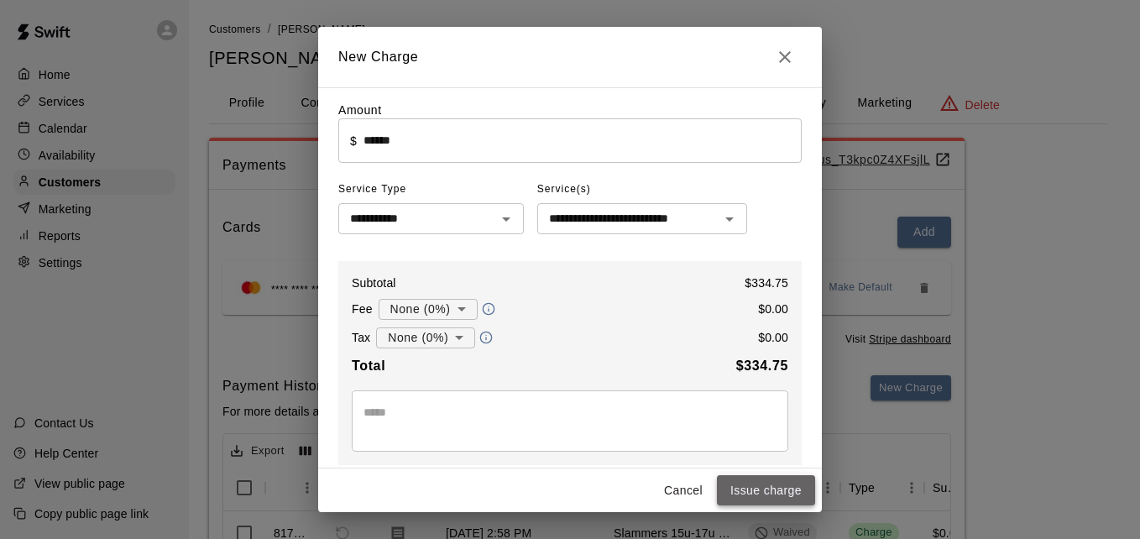
click at [758, 478] on button "Issue charge" at bounding box center [766, 490] width 98 height 31
type input "*"
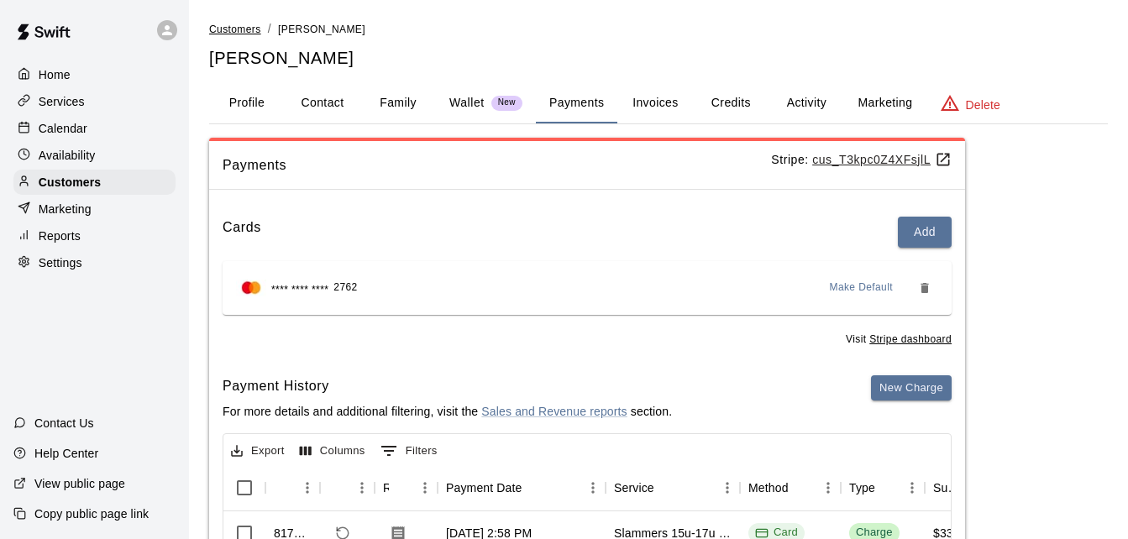
click at [249, 31] on span "Customers" at bounding box center [235, 30] width 52 height 12
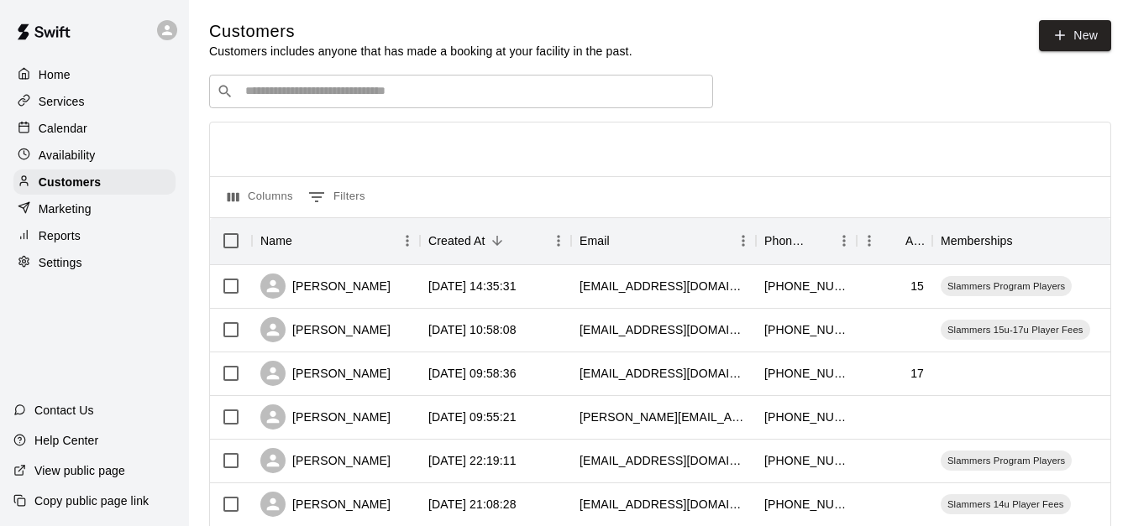
click at [485, 185] on div "Columns 0 Filters" at bounding box center [660, 196] width 900 height 41
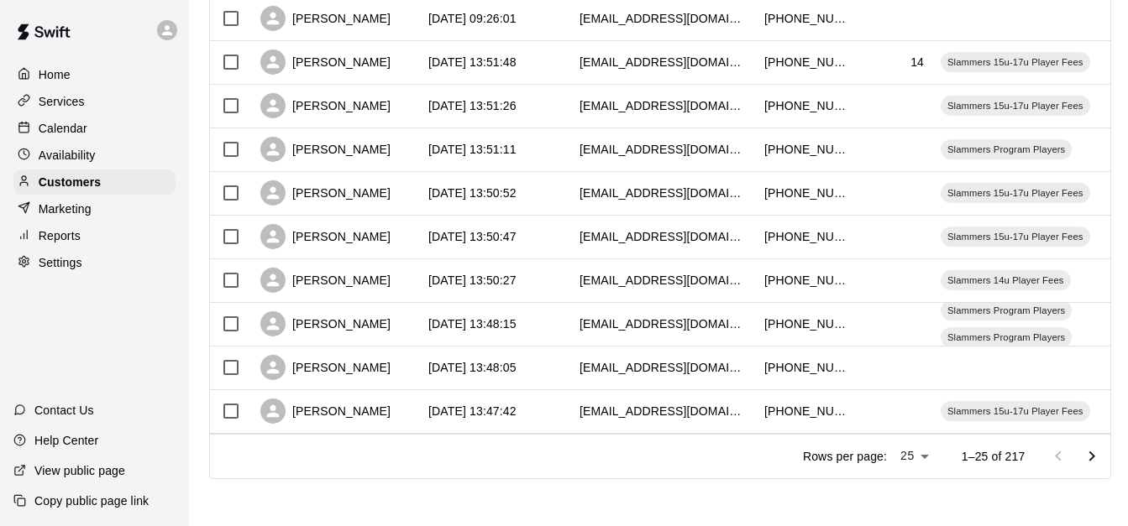
scroll to position [938, 0]
click at [552, 359] on div "[DATE] 13:48:05" at bounding box center [495, 369] width 151 height 44
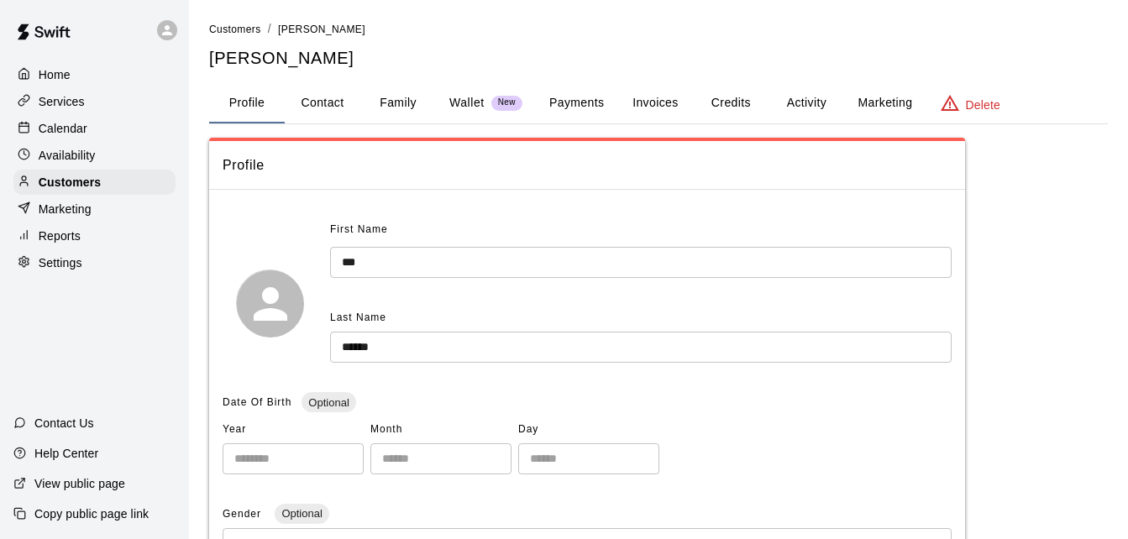
click at [591, 102] on button "Payments" at bounding box center [576, 103] width 81 height 40
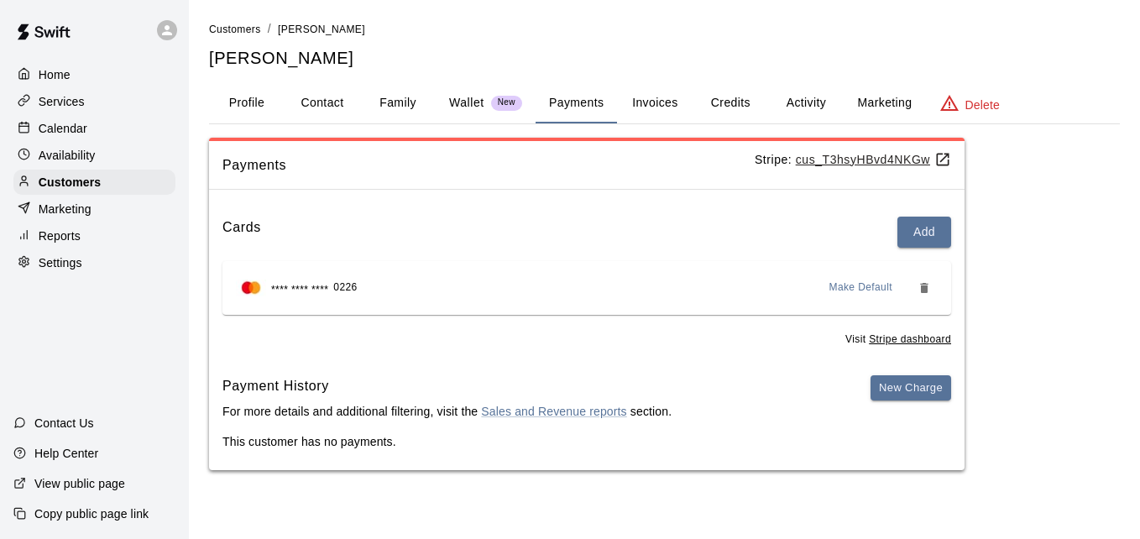
click at [809, 101] on button "Activity" at bounding box center [806, 103] width 76 height 40
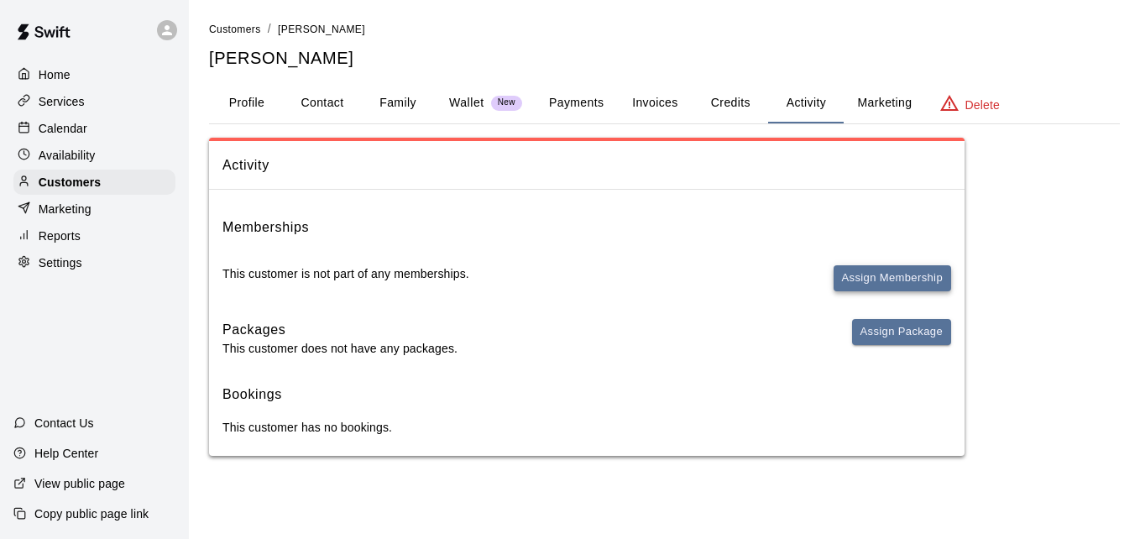
click at [880, 281] on button "Assign Membership" at bounding box center [893, 278] width 118 height 26
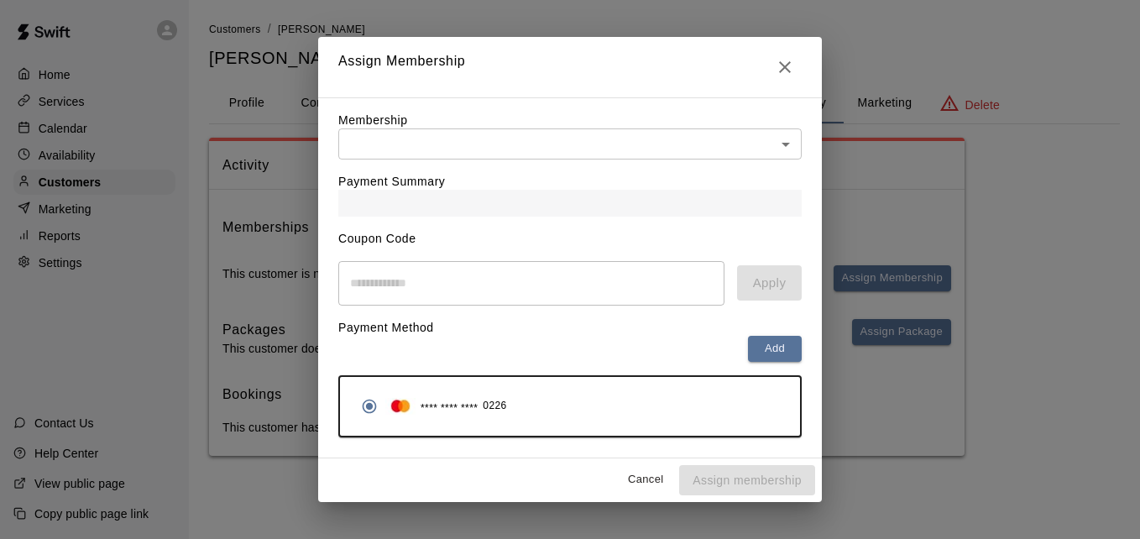
click at [653, 128] on body "Home Services Calendar Availability Customers Marketing Reports Settings Contac…" at bounding box center [570, 244] width 1140 height 489
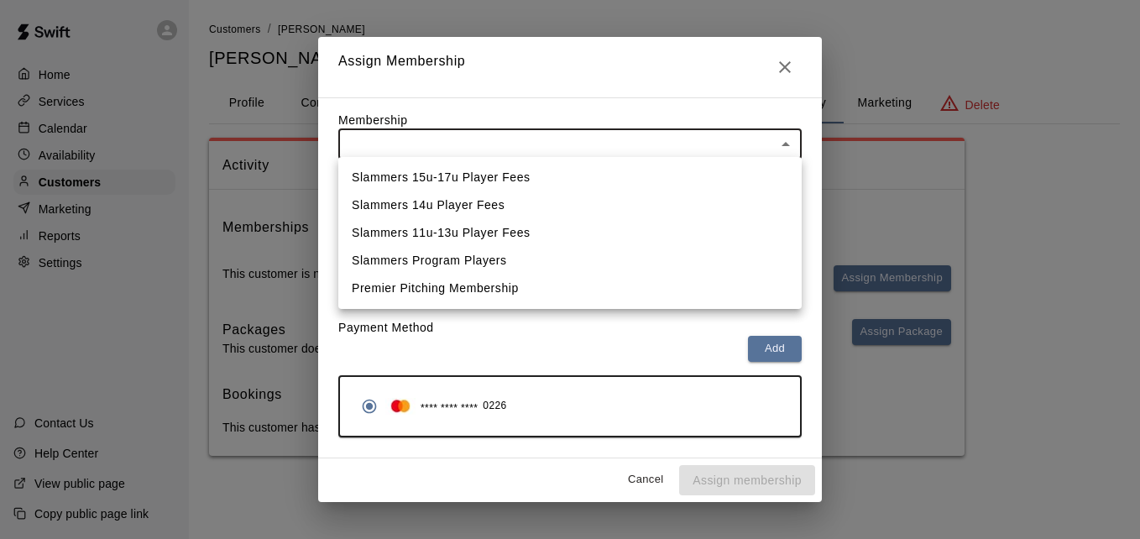
click at [616, 199] on li "Slammers 14u Player Fees" at bounding box center [569, 205] width 463 height 28
type input "**********"
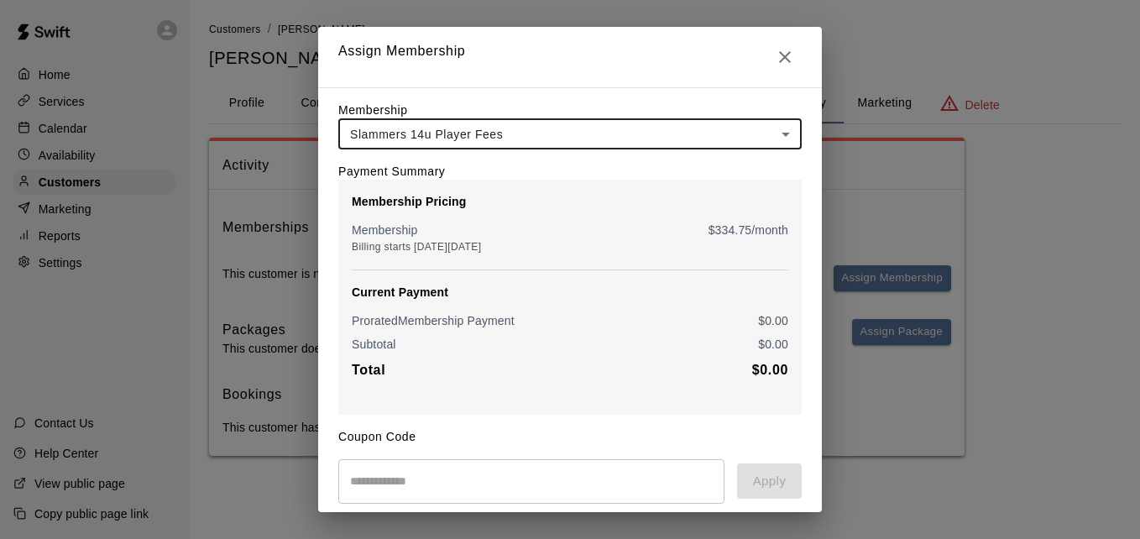
scroll to position [198, 0]
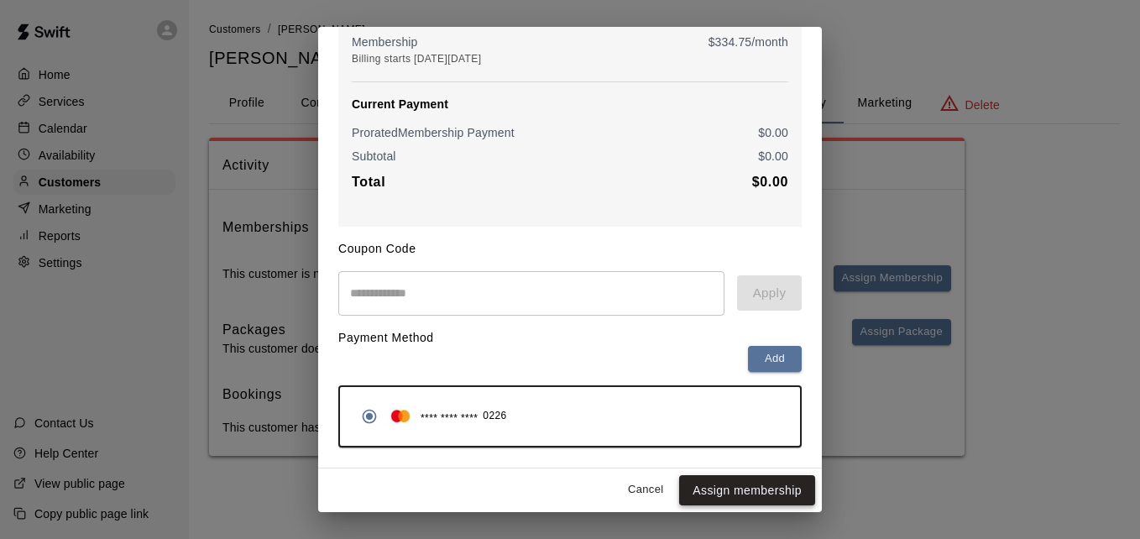
click at [733, 495] on button "Assign membership" at bounding box center [747, 490] width 136 height 31
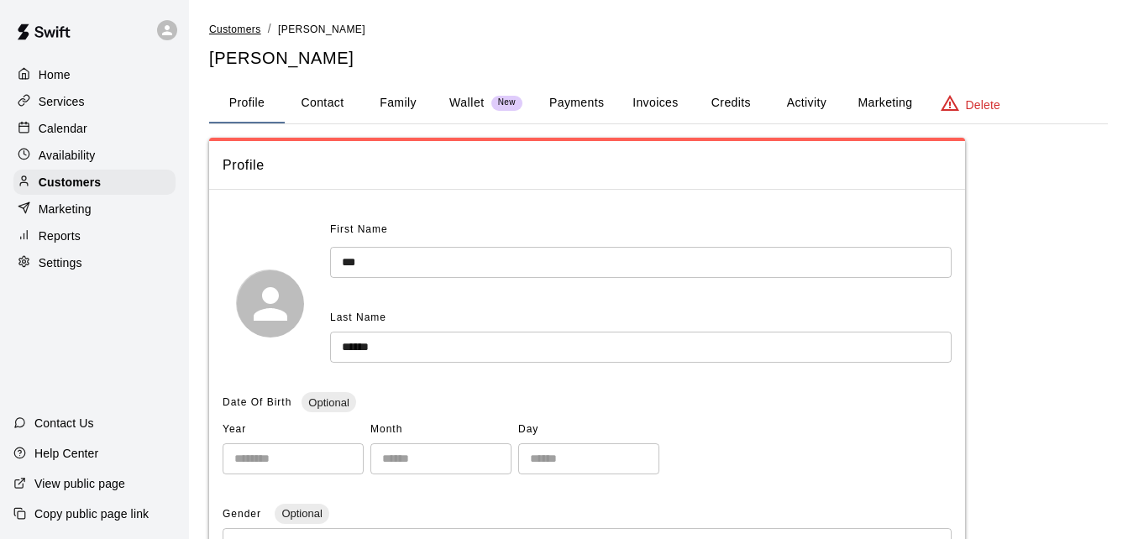
click at [237, 25] on span "Customers" at bounding box center [235, 30] width 52 height 12
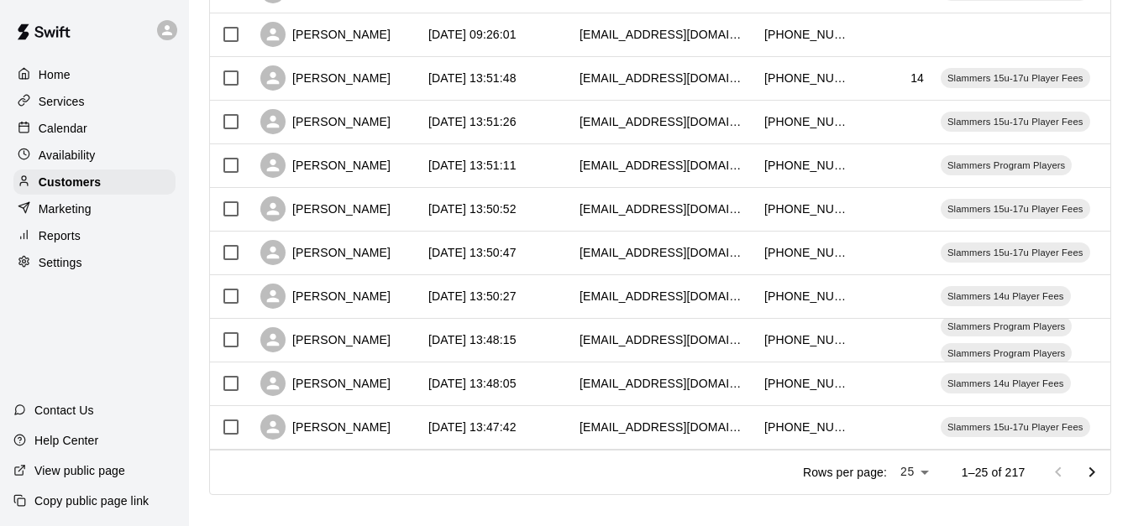
scroll to position [938, 0]
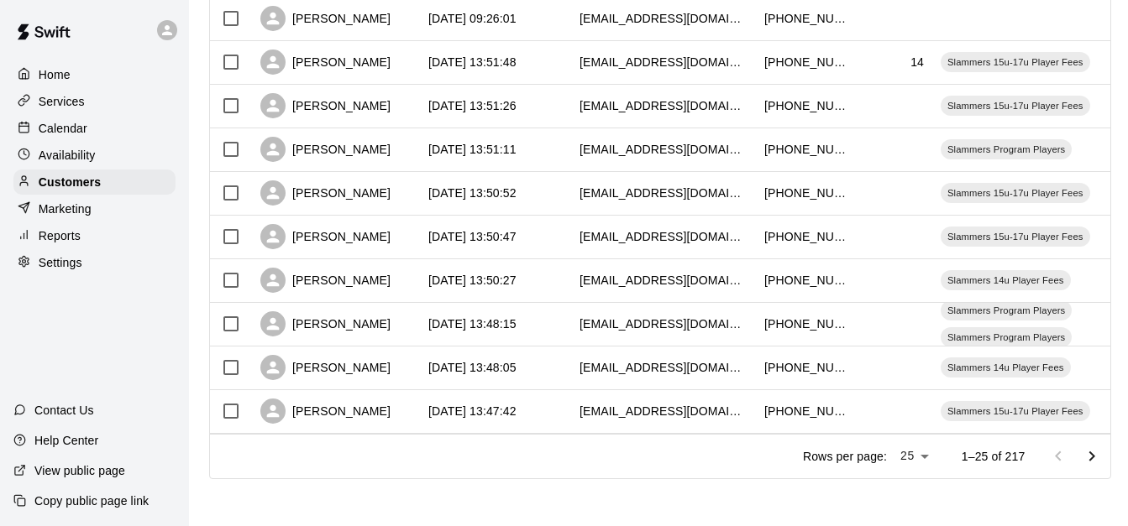
click at [1095, 453] on icon "Go to next page" at bounding box center [1092, 456] width 6 height 10
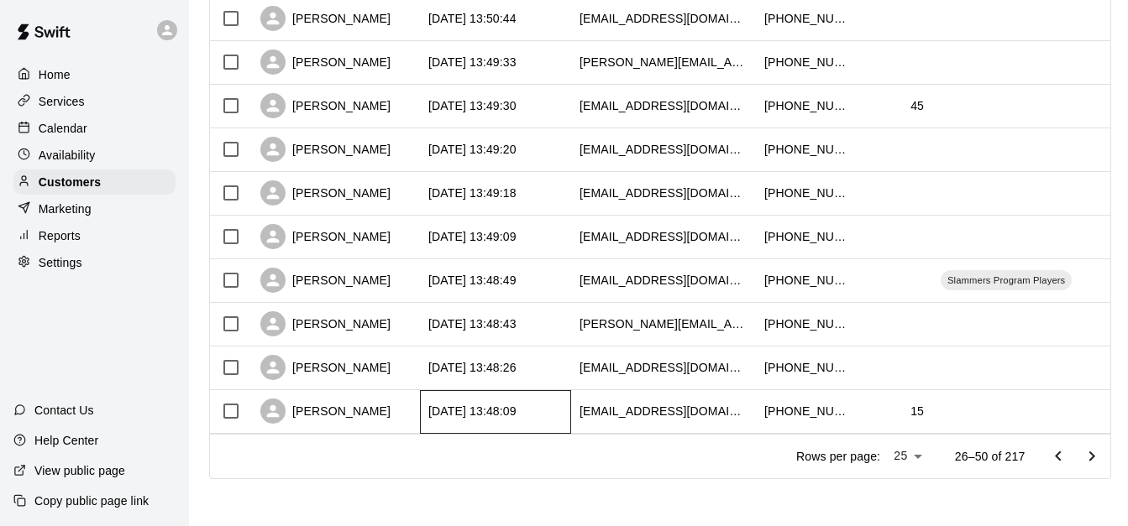
click at [551, 405] on div "[DATE] 13:48:09" at bounding box center [495, 412] width 151 height 44
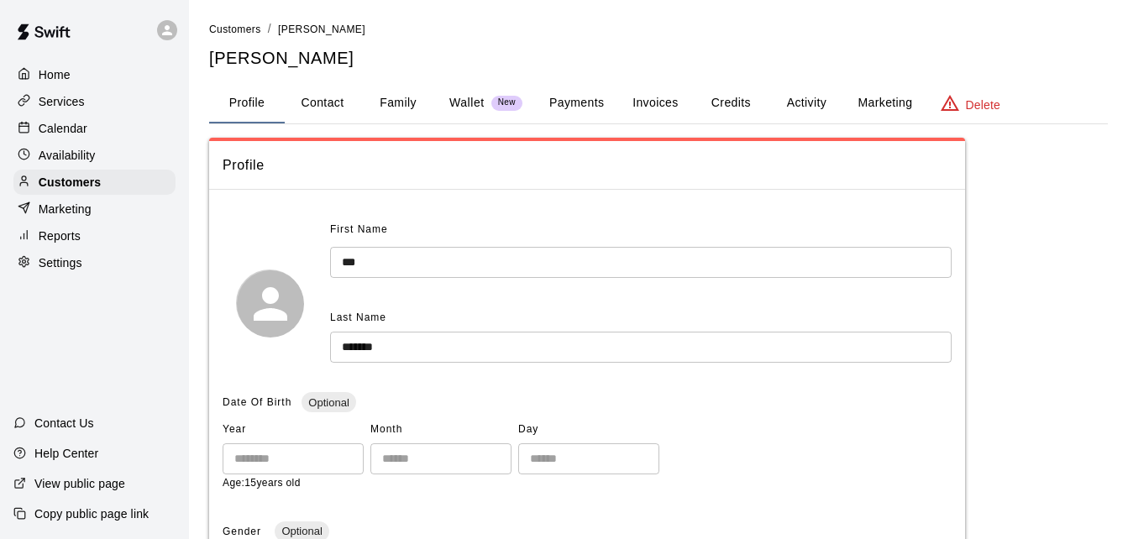
click at [591, 106] on button "Payments" at bounding box center [576, 103] width 81 height 40
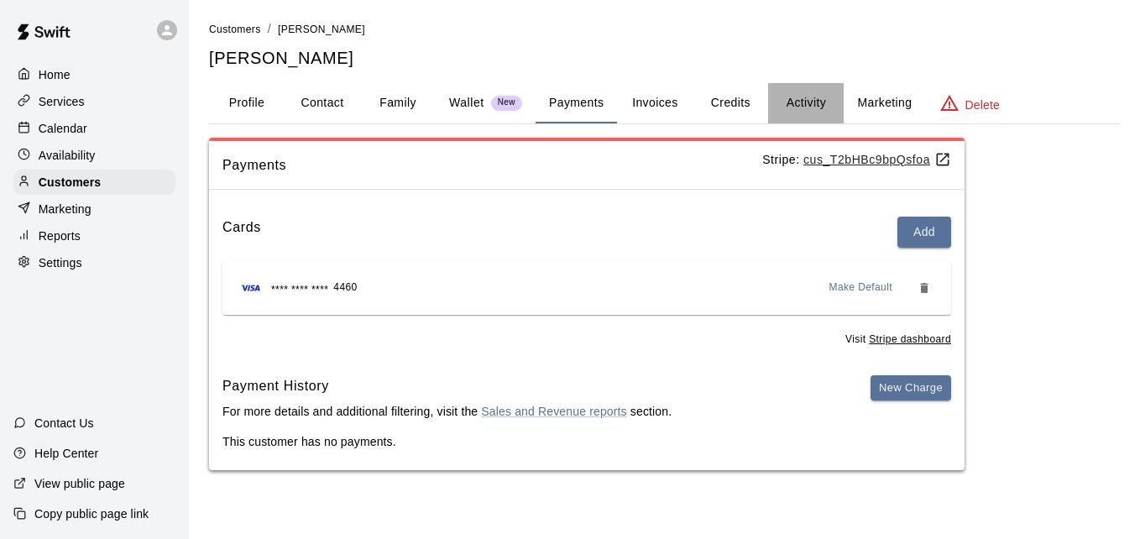
click at [808, 108] on button "Activity" at bounding box center [806, 103] width 76 height 40
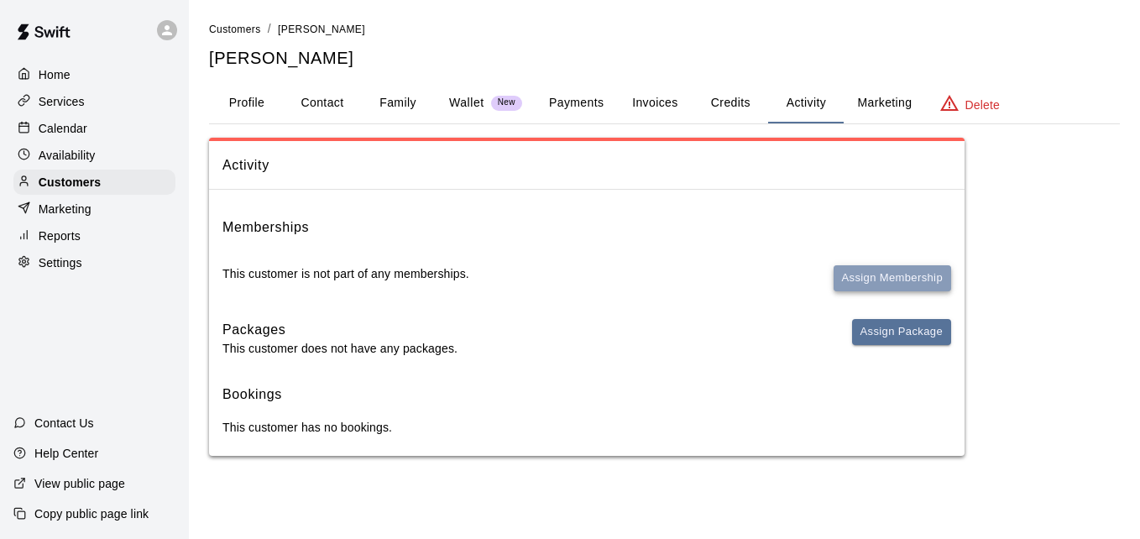
click at [863, 275] on button "Assign Membership" at bounding box center [893, 278] width 118 height 26
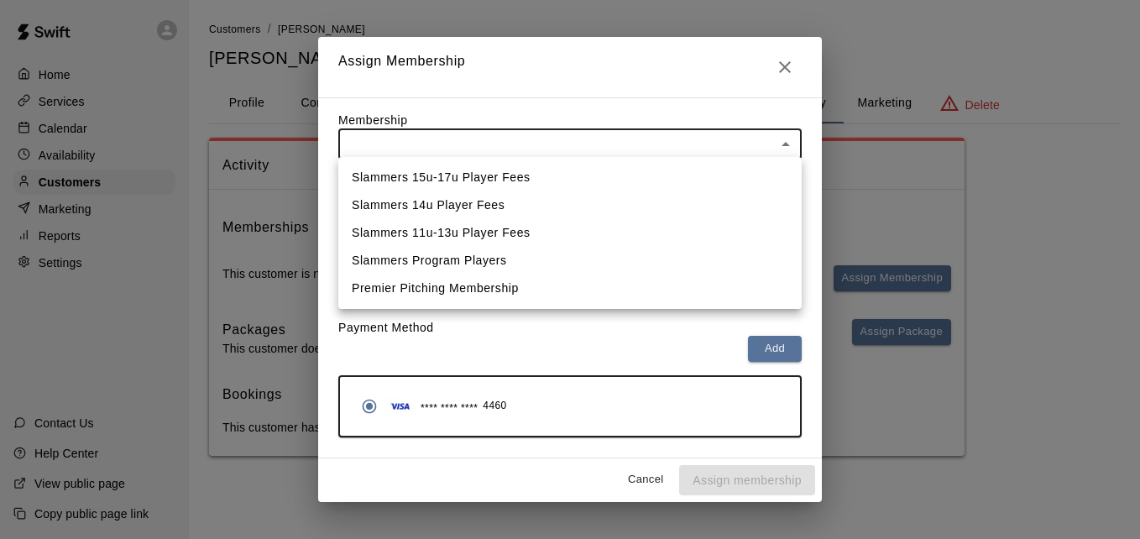
click at [744, 144] on body "Home Services Calendar Availability Customers Marketing Reports Settings Contac…" at bounding box center [570, 244] width 1140 height 489
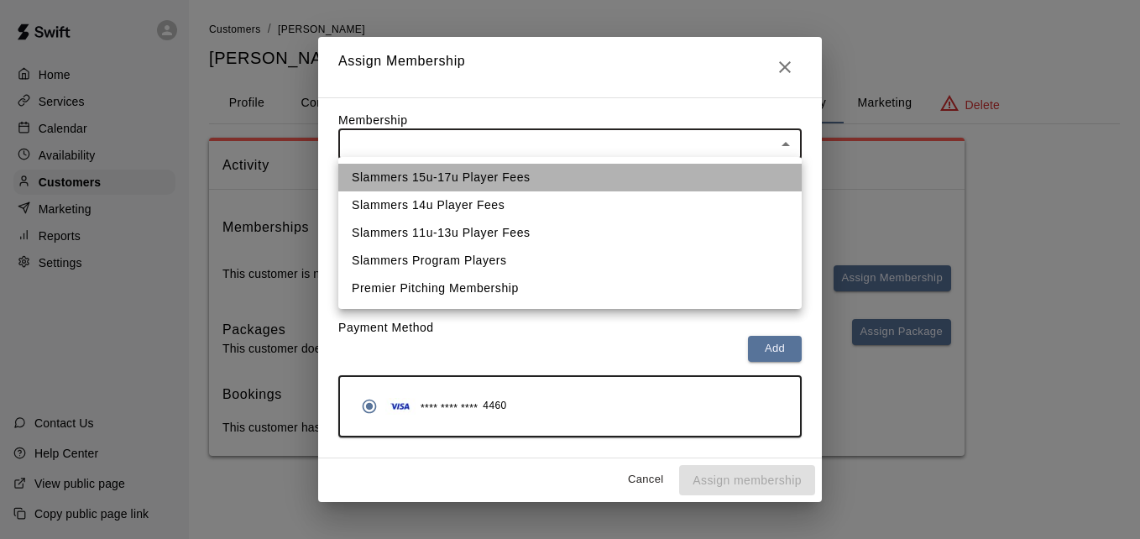
click at [730, 174] on li "Slammers 15u-17u Player Fees" at bounding box center [569, 178] width 463 height 28
type input "**********"
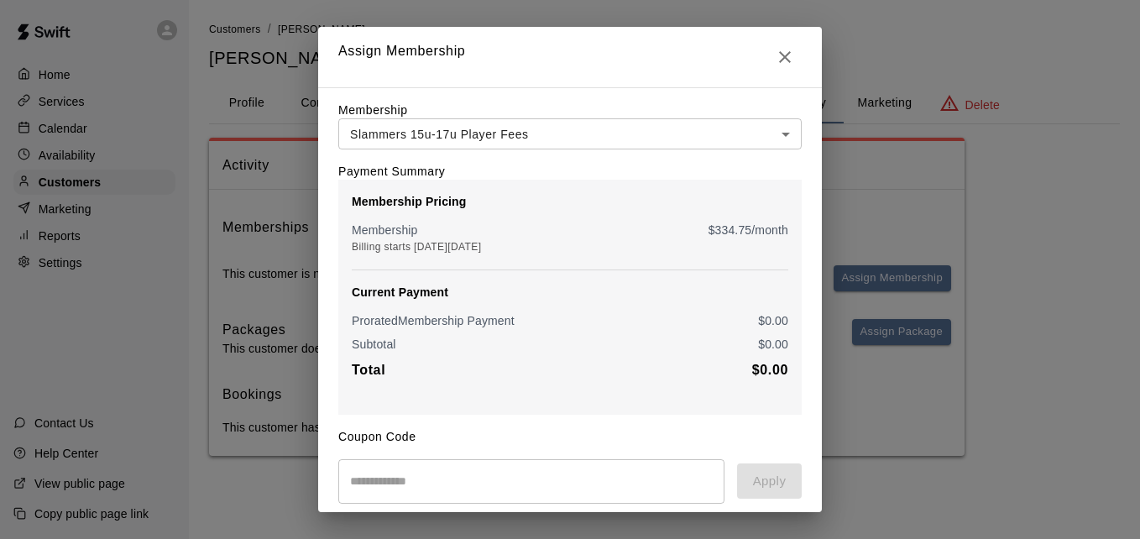
scroll to position [198, 0]
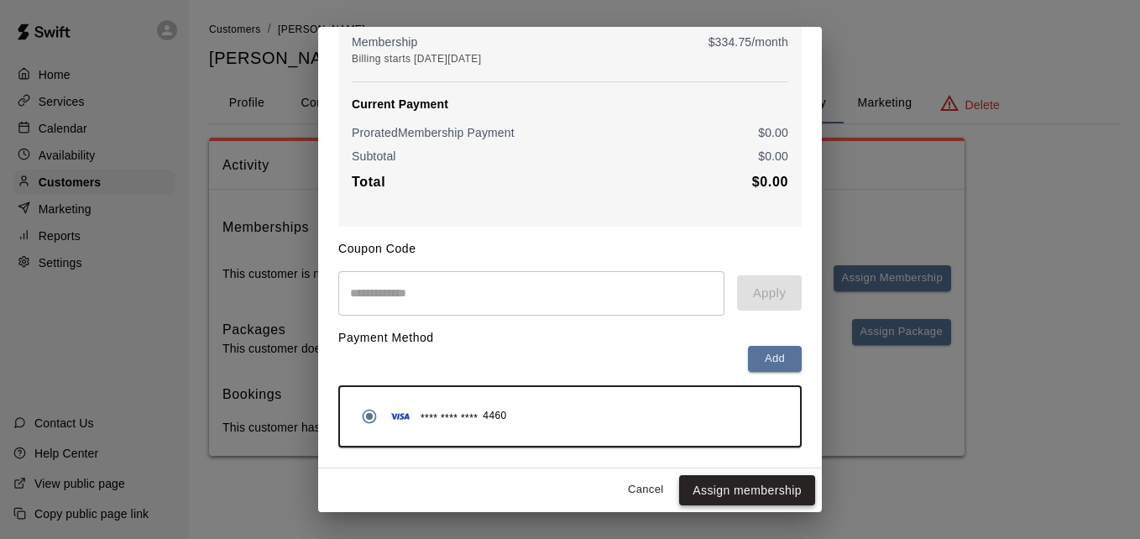
click at [750, 485] on button "Assign membership" at bounding box center [747, 490] width 136 height 31
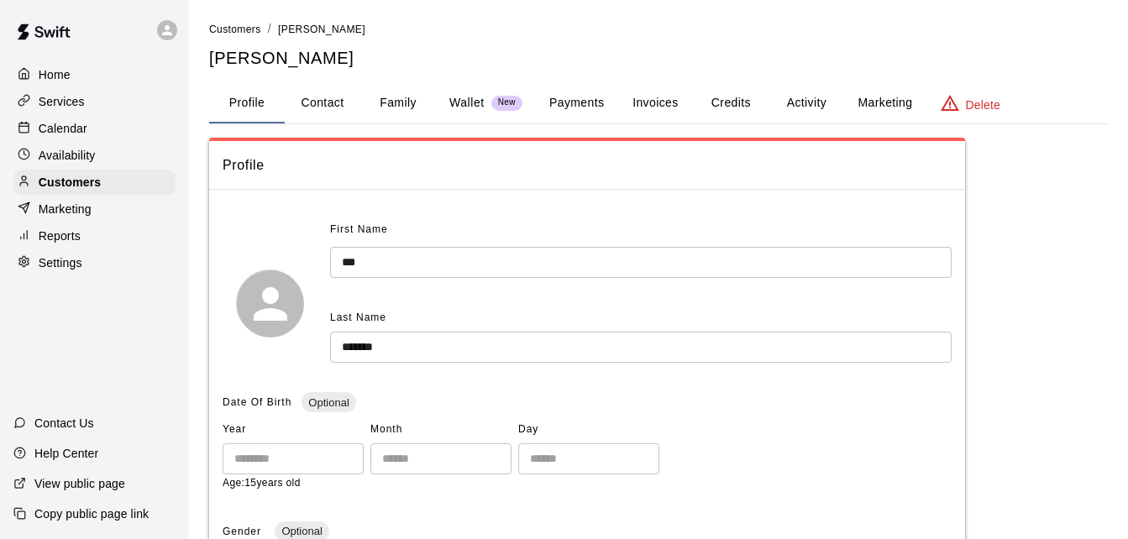
click at [559, 102] on button "Payments" at bounding box center [576, 103] width 81 height 40
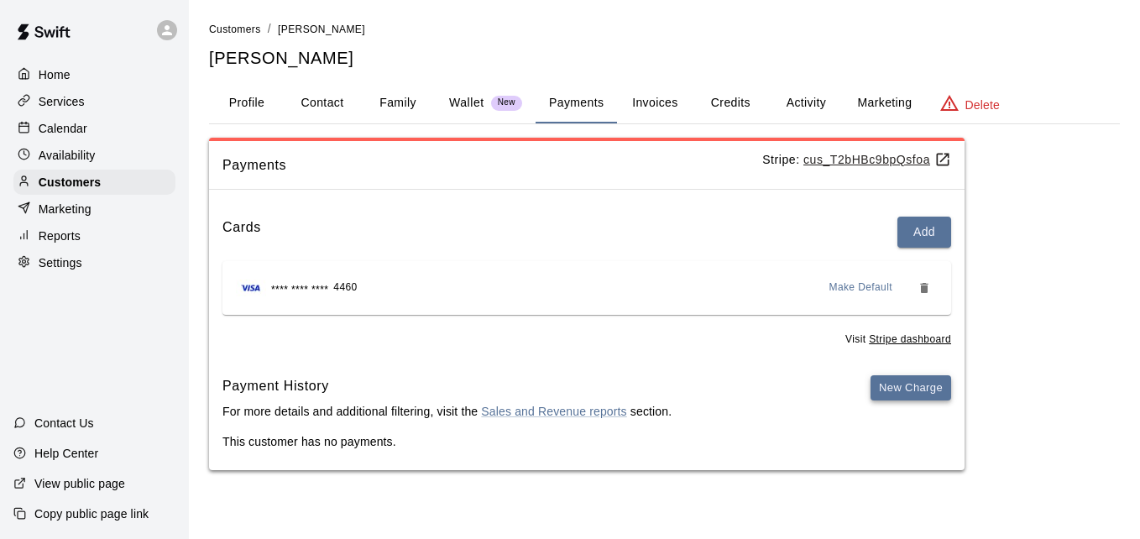
click at [899, 390] on button "New Charge" at bounding box center [911, 388] width 81 height 26
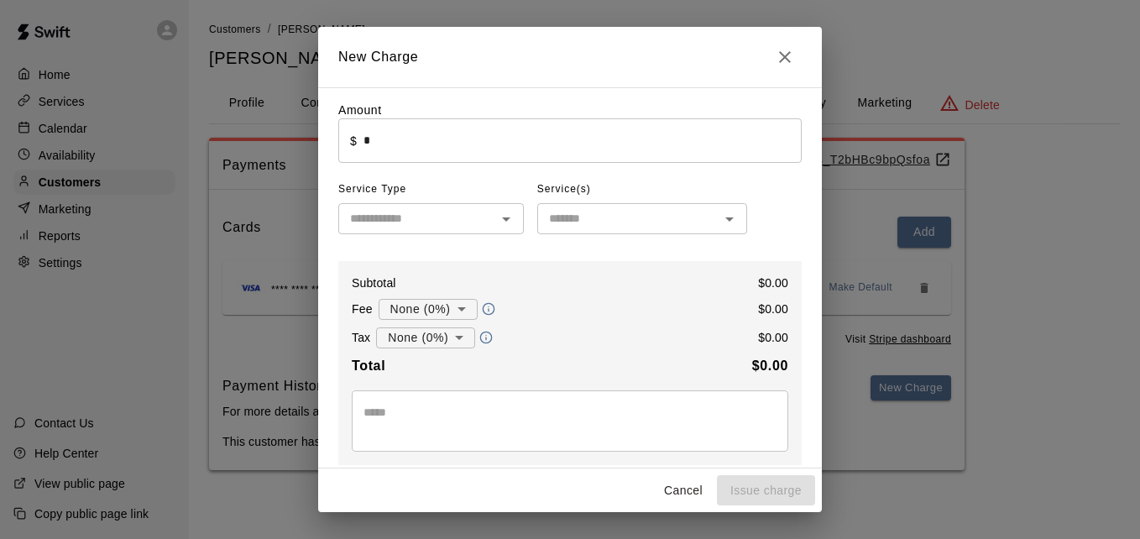
click at [461, 144] on input "*" at bounding box center [583, 140] width 438 height 44
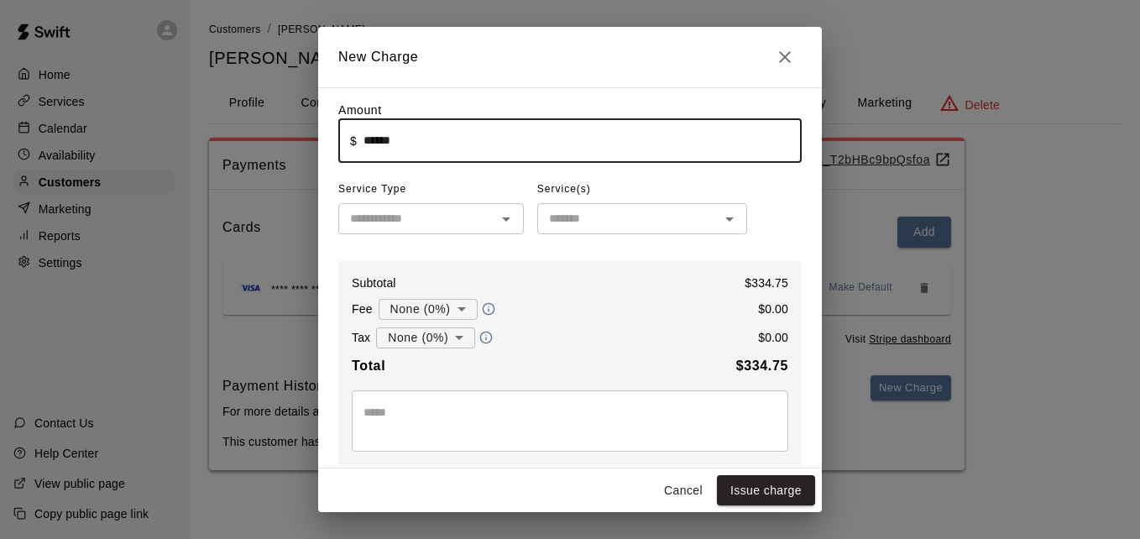
type input "******"
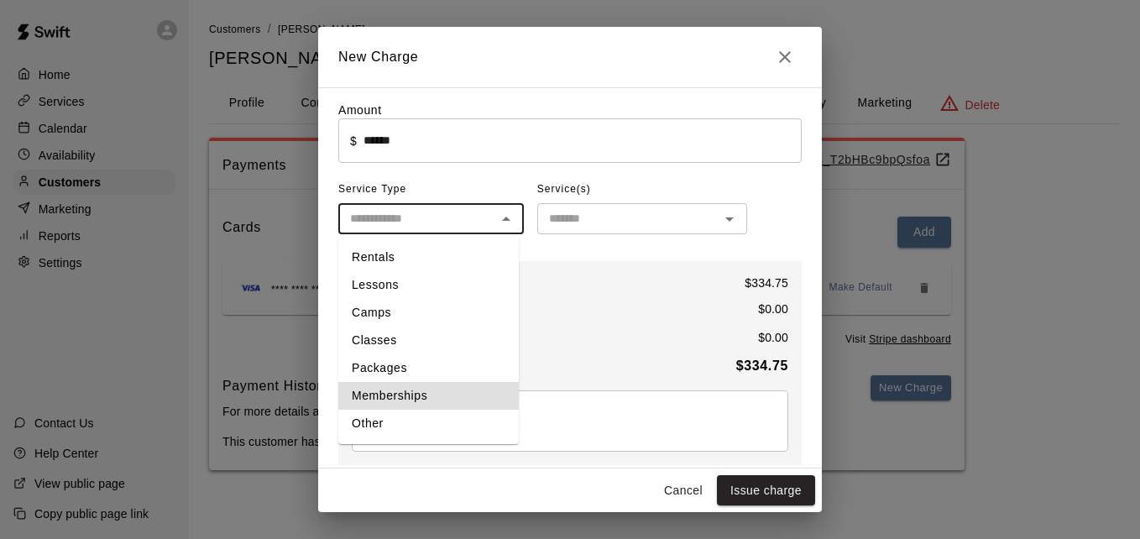
type input "**********"
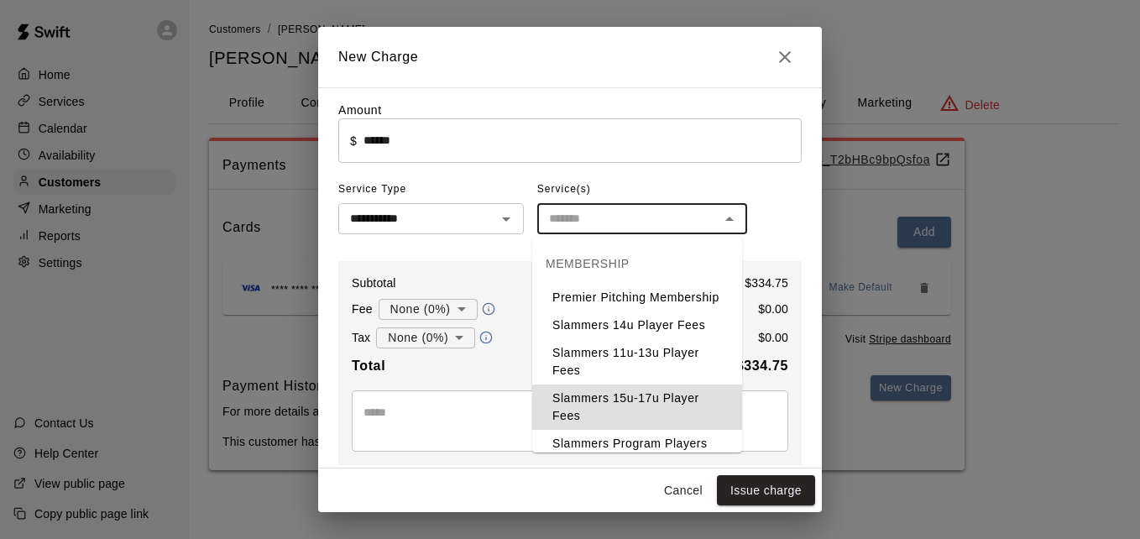
type input "**********"
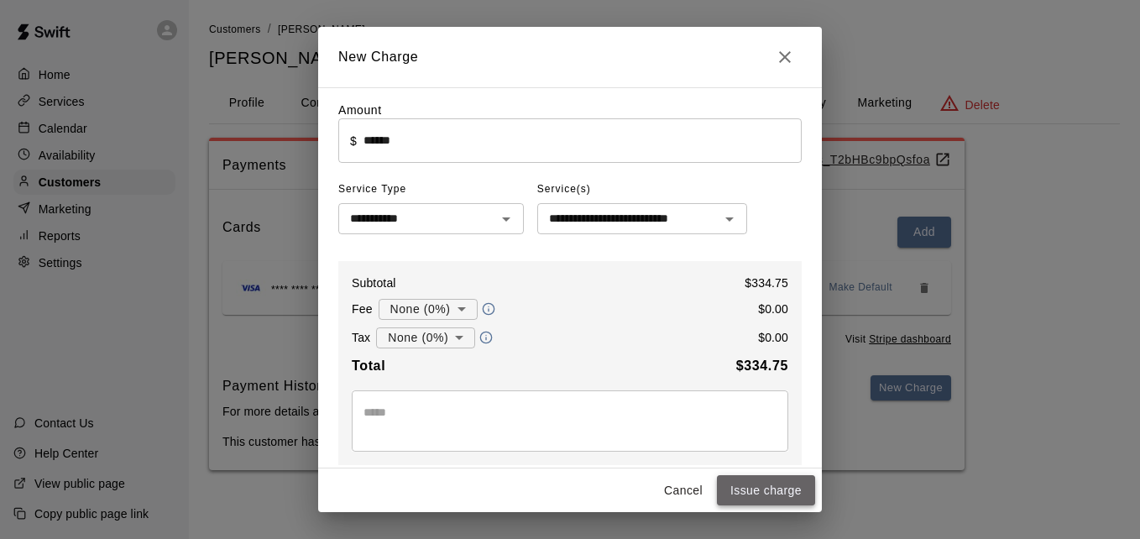
click at [766, 493] on button "Issue charge" at bounding box center [766, 490] width 98 height 31
type input "*"
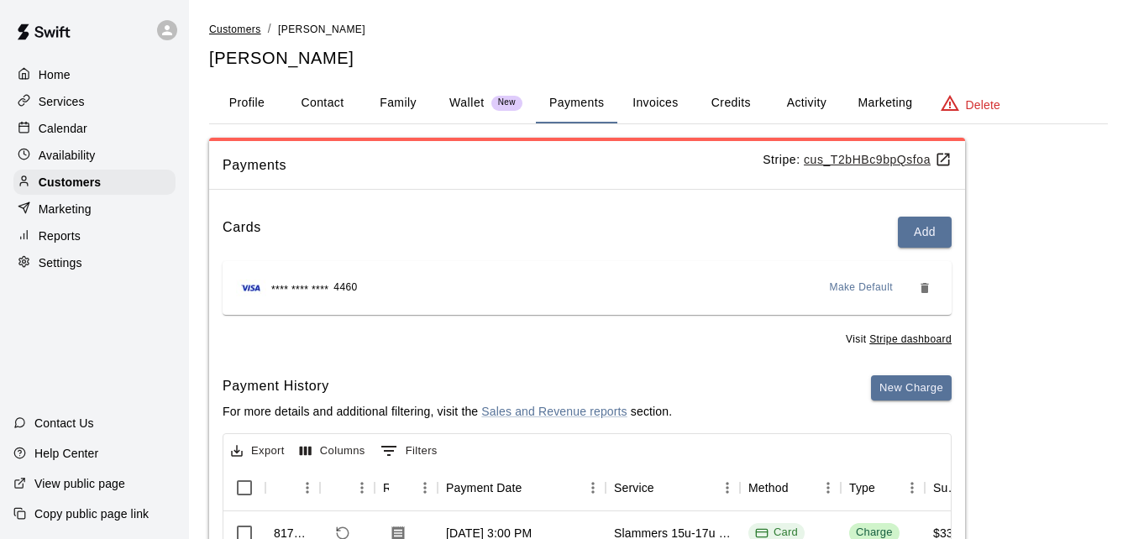
click at [248, 28] on span "Customers" at bounding box center [235, 30] width 52 height 12
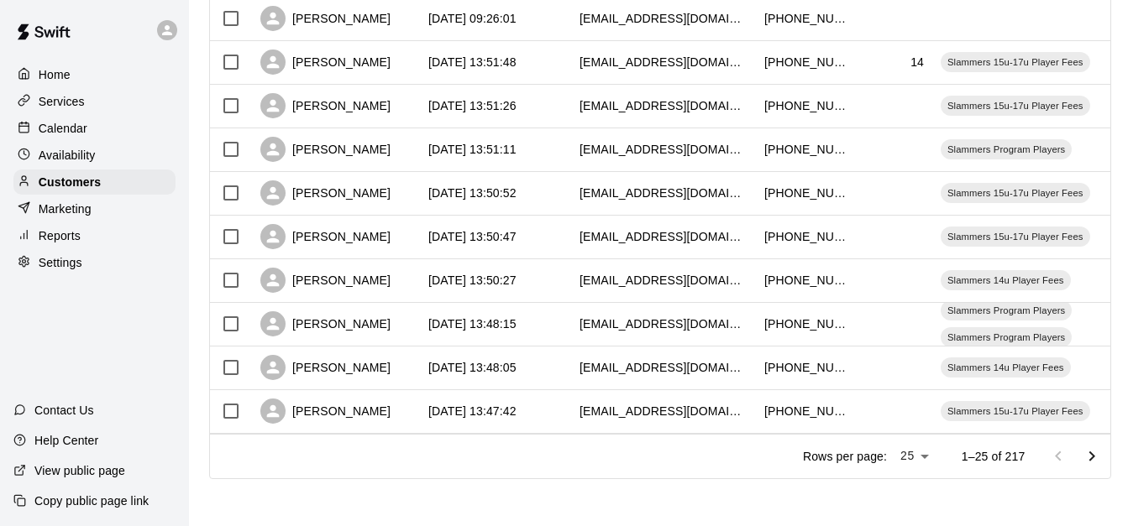
scroll to position [938, 0]
click at [1099, 453] on icon "Go to next page" at bounding box center [1091, 457] width 20 height 20
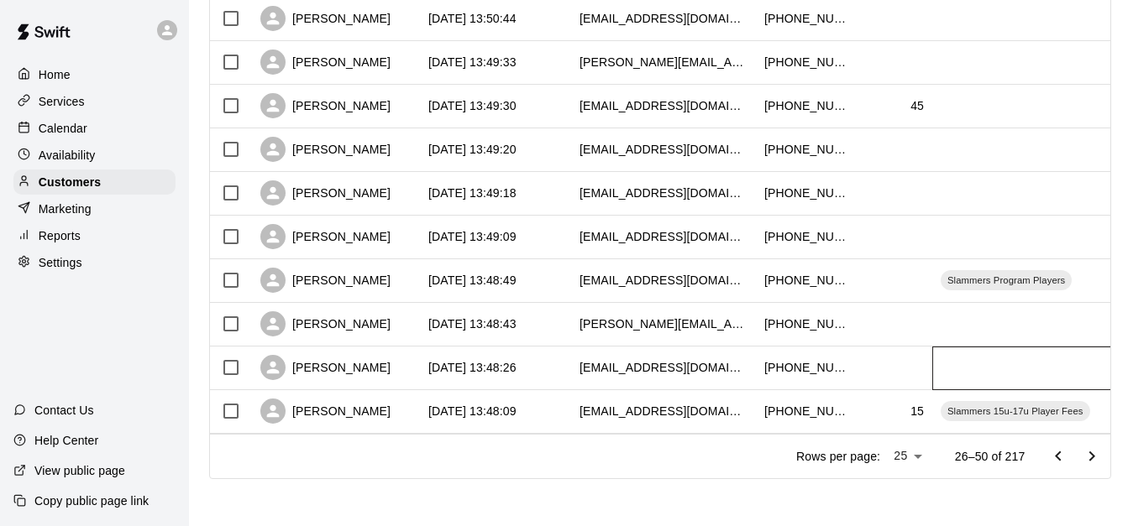
click at [955, 350] on div at bounding box center [1058, 369] width 252 height 44
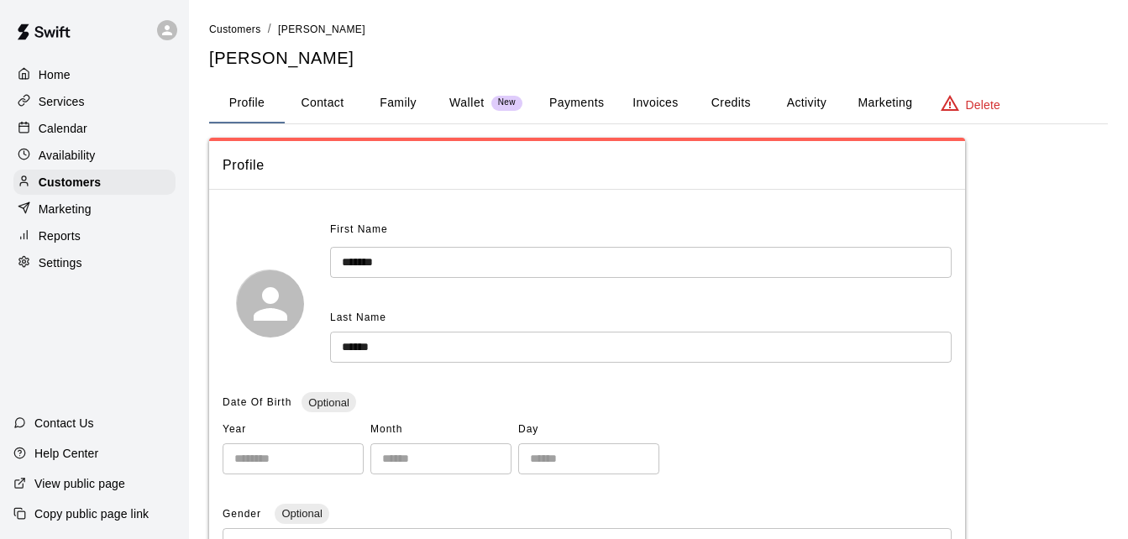
click at [390, 95] on button "Family" at bounding box center [398, 103] width 76 height 40
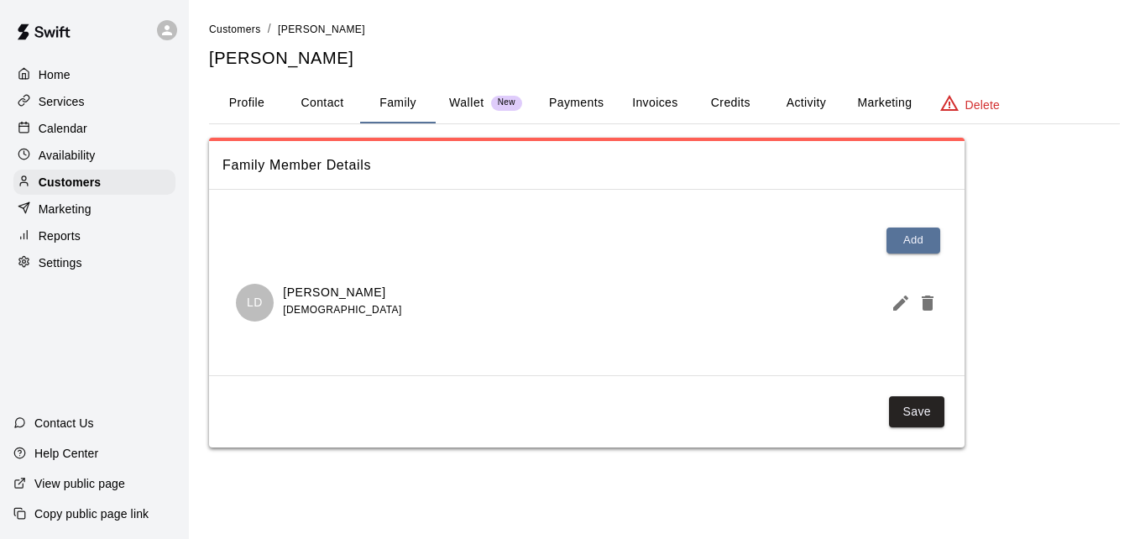
click at [573, 107] on button "Payments" at bounding box center [576, 103] width 81 height 40
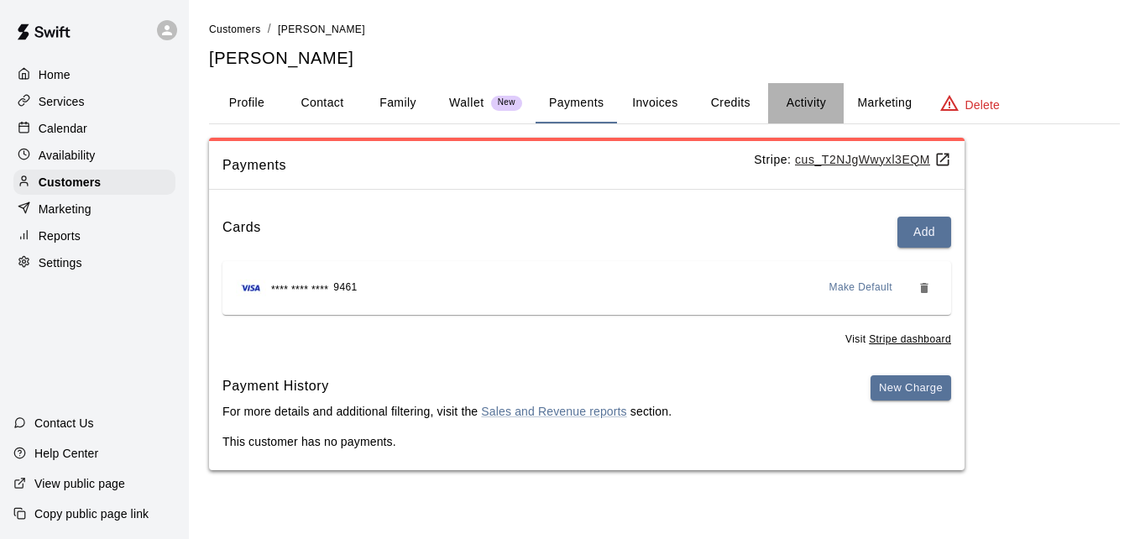
click at [799, 95] on button "Activity" at bounding box center [806, 103] width 76 height 40
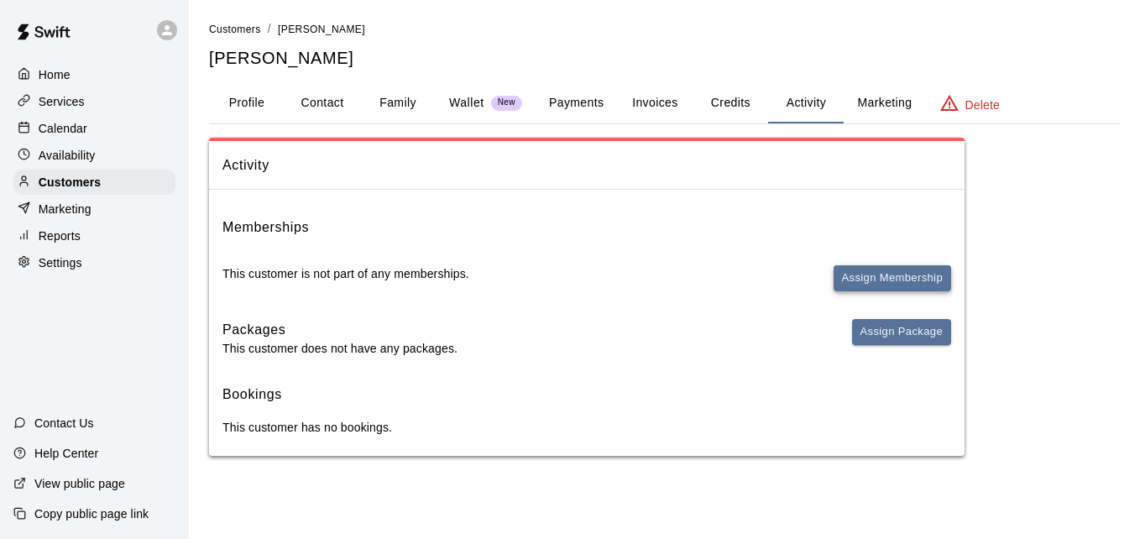
click at [852, 272] on button "Assign Membership" at bounding box center [893, 278] width 118 height 26
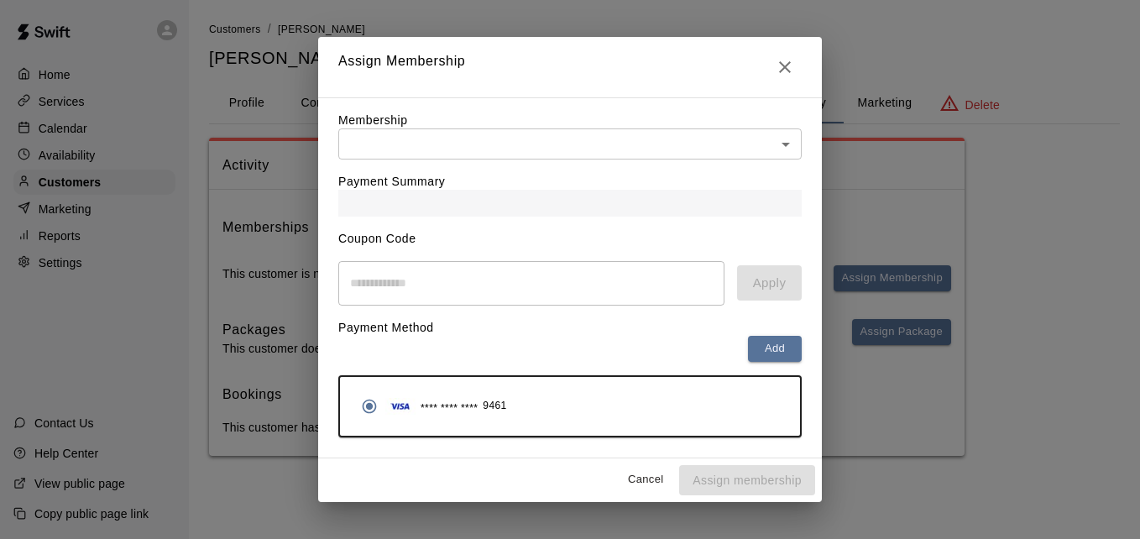
click at [718, 154] on body "Home Services Calendar Availability Customers Marketing Reports Settings Contac…" at bounding box center [570, 244] width 1140 height 489
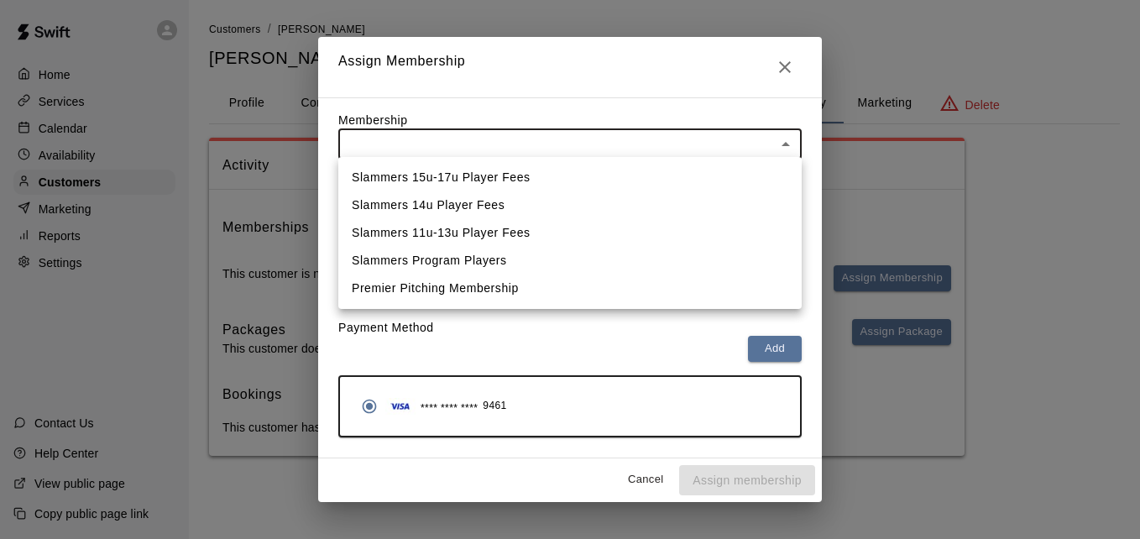
click at [694, 196] on li "Slammers 14u Player Fees" at bounding box center [569, 205] width 463 height 28
type input "**********"
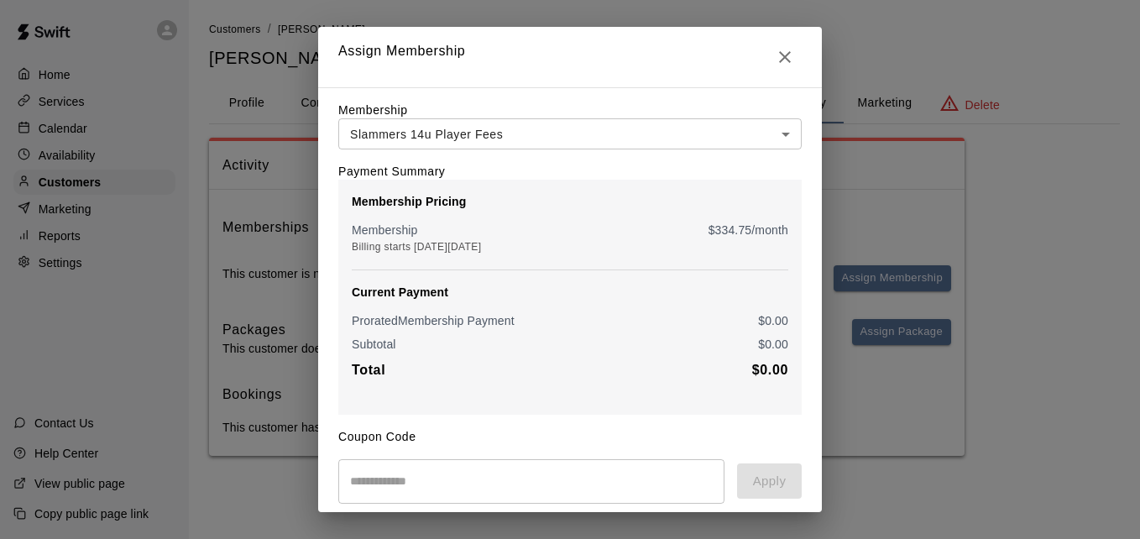
scroll to position [198, 0]
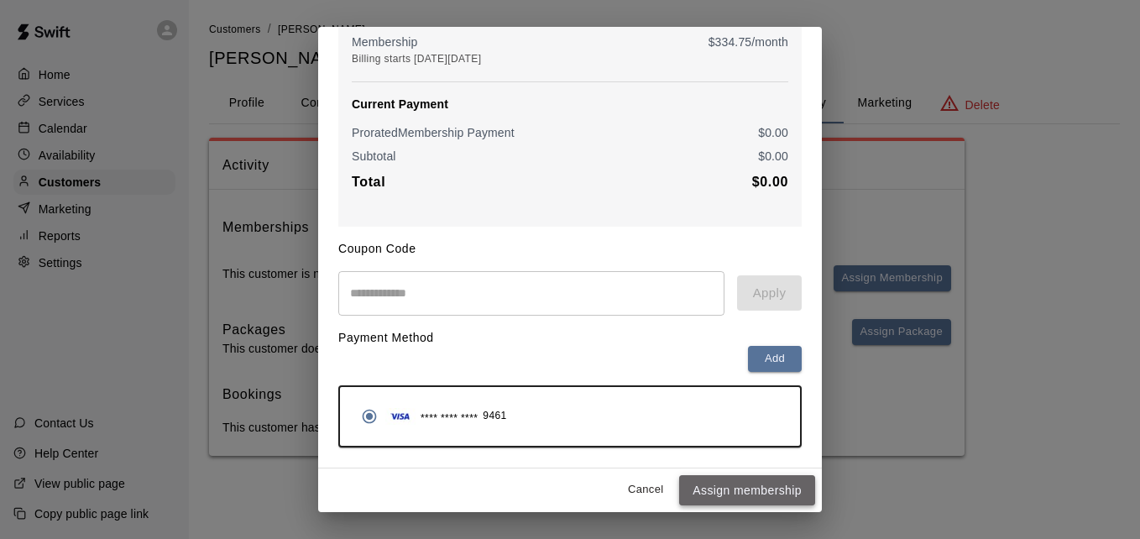
click at [751, 488] on button "Assign membership" at bounding box center [747, 490] width 136 height 31
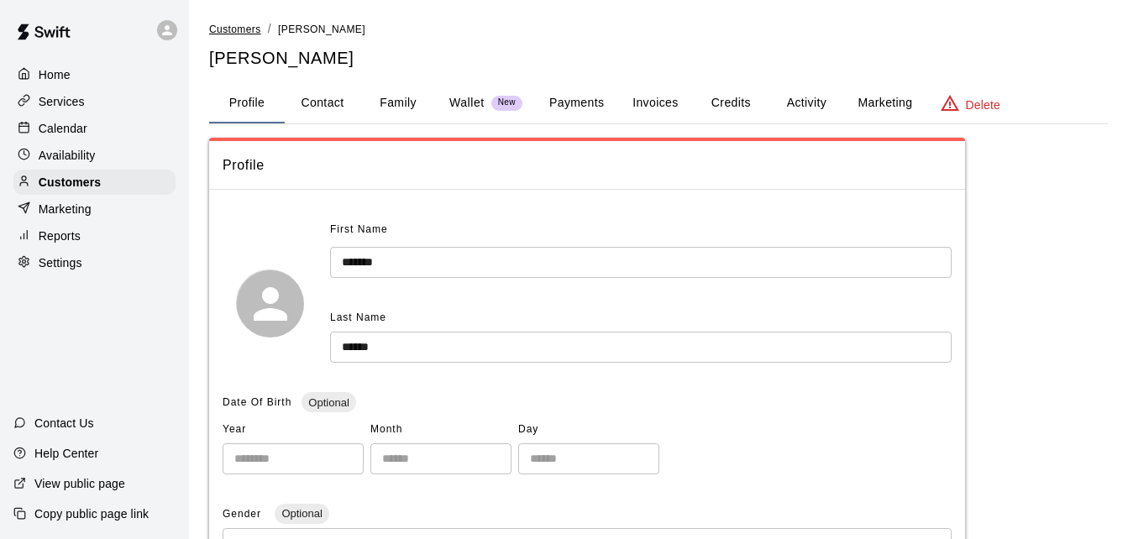
click at [246, 27] on span "Customers" at bounding box center [235, 30] width 52 height 12
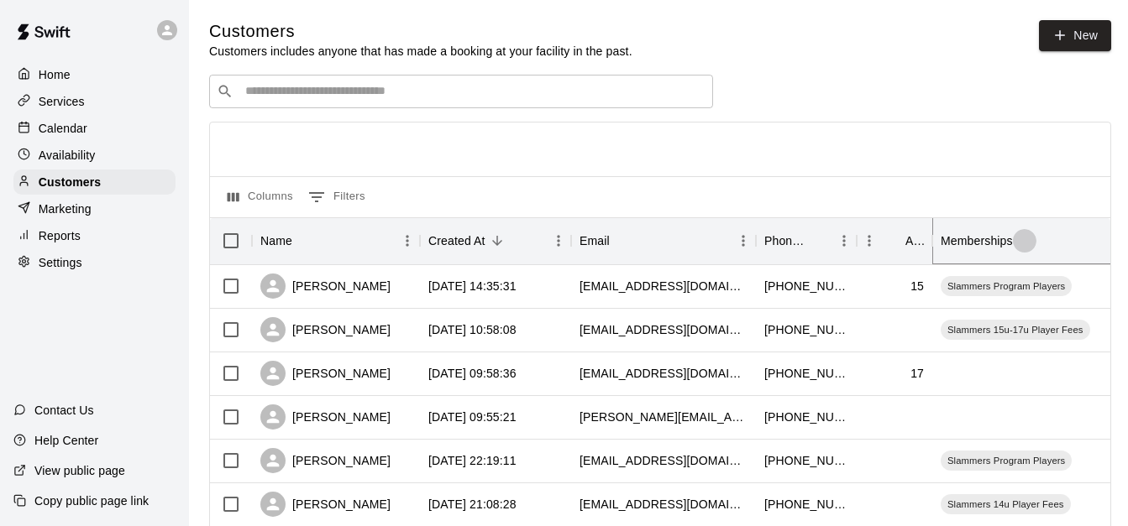
click at [1028, 245] on icon "Sort" at bounding box center [1024, 240] width 15 height 15
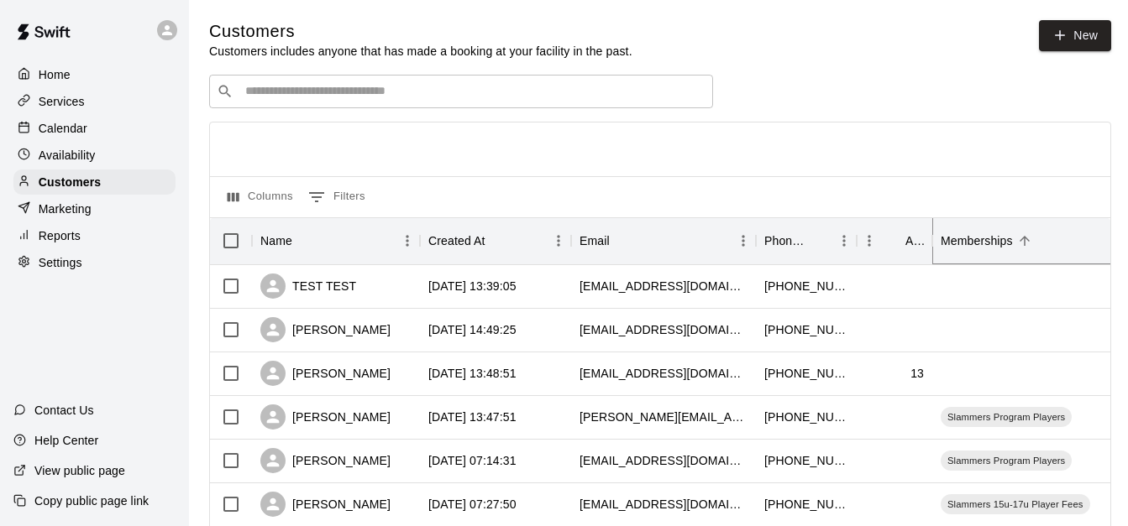
click at [1025, 244] on icon "Sort" at bounding box center [1024, 241] width 10 height 10
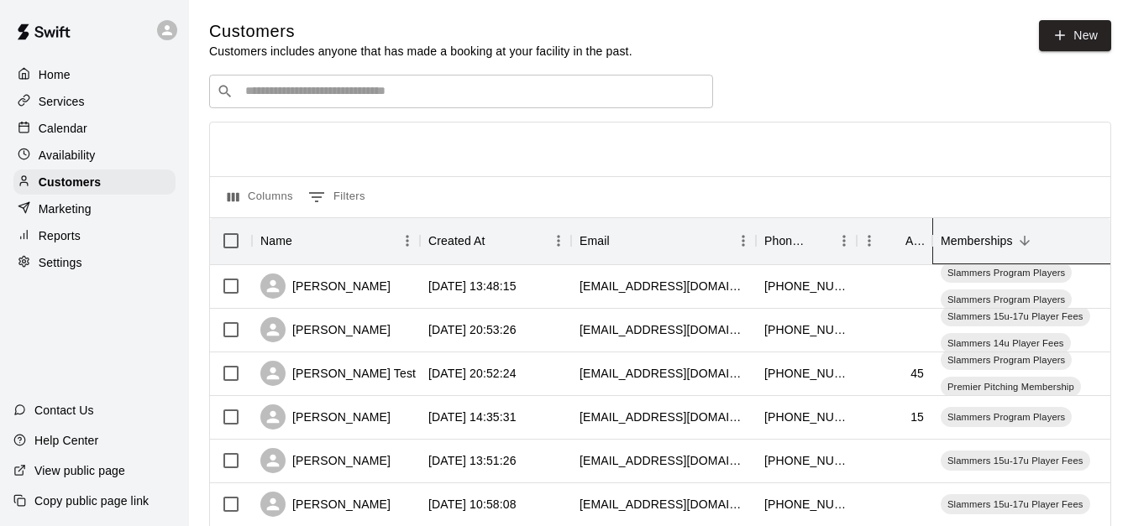
click at [1021, 228] on div "Memberships" at bounding box center [1049, 240] width 218 height 47
click at [435, 243] on div "Created At" at bounding box center [456, 240] width 57 height 47
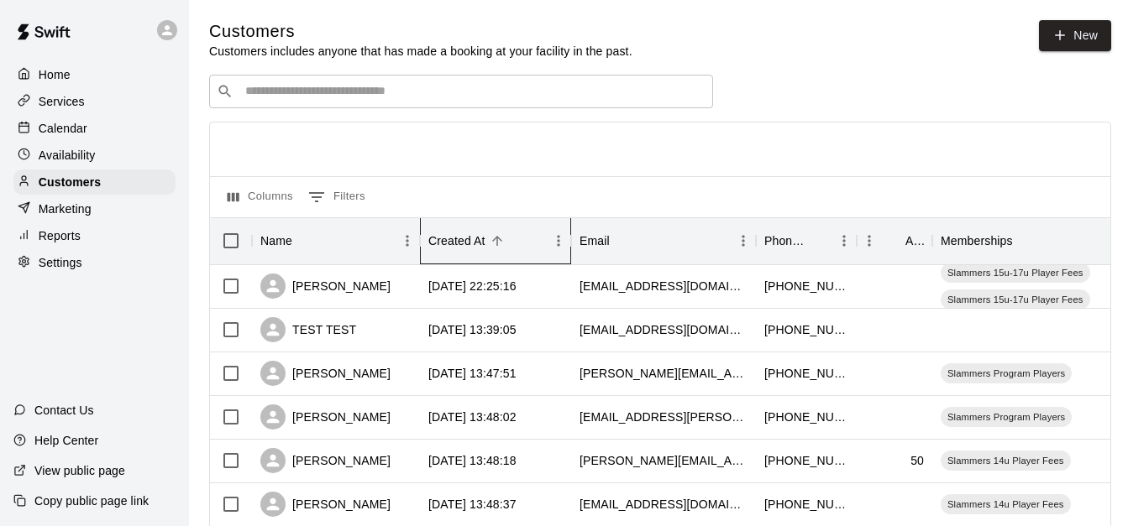
click at [435, 243] on div "Created At" at bounding box center [456, 240] width 57 height 47
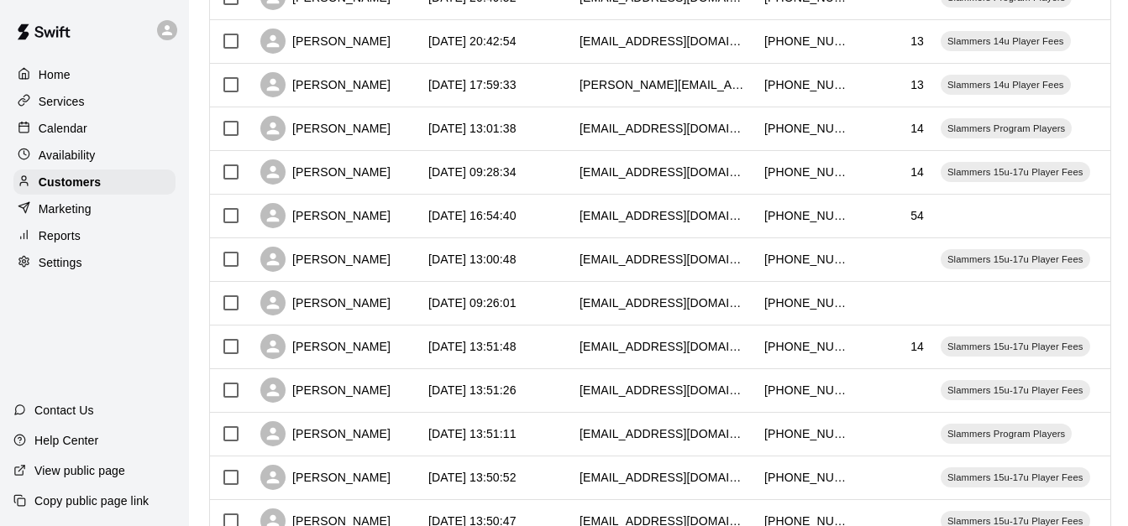
scroll to position [938, 0]
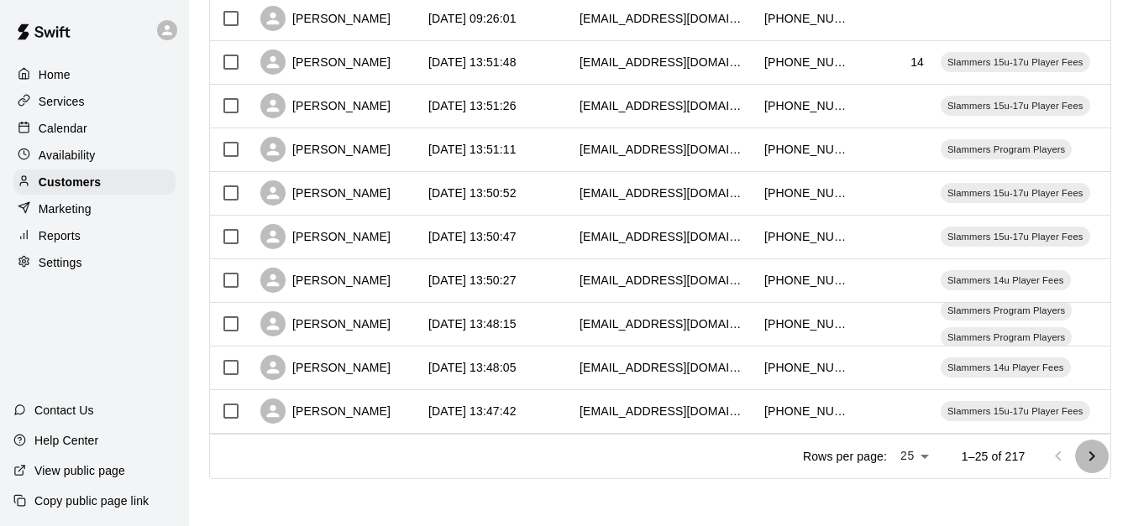
click at [1097, 452] on icon "Go to next page" at bounding box center [1091, 457] width 20 height 20
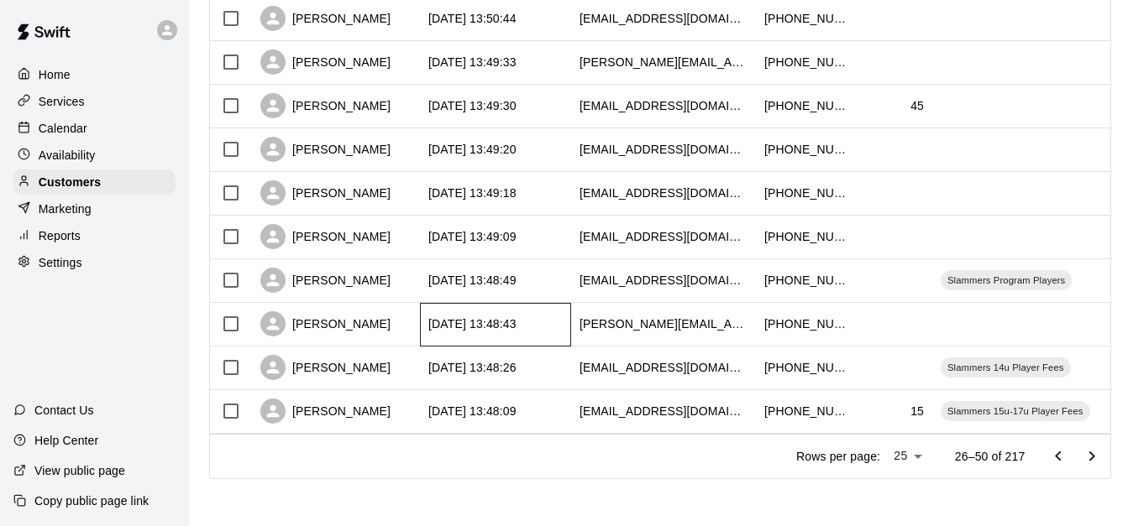
click at [555, 303] on div "[DATE] 13:48:43" at bounding box center [495, 325] width 151 height 44
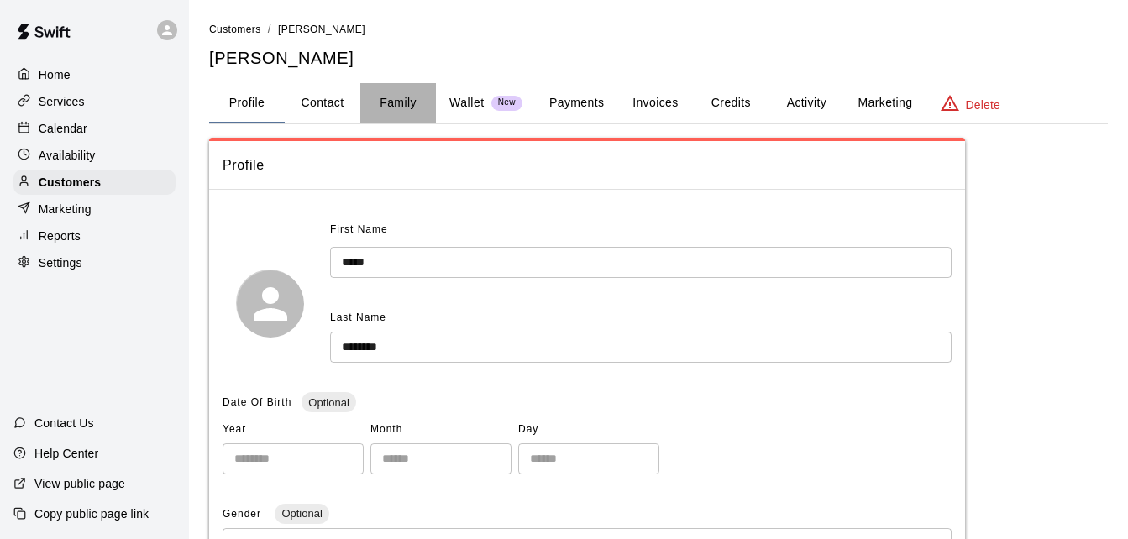
click at [389, 113] on button "Family" at bounding box center [398, 103] width 76 height 40
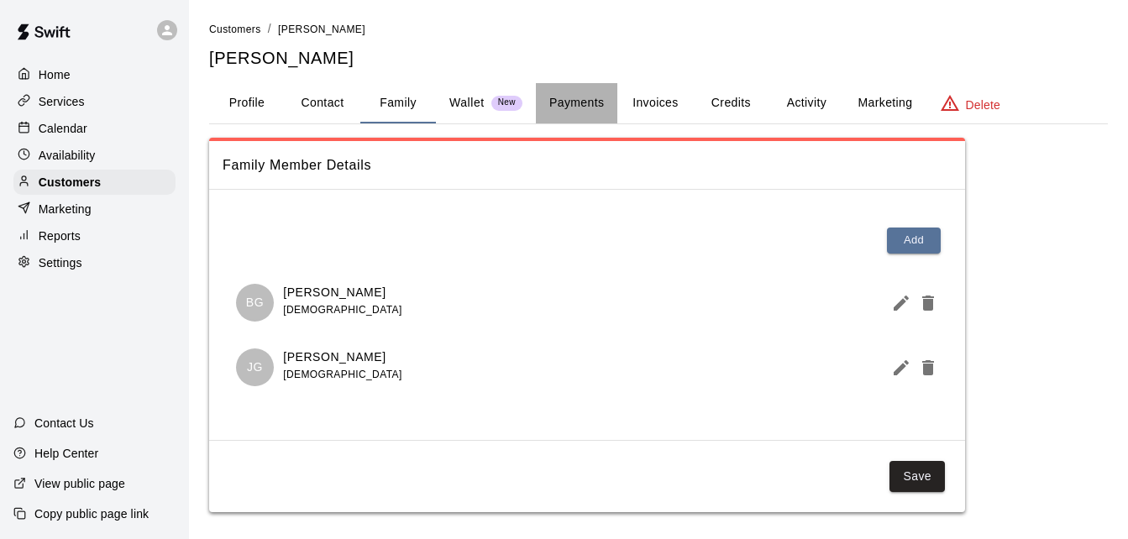
click at [565, 102] on button "Payments" at bounding box center [576, 103] width 81 height 40
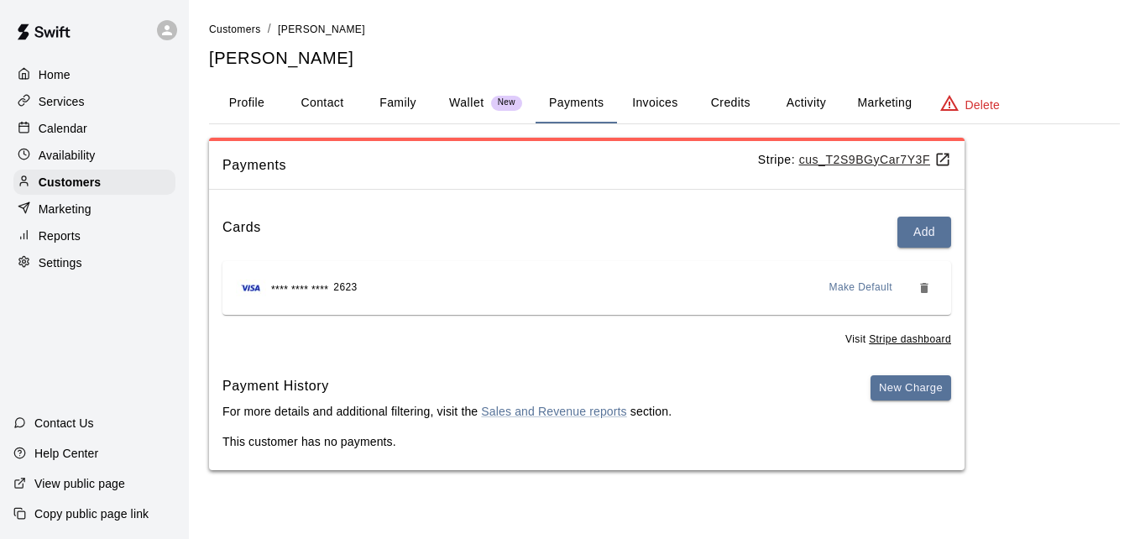
click at [811, 100] on button "Activity" at bounding box center [806, 103] width 76 height 40
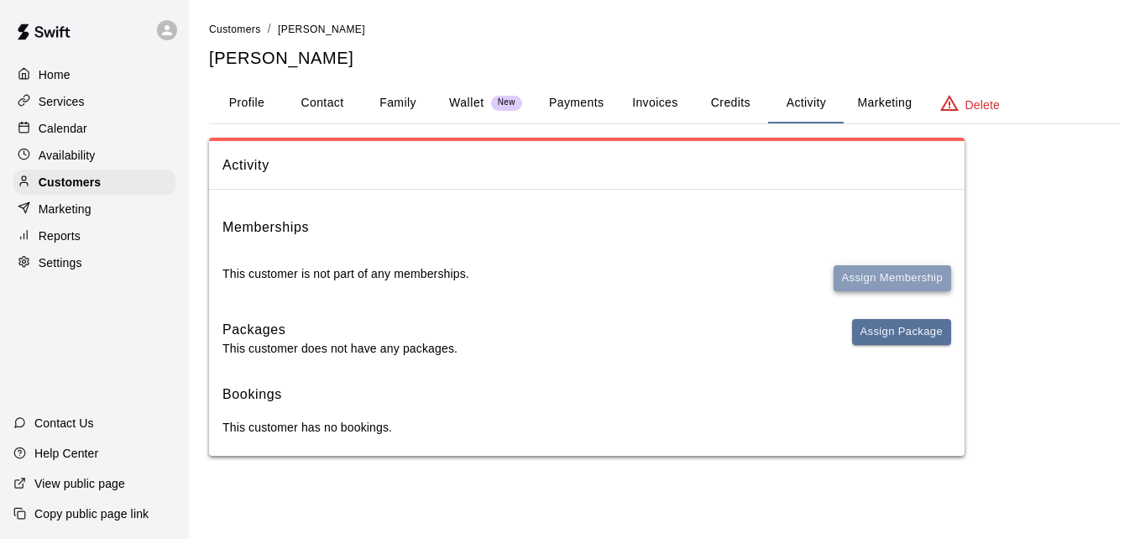
click at [879, 283] on button "Assign Membership" at bounding box center [893, 278] width 118 height 26
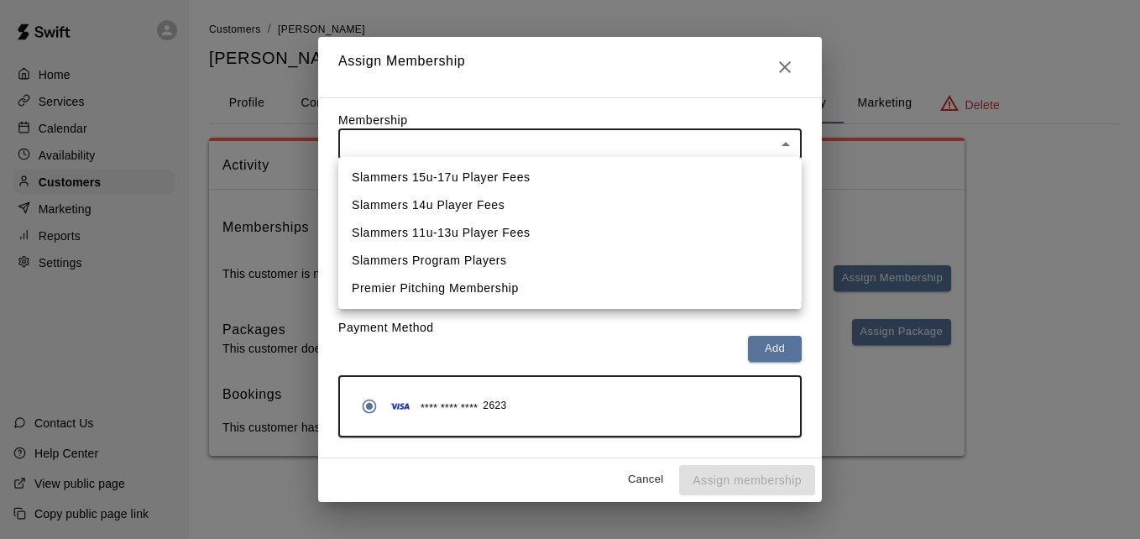
click at [575, 145] on body "Home Services Calendar Availability Customers Marketing Reports Settings Contac…" at bounding box center [570, 244] width 1140 height 489
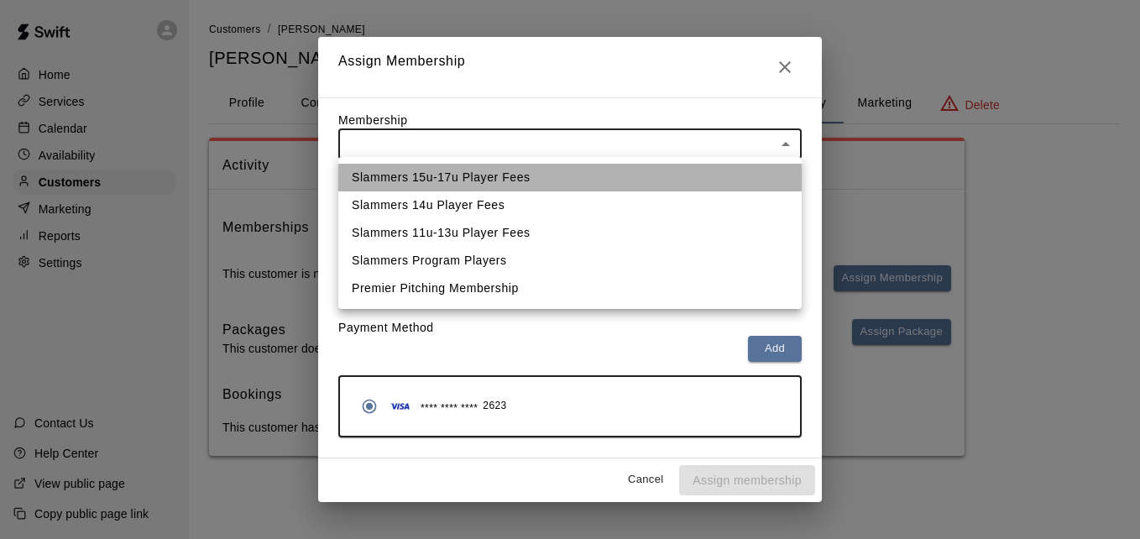
click at [557, 186] on li "Slammers 15u-17u Player Fees" at bounding box center [569, 178] width 463 height 28
type input "**********"
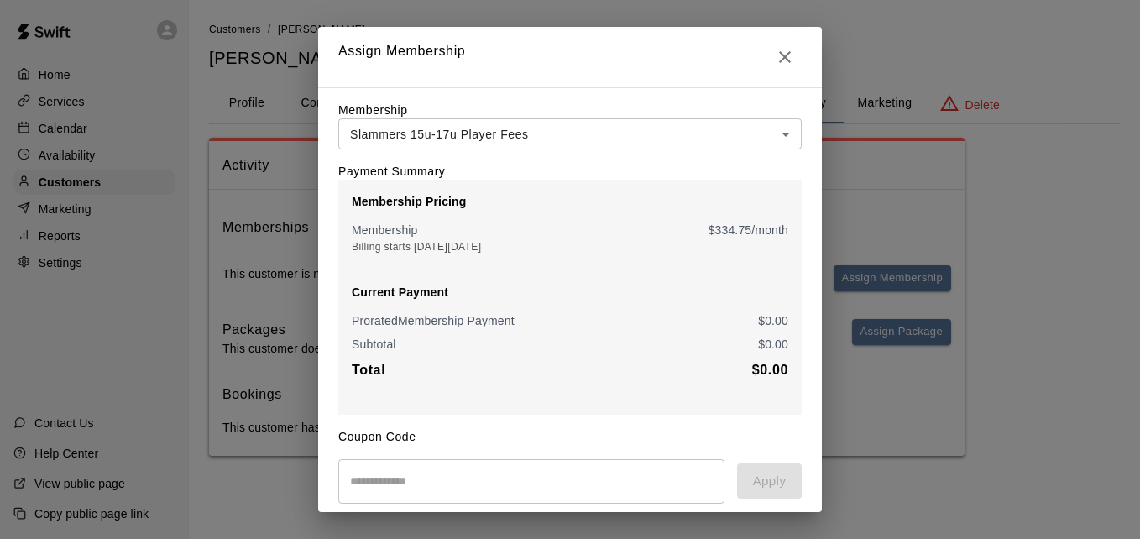
scroll to position [198, 0]
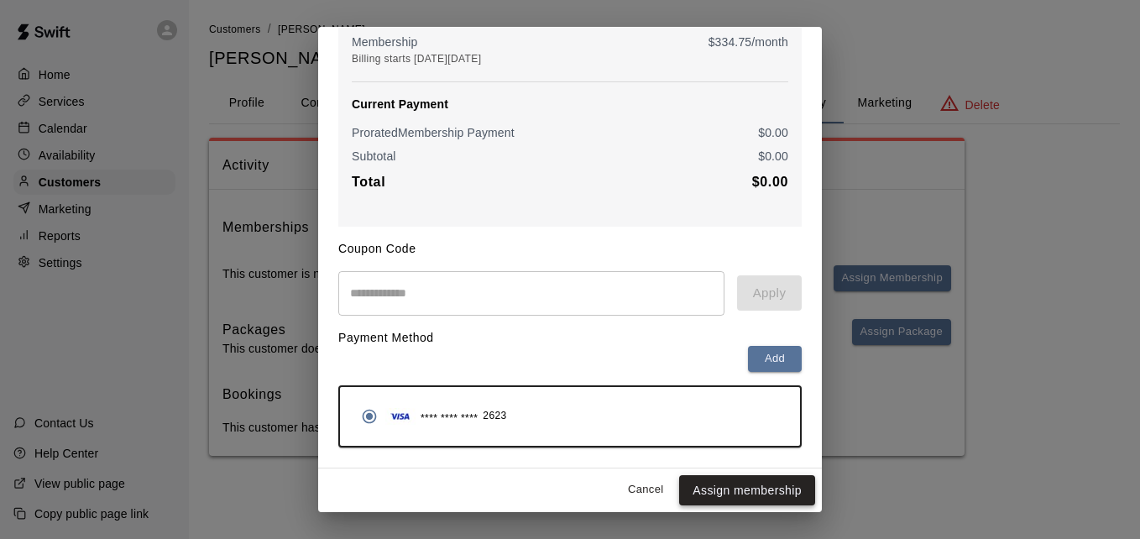
click at [758, 487] on button "Assign membership" at bounding box center [747, 490] width 136 height 31
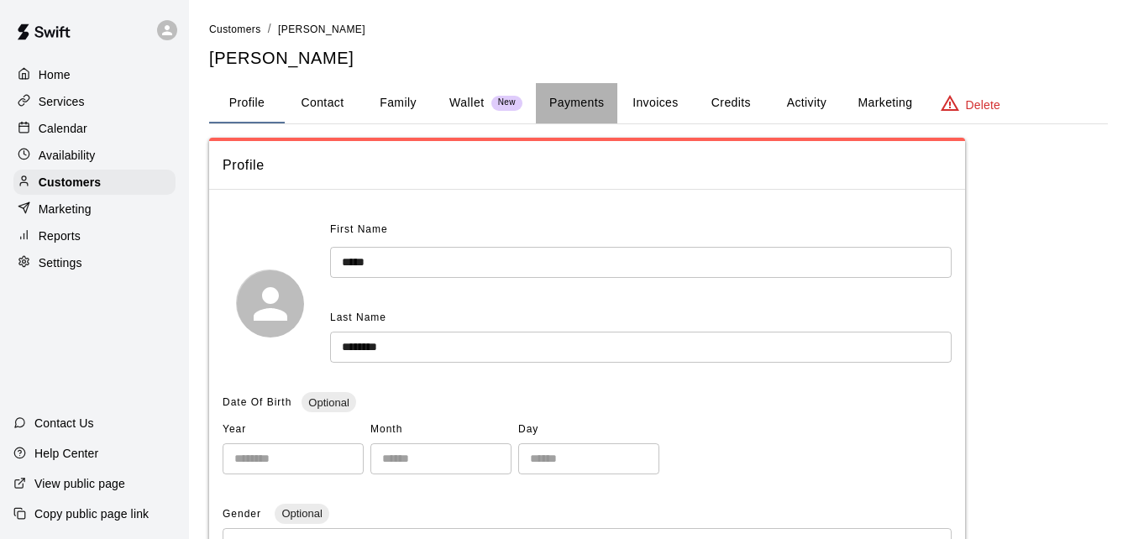
click at [567, 108] on button "Payments" at bounding box center [576, 103] width 81 height 40
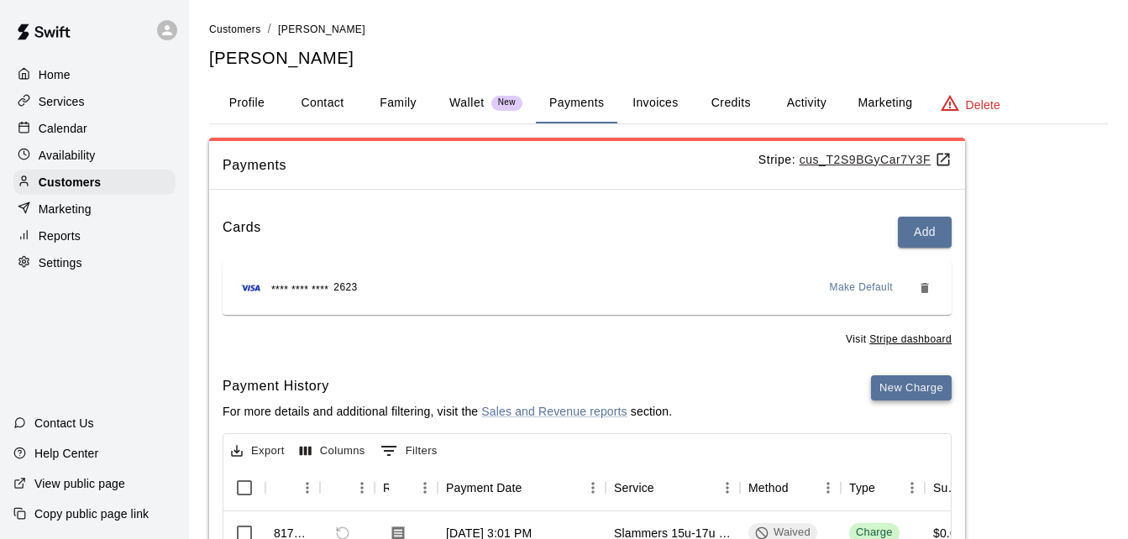
click at [908, 385] on button "New Charge" at bounding box center [911, 388] width 81 height 26
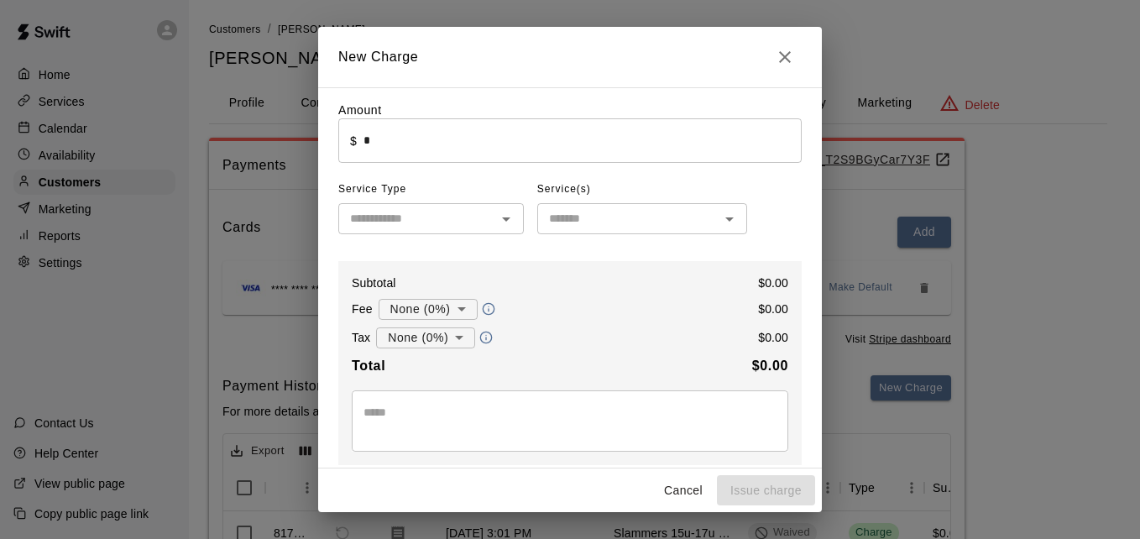
click at [554, 119] on div "Amount ​ $ * ​" at bounding box center [569, 132] width 463 height 61
click at [541, 138] on input "*" at bounding box center [583, 140] width 438 height 44
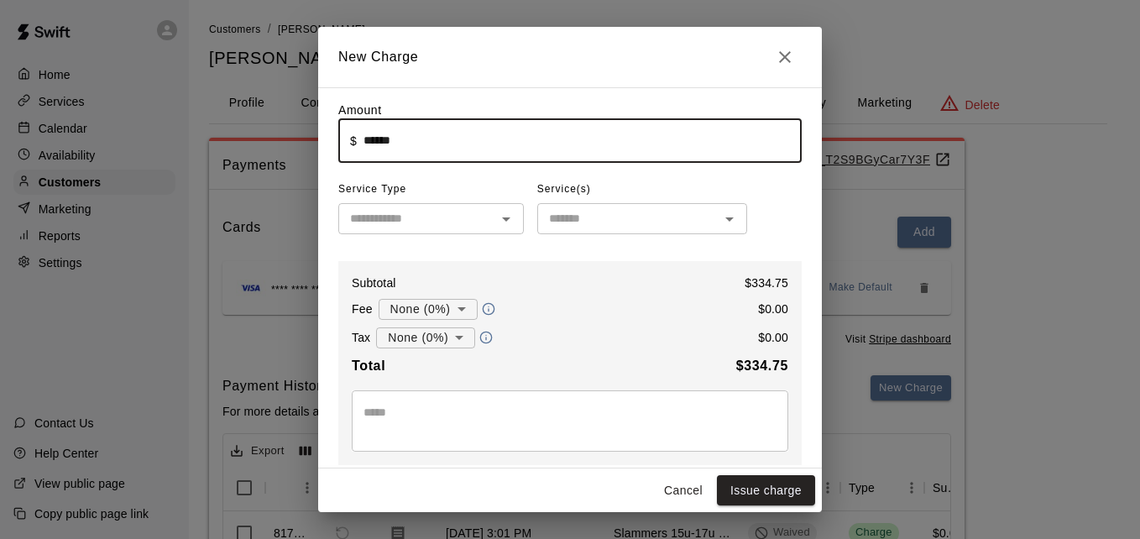
type input "******"
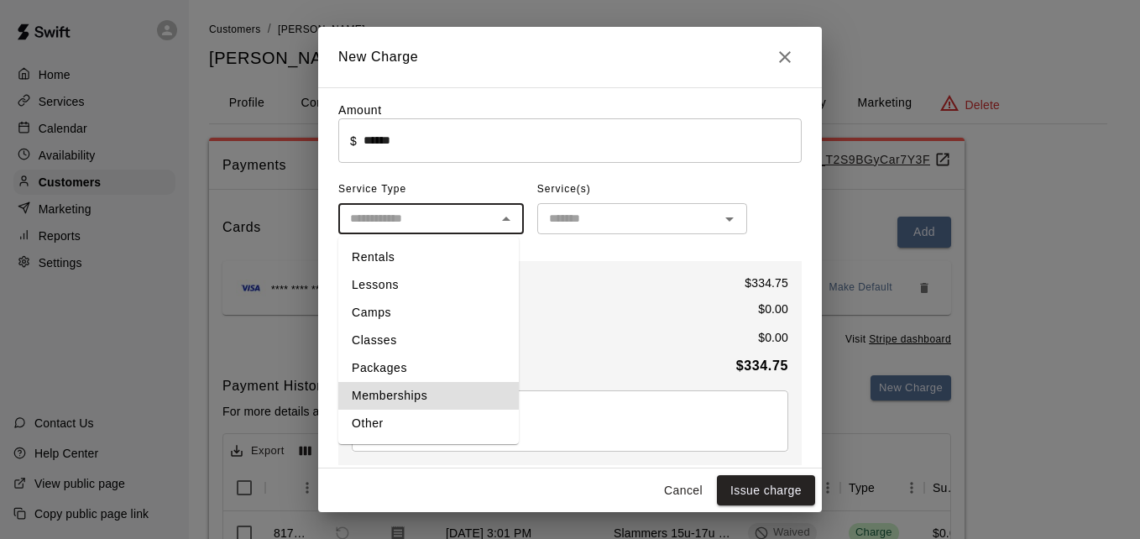
type input "**********"
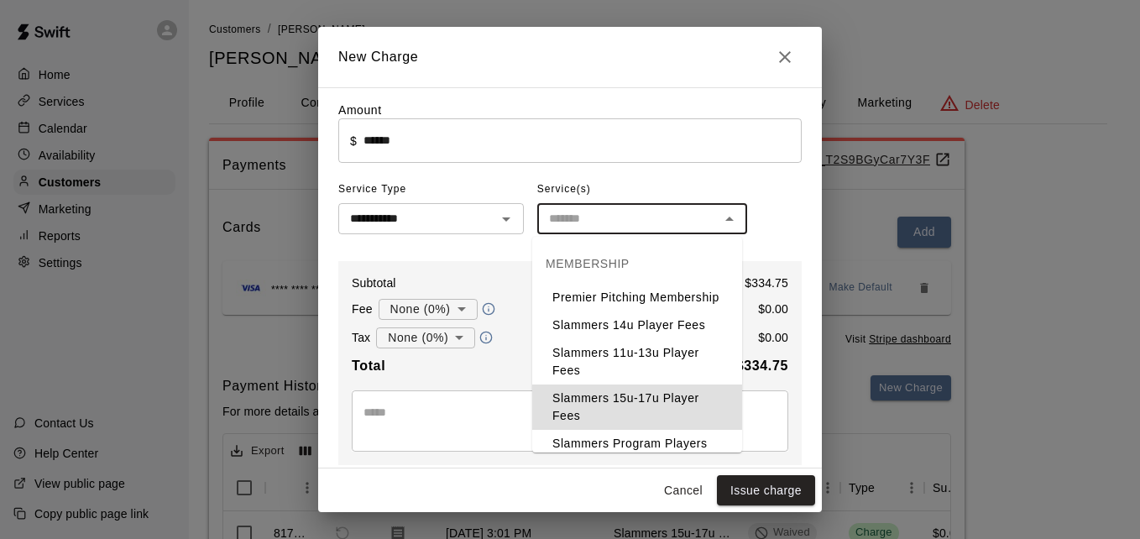
type input "**********"
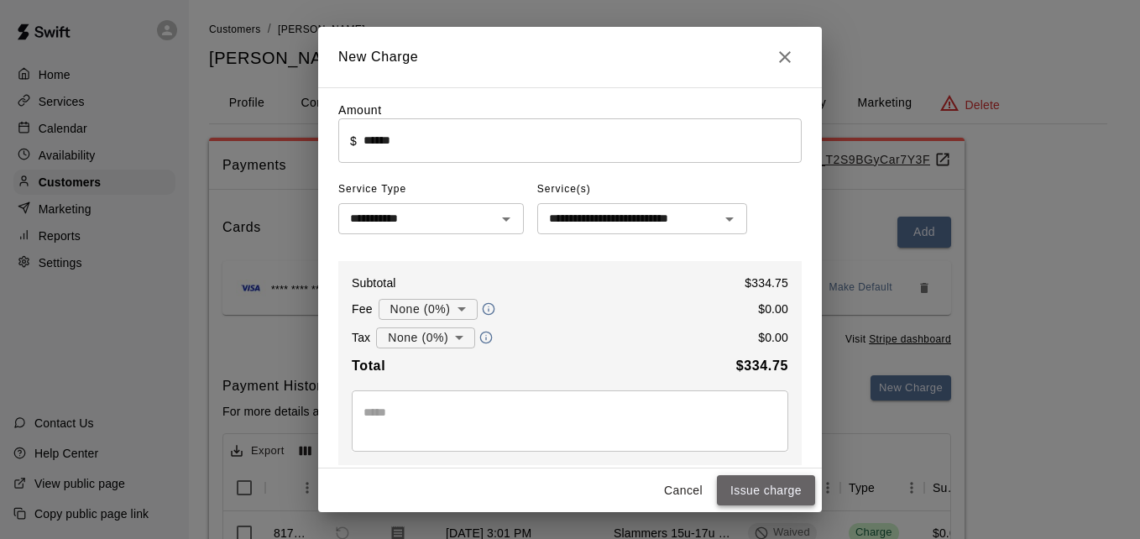
click at [770, 482] on button "Issue charge" at bounding box center [766, 490] width 98 height 31
type input "*"
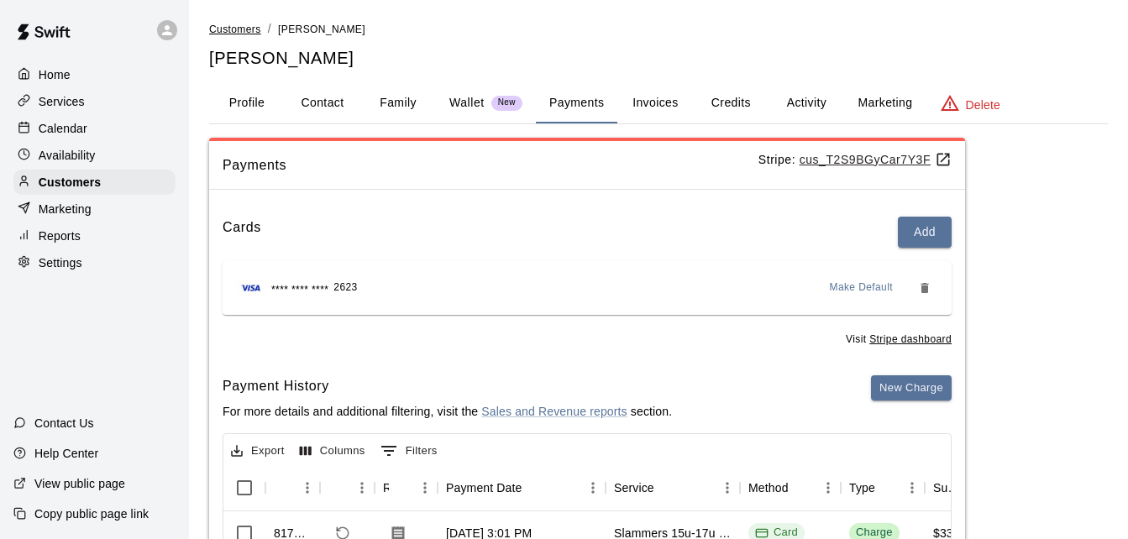
click at [239, 34] on span "Customers" at bounding box center [235, 30] width 52 height 12
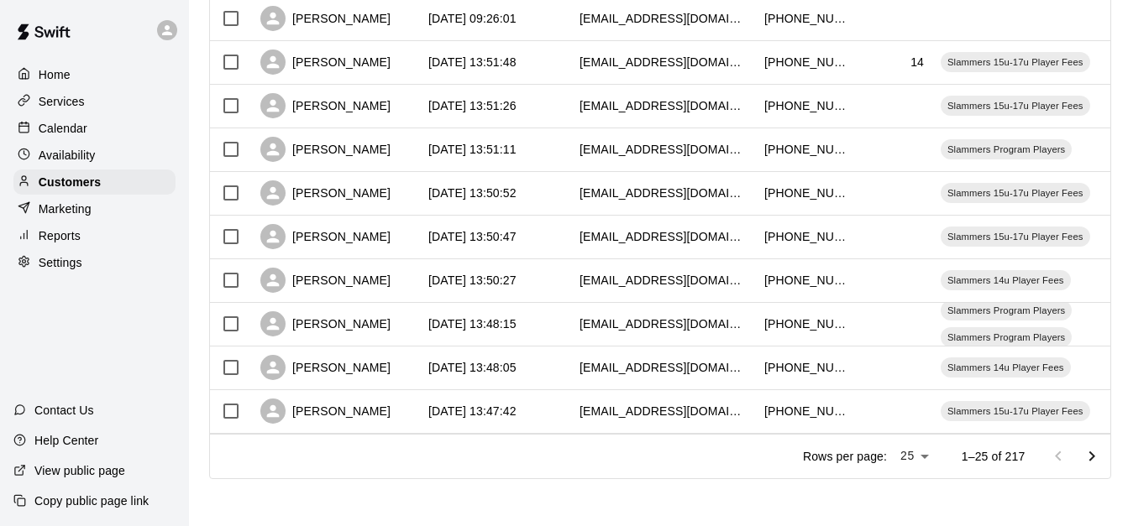
scroll to position [938, 0]
click at [1095, 455] on icon "Go to next page" at bounding box center [1092, 456] width 6 height 10
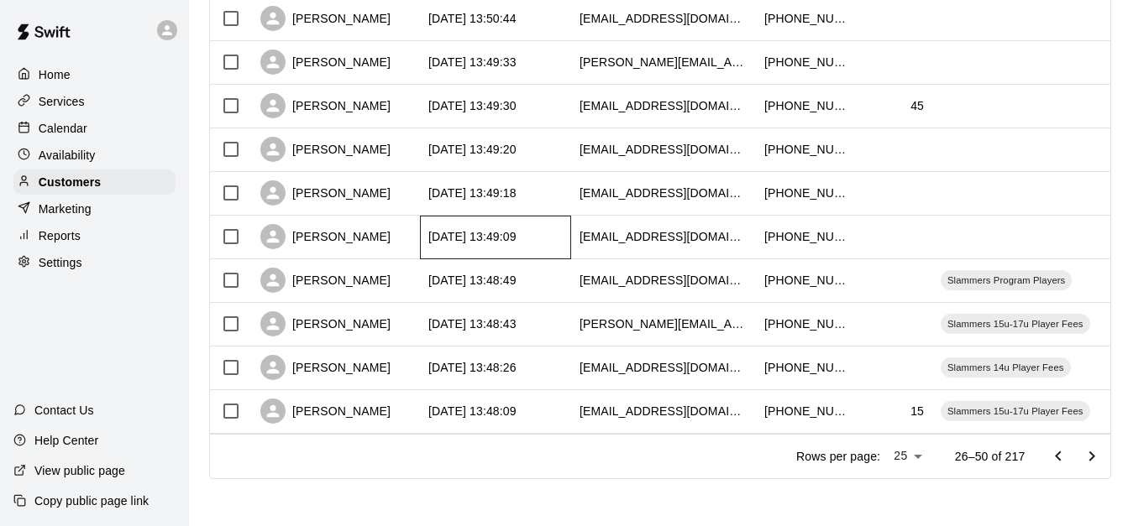
click at [569, 218] on div "2025-08-29 13:49:09" at bounding box center [495, 238] width 151 height 44
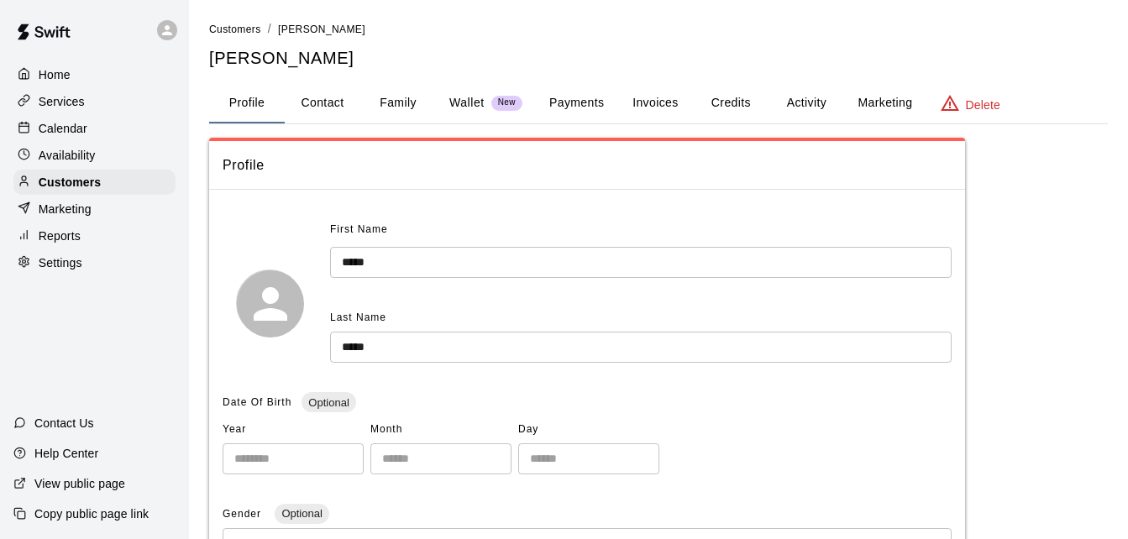
click at [577, 106] on button "Payments" at bounding box center [576, 103] width 81 height 40
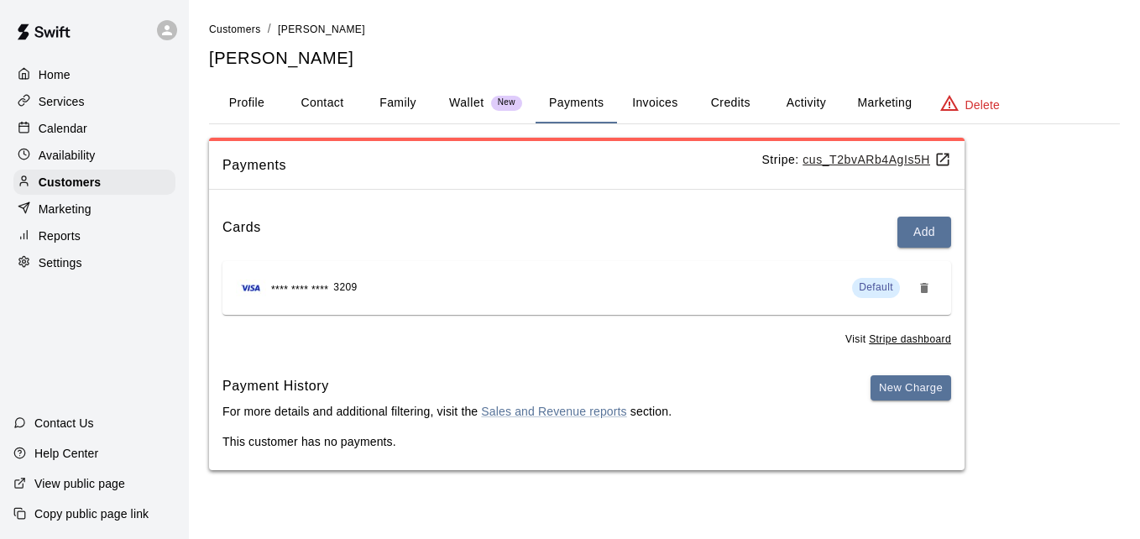
click at [813, 96] on button "Activity" at bounding box center [806, 103] width 76 height 40
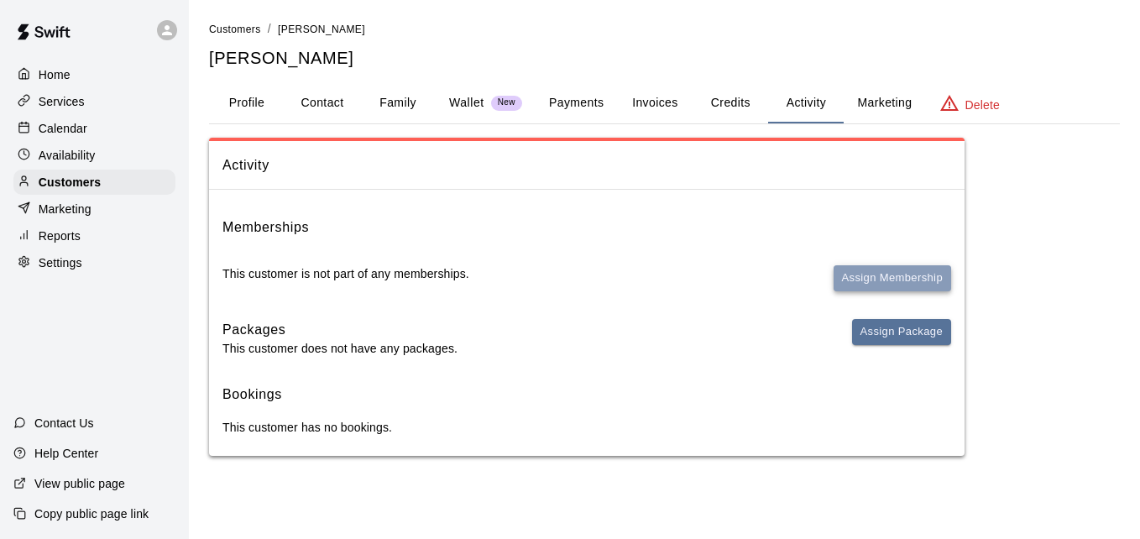
click at [860, 273] on button "Assign Membership" at bounding box center [893, 278] width 118 height 26
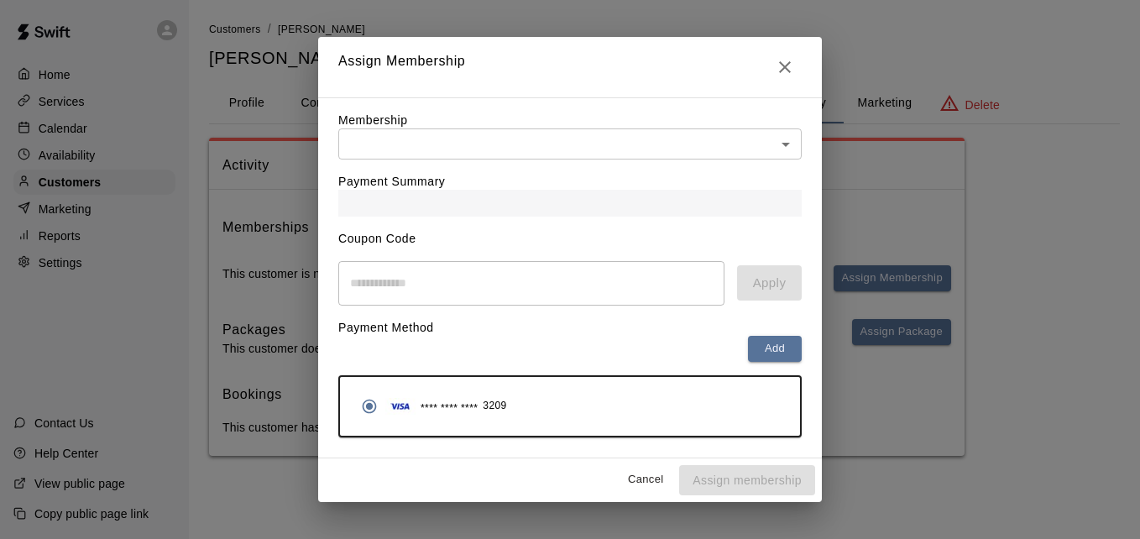
click at [603, 128] on body "Home Services Calendar Availability Customers Marketing Reports Settings Contac…" at bounding box center [570, 244] width 1140 height 489
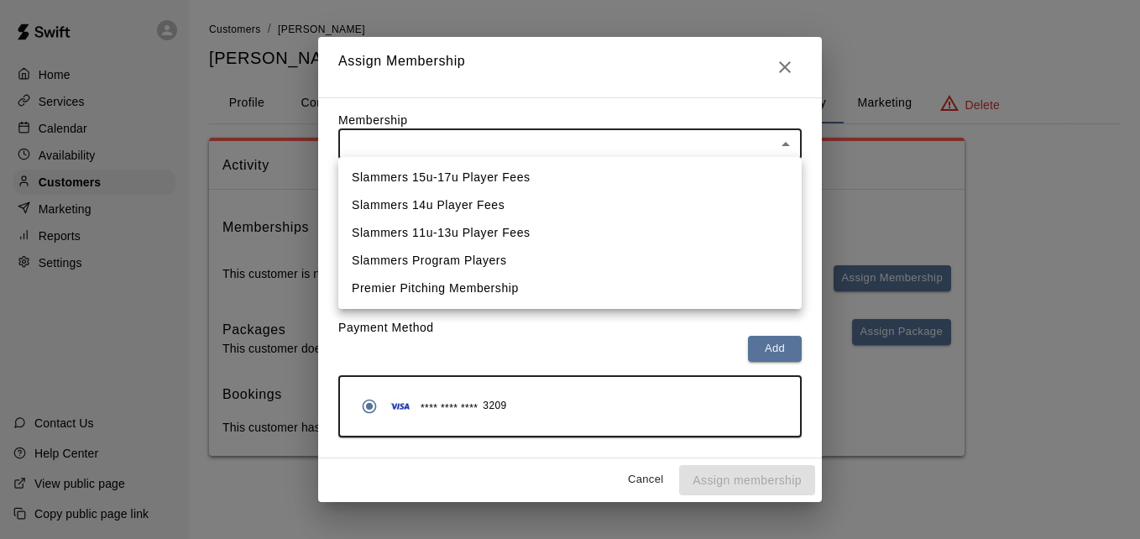
click at [576, 196] on li "Slammers 14u Player Fees" at bounding box center [569, 205] width 463 height 28
type input "**********"
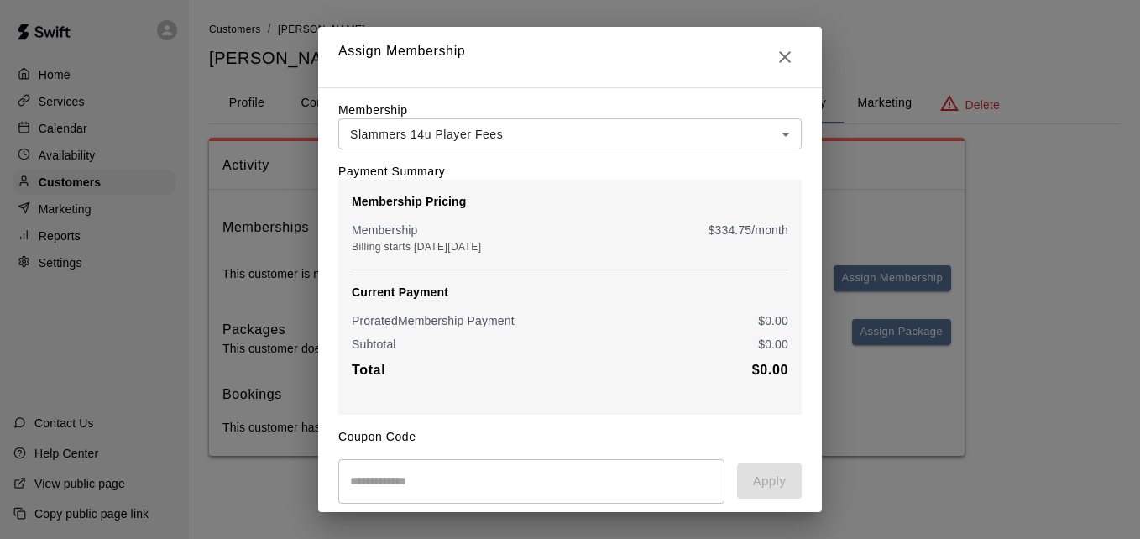
scroll to position [198, 0]
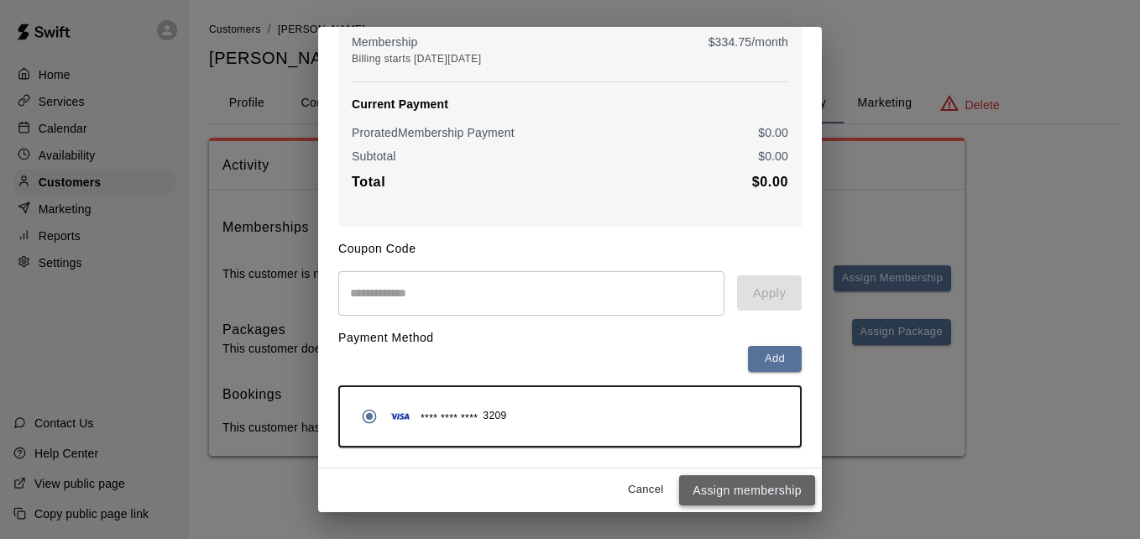
click at [741, 492] on button "Assign membership" at bounding box center [747, 490] width 136 height 31
